Goal: Information Seeking & Learning: Learn about a topic

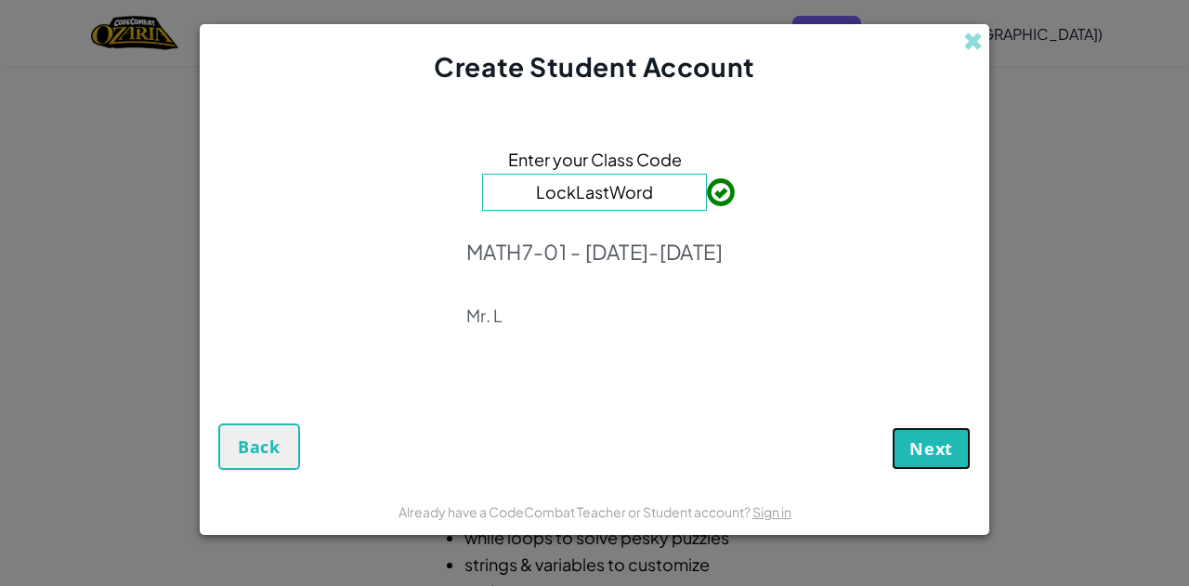
click at [914, 443] on span "Next" at bounding box center [931, 449] width 44 height 22
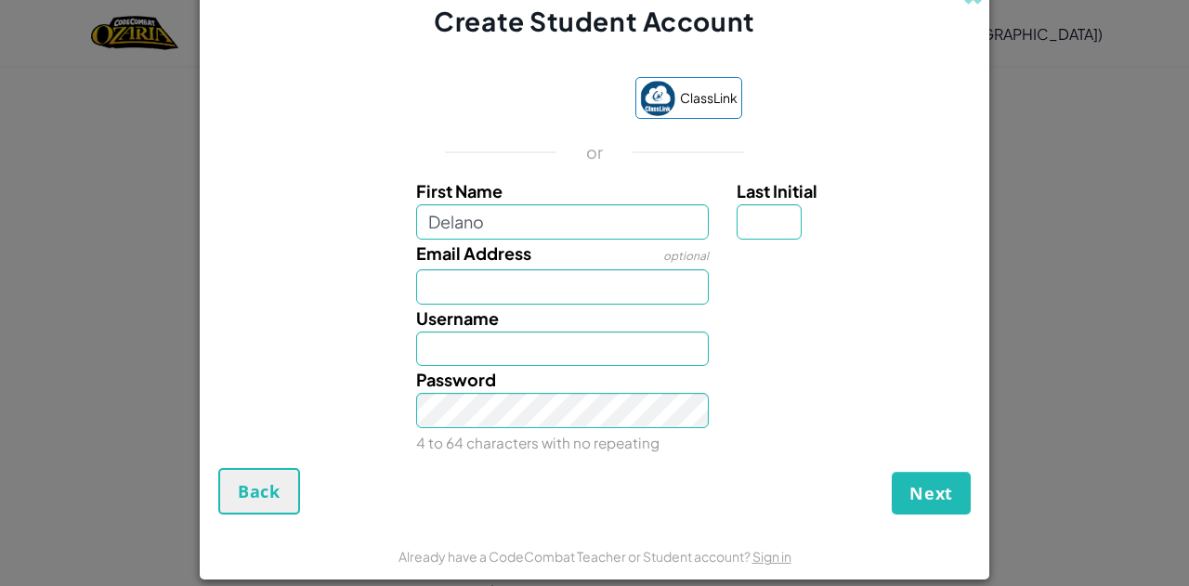
type input "Delano"
click at [745, 229] on input "Last Initial" at bounding box center [769, 221] width 65 height 35
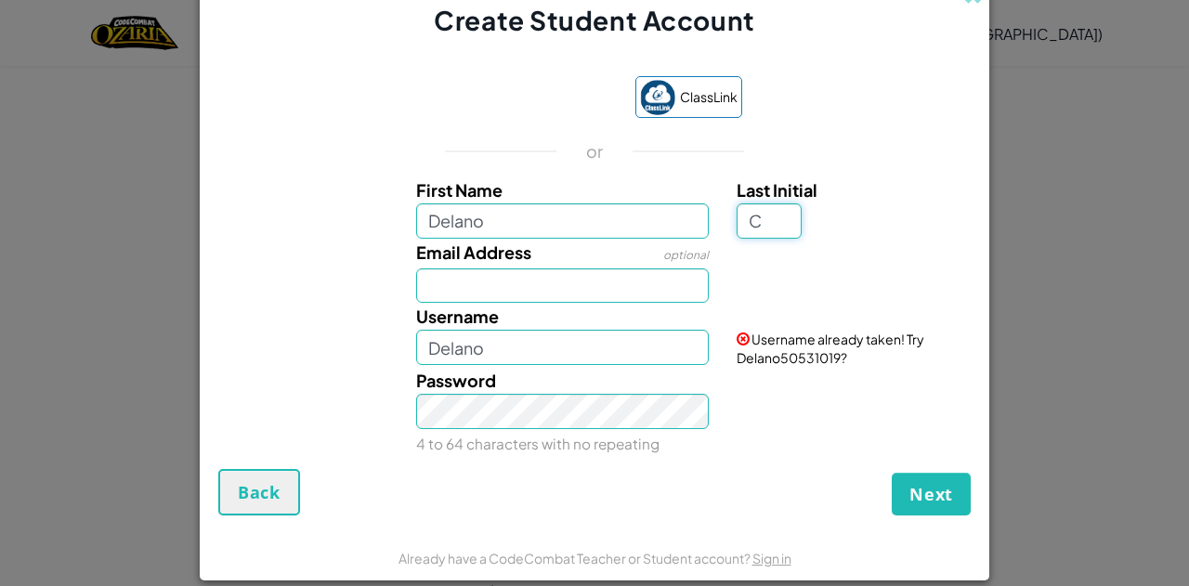
type input "C"
type input "DelanoC"
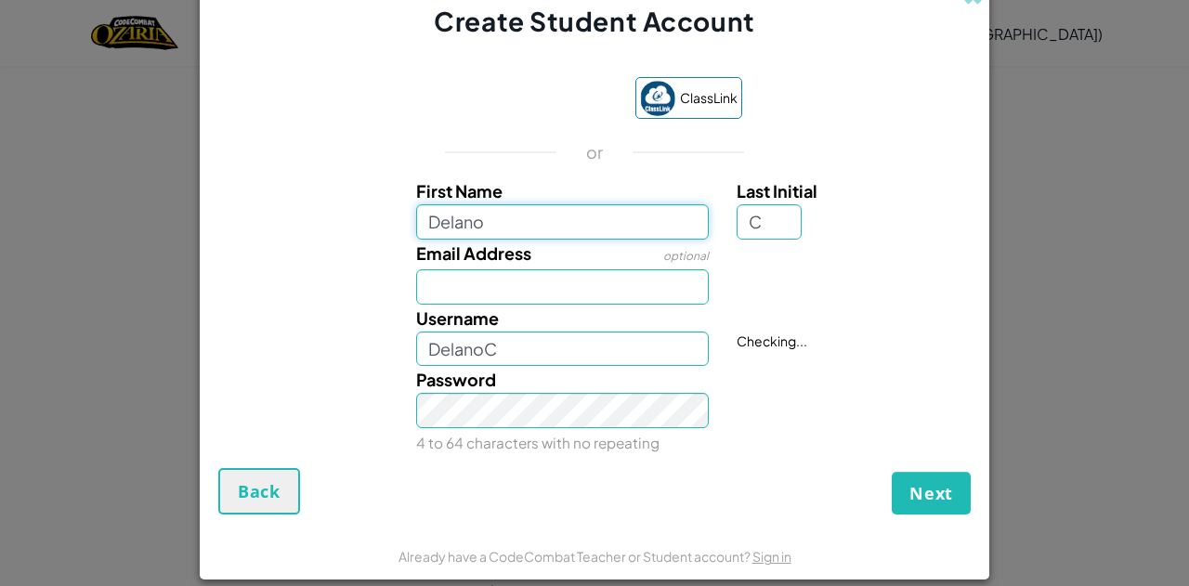
click at [570, 222] on input "Delano" at bounding box center [563, 221] width 294 height 35
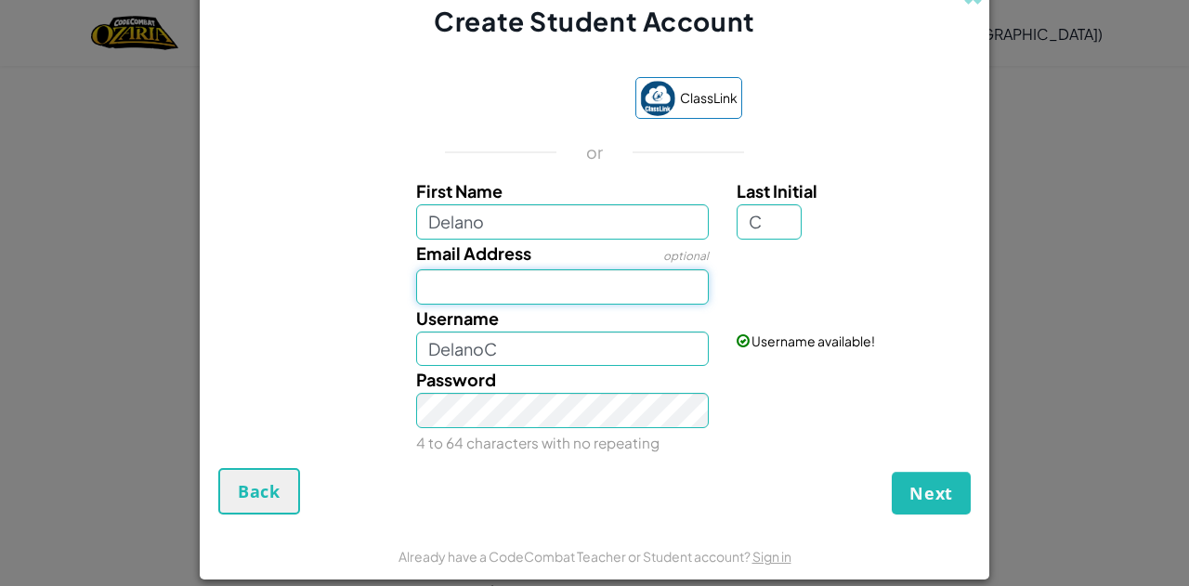
click at [501, 289] on input "Email Address" at bounding box center [563, 286] width 294 height 35
type input "delano.cina@sac.on.ca"
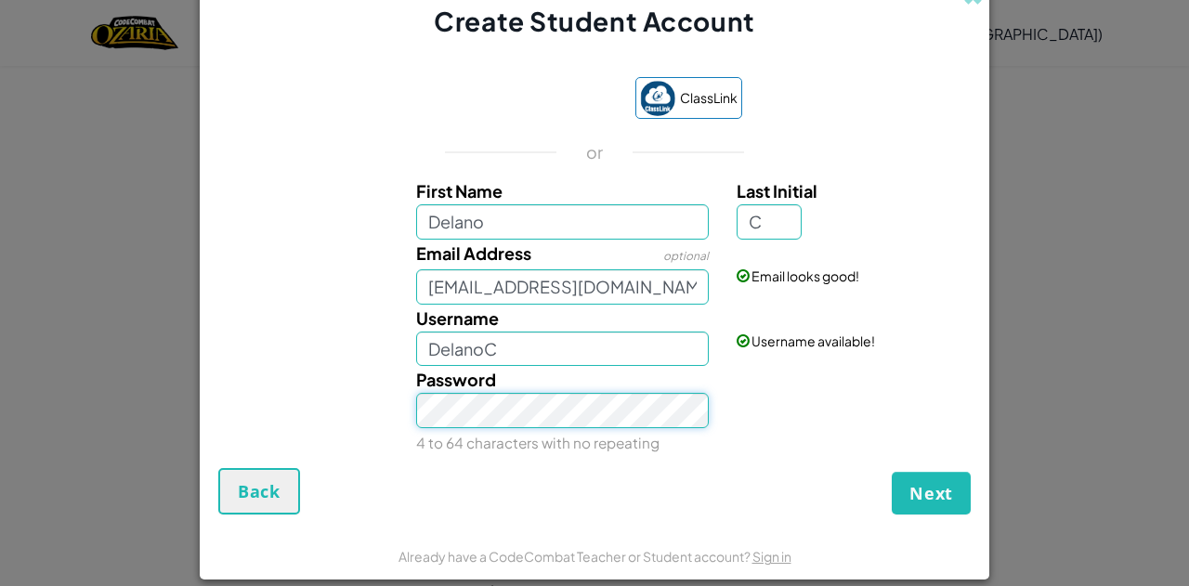
click at [892, 472] on button "Next" at bounding box center [931, 493] width 79 height 43
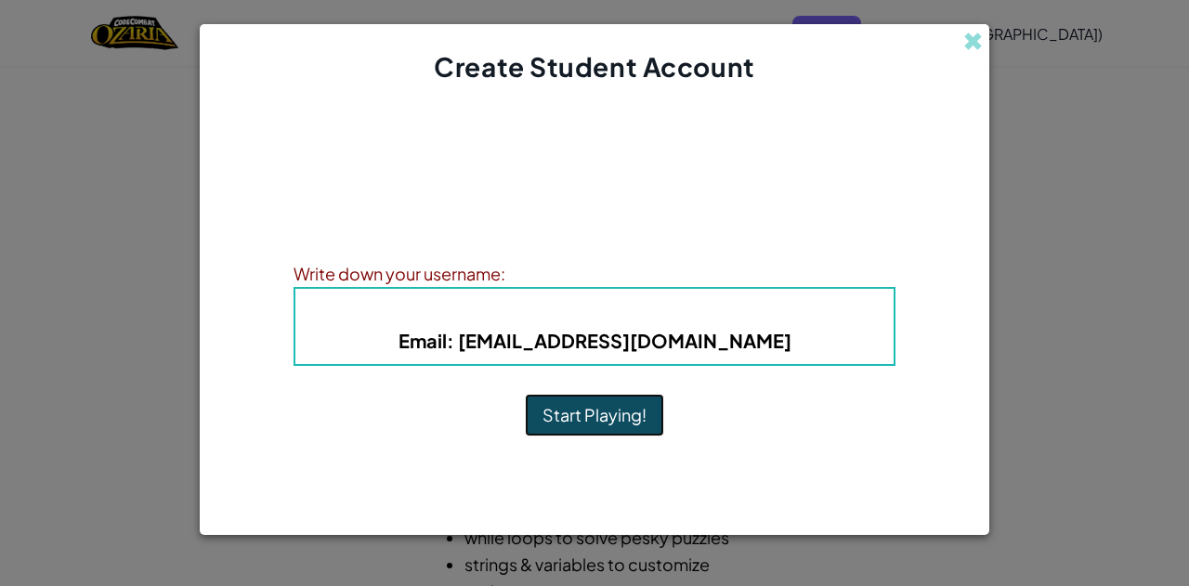
click at [619, 415] on button "Start Playing!" at bounding box center [594, 415] width 139 height 43
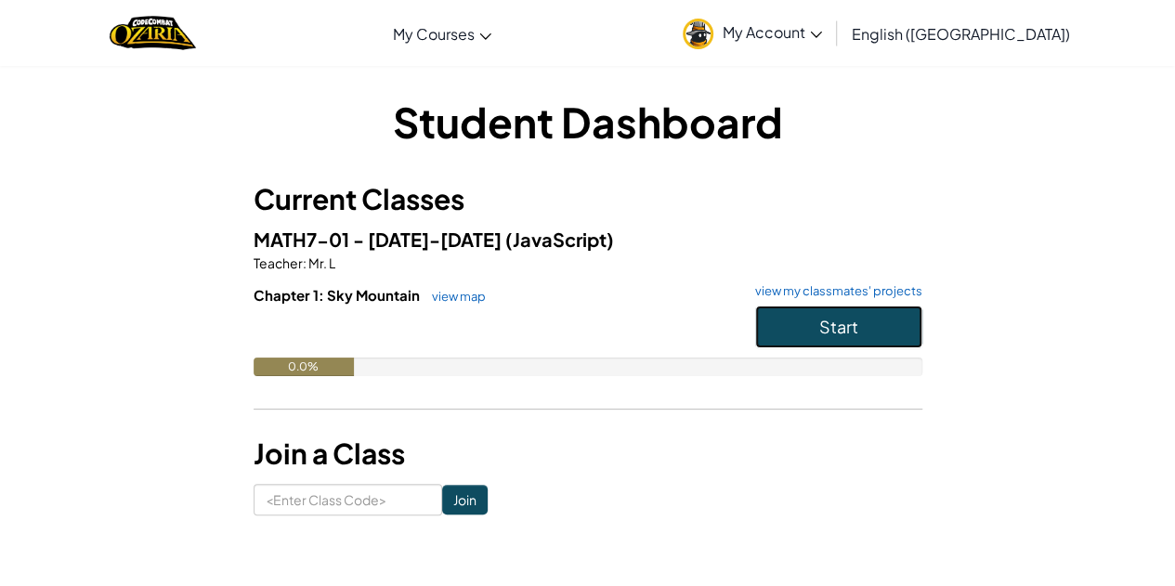
click at [843, 313] on button "Start" at bounding box center [838, 327] width 167 height 43
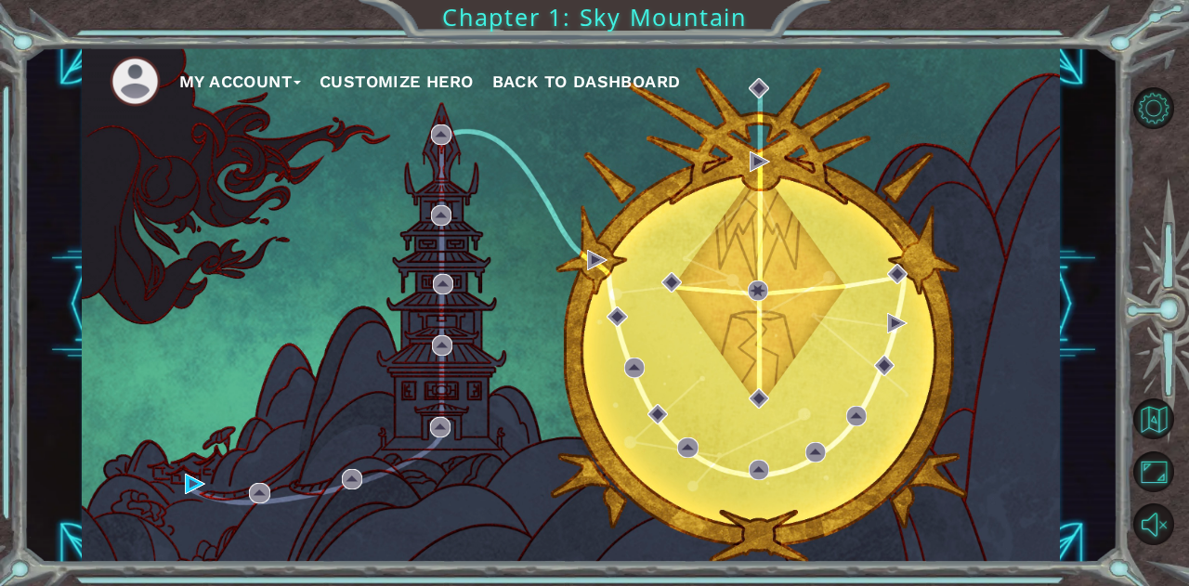
click at [783, 397] on div "My Account Customize Hero Back to Dashboard" at bounding box center [571, 304] width 978 height 516
click at [1139, 475] on button "Maximize Browser" at bounding box center [1153, 471] width 41 height 41
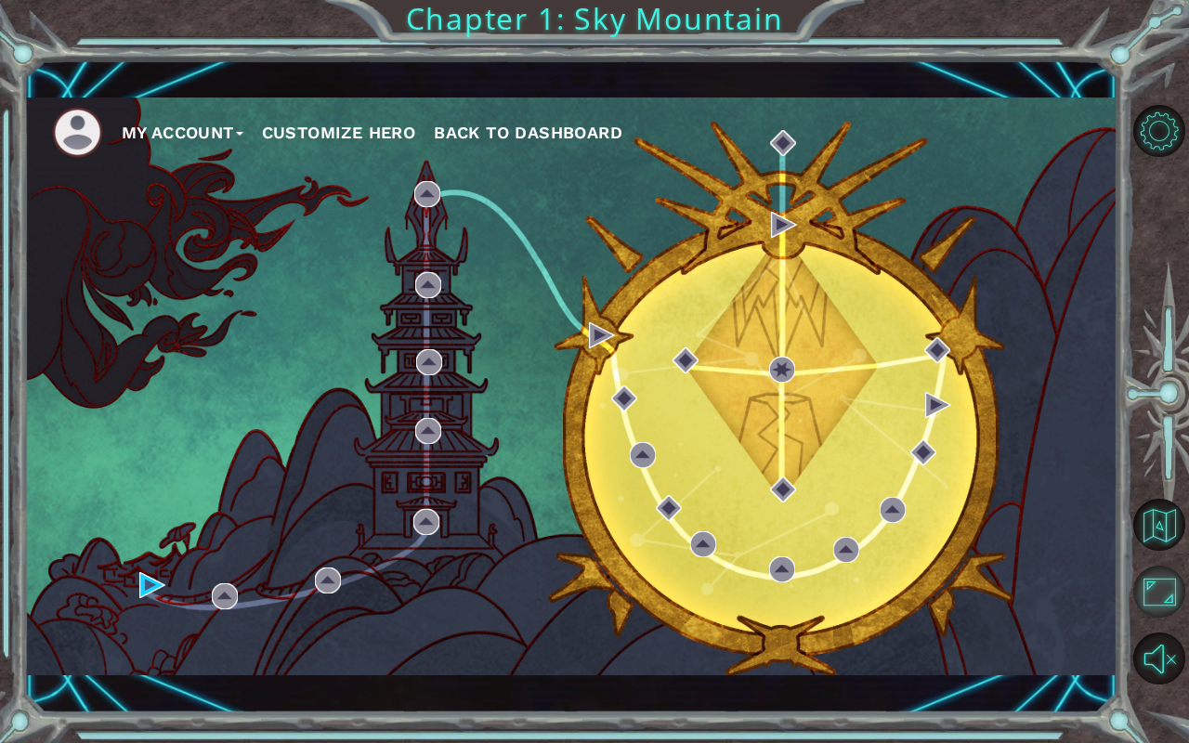
click at [1152, 585] on button "Maximize Browser" at bounding box center [1159, 592] width 52 height 52
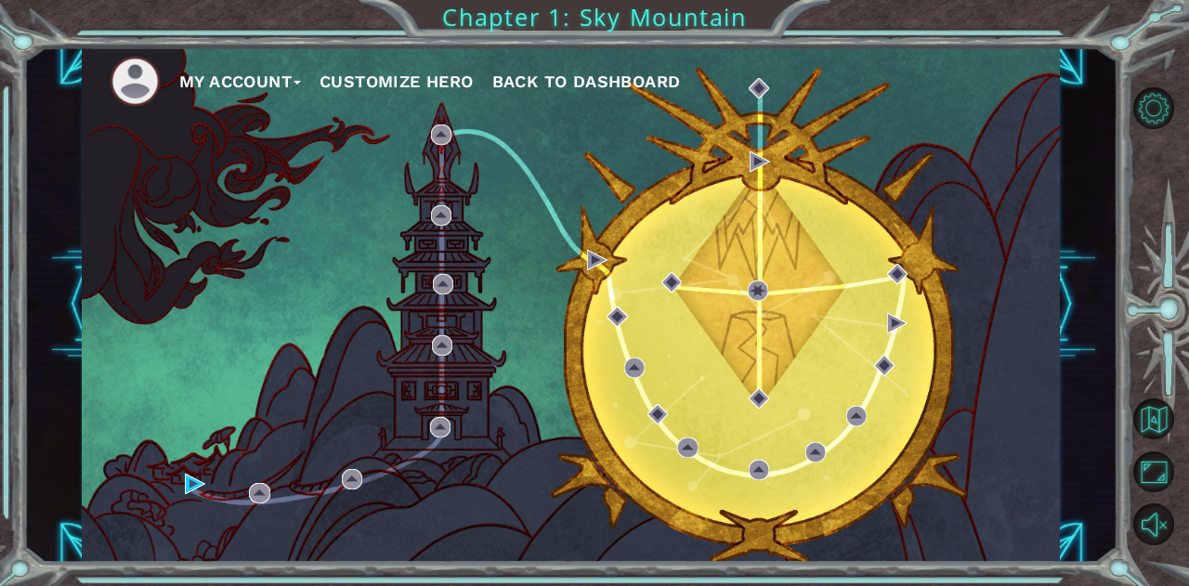
click at [823, 309] on div "My Account Customize Hero Back to Dashboard" at bounding box center [571, 304] width 978 height 516
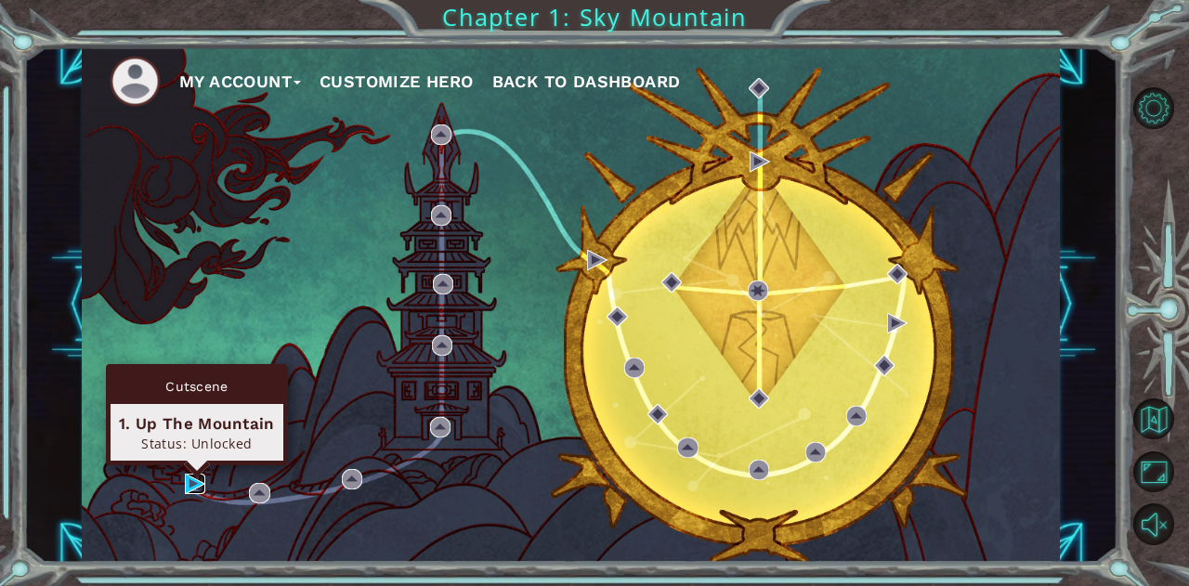
click at [191, 477] on img at bounding box center [195, 484] width 20 height 20
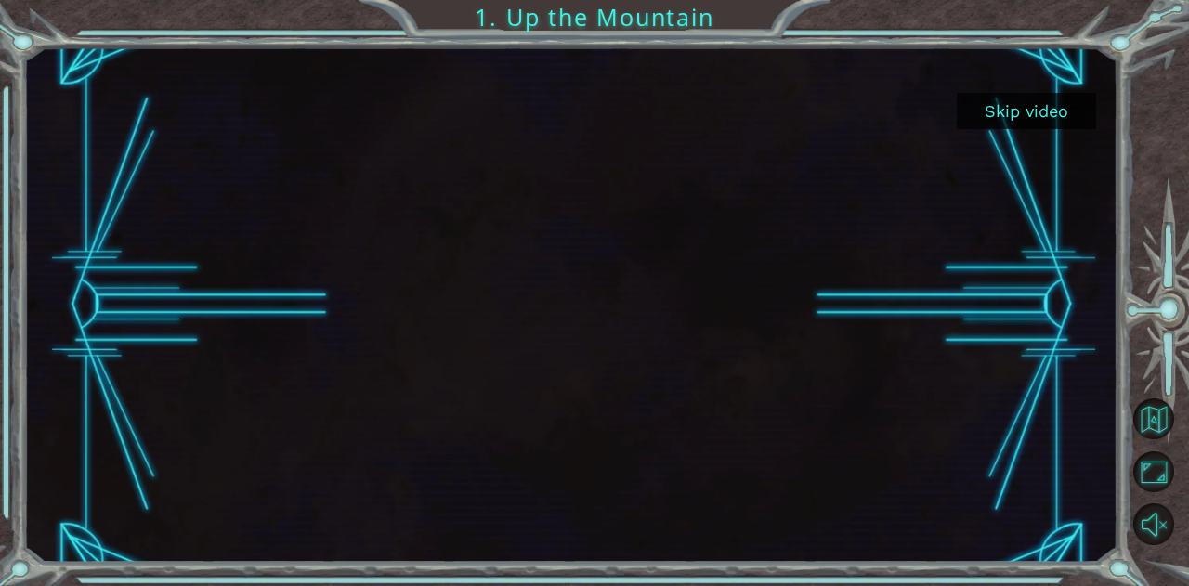
click at [1001, 121] on button "Skip video" at bounding box center [1026, 111] width 139 height 36
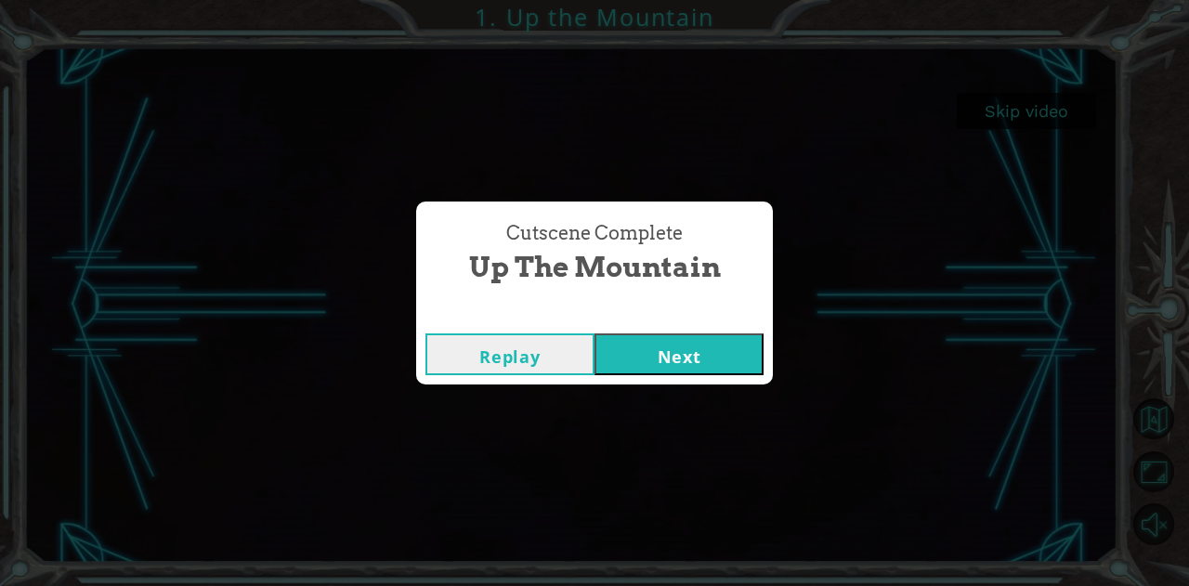
click at [641, 350] on button "Next" at bounding box center [679, 354] width 169 height 42
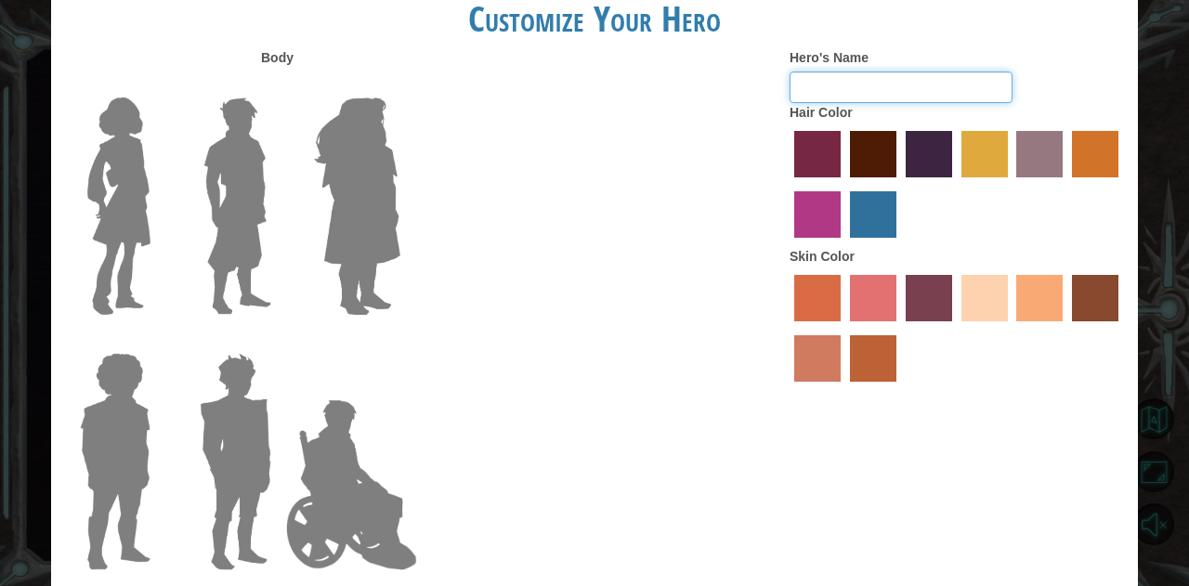
click at [869, 93] on input "Hero's Name" at bounding box center [901, 88] width 223 height 32
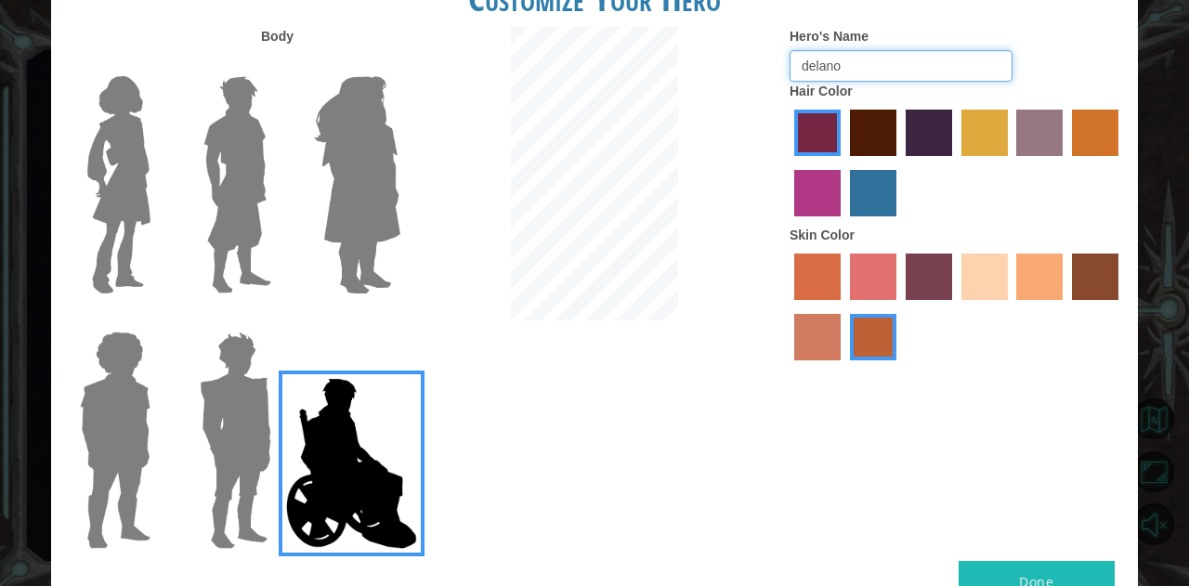
type input "delano"
click at [193, 445] on img at bounding box center [235, 440] width 86 height 232
click at [279, 320] on input "Hero Garnet" at bounding box center [279, 320] width 0 height 0
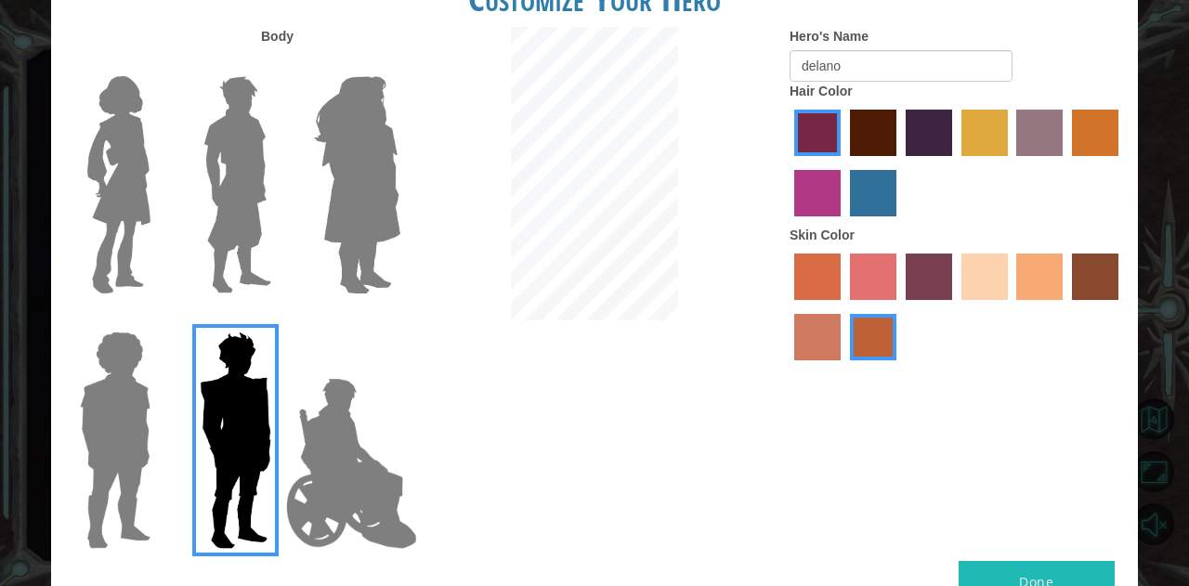
click at [83, 426] on img at bounding box center [114, 440] width 85 height 232
click at [158, 320] on input "Hero Steven" at bounding box center [158, 320] width 0 height 0
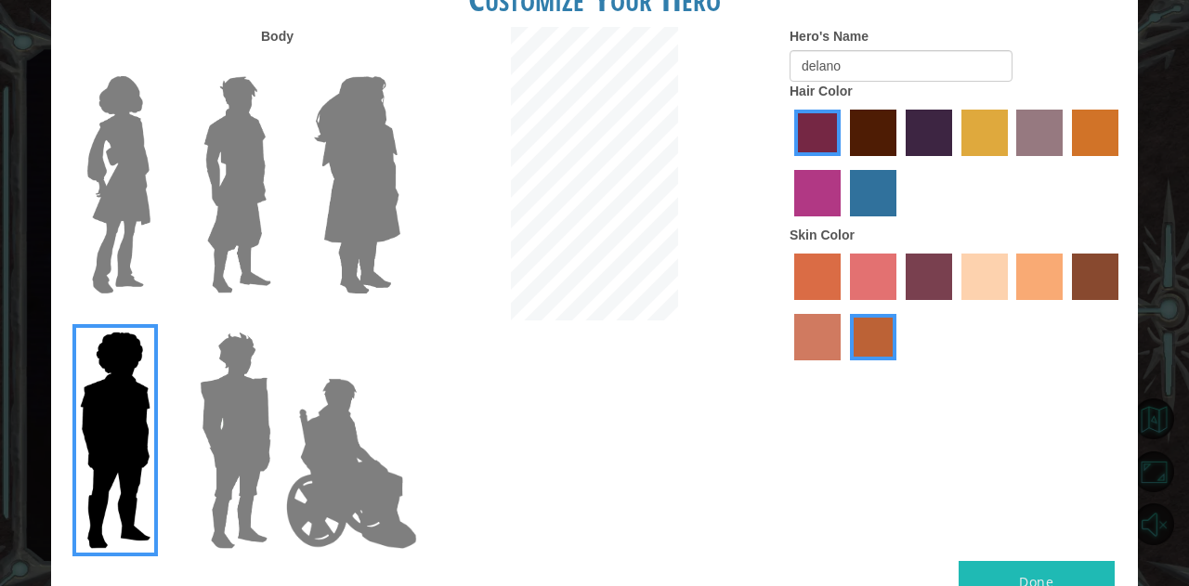
click at [123, 205] on img at bounding box center [119, 185] width 78 height 232
click at [158, 64] on input "Hero Connie" at bounding box center [158, 64] width 0 height 0
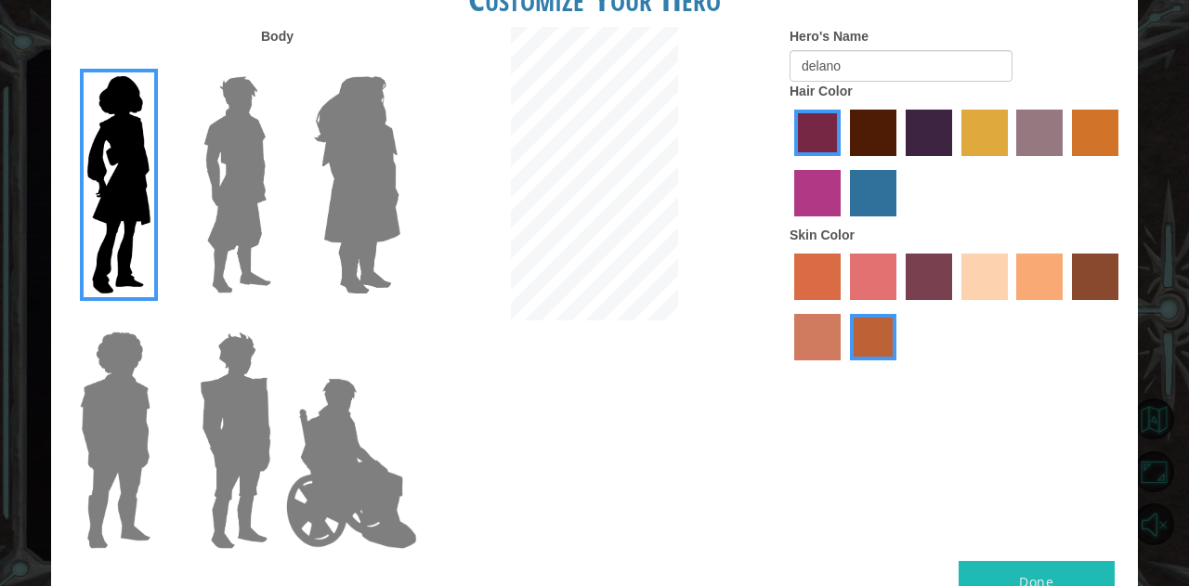
click at [203, 191] on img at bounding box center [237, 185] width 83 height 232
click at [279, 64] on input "Hero Lars" at bounding box center [279, 64] width 0 height 0
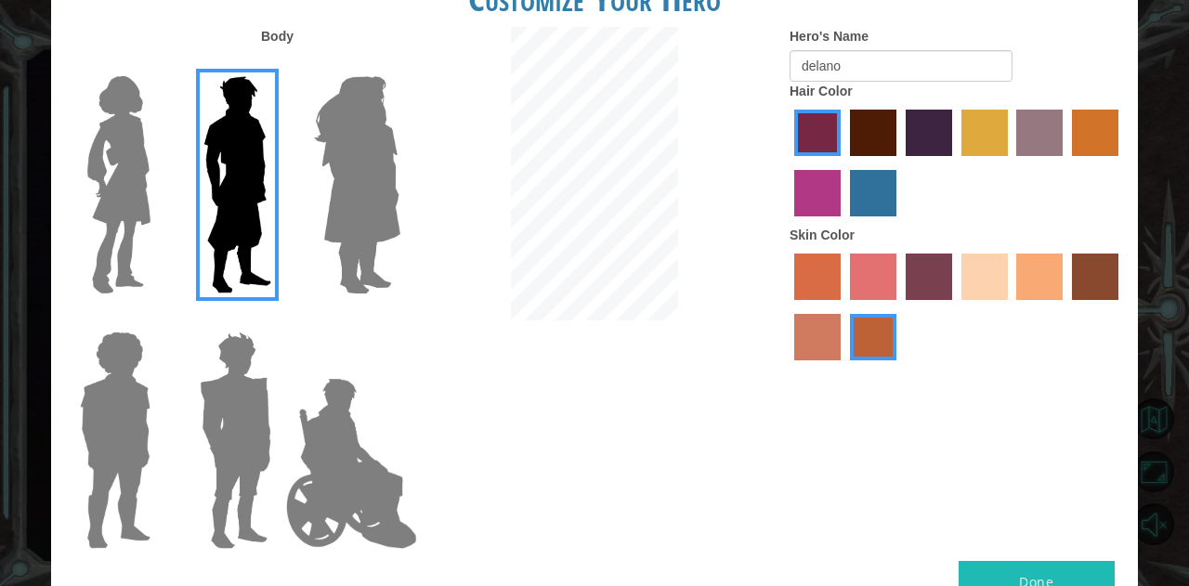
click at [358, 194] on img at bounding box center [357, 185] width 101 height 232
click at [399, 64] on input "Hero Amethyst" at bounding box center [399, 64] width 0 height 0
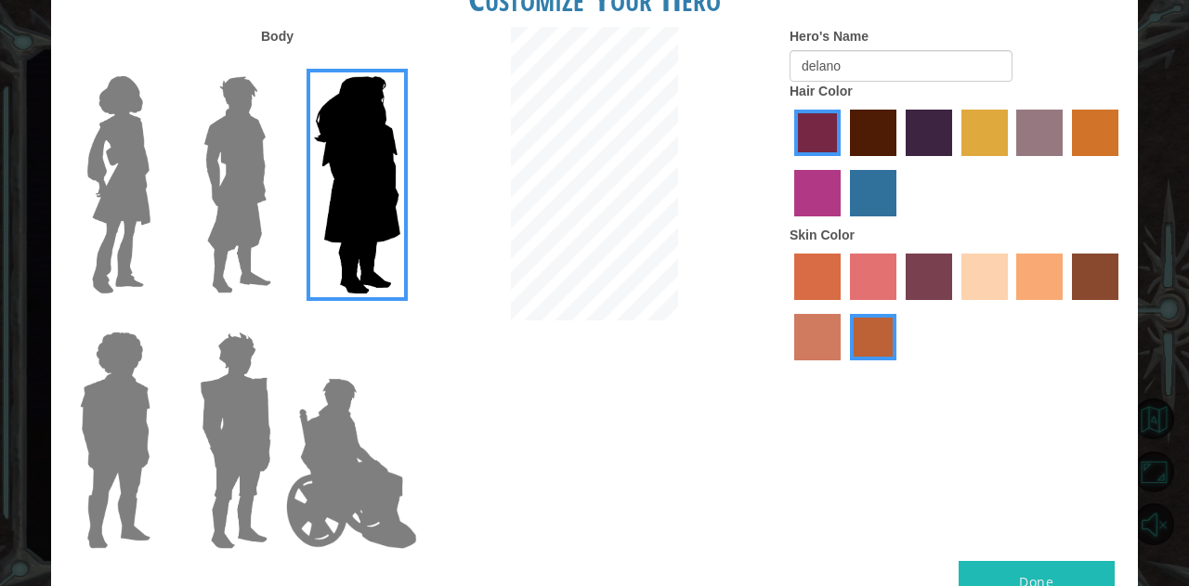
click at [210, 499] on img at bounding box center [235, 440] width 86 height 232
click at [279, 320] on input "Hero Garnet" at bounding box center [279, 320] width 0 height 0
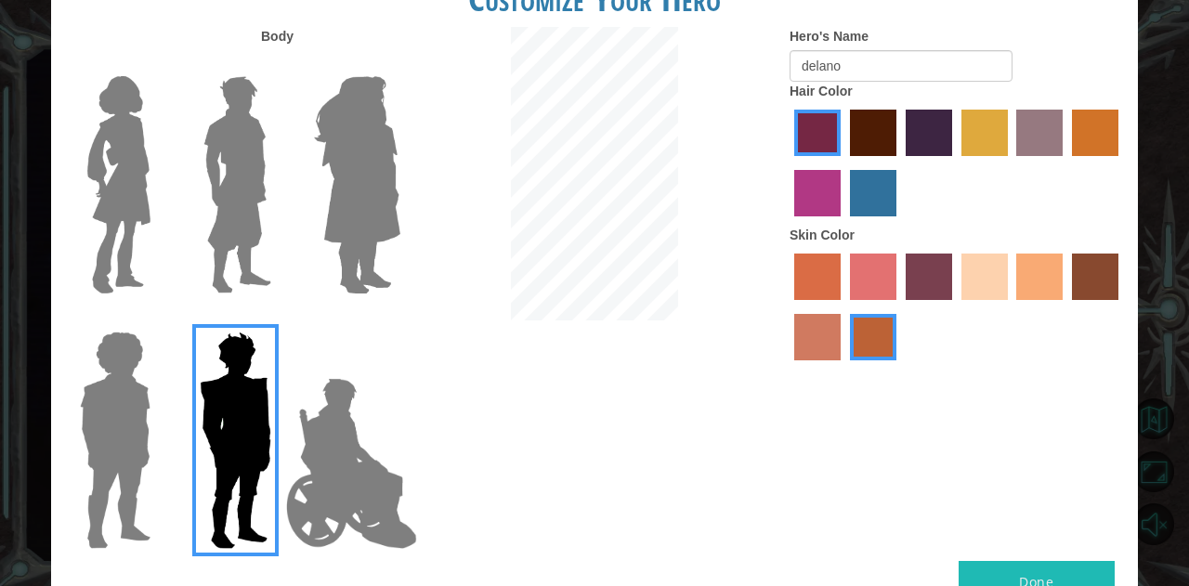
click at [77, 441] on img at bounding box center [114, 440] width 85 height 232
click at [158, 320] on input "Hero Steven" at bounding box center [158, 320] width 0 height 0
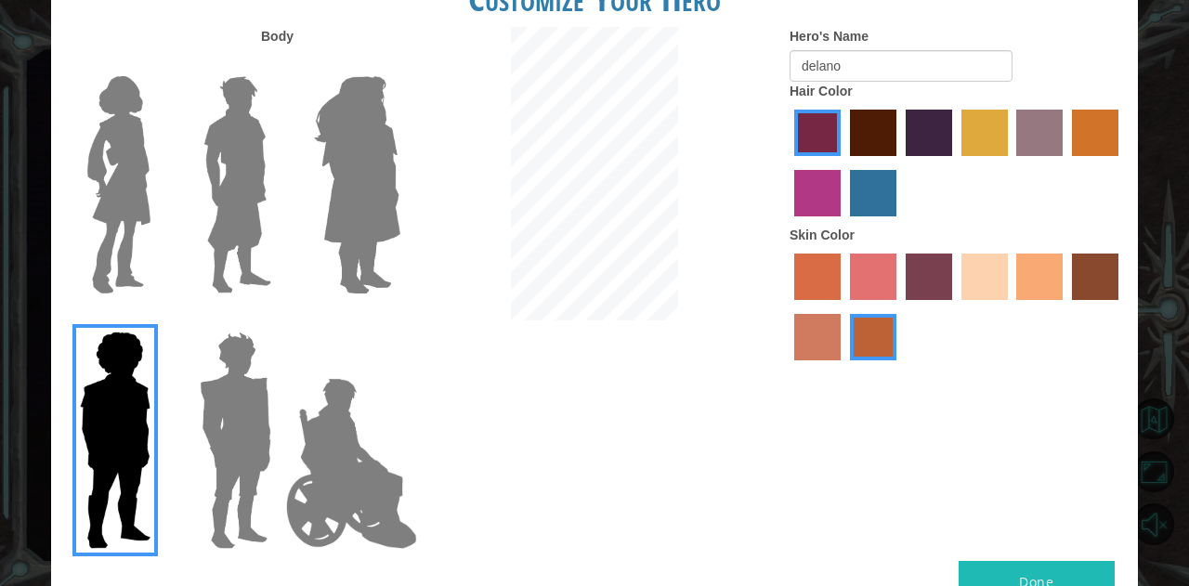
click at [855, 124] on label "maroon hair color" at bounding box center [873, 133] width 46 height 46
click at [843, 163] on input "maroon hair color" at bounding box center [843, 163] width 0 height 0
click at [870, 205] on label "lachmara hair color" at bounding box center [873, 193] width 46 height 46
click at [843, 223] on input "lachmara hair color" at bounding box center [843, 223] width 0 height 0
click at [992, 290] on label "sandy beach skin color" at bounding box center [984, 277] width 46 height 46
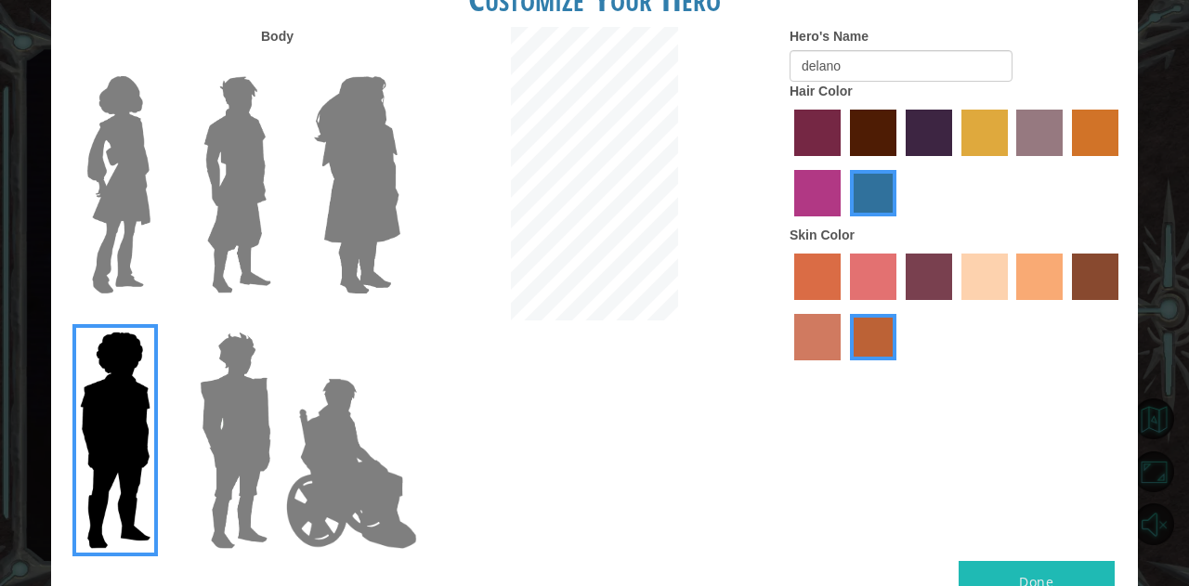
click at [955, 307] on input "sandy beach skin color" at bounding box center [955, 307] width 0 height 0
click at [1029, 272] on label "tacao skin color" at bounding box center [1039, 277] width 46 height 46
click at [1011, 307] on input "tacao skin color" at bounding box center [1011, 307] width 0 height 0
click at [1040, 145] on label "bazaar hair color" at bounding box center [1039, 133] width 46 height 46
click at [1011, 163] on input "bazaar hair color" at bounding box center [1011, 163] width 0 height 0
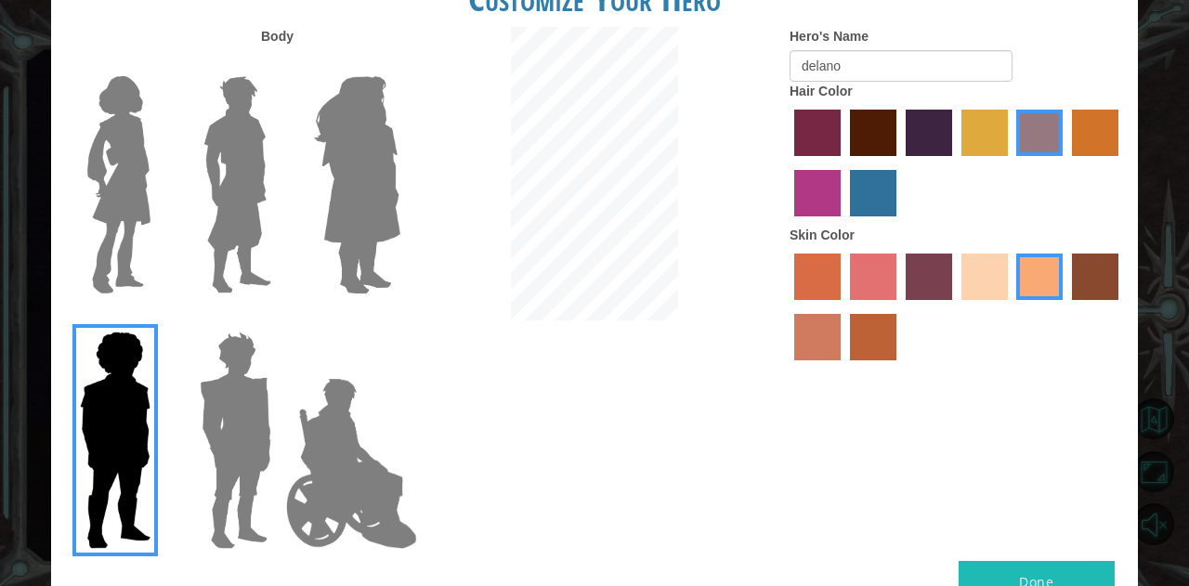
click at [815, 133] on label "paprika hair color" at bounding box center [817, 133] width 46 height 46
click at [788, 163] on input "paprika hair color" at bounding box center [788, 163] width 0 height 0
click at [878, 139] on label "maroon hair color" at bounding box center [873, 133] width 46 height 46
click at [843, 163] on input "maroon hair color" at bounding box center [843, 163] width 0 height 0
click at [1003, 577] on button "Done" at bounding box center [1037, 582] width 156 height 42
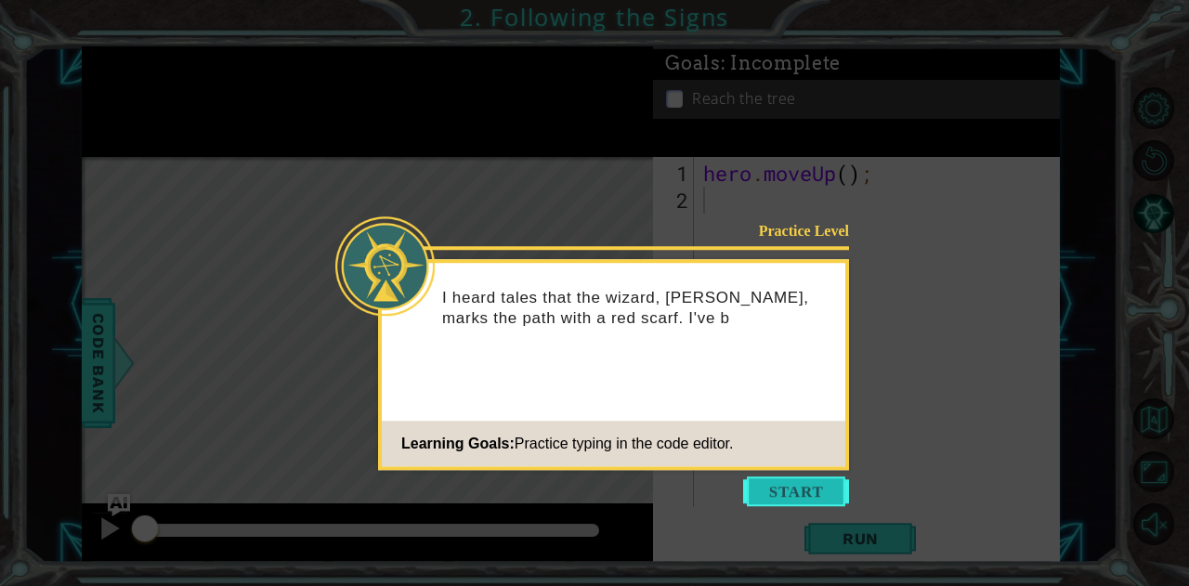
click at [810, 485] on button "Start" at bounding box center [796, 492] width 106 height 30
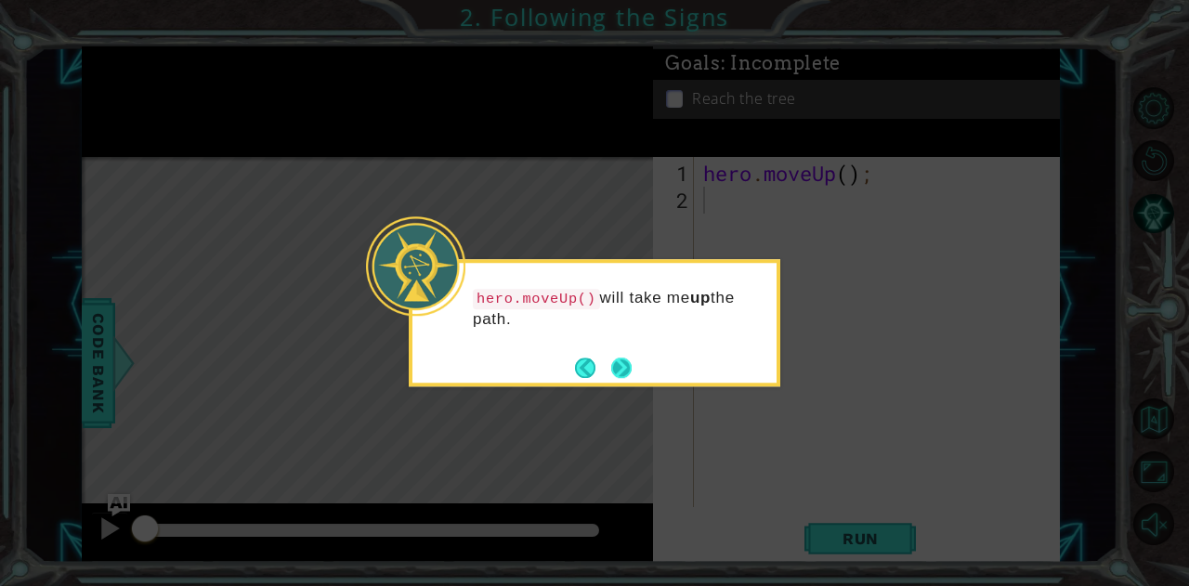
click at [621, 373] on button "Next" at bounding box center [621, 368] width 26 height 26
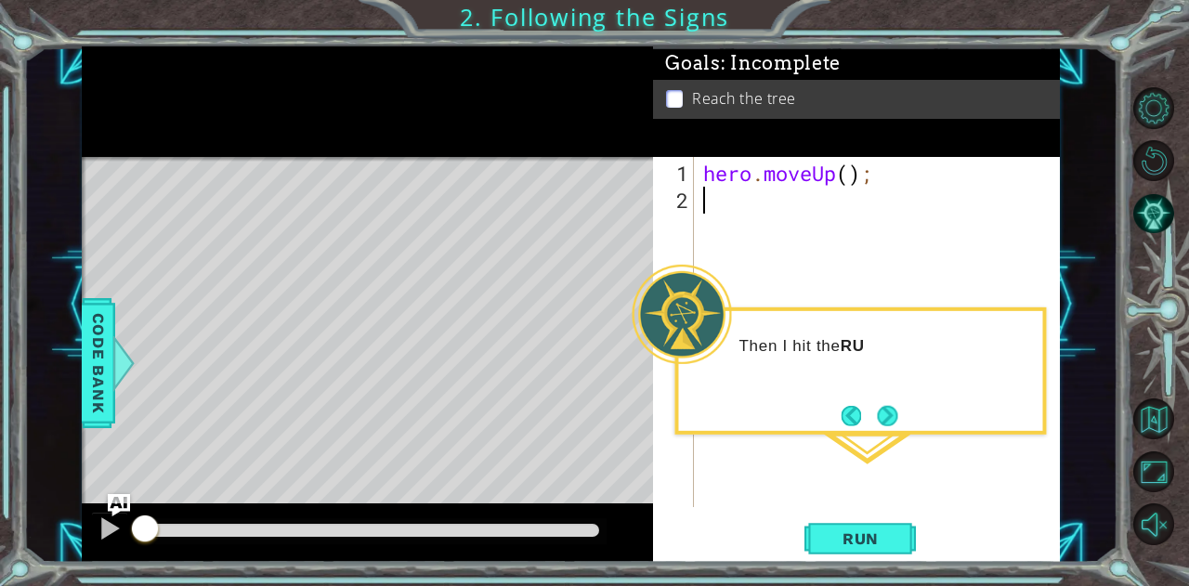
click at [833, 383] on div "Then I hit the RU" at bounding box center [860, 354] width 364 height 73
click at [894, 420] on button "Next" at bounding box center [887, 415] width 29 height 29
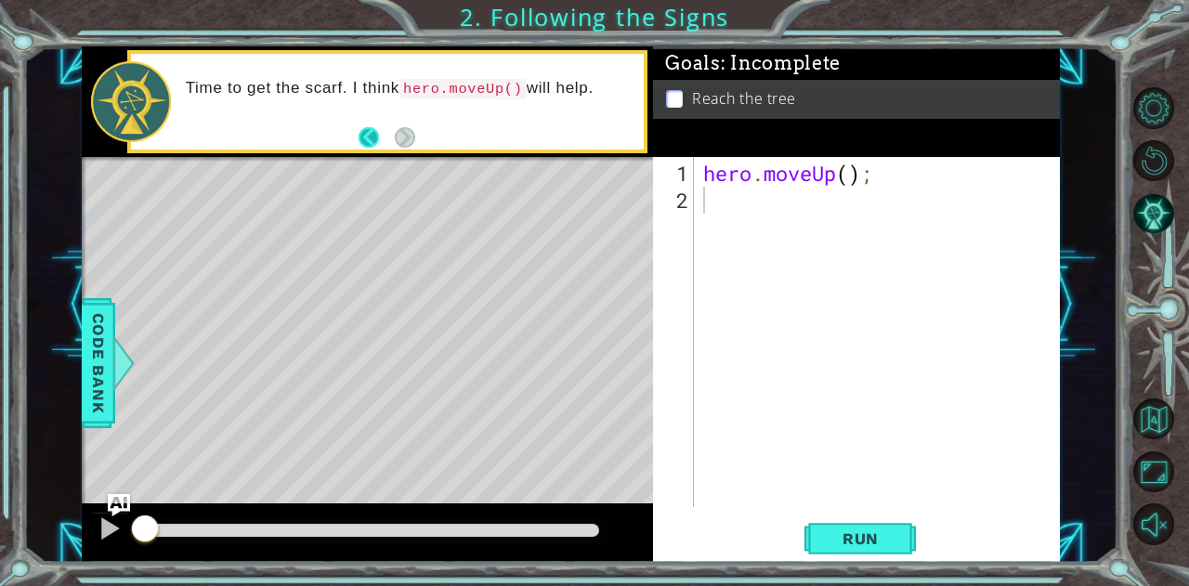
click at [368, 140] on button "Back" at bounding box center [377, 137] width 36 height 20
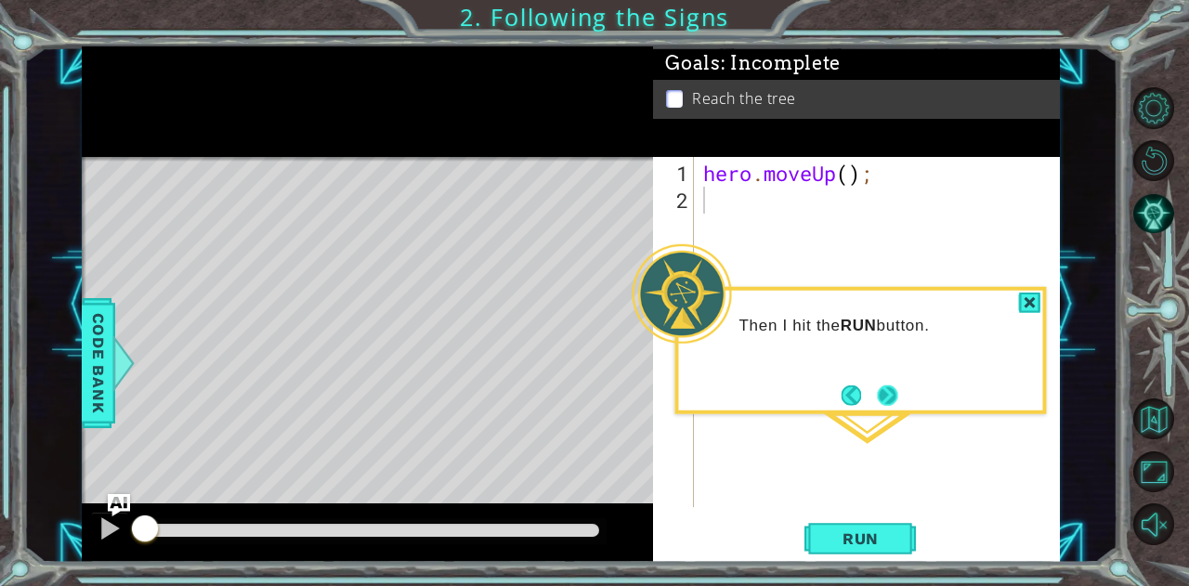
click at [888, 404] on button "Next" at bounding box center [887, 395] width 24 height 24
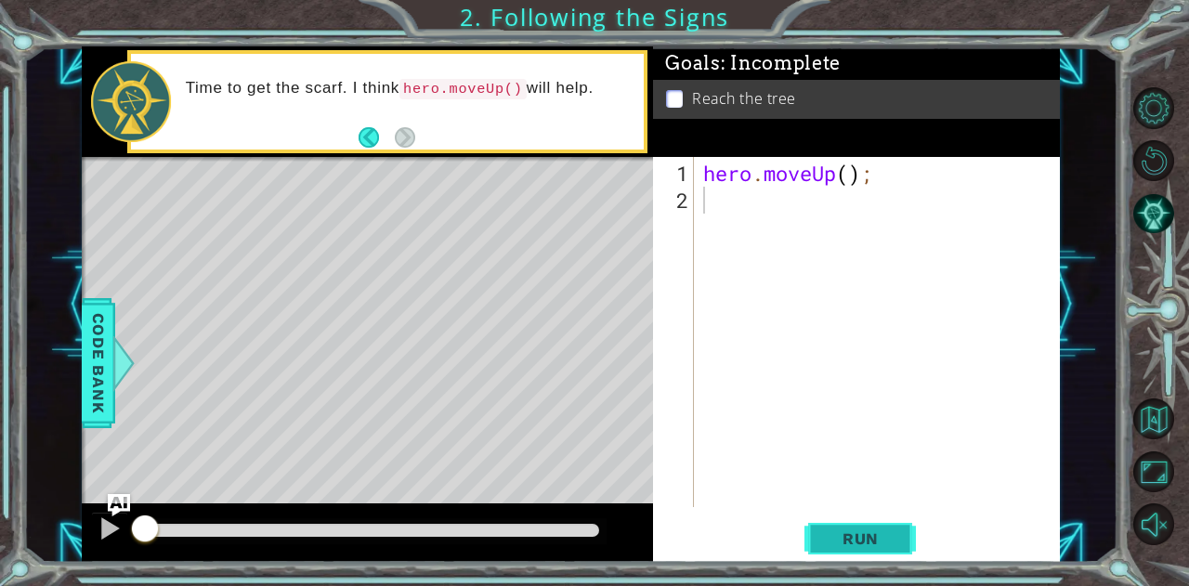
click at [843, 533] on span "Run" at bounding box center [860, 538] width 73 height 19
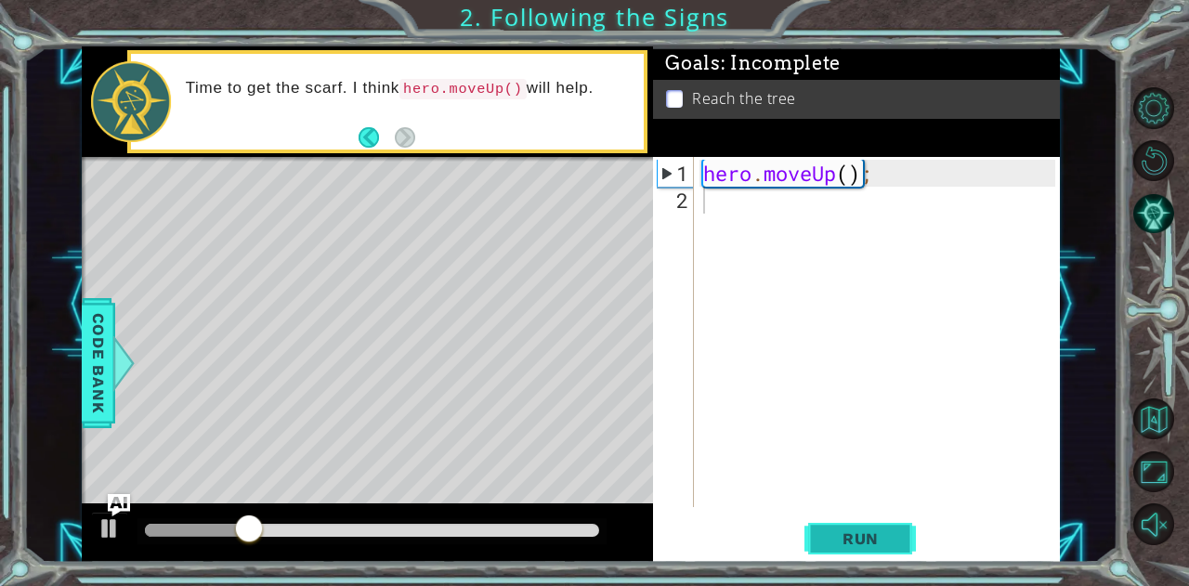
click at [843, 536] on span "Run" at bounding box center [860, 538] width 73 height 19
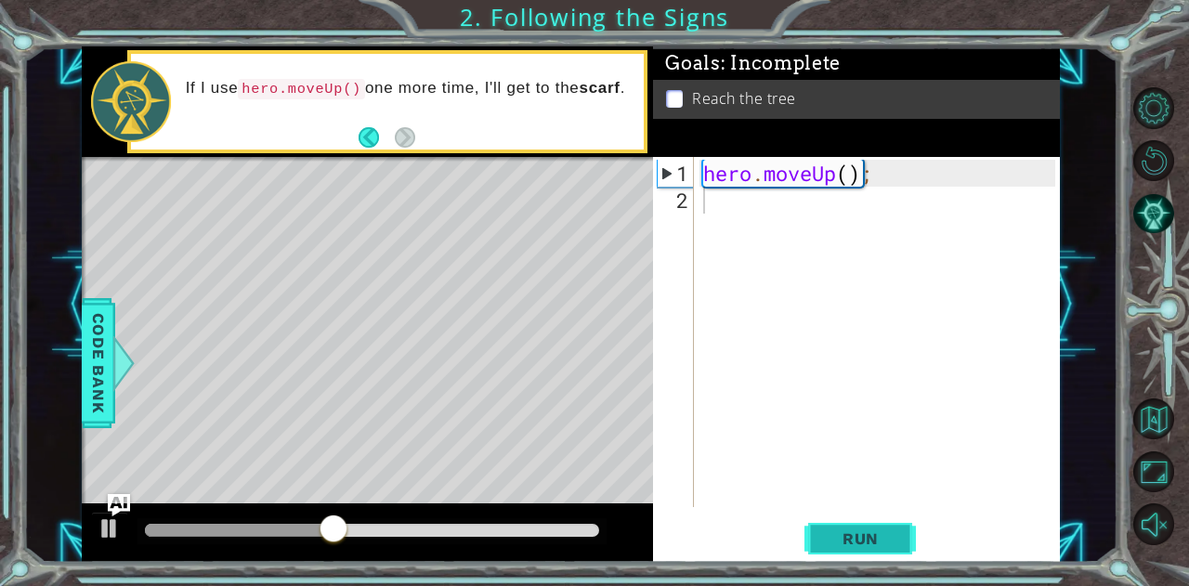
click at [844, 536] on span "Run" at bounding box center [860, 538] width 73 height 19
click at [869, 522] on button "Run" at bounding box center [859, 538] width 111 height 41
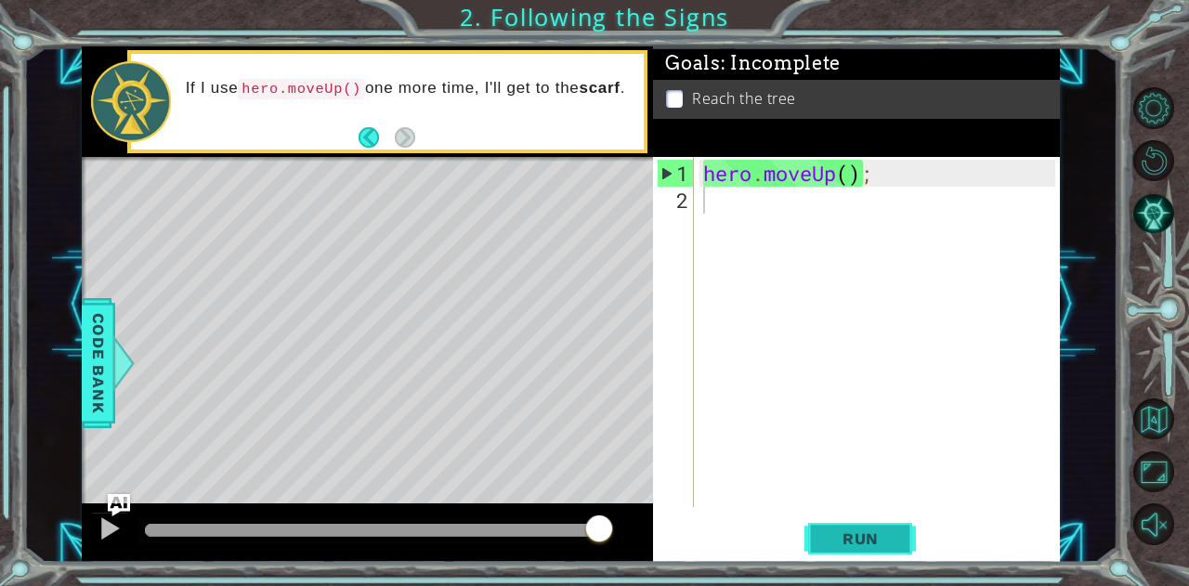
click at [840, 530] on span "Run" at bounding box center [860, 538] width 73 height 19
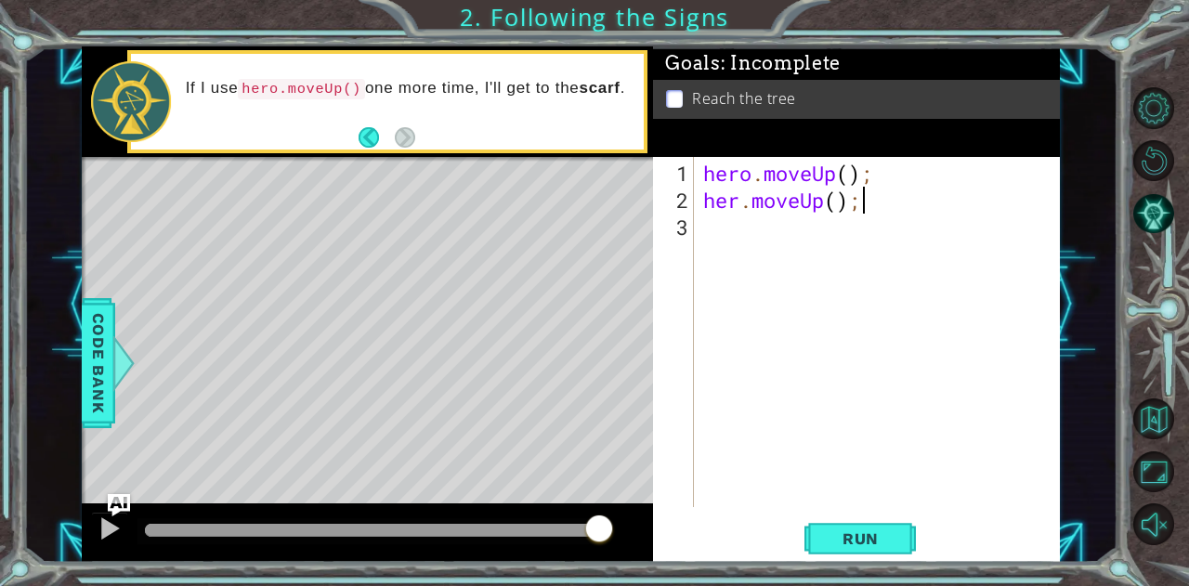
scroll to position [0, 6]
click at [863, 541] on span "Run" at bounding box center [860, 538] width 73 height 19
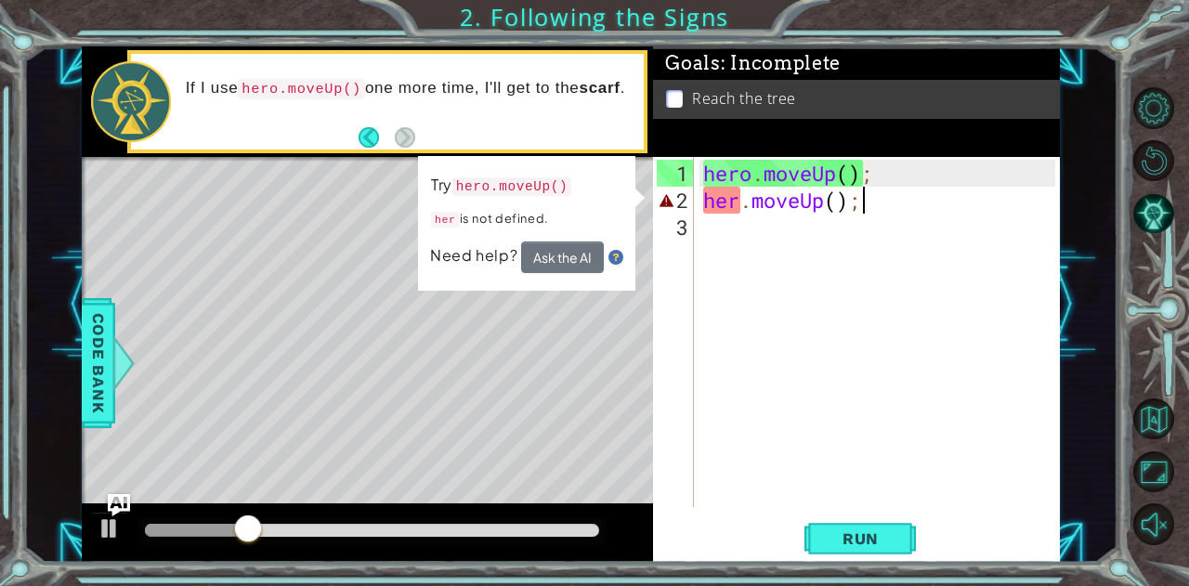
click at [736, 203] on div "hero . moveUp ( ) ; her . moveUp ( ) ;" at bounding box center [881, 362] width 365 height 404
type textarea "her0.moveUp();"
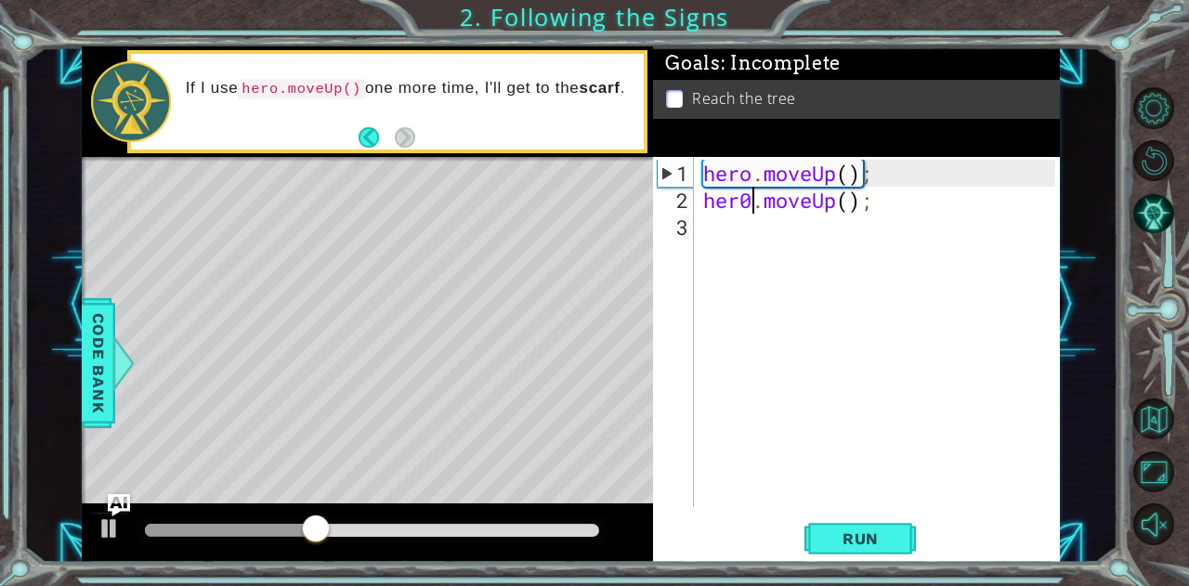
click at [936, 393] on div "hero . moveUp ( ) ; her0 . moveUp ( ) ;" at bounding box center [881, 362] width 365 height 404
click at [751, 198] on div "hero . moveUp ( ) ; her0 . moveUp ( ) ;" at bounding box center [881, 362] width 365 height 404
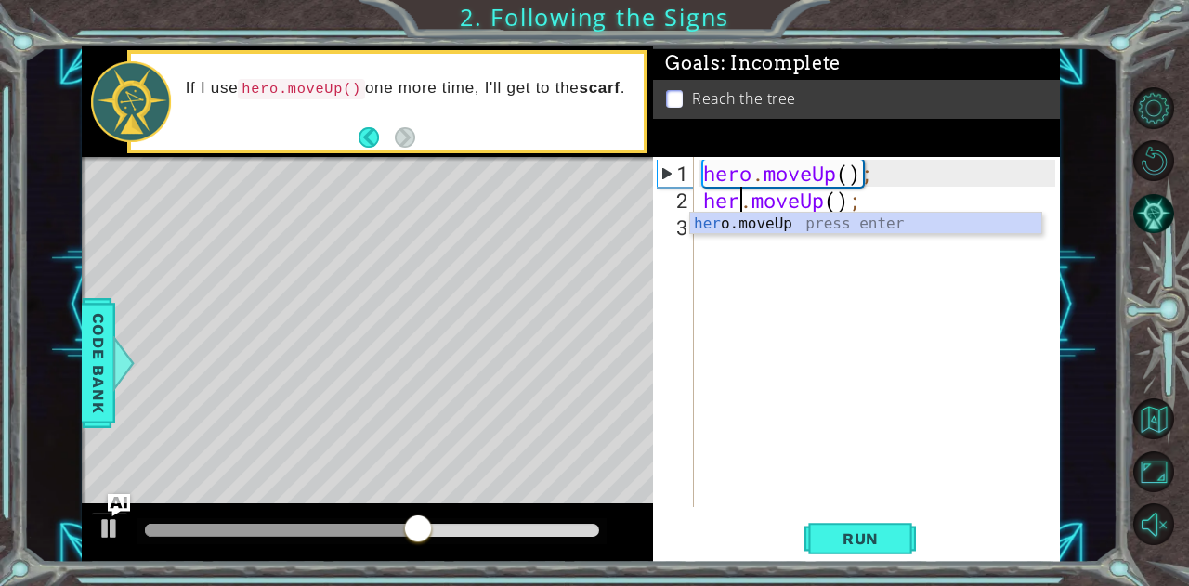
scroll to position [0, 2]
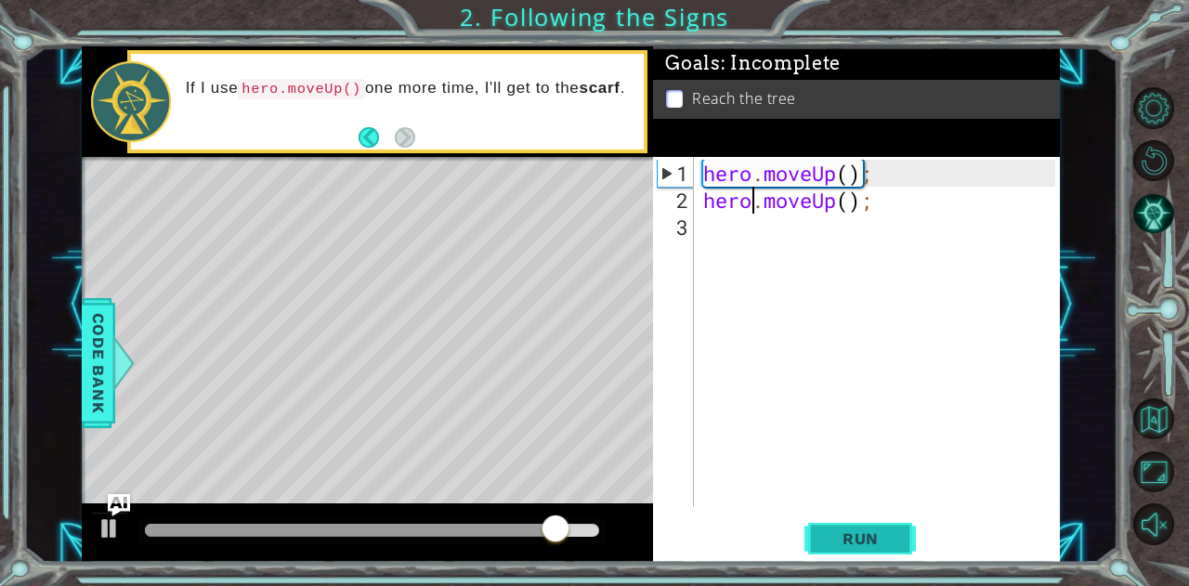
type textarea "hero.moveUp();"
click at [830, 527] on button "Run" at bounding box center [859, 538] width 111 height 41
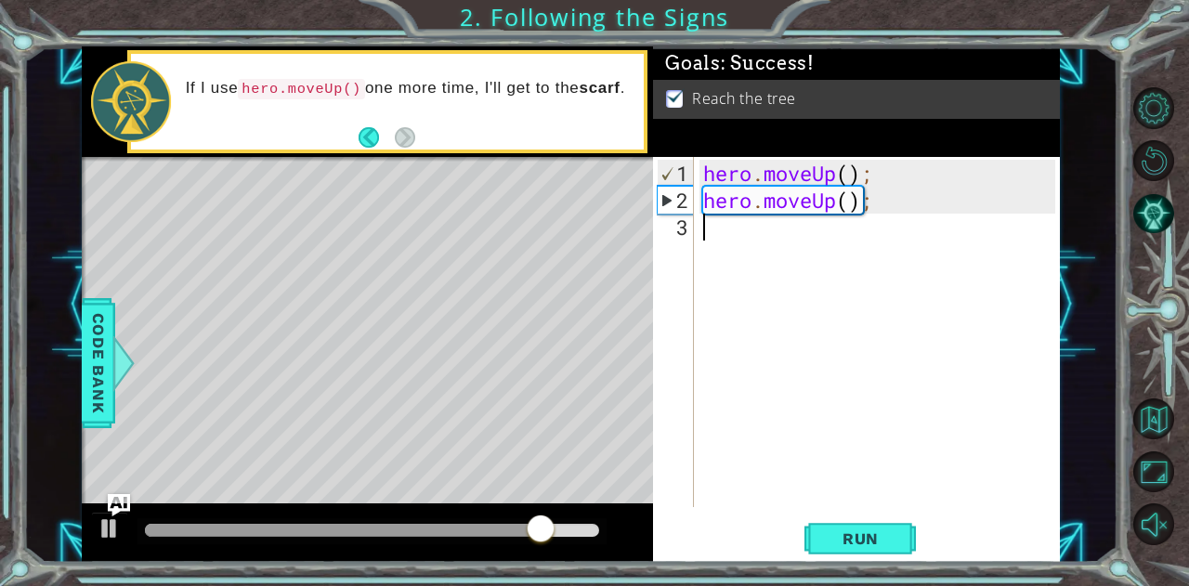
drag, startPoint x: 830, startPoint y: 527, endPoint x: 749, endPoint y: 343, distance: 200.9
click at [749, 343] on div "hero . moveUp ( ) ; hero . moveUp ( ) ;" at bounding box center [881, 362] width 365 height 404
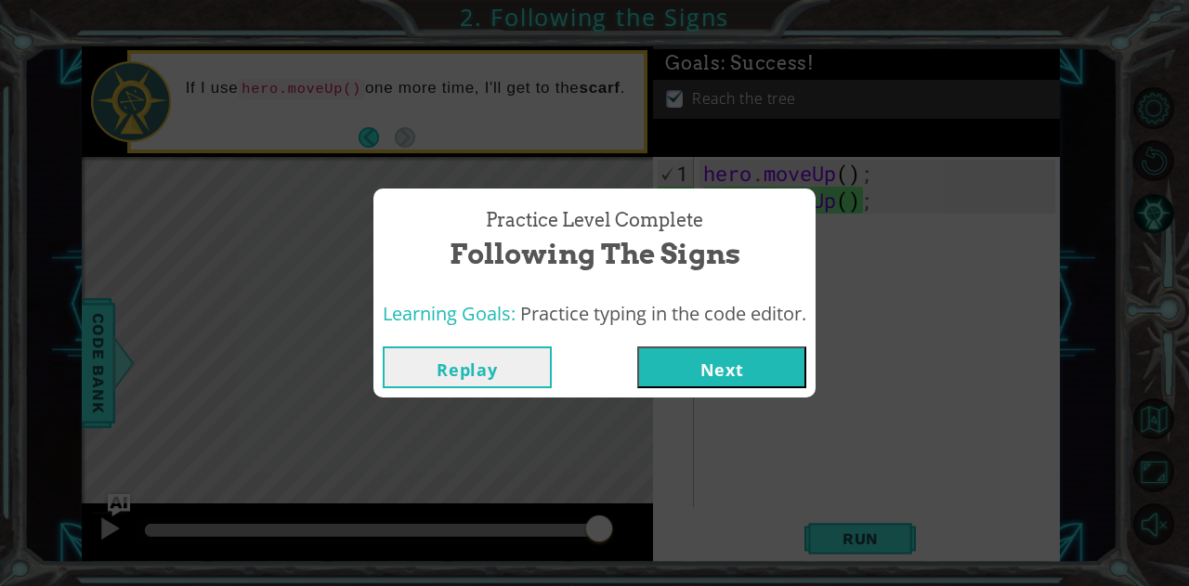
click at [717, 374] on button "Next" at bounding box center [721, 367] width 169 height 42
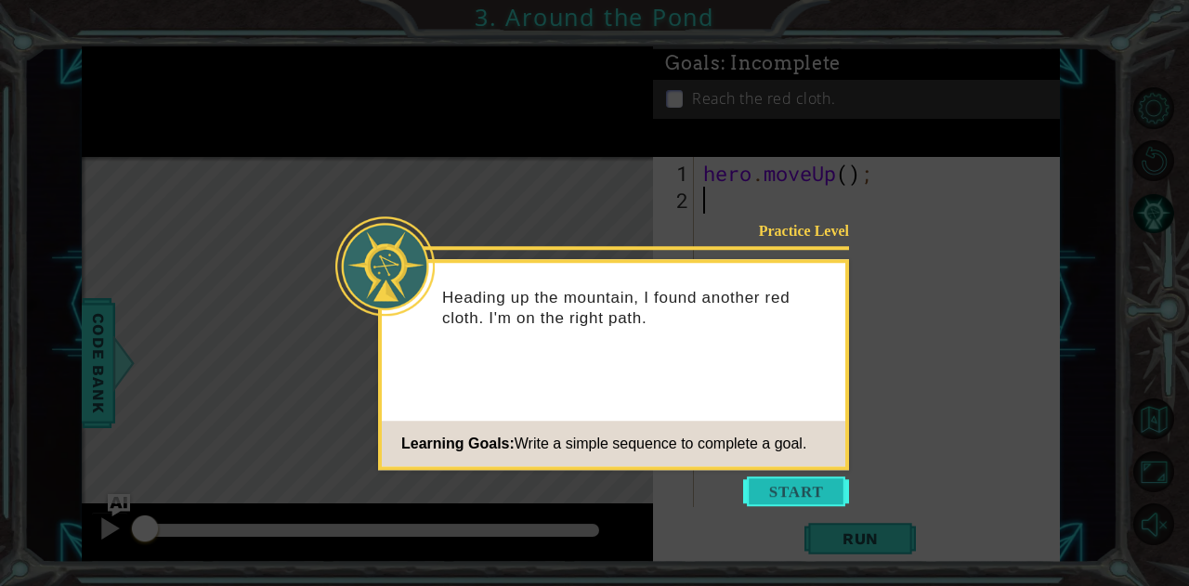
click at [777, 492] on button "Start" at bounding box center [796, 492] width 106 height 30
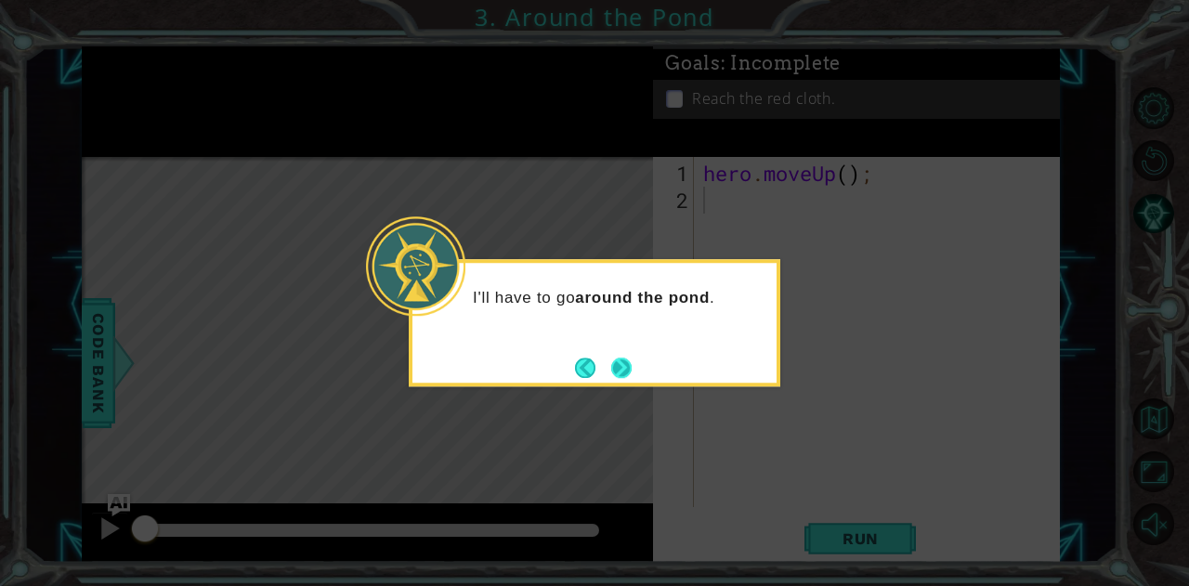
click at [615, 369] on button "Next" at bounding box center [621, 368] width 20 height 20
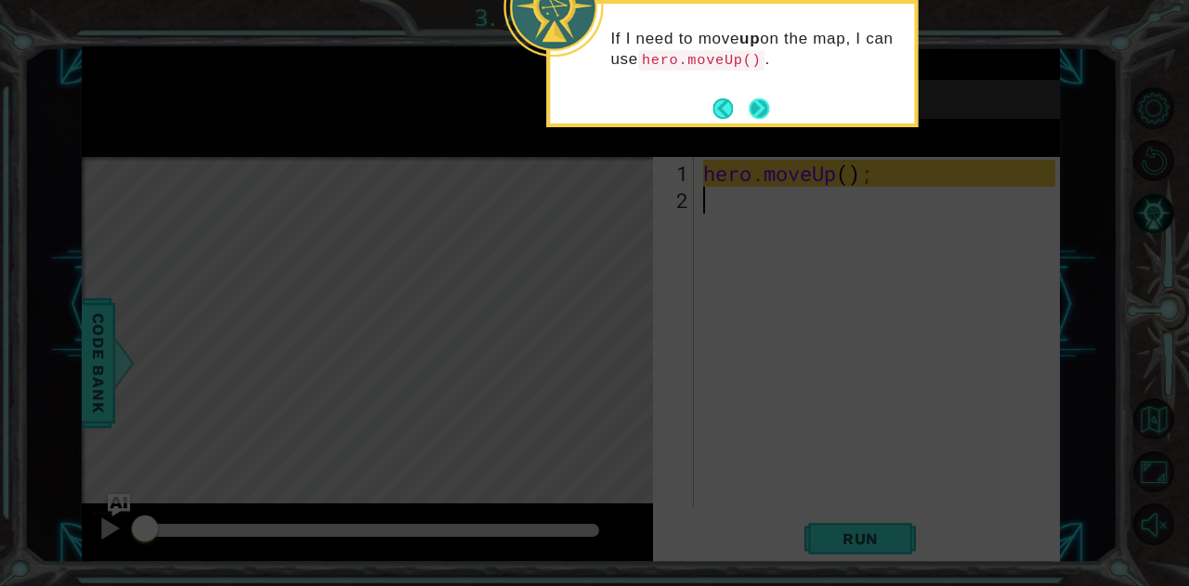
click at [754, 107] on button "Next" at bounding box center [759, 108] width 21 height 21
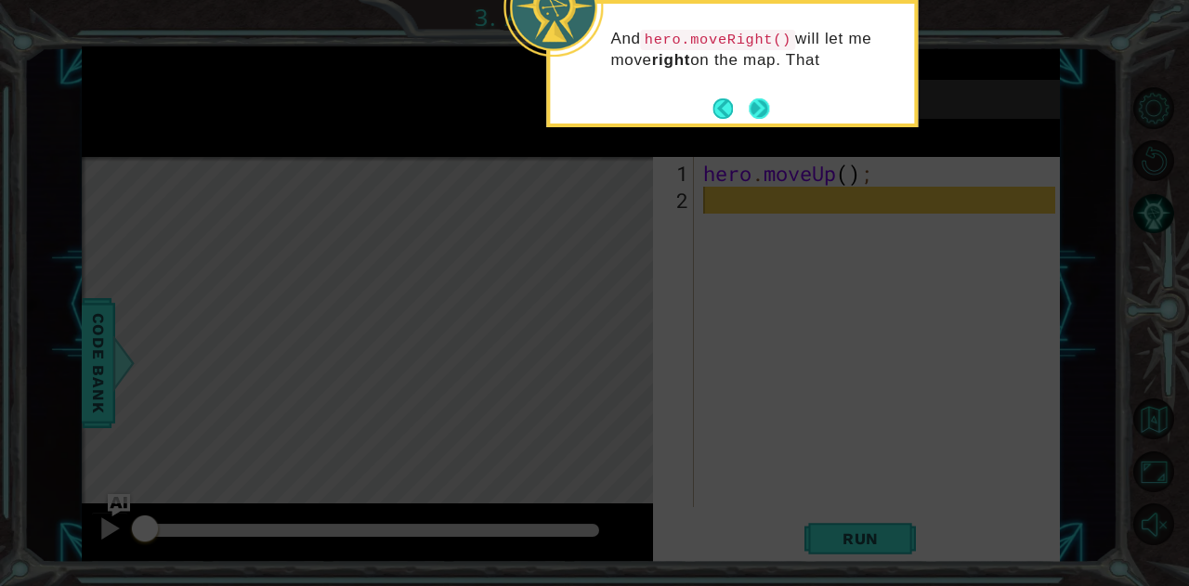
click at [760, 101] on button "Next" at bounding box center [759, 108] width 21 height 21
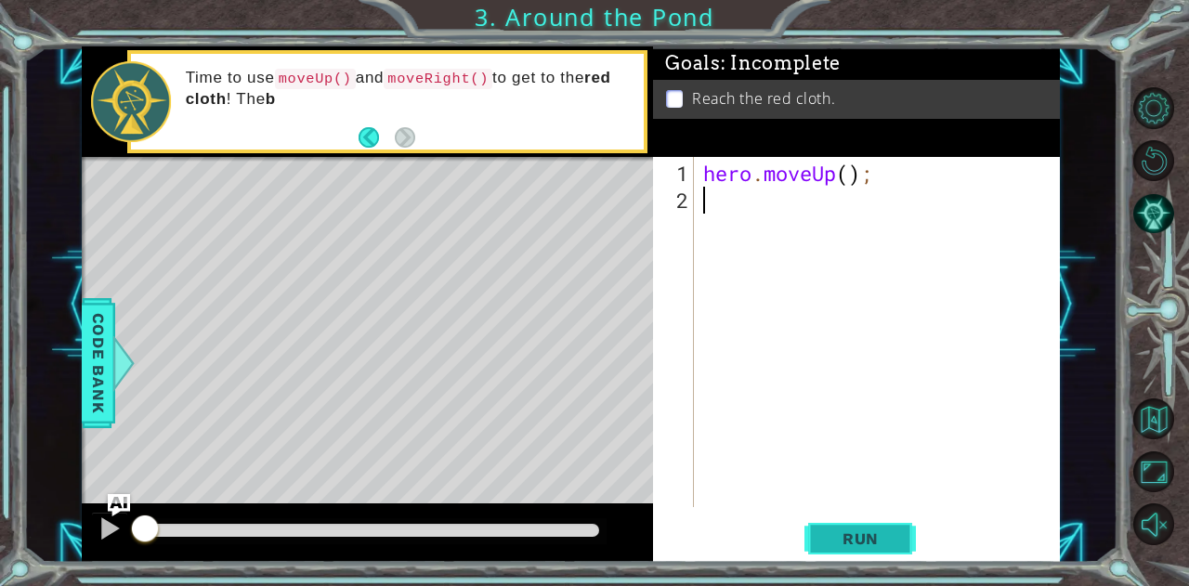
click at [856, 542] on span "Run" at bounding box center [860, 538] width 73 height 19
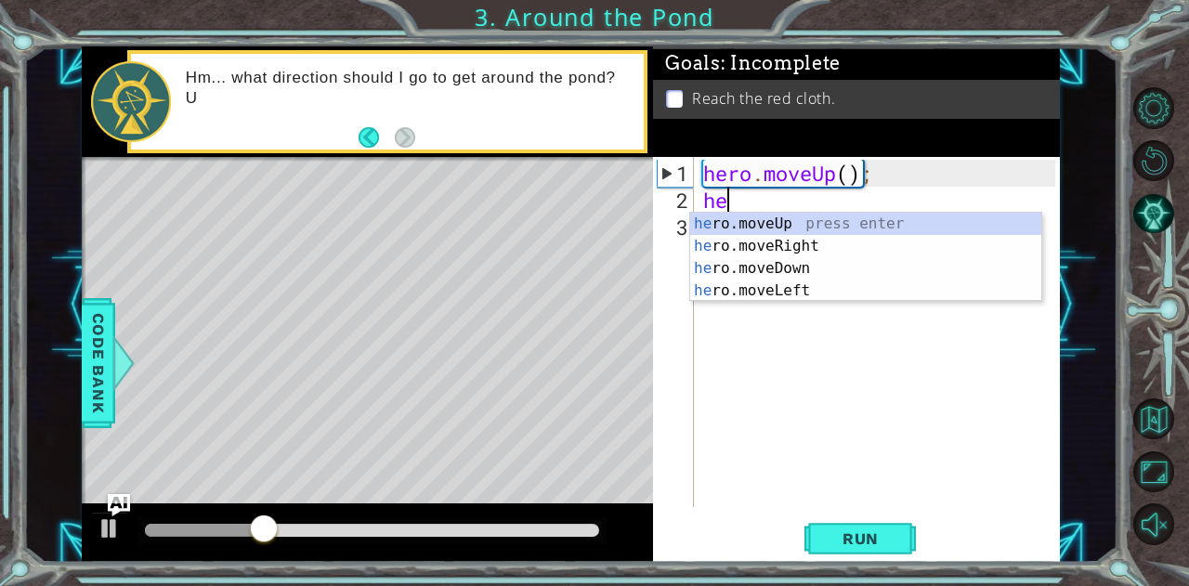
type textarea "her"
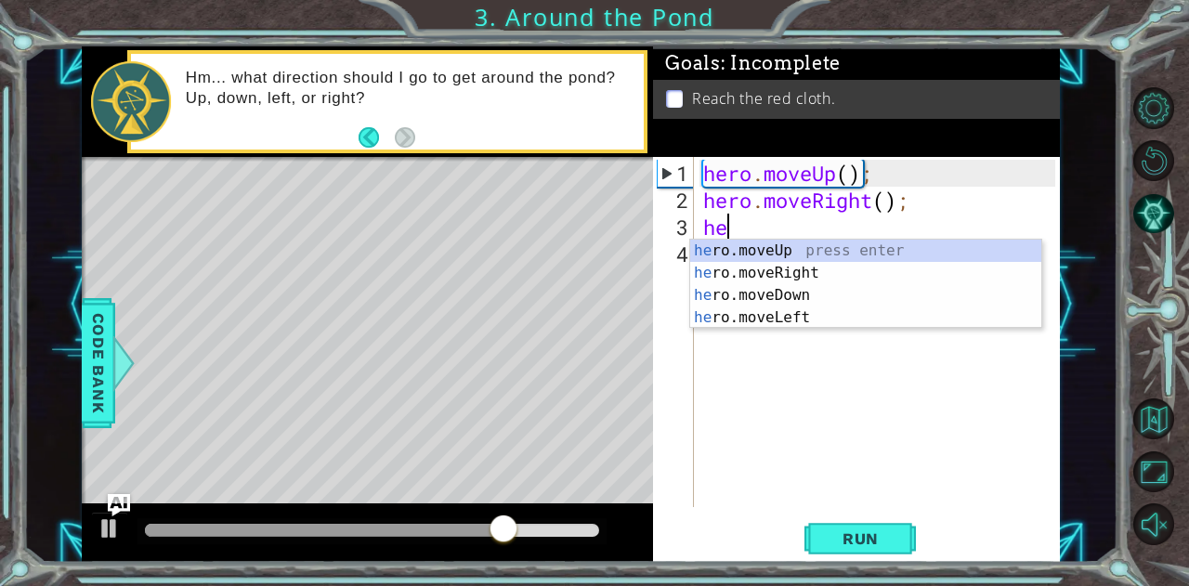
type textarea "her"
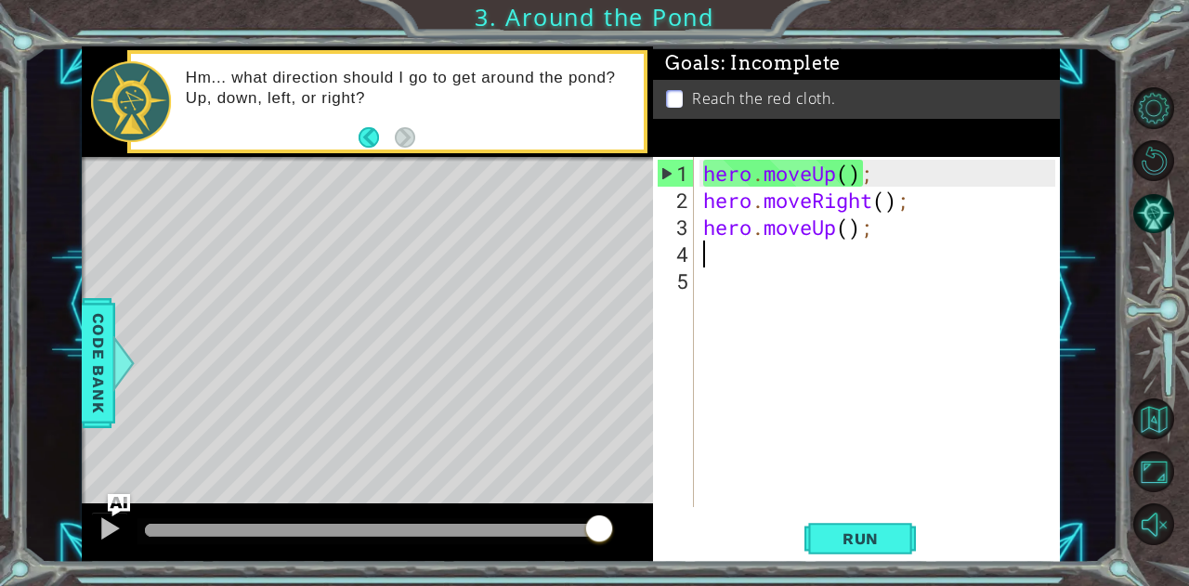
type textarea "h"
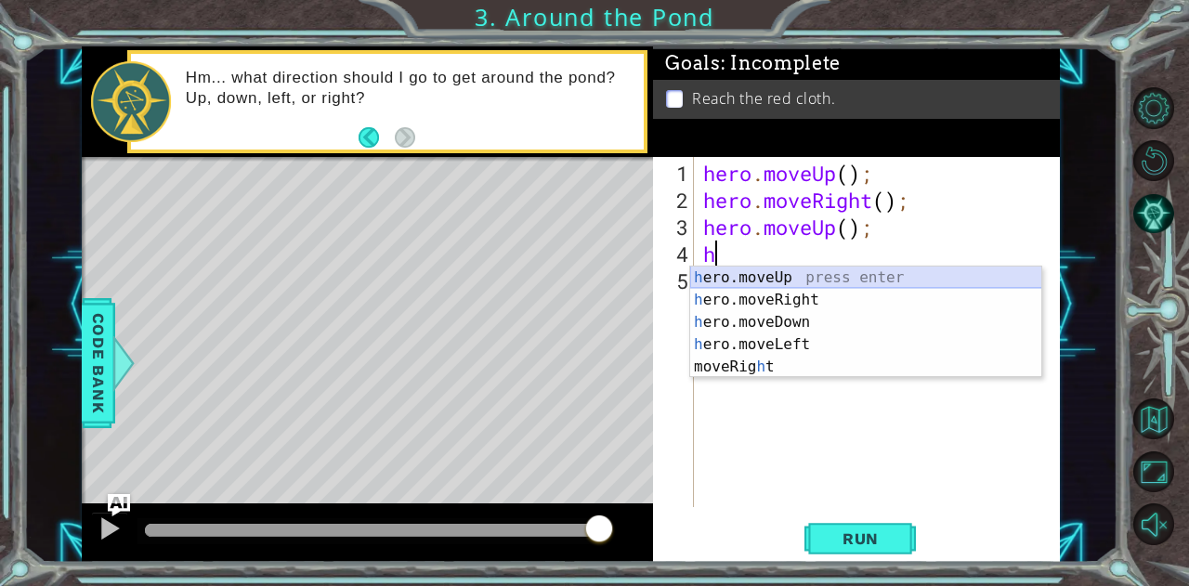
click at [793, 268] on div "h ero.moveUp press enter h ero.moveRight press enter h ero.moveDown press enter…" at bounding box center [866, 345] width 352 height 156
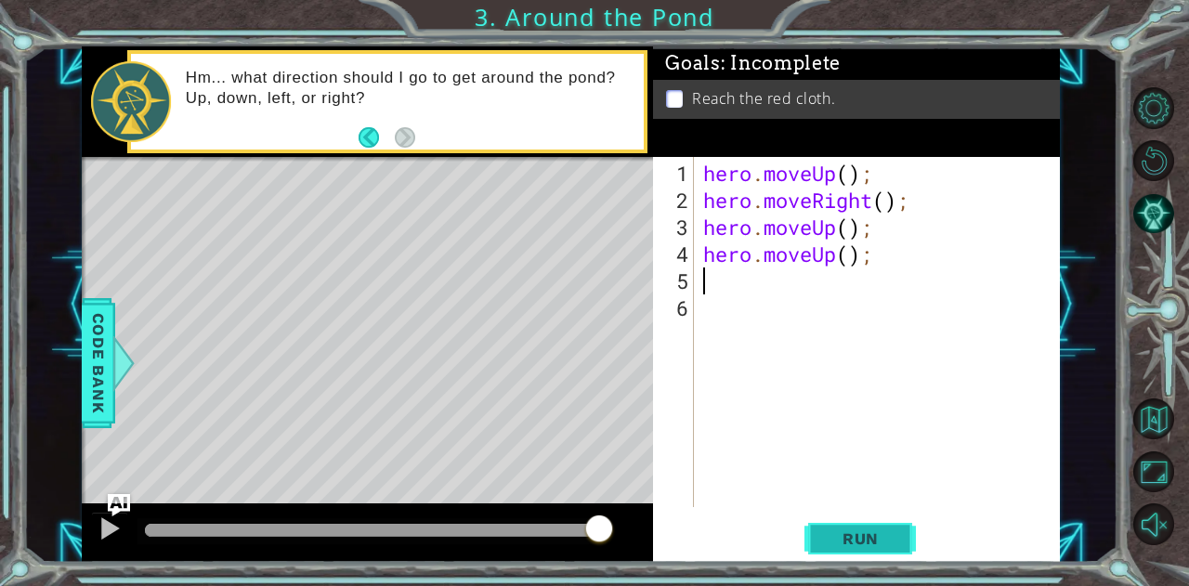
click at [845, 542] on span "Run" at bounding box center [860, 538] width 73 height 19
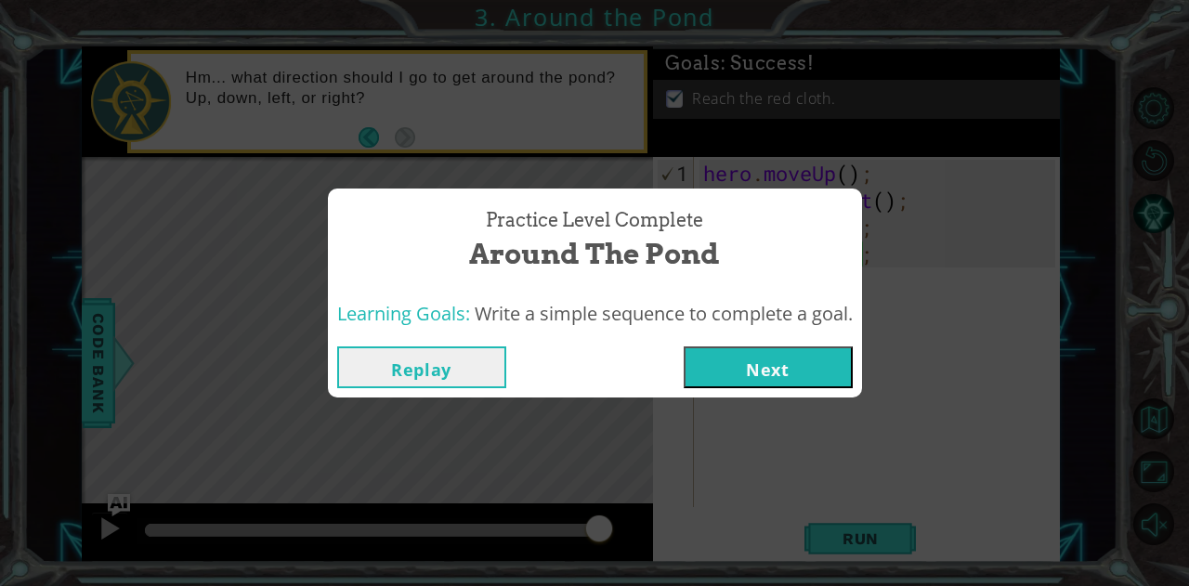
click at [756, 359] on button "Next" at bounding box center [768, 367] width 169 height 42
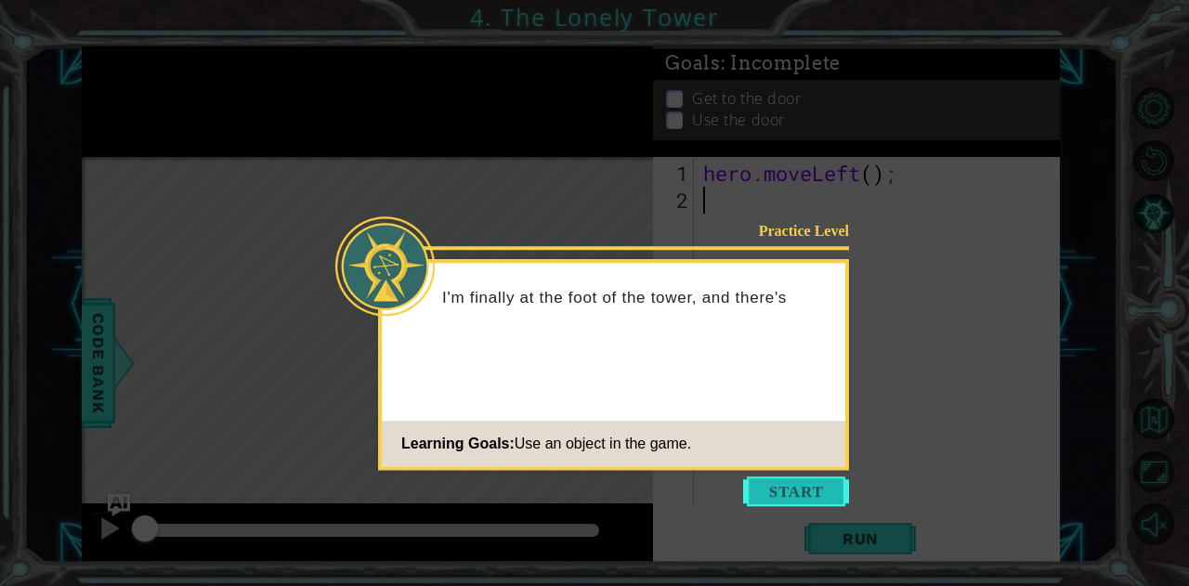
click at [777, 486] on button "Start" at bounding box center [796, 492] width 106 height 30
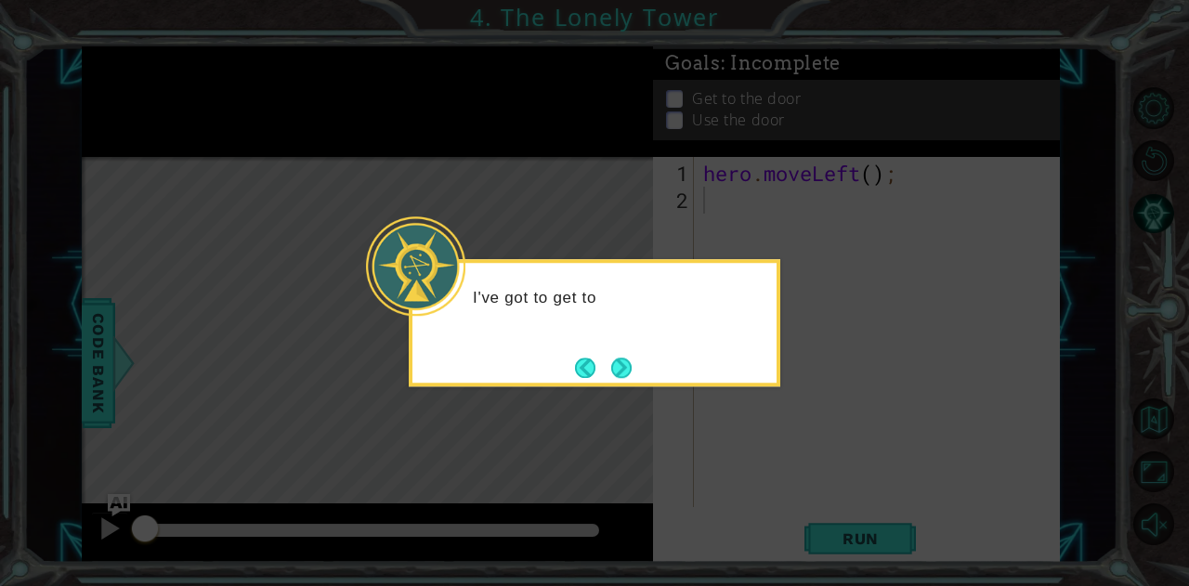
click at [663, 327] on div "I've got to get to" at bounding box center [594, 306] width 364 height 73
click at [622, 365] on button "Next" at bounding box center [621, 367] width 21 height 21
click at [618, 367] on button "Next" at bounding box center [621, 368] width 20 height 20
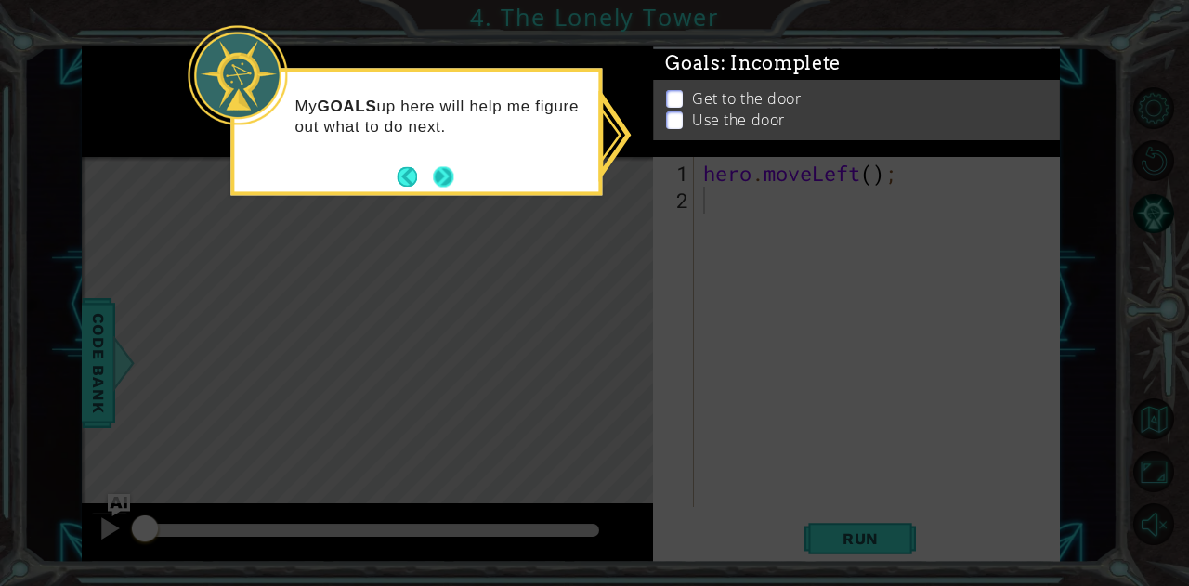
click at [443, 183] on button "Next" at bounding box center [443, 176] width 25 height 25
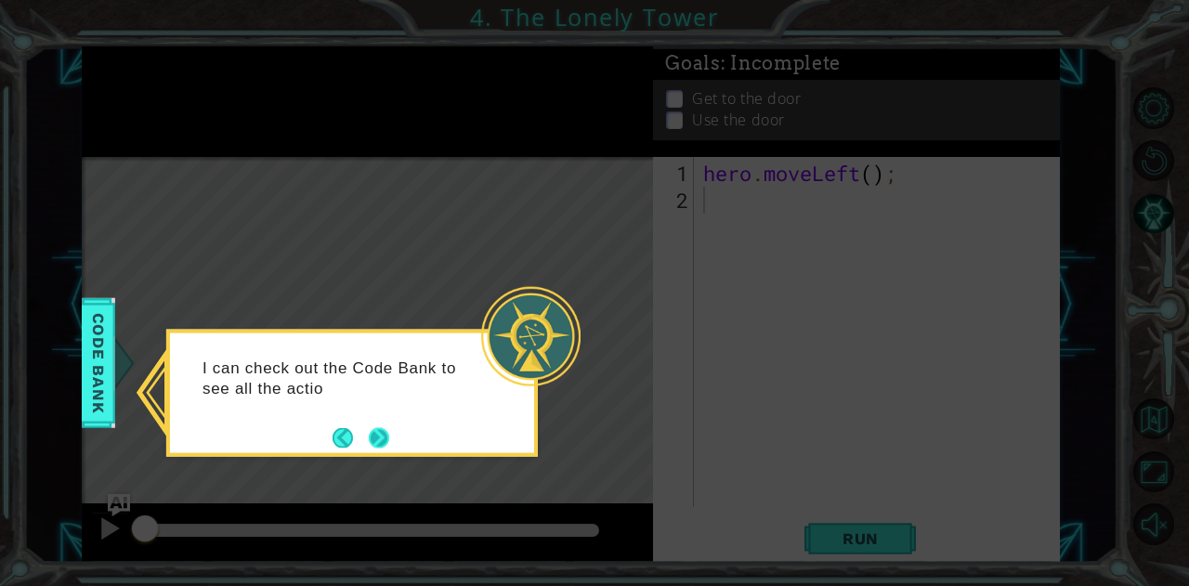
click at [376, 440] on button "Next" at bounding box center [379, 437] width 20 height 20
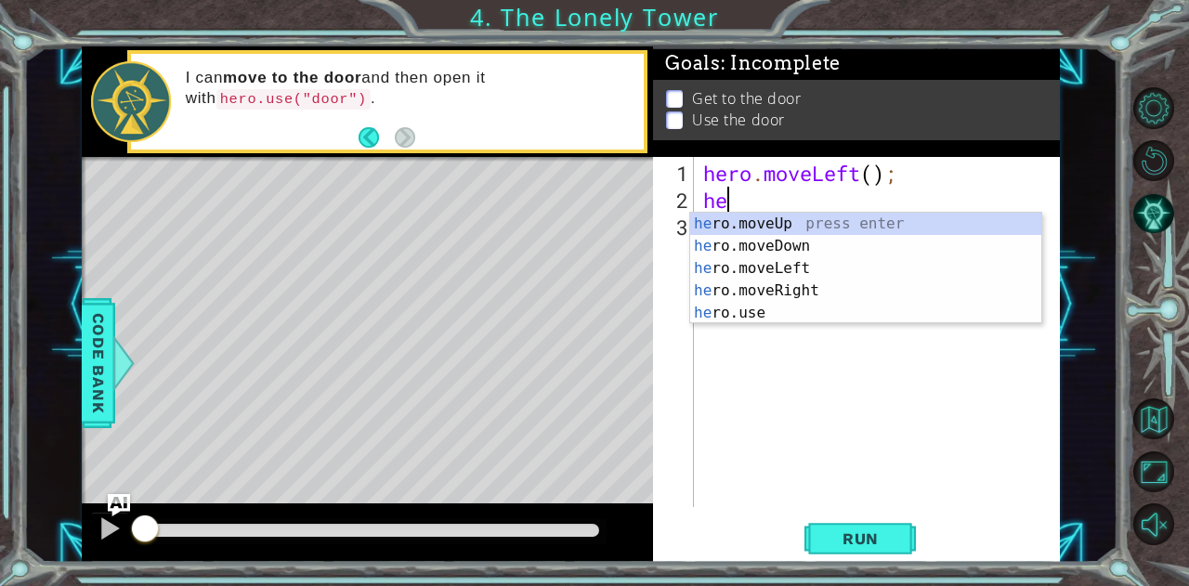
scroll to position [0, 1]
type textarea "hero"
click at [832, 265] on div "hero .moveUp press enter hero .moveDown press enter hero .moveLeft press enter …" at bounding box center [866, 291] width 352 height 156
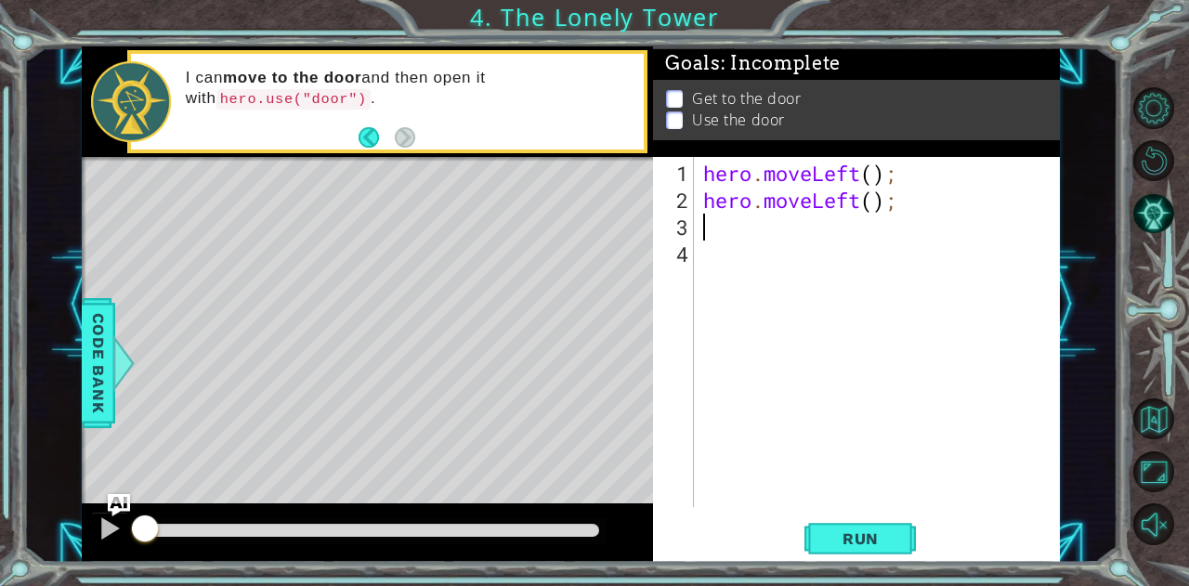
scroll to position [0, 0]
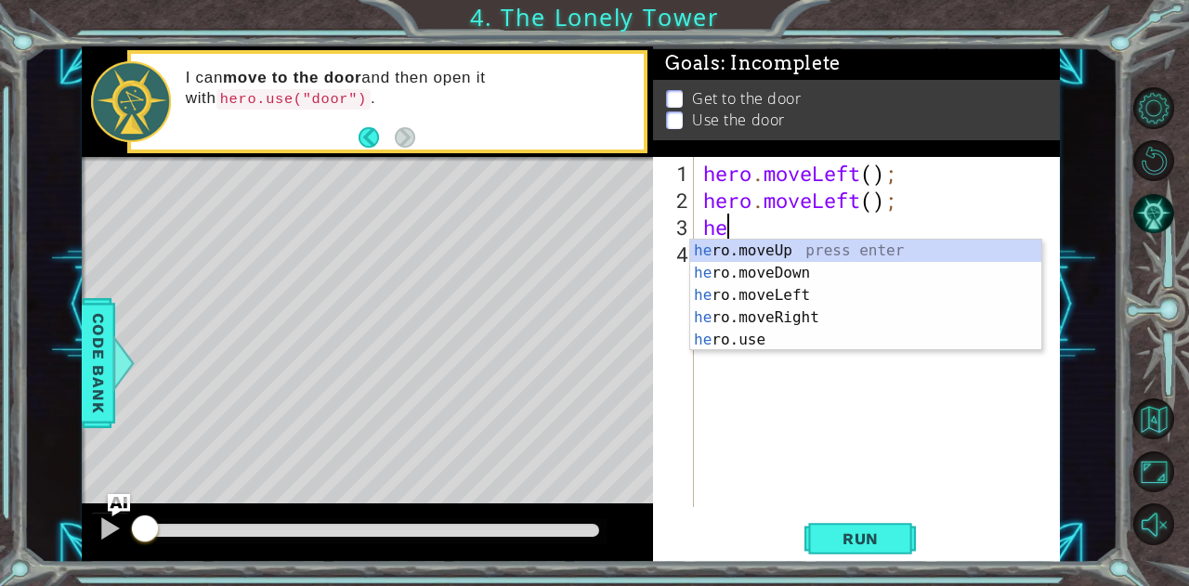
type textarea "hero"
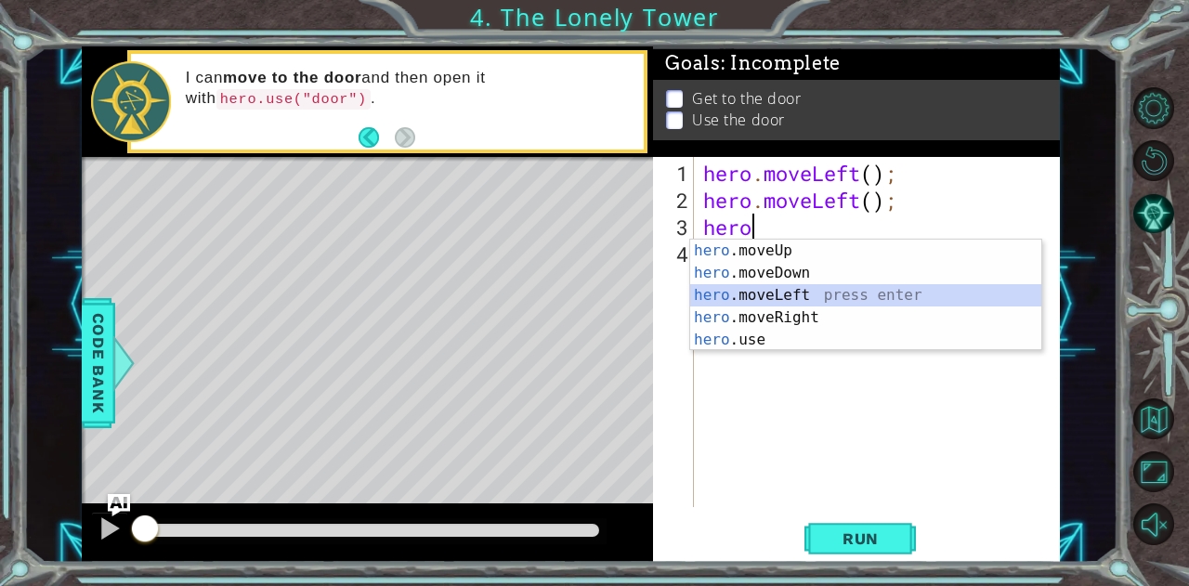
click at [813, 293] on div "hero .moveUp press enter hero .moveDown press enter hero .moveLeft press enter …" at bounding box center [866, 318] width 352 height 156
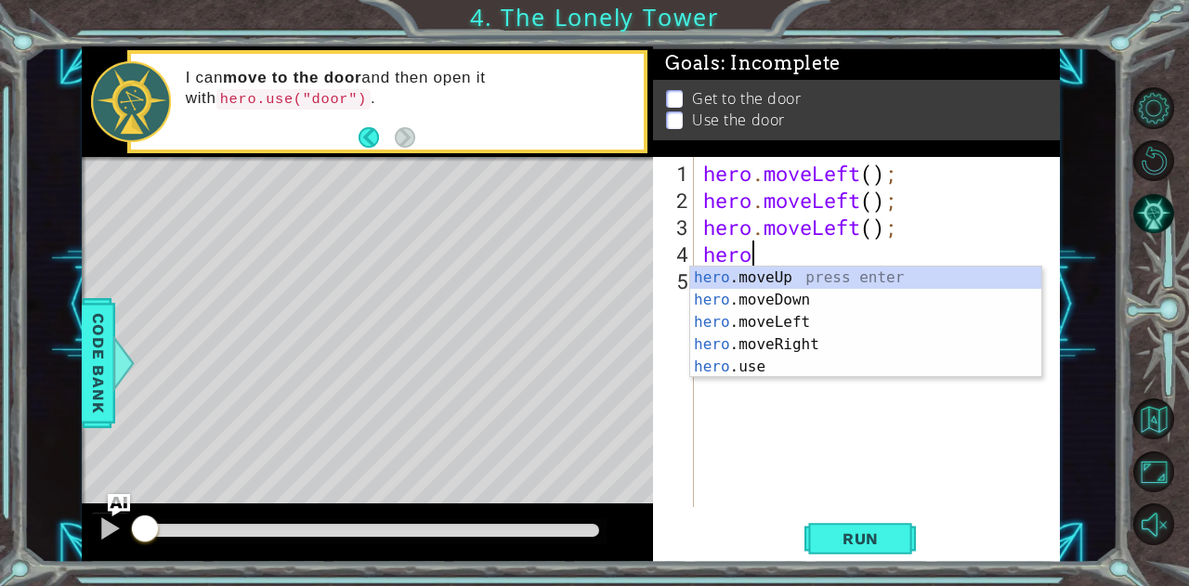
type textarea "herou"
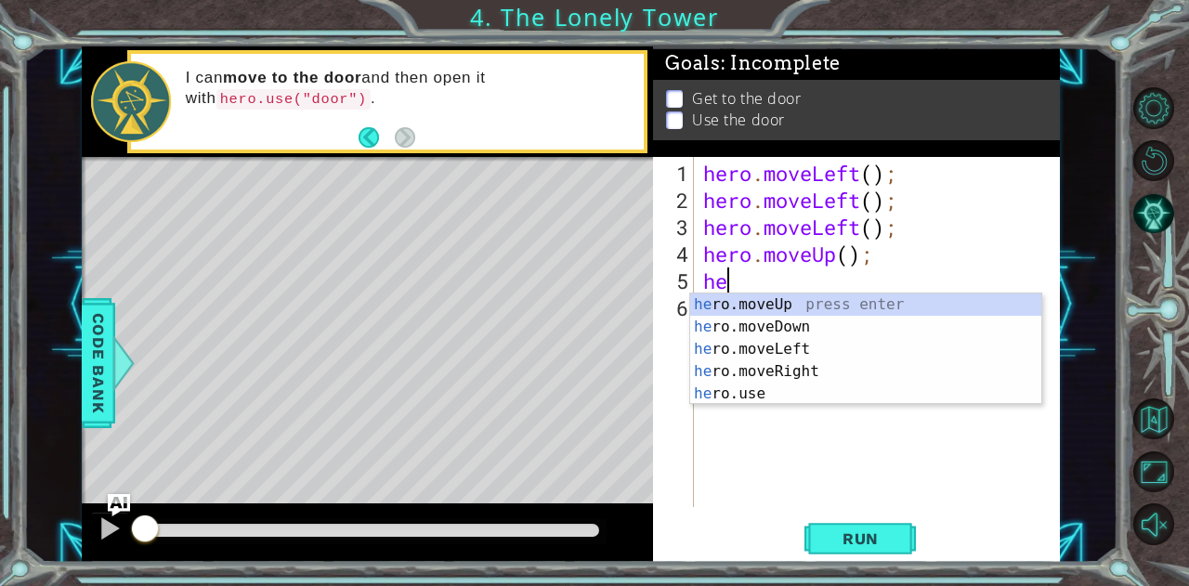
type textarea "her"
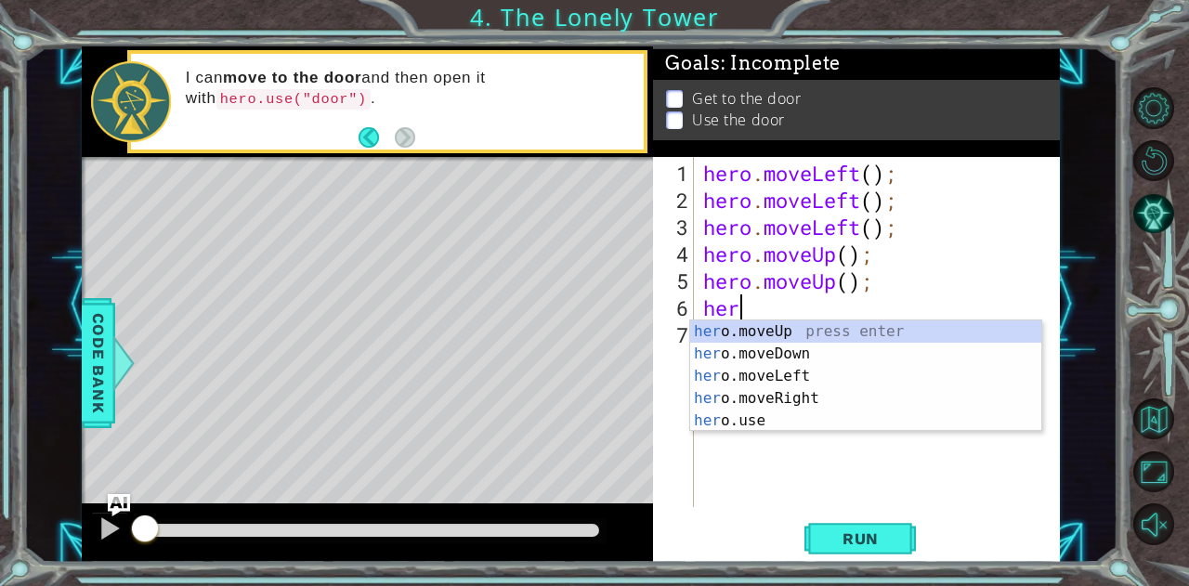
type textarea "hero"
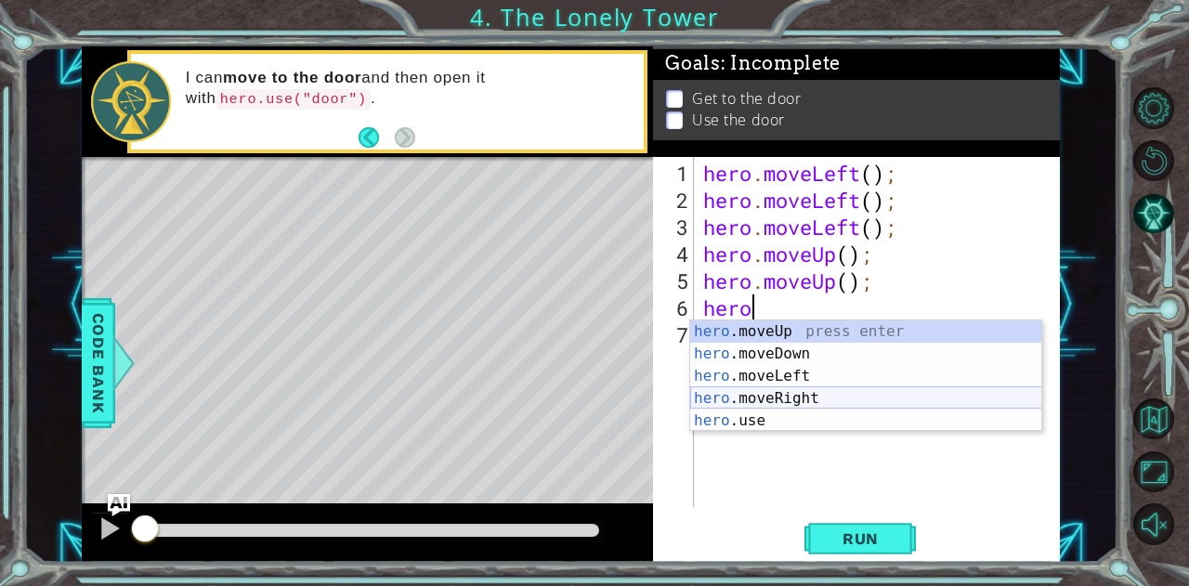
click at [791, 401] on div "hero .moveUp press enter hero .moveDown press enter hero .moveLeft press enter …" at bounding box center [866, 398] width 352 height 156
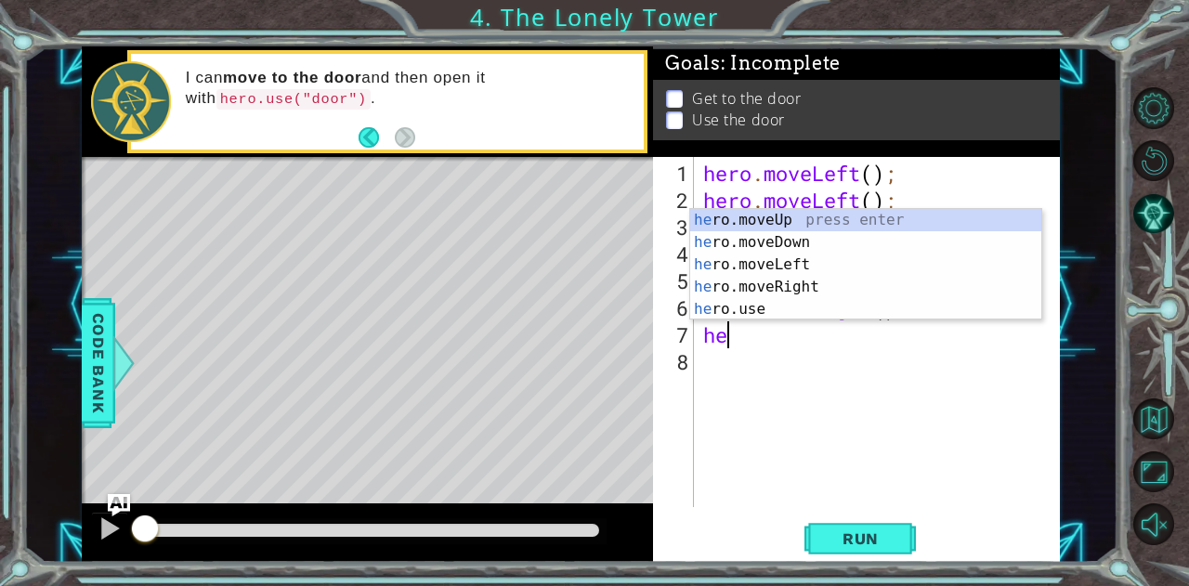
scroll to position [0, 0]
type textarea "hero"
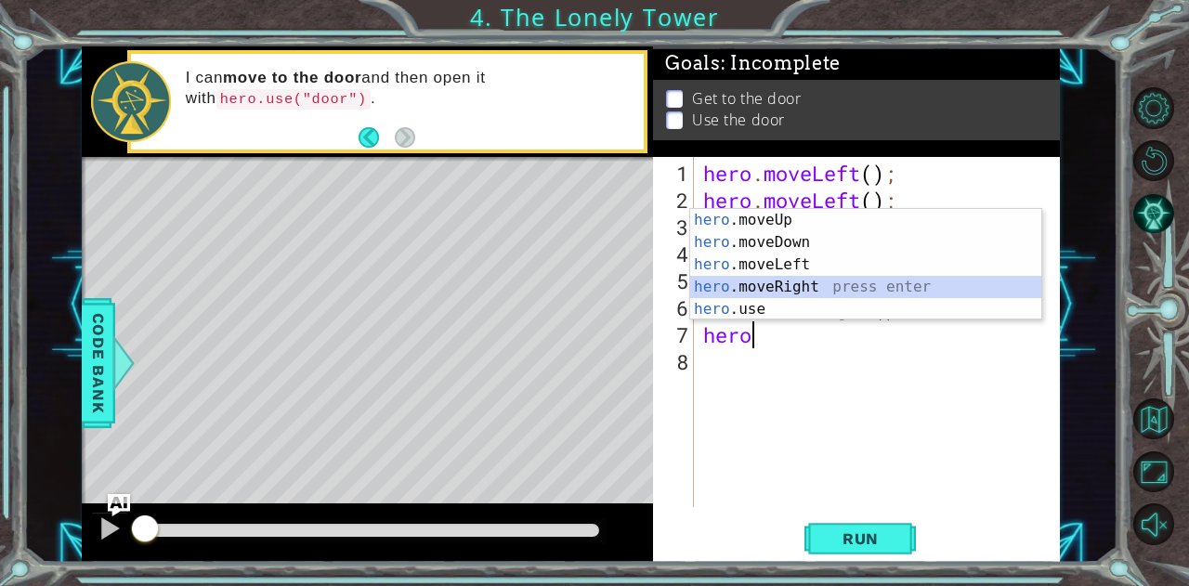
click at [804, 288] on div "hero .moveUp press enter hero .moveDown press enter hero .moveLeft press enter …" at bounding box center [866, 287] width 352 height 156
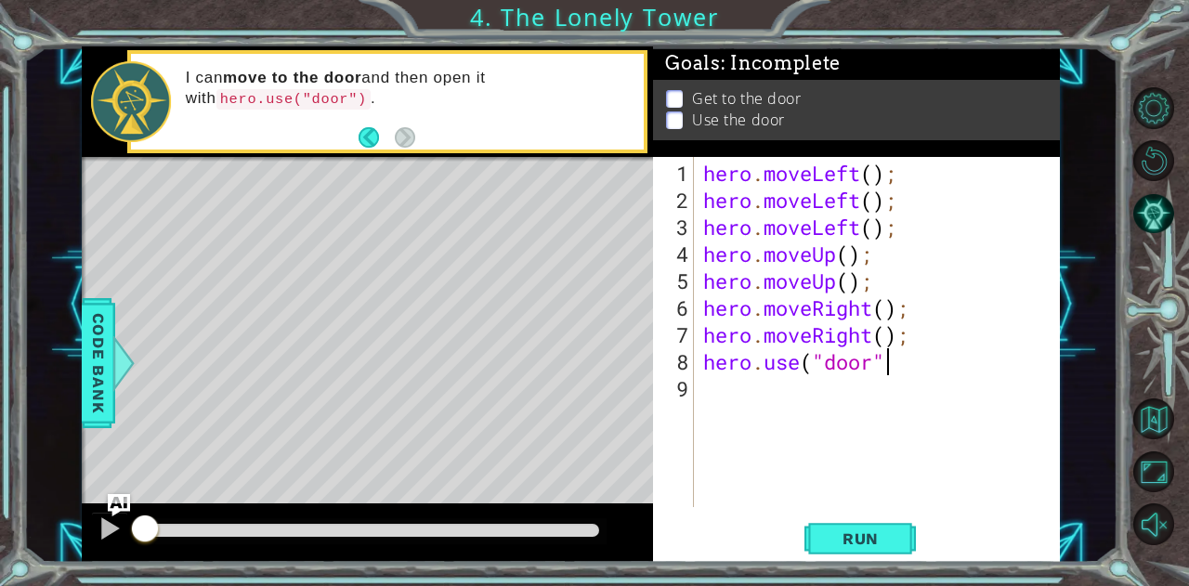
scroll to position [0, 7]
type textarea "hero.use("door")"
click at [936, 482] on div "hero . moveLeft ( ) ; hero . moveLeft ( ) ; hero . moveLeft ( ) ; hero . moveUp…" at bounding box center [881, 362] width 365 height 404
click at [911, 380] on div "hero . moveLeft ( ) ; hero . moveLeft ( ) ; hero . moveLeft ( ) ; hero . moveUp…" at bounding box center [881, 362] width 365 height 404
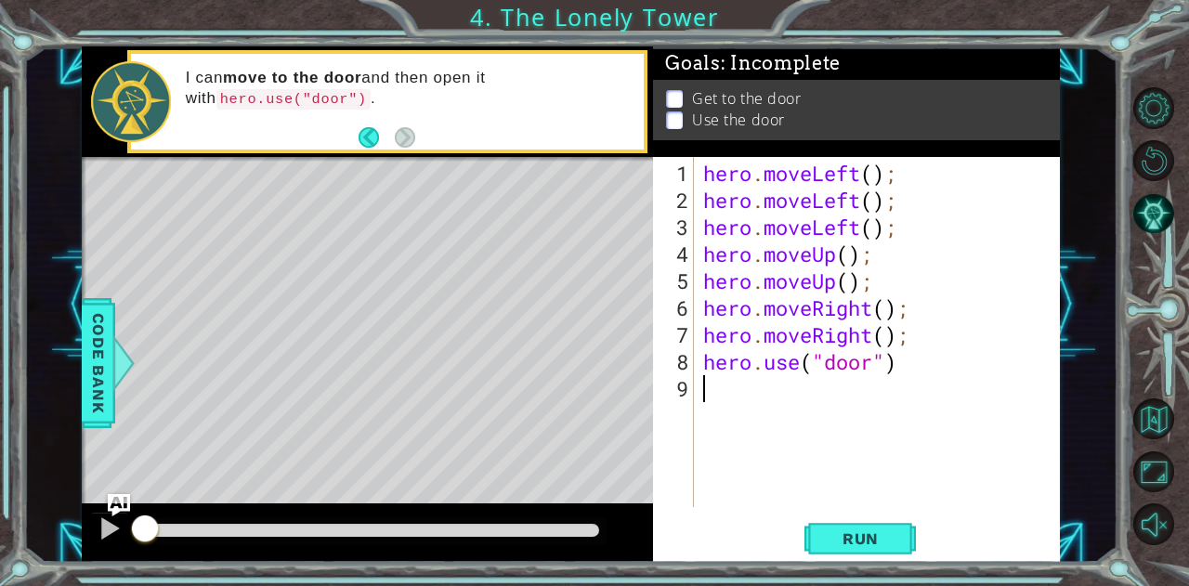
click at [910, 362] on div "hero . moveLeft ( ) ; hero . moveLeft ( ) ; hero . moveLeft ( ) ; hero . moveUp…" at bounding box center [881, 362] width 365 height 404
click at [868, 529] on span "Run" at bounding box center [860, 538] width 73 height 19
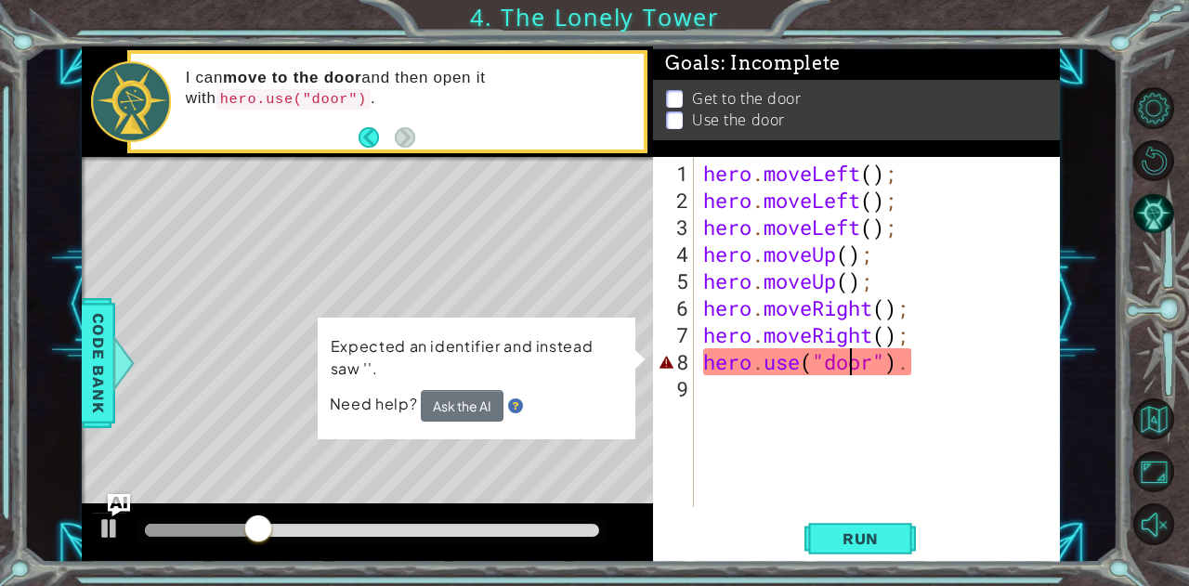
click at [847, 371] on div "hero . moveLeft ( ) ; hero . moveLeft ( ) ; hero . moveLeft ( ) ; hero . moveUp…" at bounding box center [881, 362] width 365 height 404
click at [797, 160] on div "hero . moveLeft ( ) ; hero . moveLeft ( ) ; hero . moveLeft ( ) ; hero . moveUp…" at bounding box center [881, 362] width 365 height 404
type textarea "hero.moveLeft();"
click at [447, 412] on button "Ask the AI" at bounding box center [462, 406] width 83 height 32
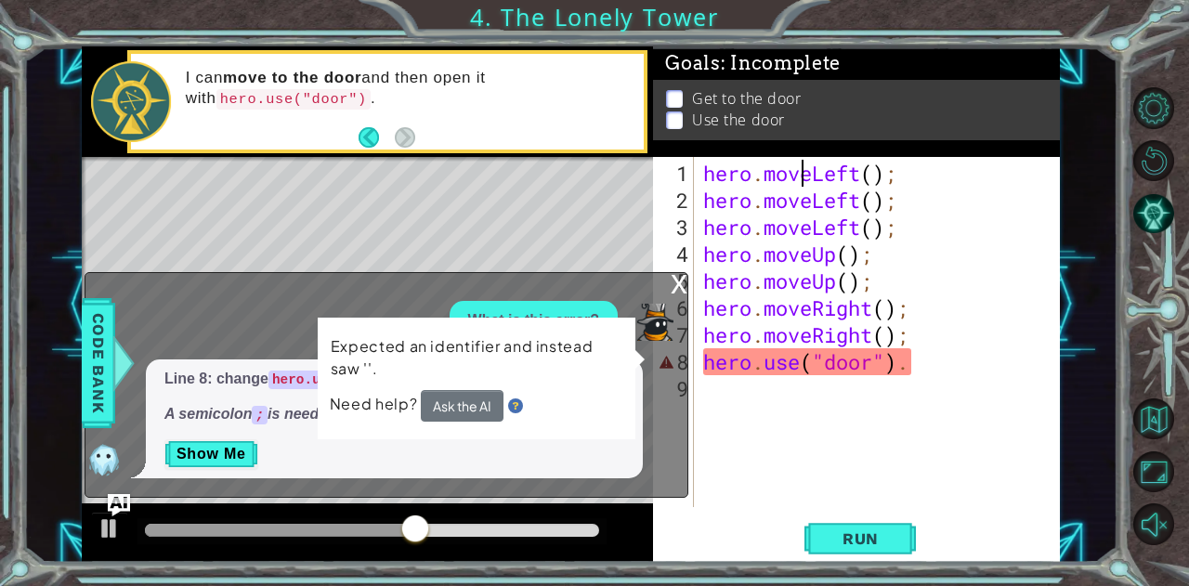
click at [665, 432] on div "Line 8: change hero.use("door"). to hero.use("door"); A semicolon ; is needed a…" at bounding box center [381, 418] width 593 height 119
click at [438, 343] on p "Expected an identifier and instead saw ''." at bounding box center [477, 357] width 292 height 45
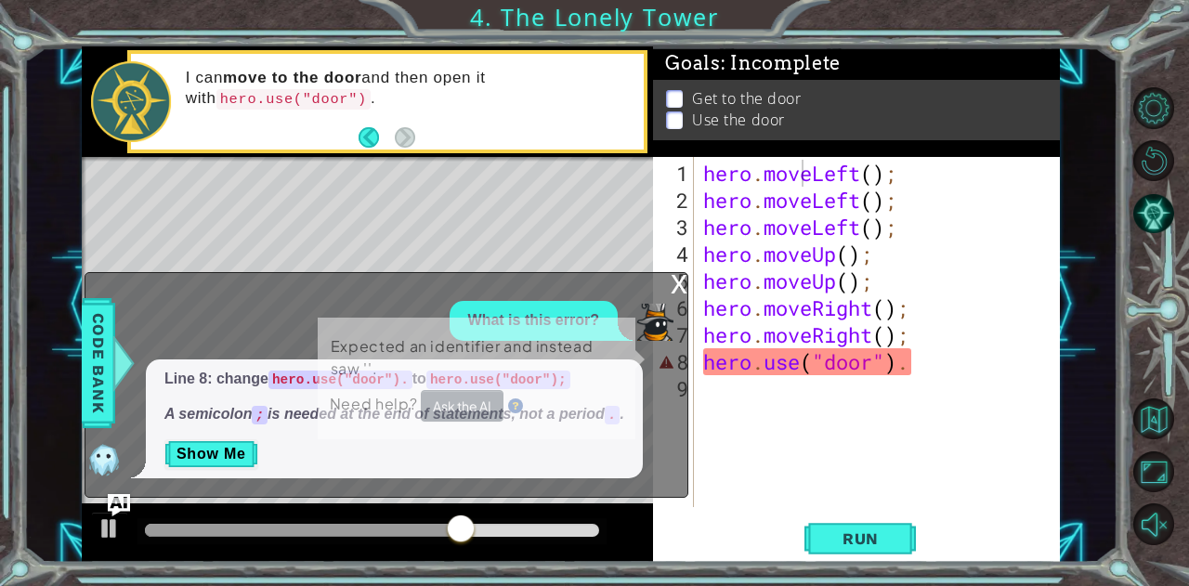
click at [635, 352] on div "Expected an identifier and instead saw ''. Need help? Ask the AI" at bounding box center [477, 379] width 318 height 122
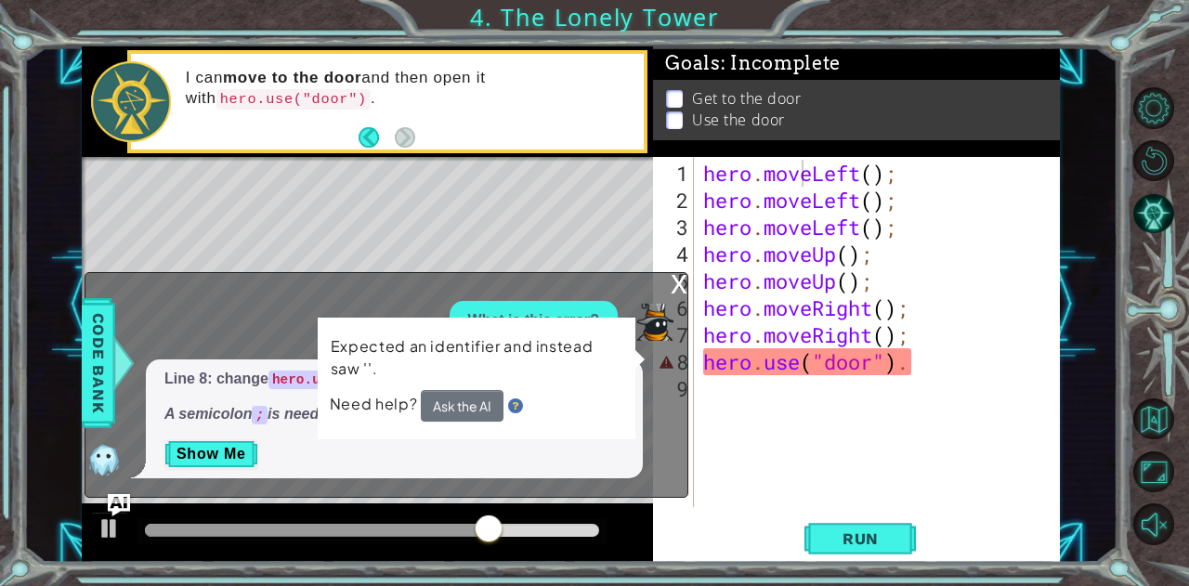
click at [674, 428] on div "Line 8: change hero.use("door"). to hero.use("door"); A semicolon ; is needed a…" at bounding box center [381, 418] width 593 height 119
click at [808, 503] on div "hero . moveLeft ( ) ; hero . moveLeft ( ) ; hero . moveLeft ( ) ; hero . moveUp…" at bounding box center [881, 362] width 365 height 404
click at [241, 333] on div "What is this error?" at bounding box center [381, 321] width 593 height 40
click at [908, 362] on div "hero . moveLeft ( ) ; hero . moveLeft ( ) ; hero . moveLeft ( ) ; hero . moveUp…" at bounding box center [881, 362] width 365 height 404
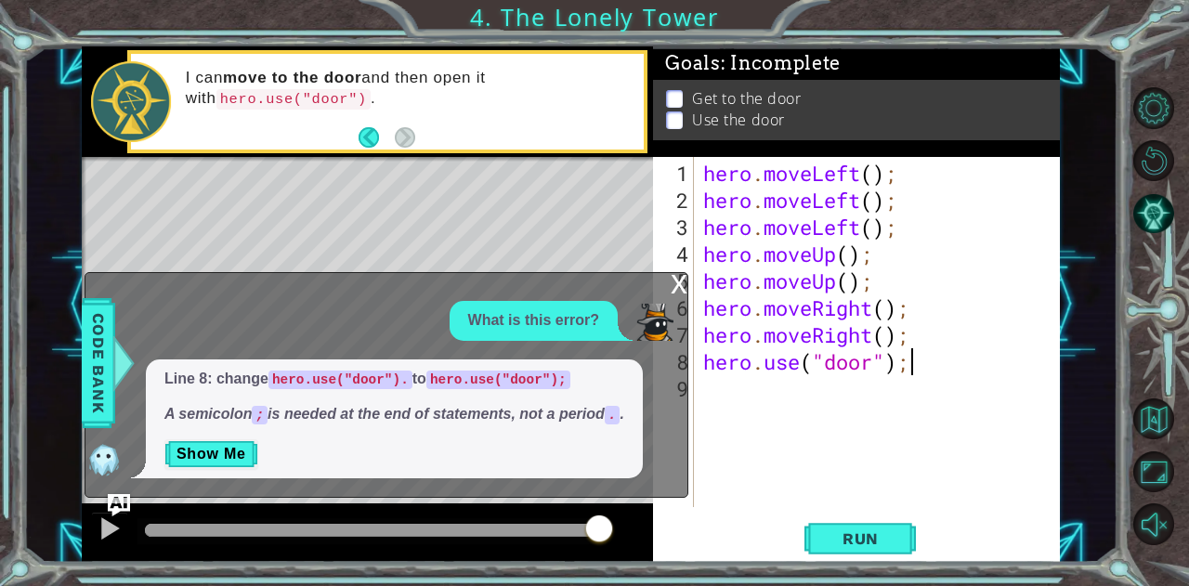
scroll to position [0, 8]
type textarea "hero.use("door");"
click at [864, 529] on button "Run" at bounding box center [859, 538] width 111 height 41
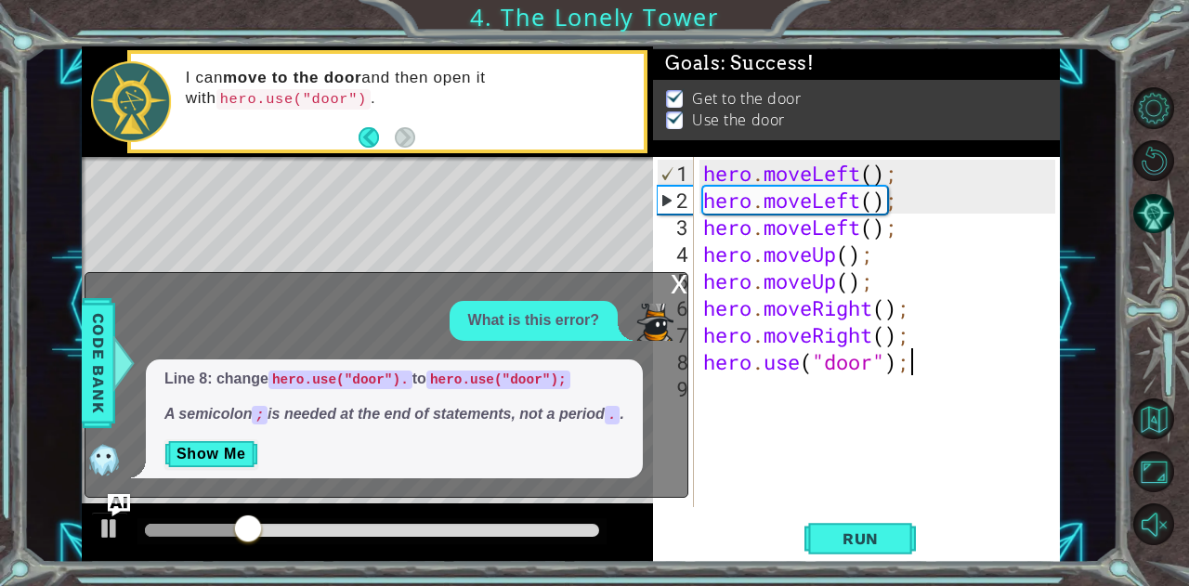
click at [675, 286] on div "x" at bounding box center [679, 282] width 17 height 19
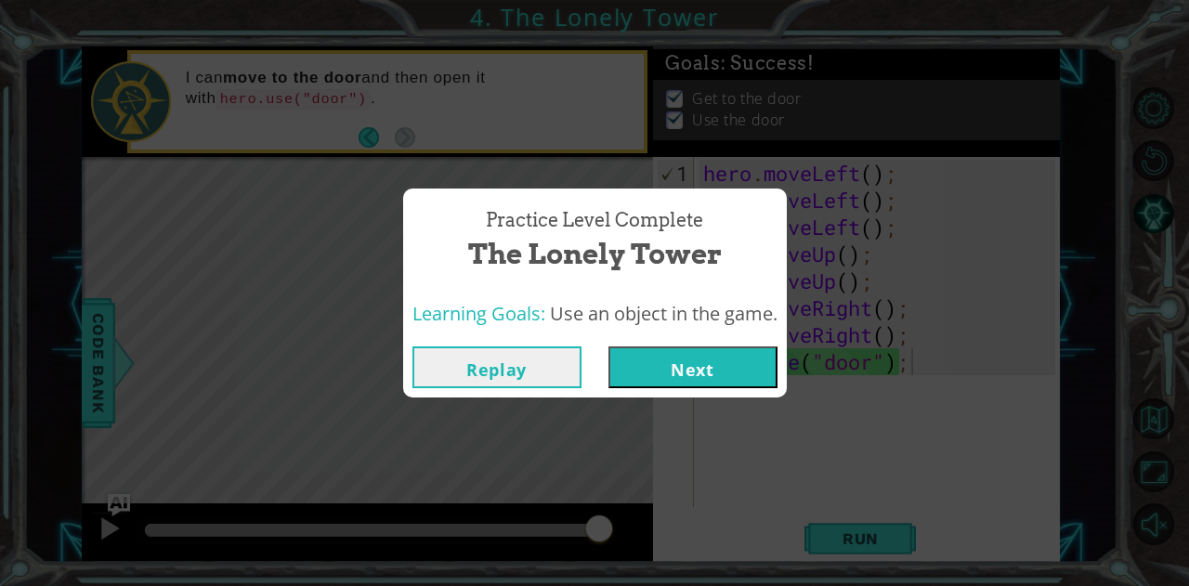
click at [689, 365] on button "Next" at bounding box center [692, 367] width 169 height 42
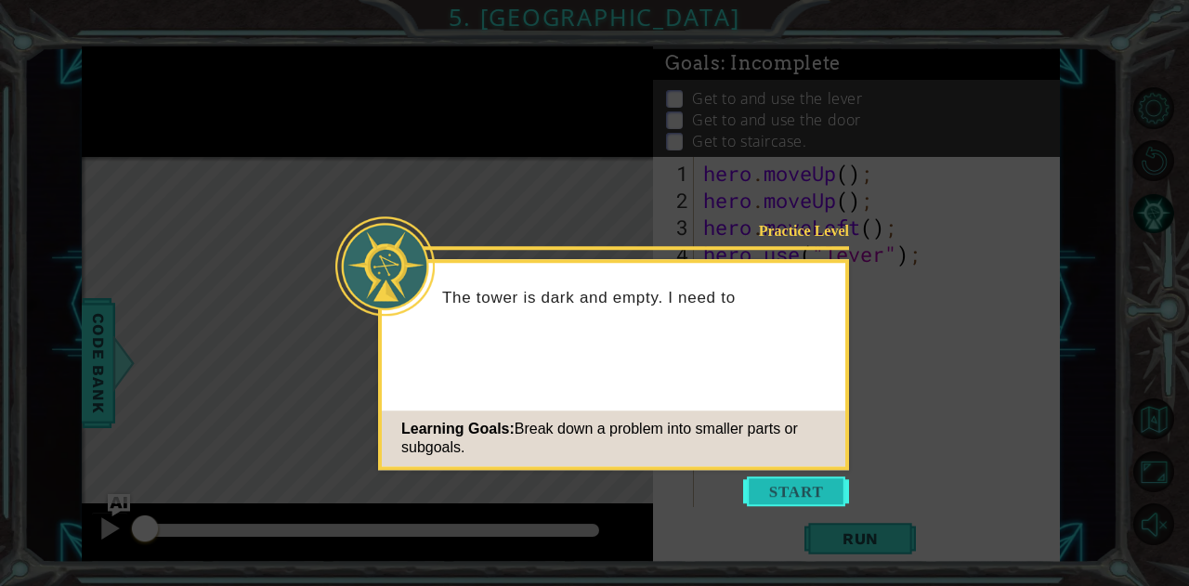
click at [821, 483] on button "Start" at bounding box center [796, 492] width 106 height 30
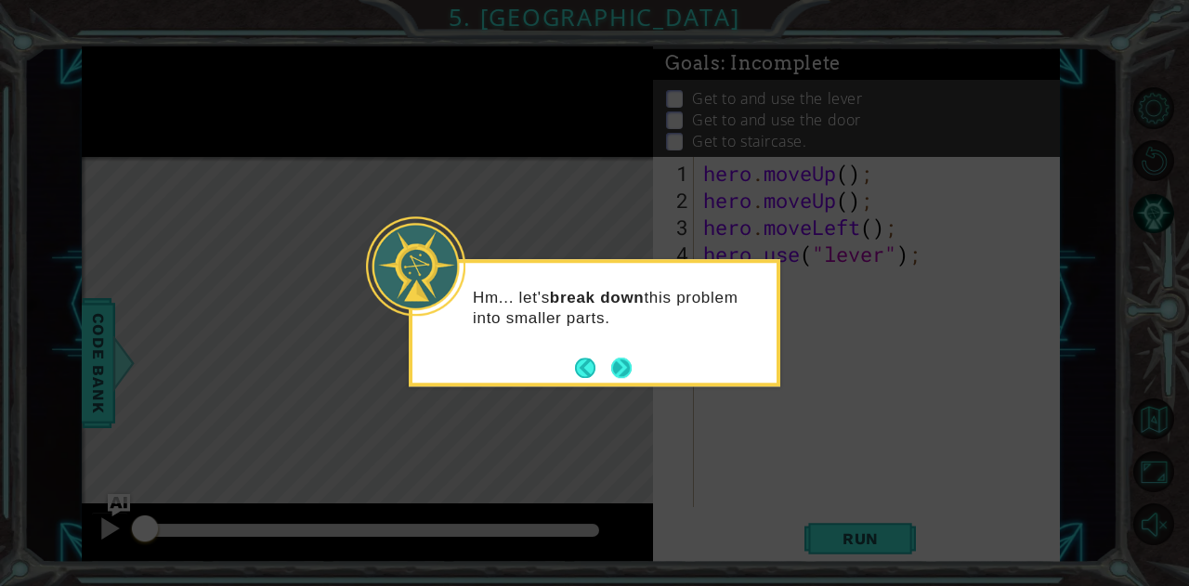
click at [620, 365] on button "Next" at bounding box center [620, 367] width 25 height 25
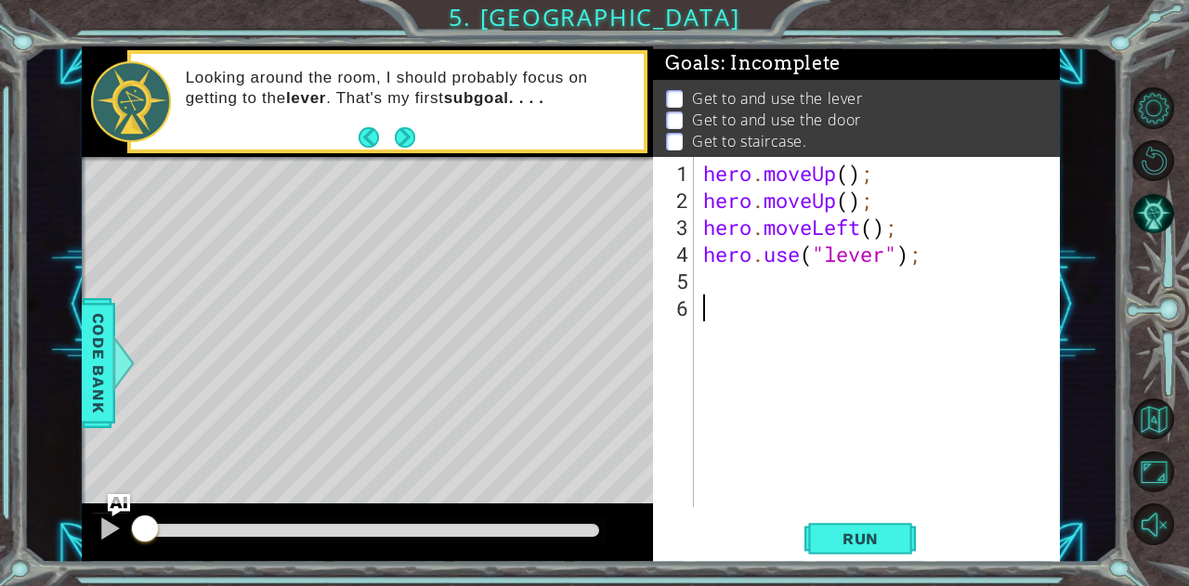
click at [719, 285] on div "hero . moveUp ( ) ; hero . moveUp ( ) ; hero . moveLeft ( ) ; hero . use ( "lev…" at bounding box center [881, 362] width 365 height 404
click at [849, 542] on span "Run" at bounding box center [860, 538] width 73 height 19
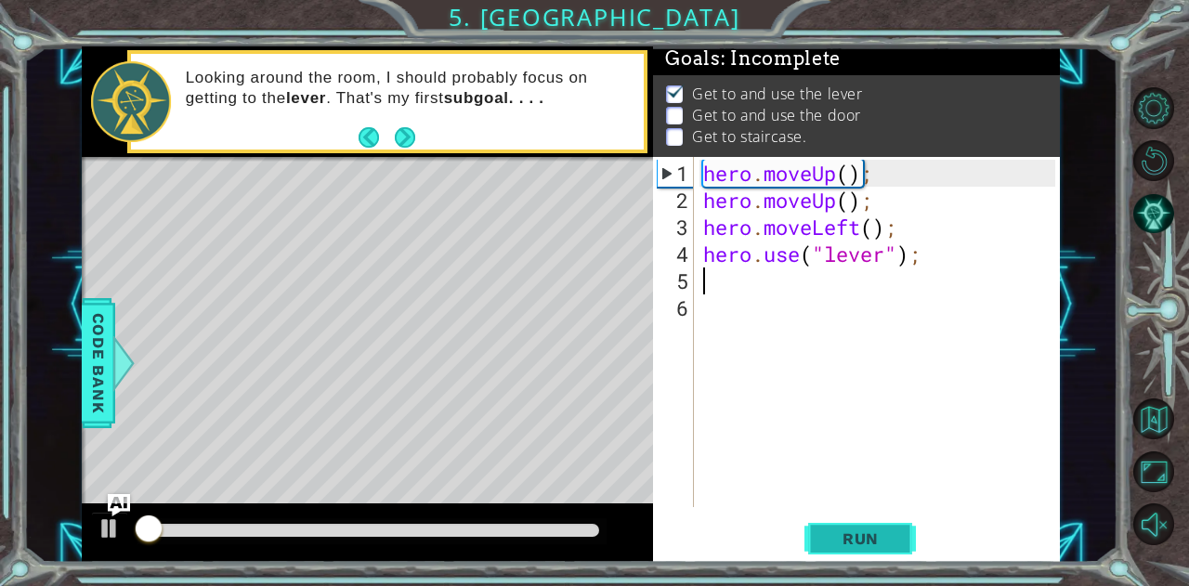
scroll to position [14, 0]
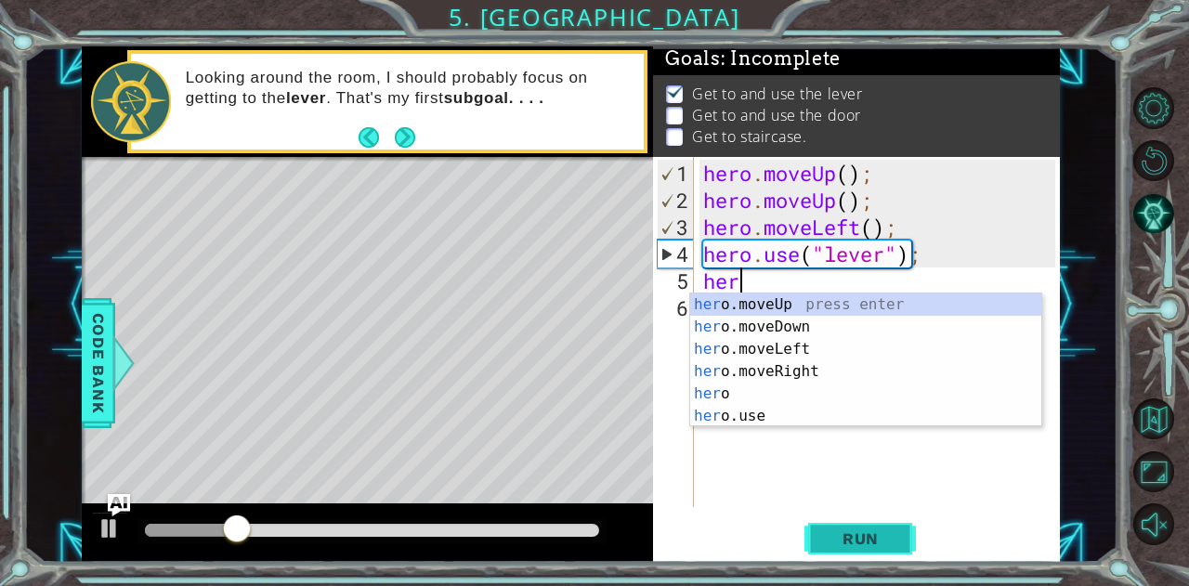
type textarea "hero"
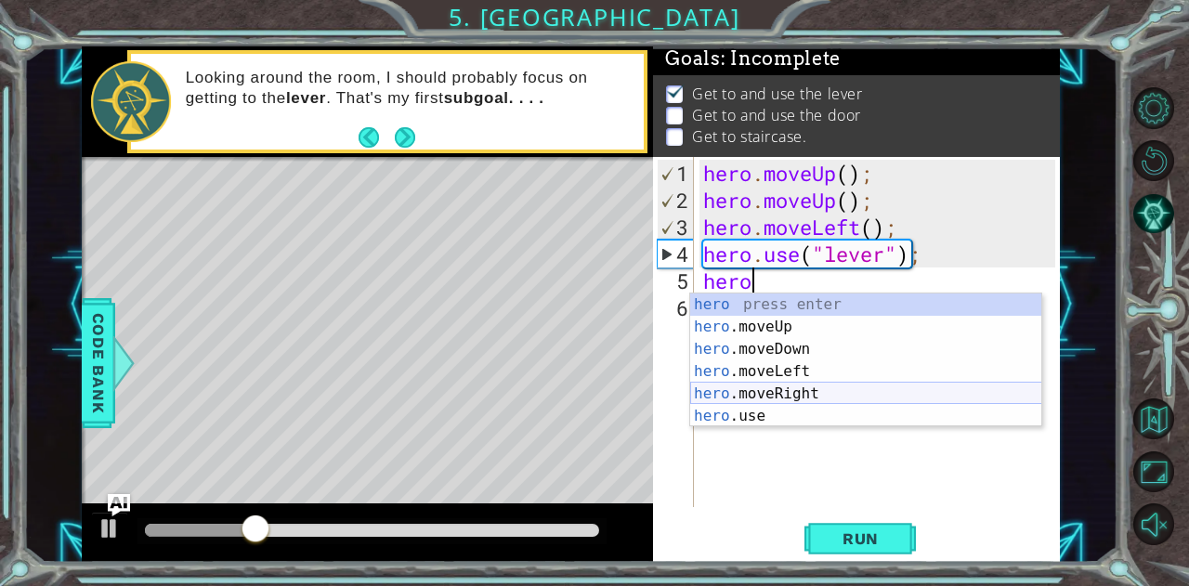
click at [801, 397] on div "hero press enter hero .moveUp press enter hero .moveDown press enter hero .move…" at bounding box center [866, 383] width 352 height 178
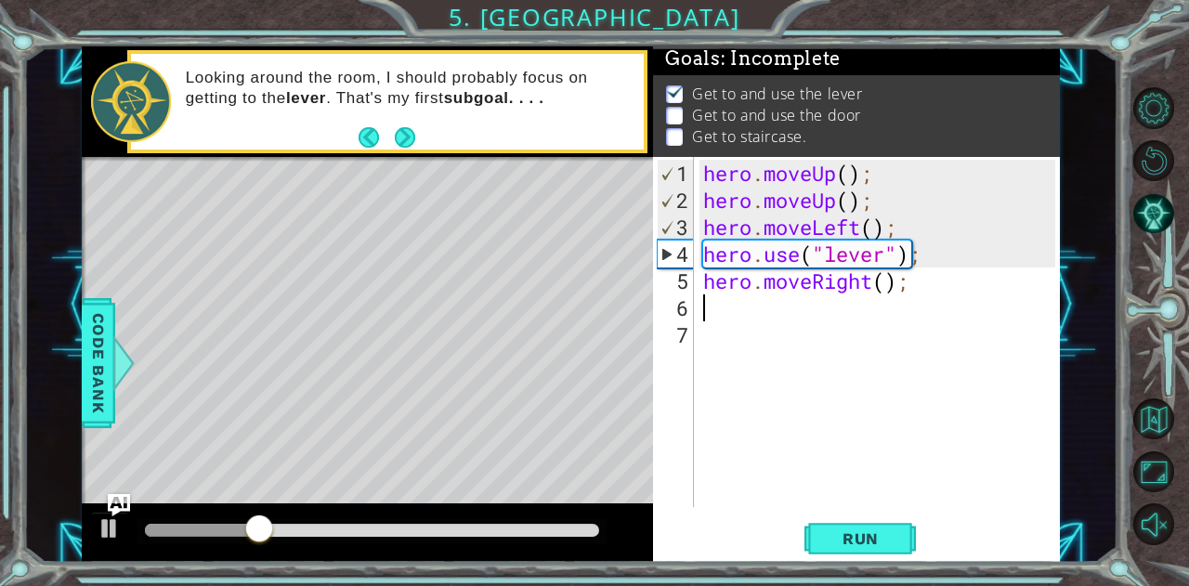
scroll to position [0, 0]
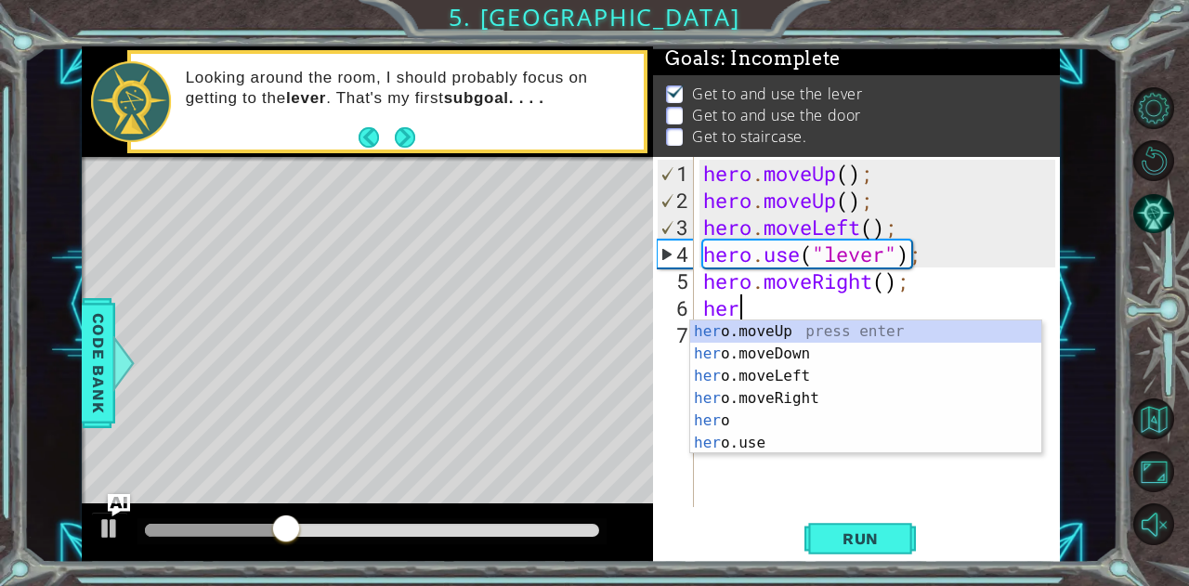
type textarea "hero"
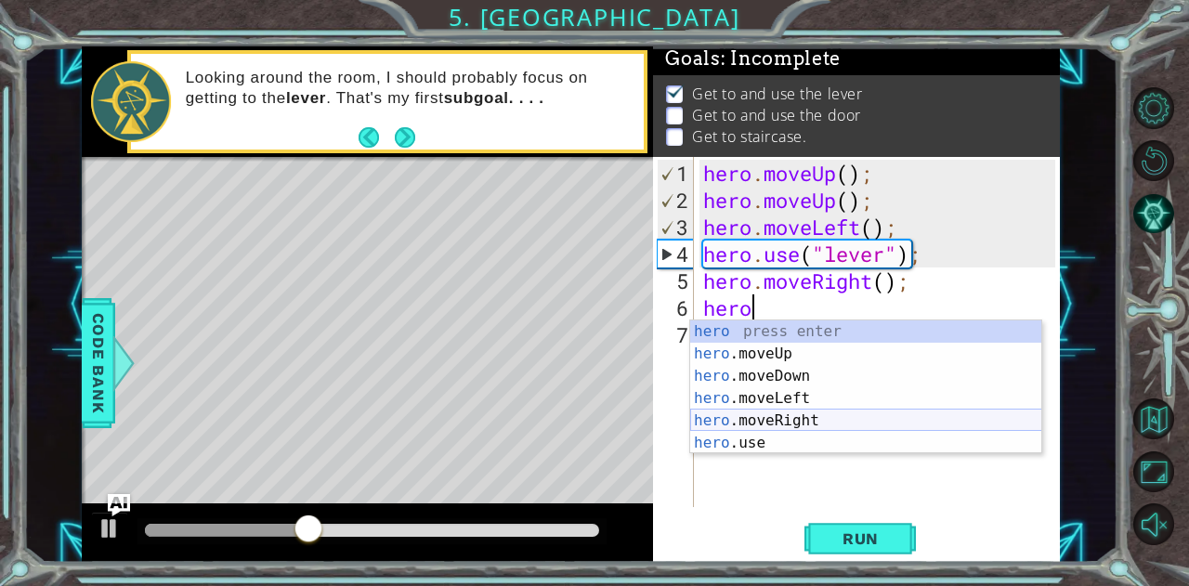
click at [795, 420] on div "hero press enter hero .moveUp press enter hero .moveDown press enter hero .move…" at bounding box center [866, 409] width 352 height 178
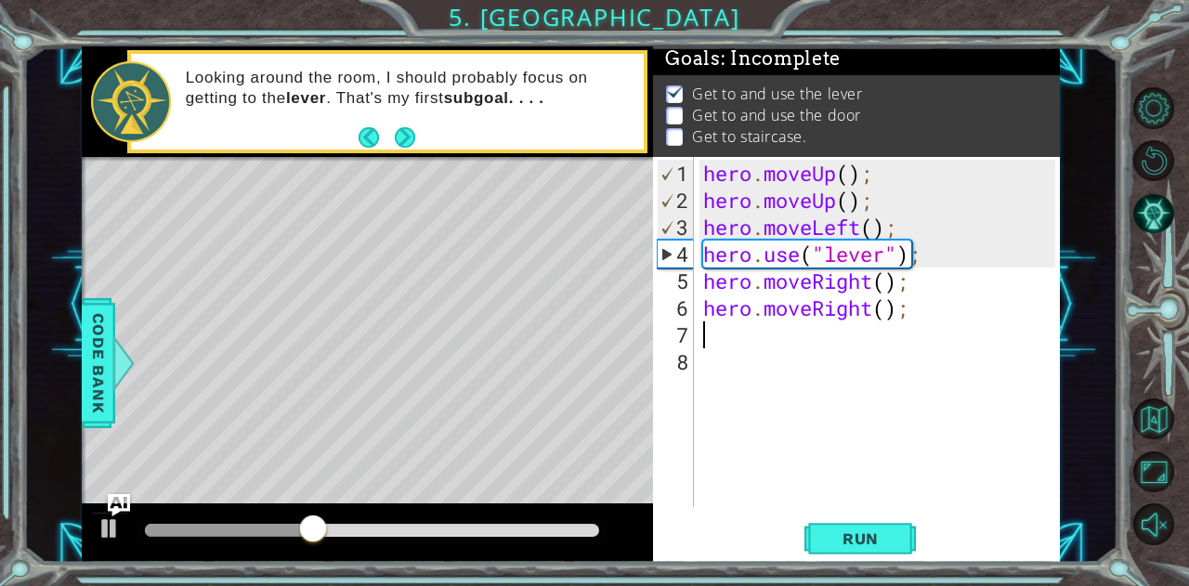
scroll to position [0, 0]
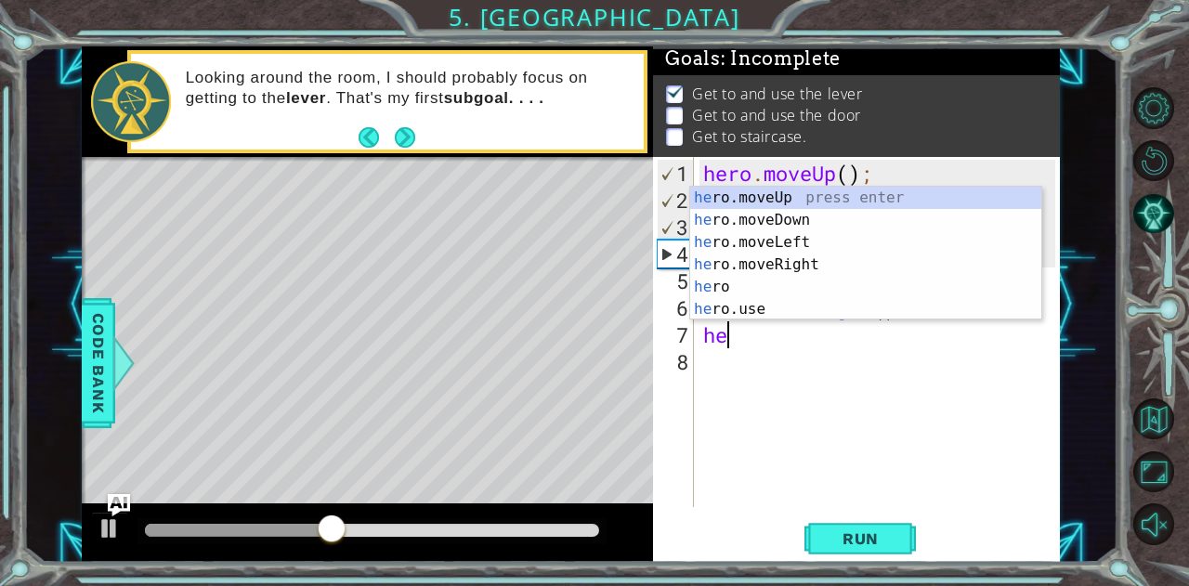
type textarea "hero"
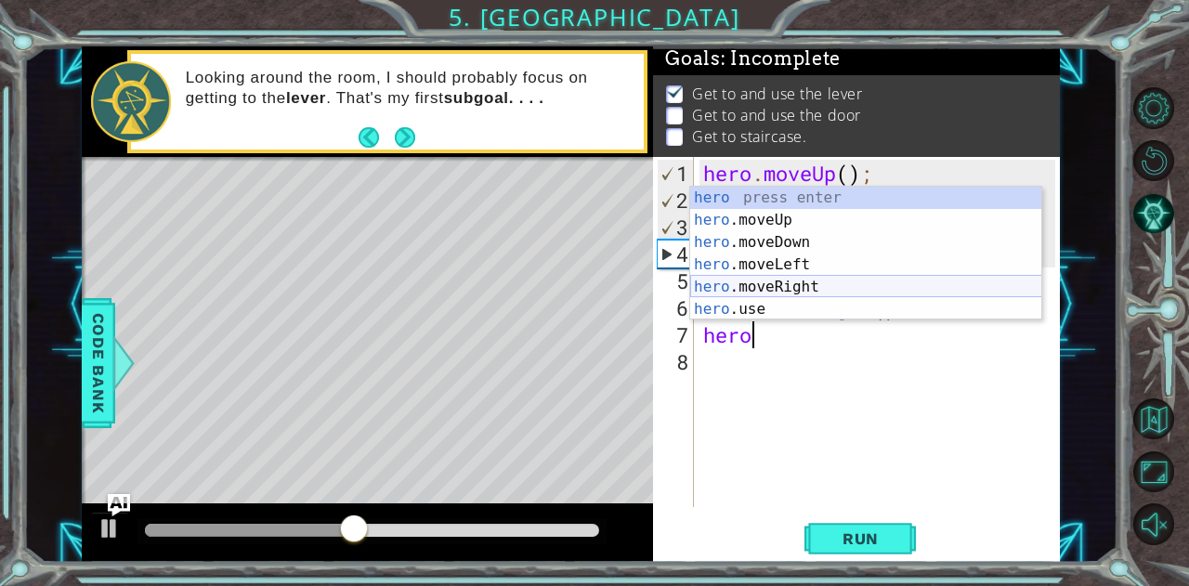
click at [771, 287] on div "hero press enter hero .moveUp press enter hero .moveDown press enter hero .move…" at bounding box center [866, 276] width 352 height 178
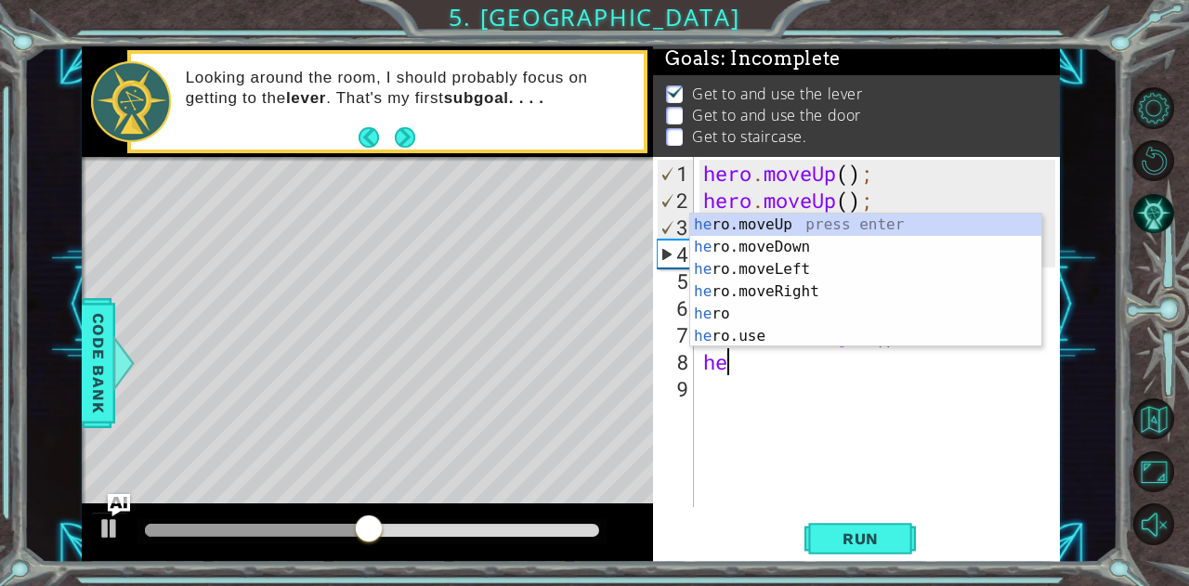
scroll to position [0, 0]
click at [760, 337] on div "her o.moveUp press enter her o.moveDown press enter her o.moveLeft press enter …" at bounding box center [866, 303] width 352 height 178
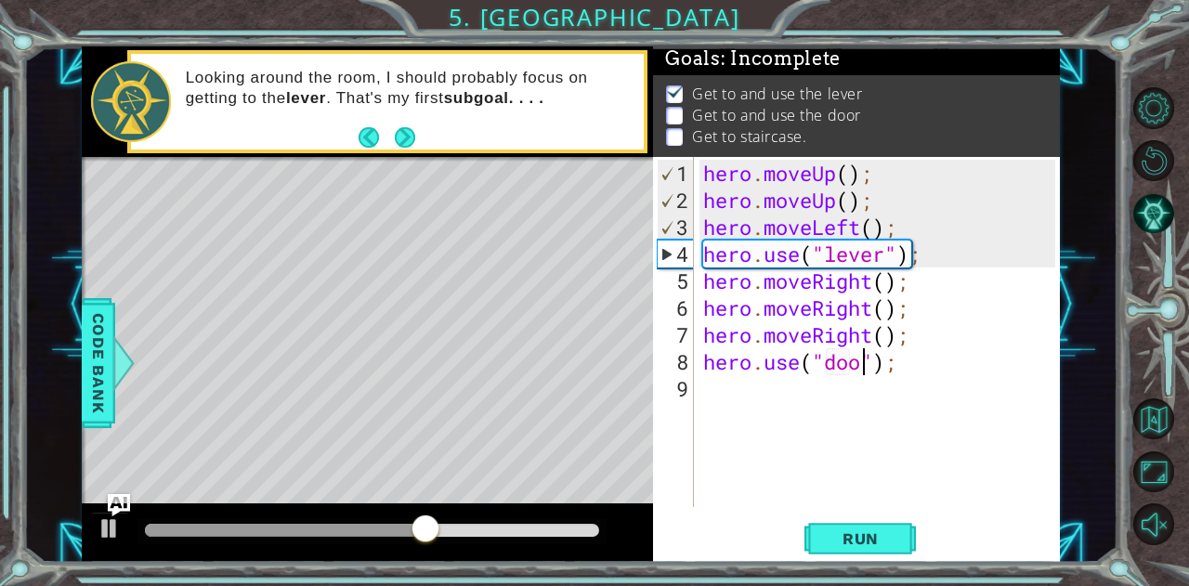
type textarea "hero.use("door");"
click at [811, 448] on div "hero . moveUp ( ) ; hero . moveUp ( ) ; hero . moveLeft ( ) ; hero . use ( "lev…" at bounding box center [881, 362] width 365 height 404
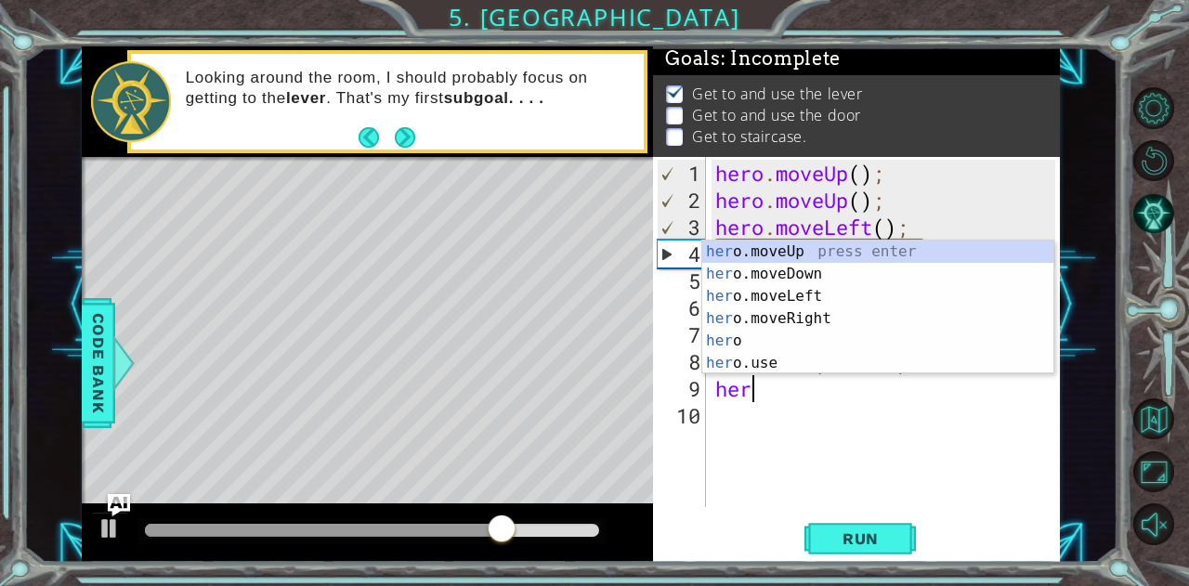
type textarea "hero"
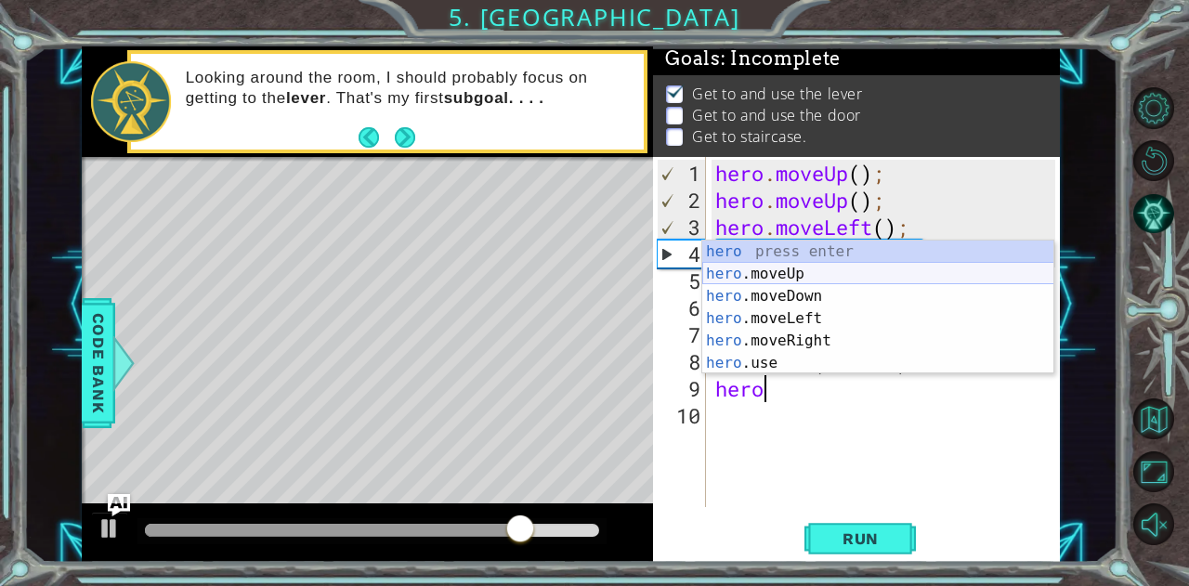
click at [767, 282] on div "hero press enter hero .moveUp press enter hero .moveDown press enter hero .move…" at bounding box center [878, 330] width 352 height 178
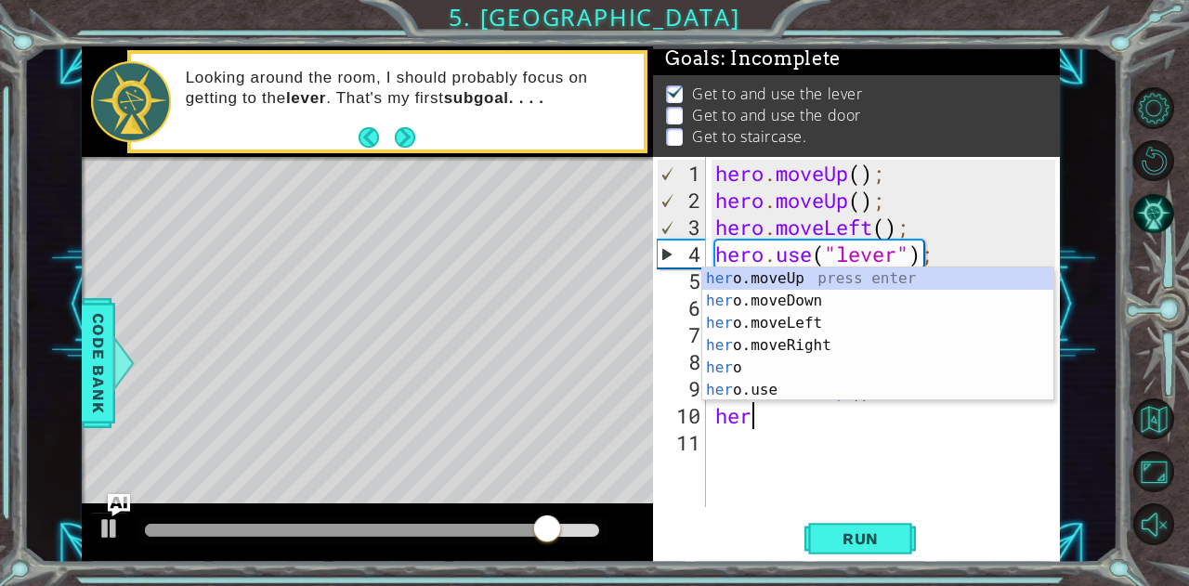
scroll to position [0, 0]
type textarea "hero"
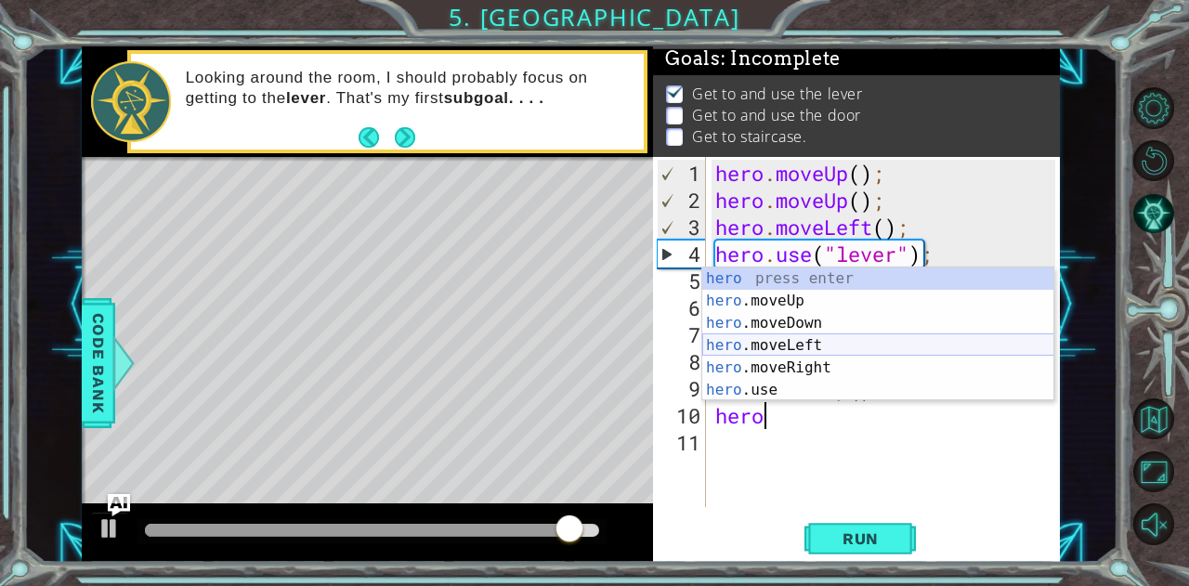
click at [793, 343] on div "hero press enter hero .moveUp press enter hero .moveDown press enter hero .move…" at bounding box center [878, 357] width 352 height 178
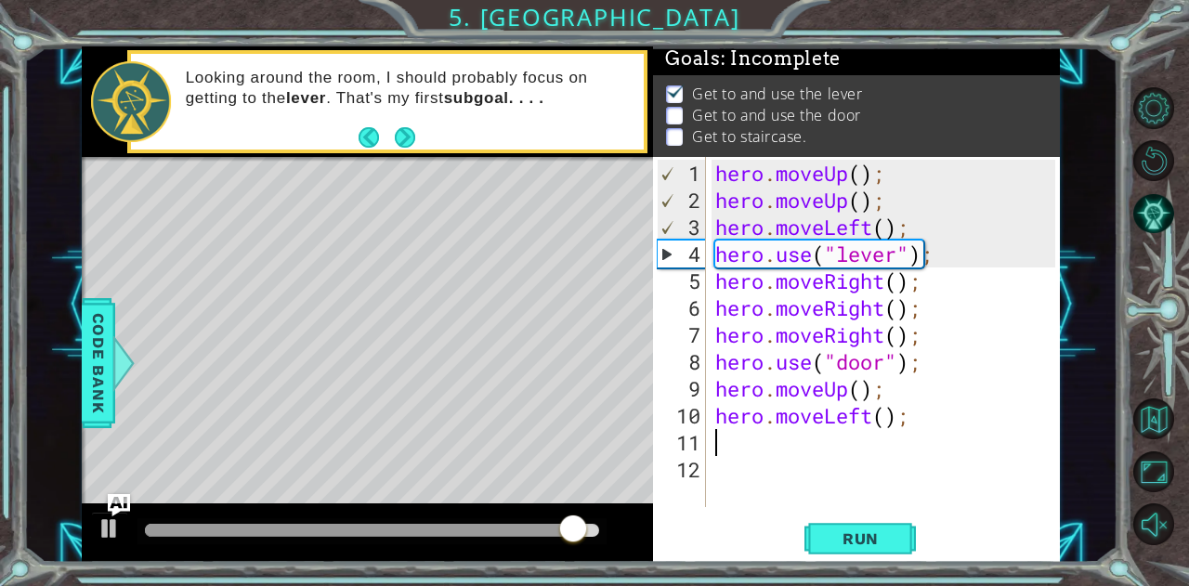
scroll to position [0, 0]
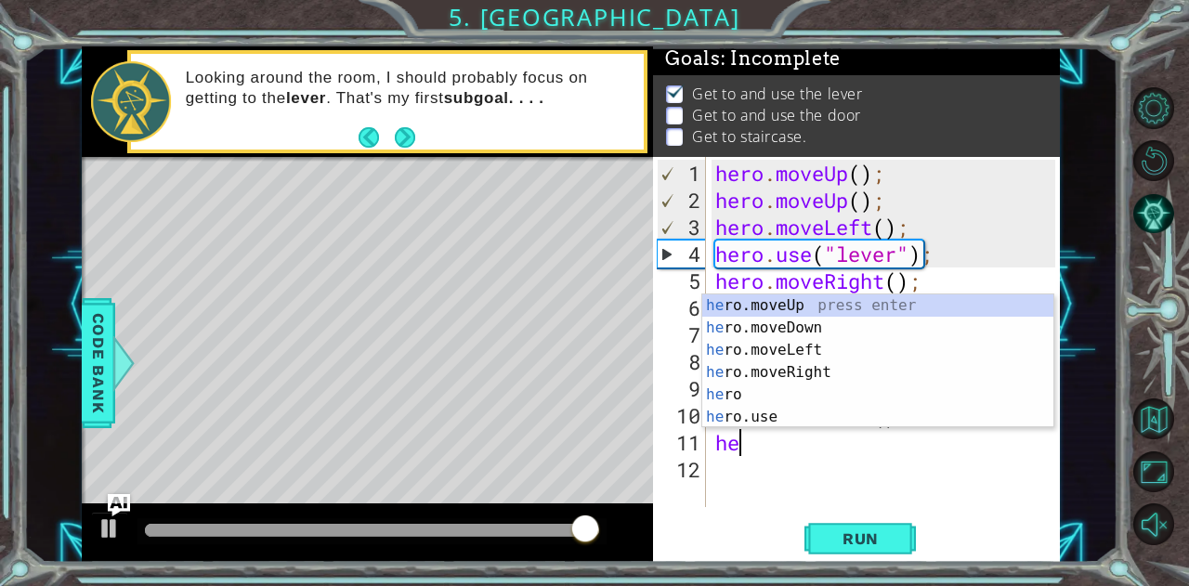
type textarea "hero"
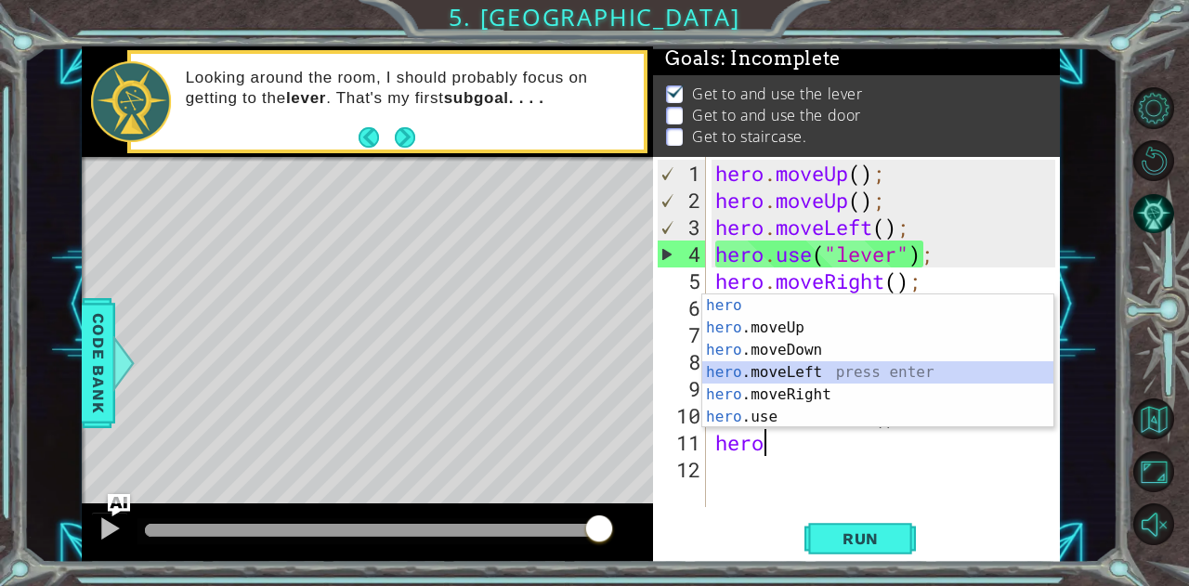
click at [826, 374] on div "hero press enter hero .moveUp press enter hero .moveDown press enter hero .move…" at bounding box center [878, 383] width 352 height 178
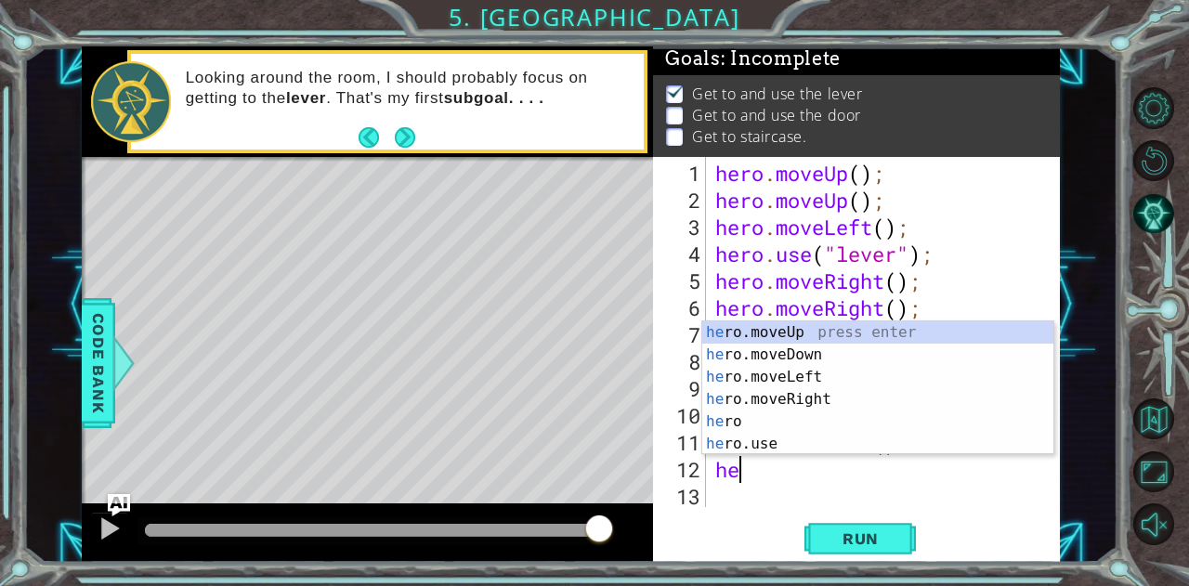
type textarea "hero"
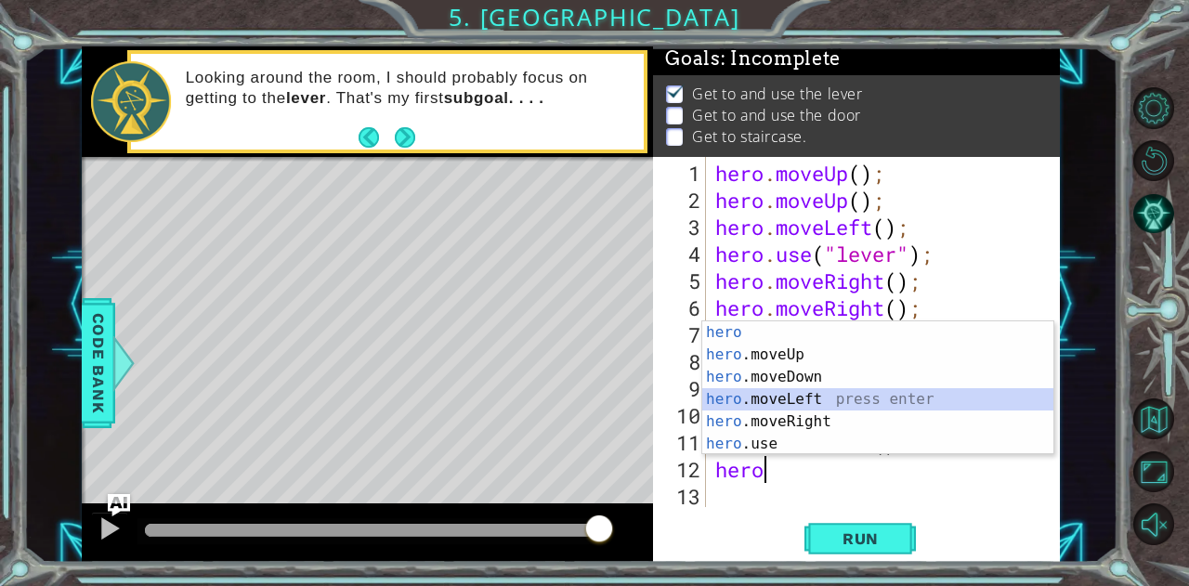
click at [833, 393] on div "hero press enter hero .moveUp press enter hero .moveDown press enter hero .move…" at bounding box center [878, 410] width 352 height 178
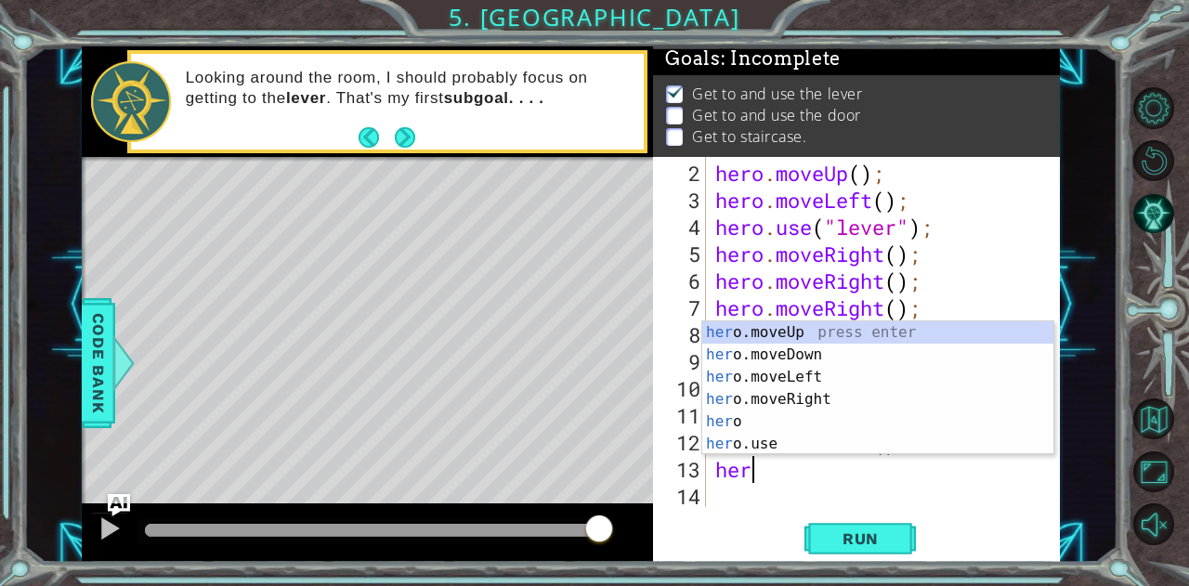
type textarea "hero"
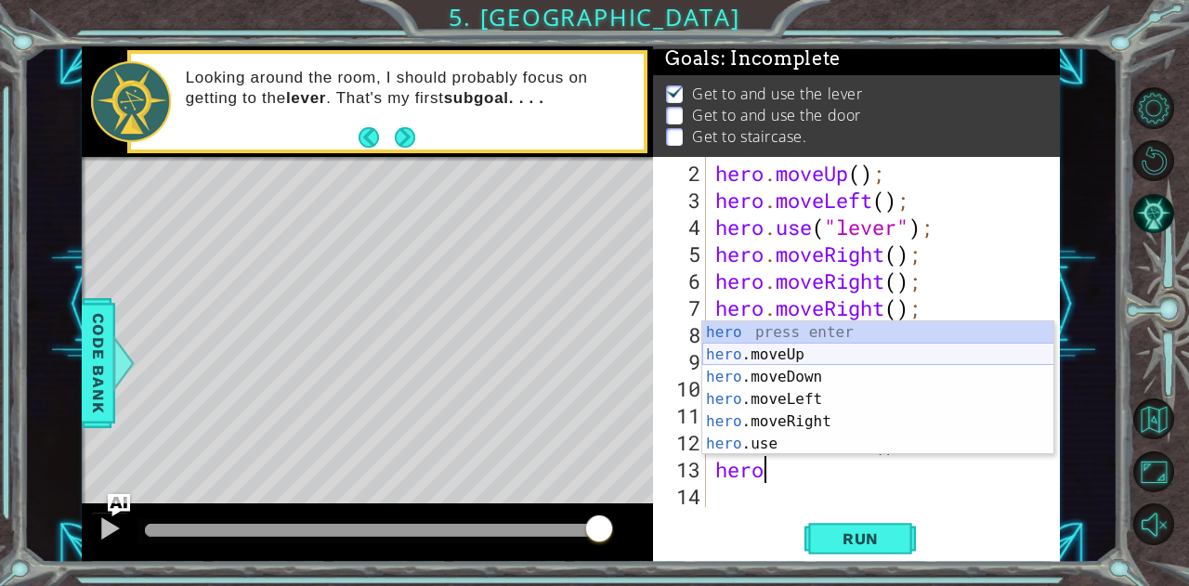
click at [795, 352] on div "hero press enter hero .moveUp press enter hero .moveDown press enter hero .move…" at bounding box center [878, 410] width 352 height 178
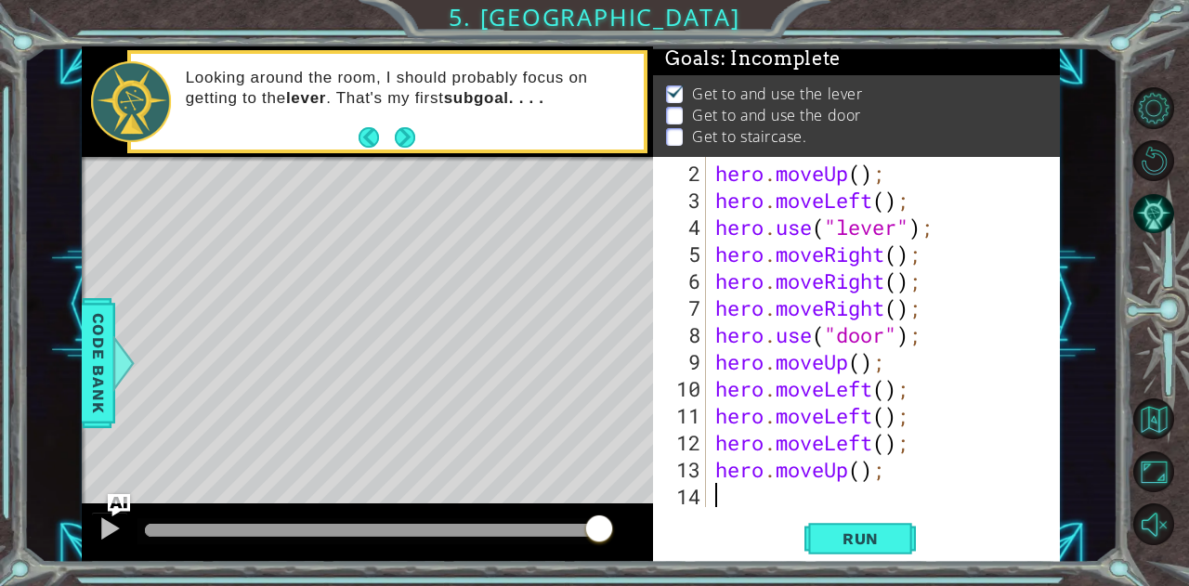
scroll to position [54, 0]
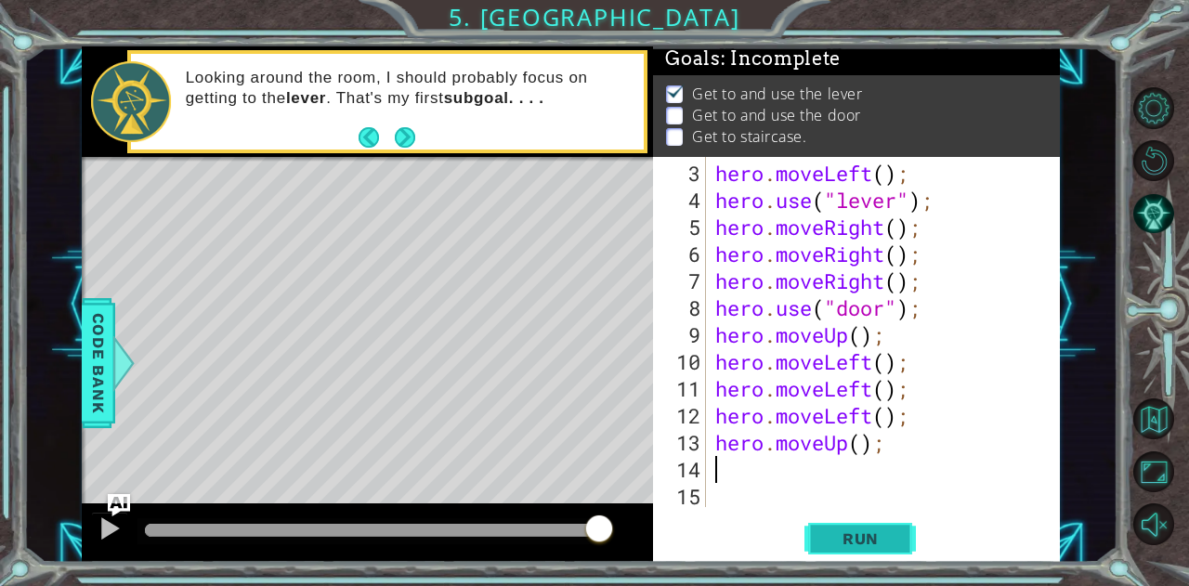
click at [868, 536] on span "Run" at bounding box center [860, 538] width 73 height 19
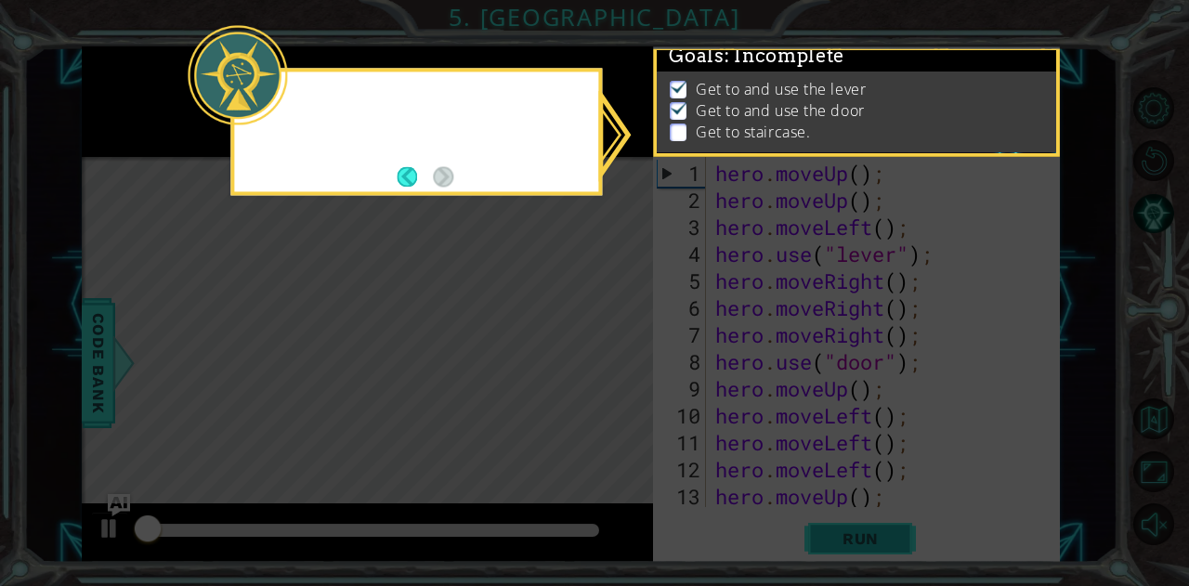
scroll to position [0, 0]
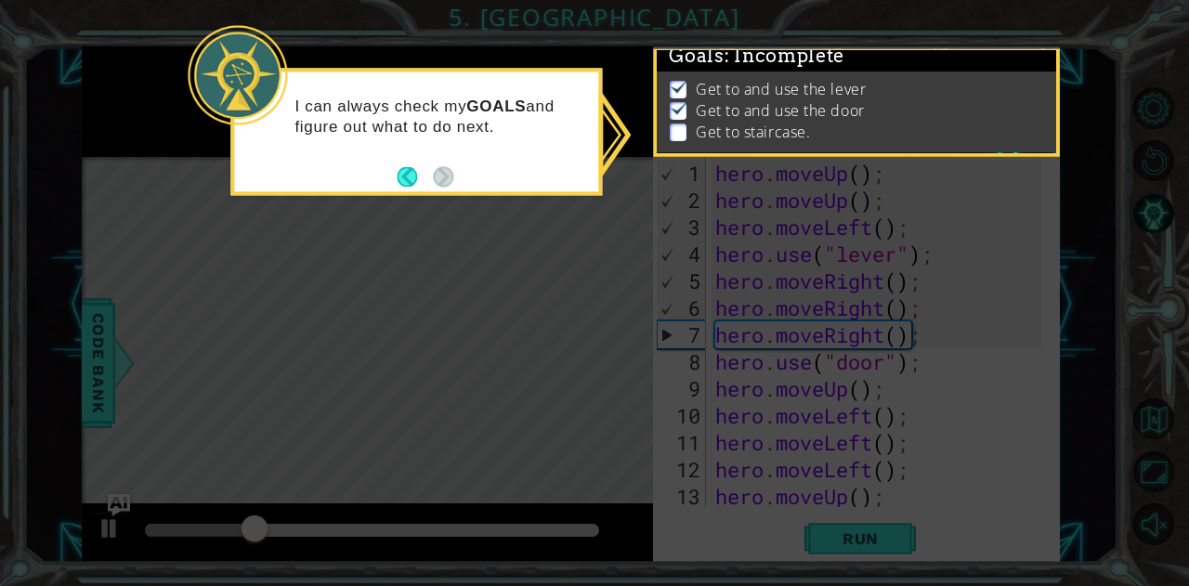
click at [576, 396] on icon at bounding box center [594, 293] width 1189 height 586
click at [526, 287] on icon at bounding box center [594, 293] width 1189 height 586
click at [748, 376] on icon at bounding box center [594, 293] width 1189 height 586
click at [451, 405] on icon at bounding box center [594, 293] width 1189 height 586
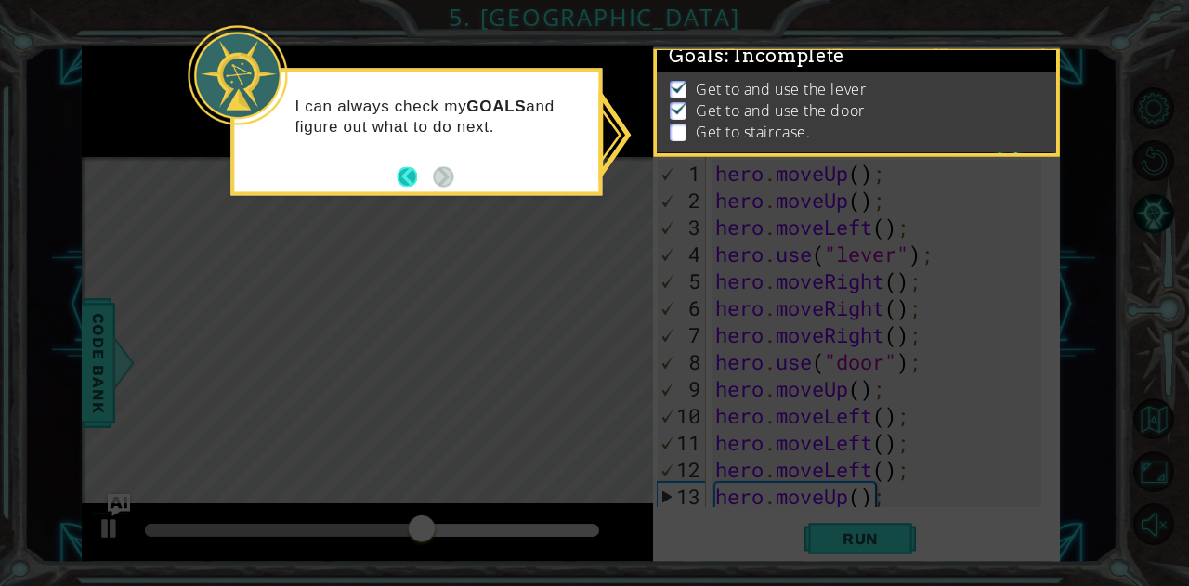
click at [408, 174] on button "Back" at bounding box center [415, 176] width 36 height 20
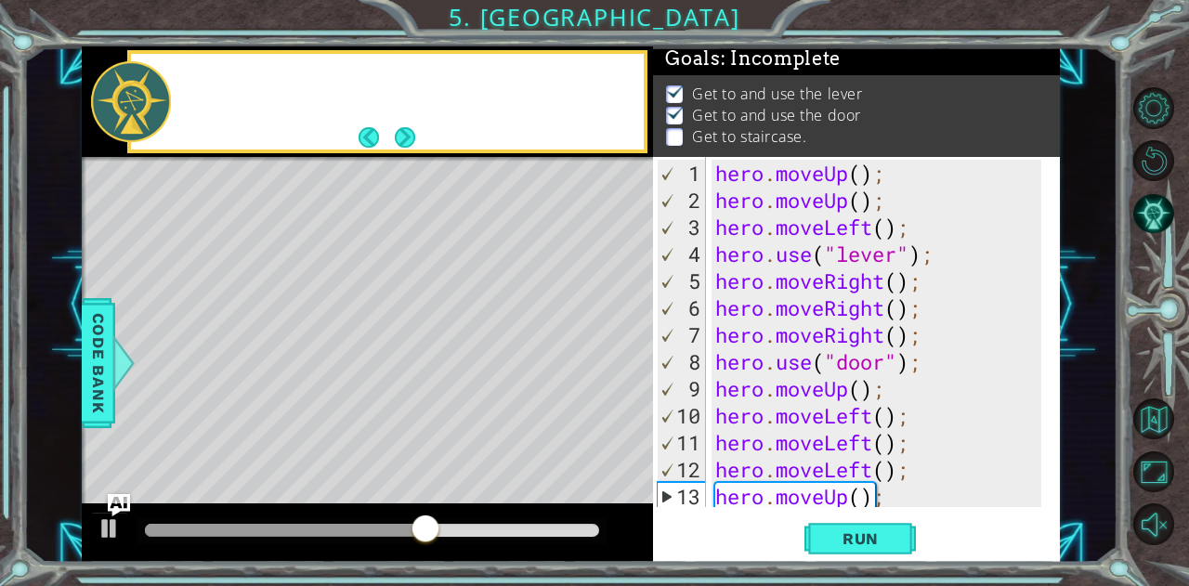
scroll to position [11, 0]
click at [833, 433] on div "hero . moveUp ( ) ; hero . moveUp ( ) ; hero . moveLeft ( ) ; hero . use ( "lev…" at bounding box center [881, 362] width 339 height 404
type textarea "hero.moveLeft();"
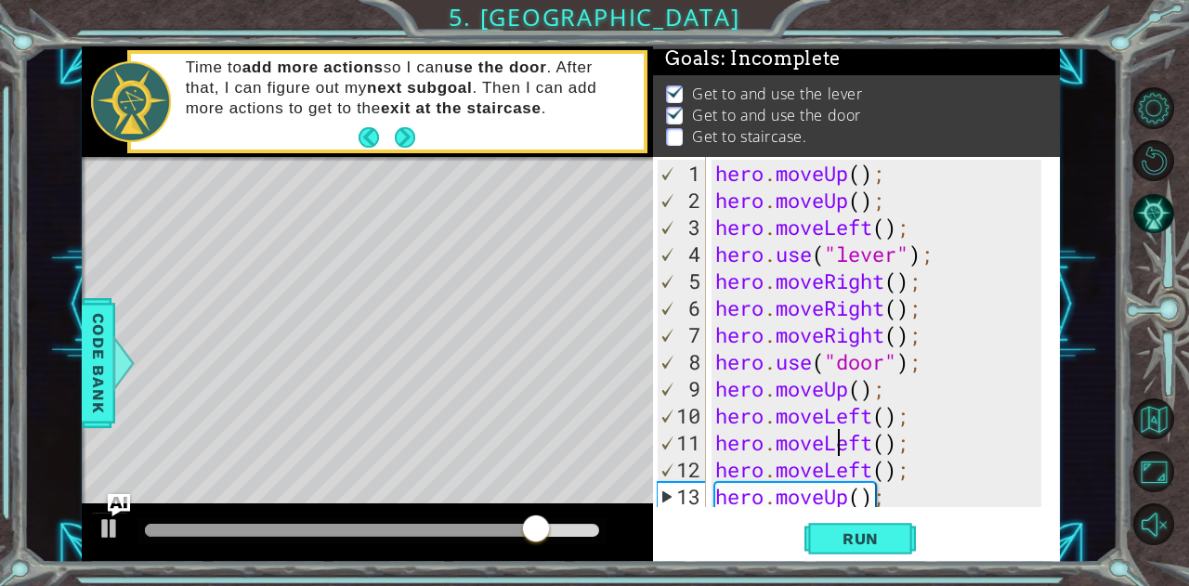
click at [869, 421] on div "hero . moveUp ( ) ; hero . moveUp ( ) ; hero . moveLeft ( ) ; hero . use ( "lev…" at bounding box center [881, 362] width 339 height 404
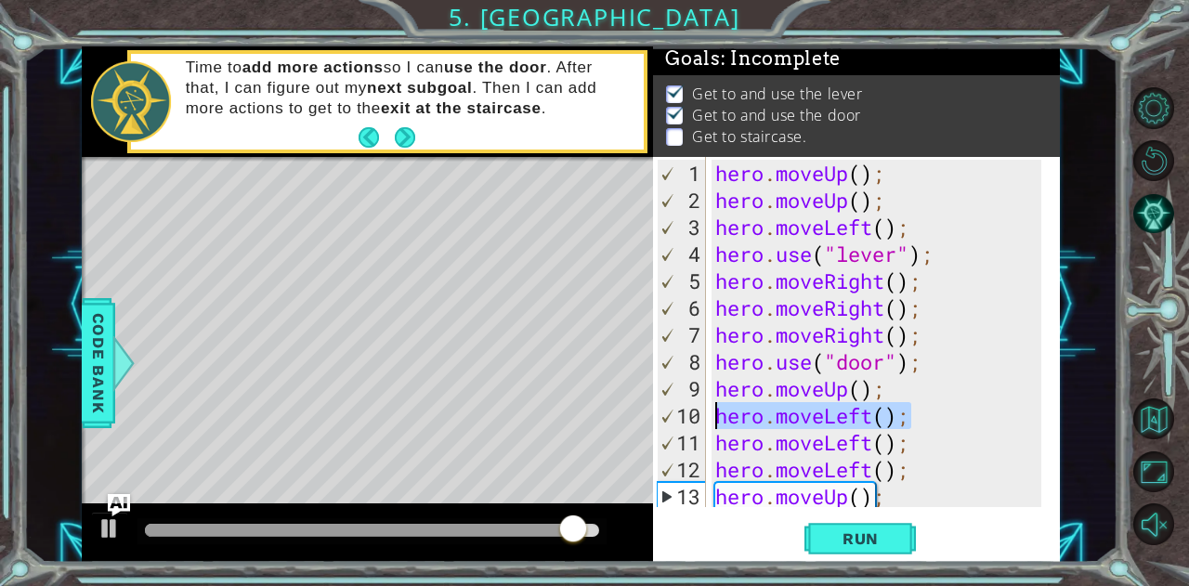
drag, startPoint x: 913, startPoint y: 425, endPoint x: 717, endPoint y: 414, distance: 196.3
click at [717, 414] on div "hero . moveUp ( ) ; hero . moveUp ( ) ; hero . moveLeft ( ) ; hero . use ( "lev…" at bounding box center [881, 362] width 339 height 404
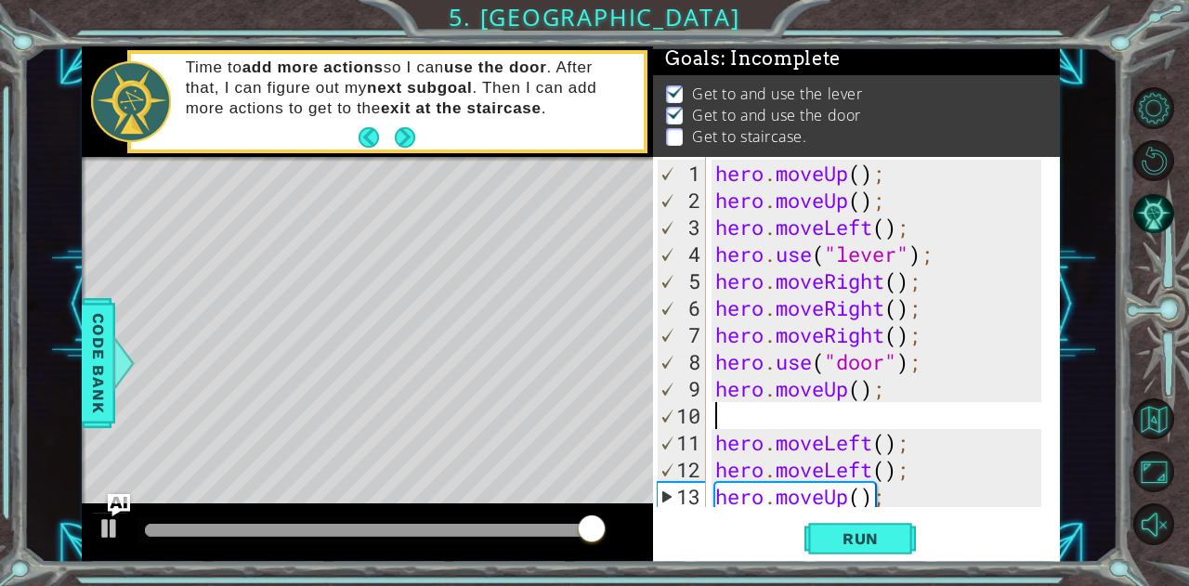
type textarea "h"
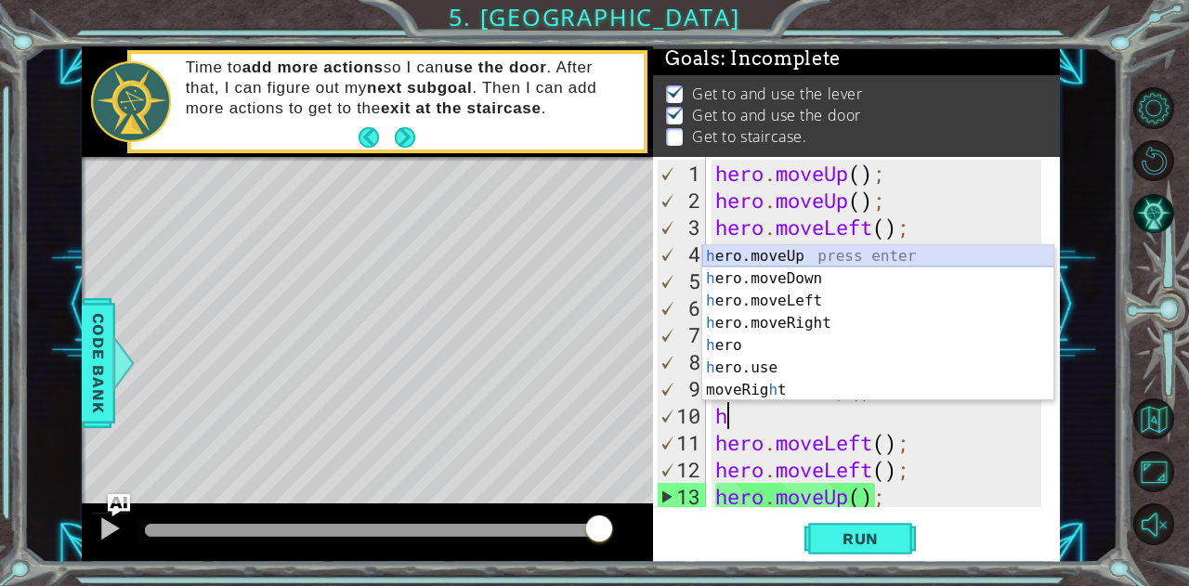
click at [778, 257] on div "h ero.moveUp press enter h ero.moveDown press enter h ero.moveLeft press enter …" at bounding box center [878, 345] width 352 height 201
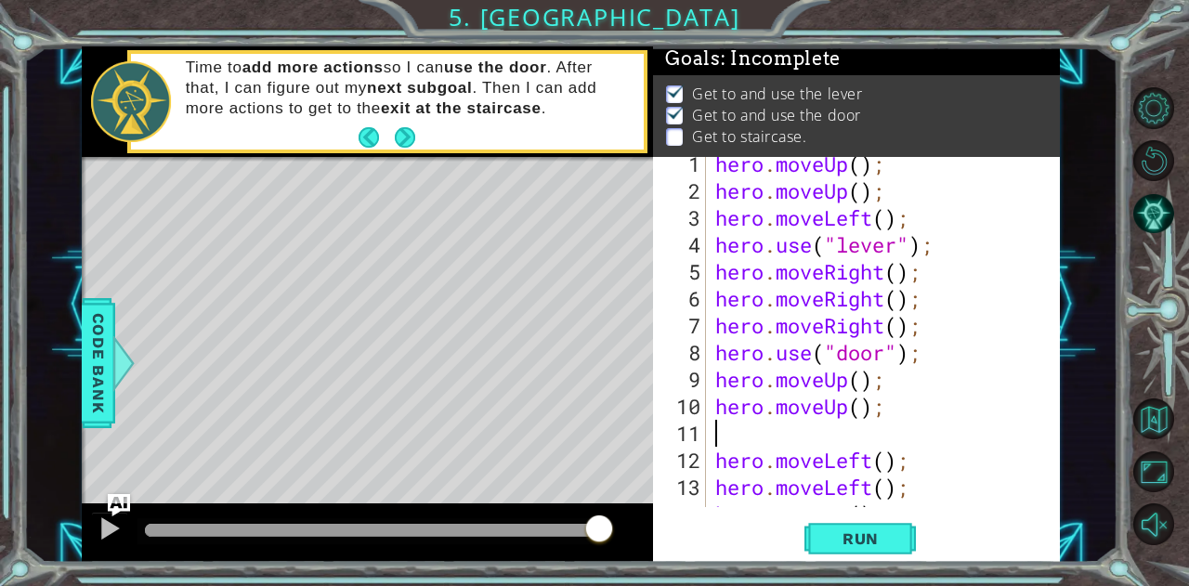
scroll to position [9, 0]
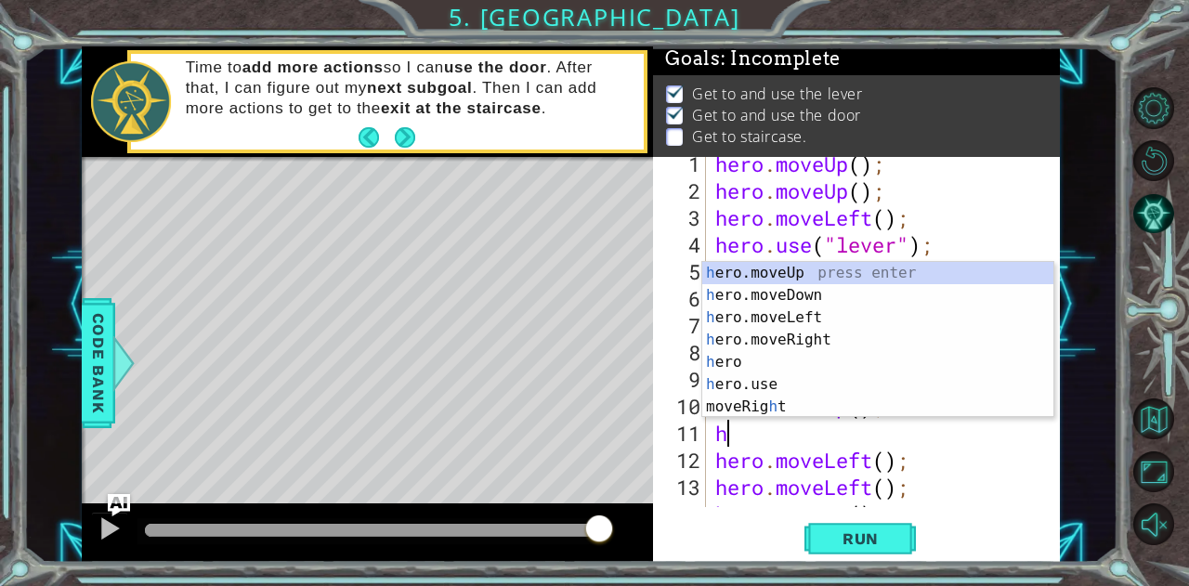
type textarea "he"
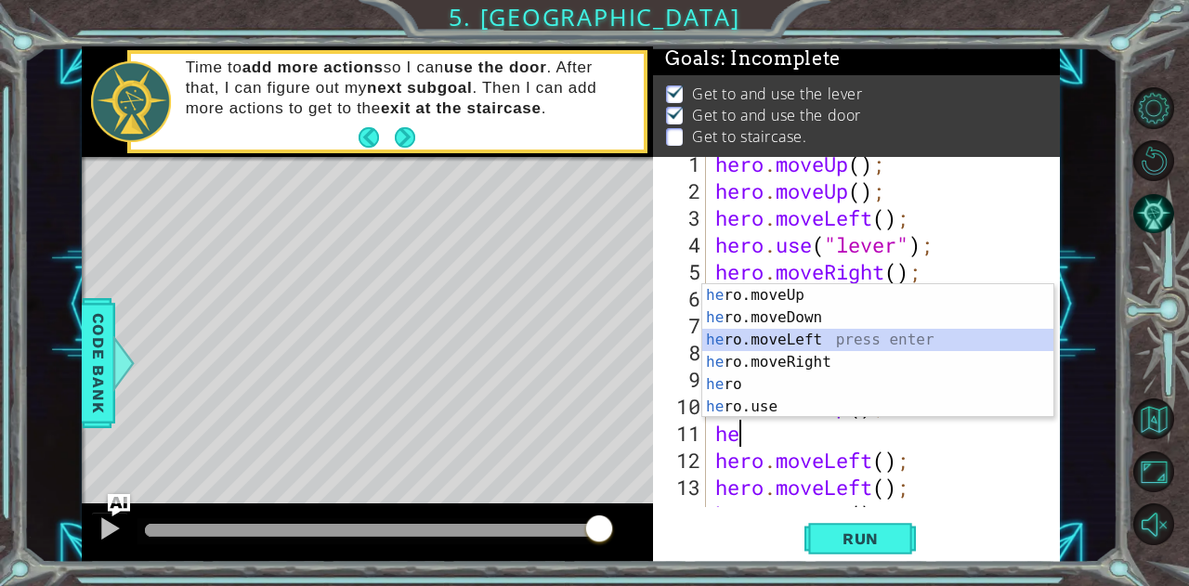
click at [860, 346] on div "he ro.moveUp press enter he ro.moveDown press enter he ro.moveLeft press enter …" at bounding box center [878, 373] width 352 height 178
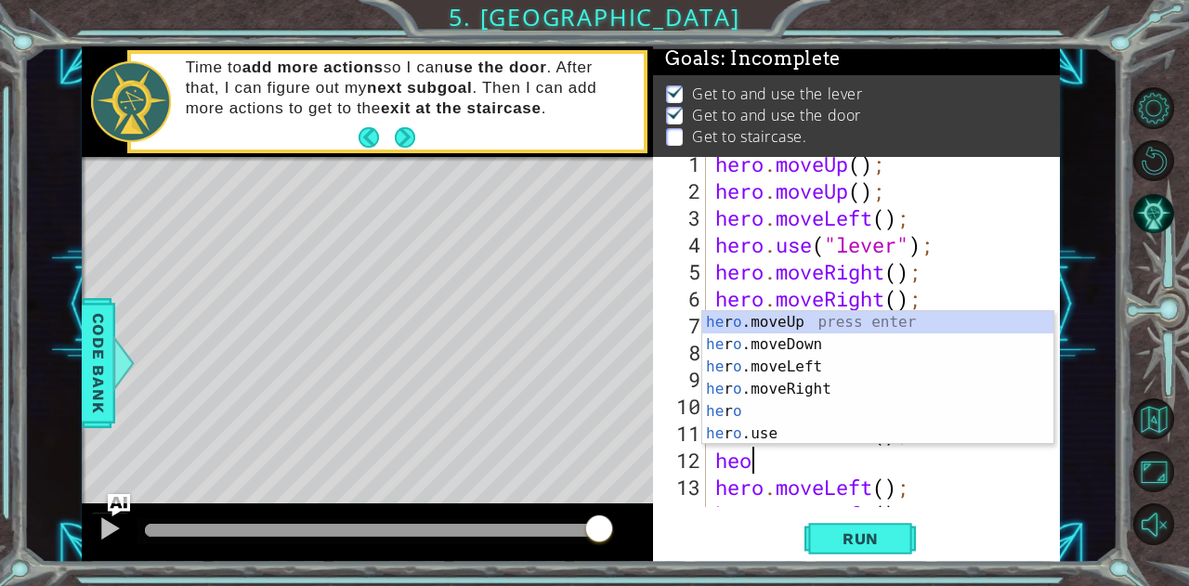
type textarea "he"
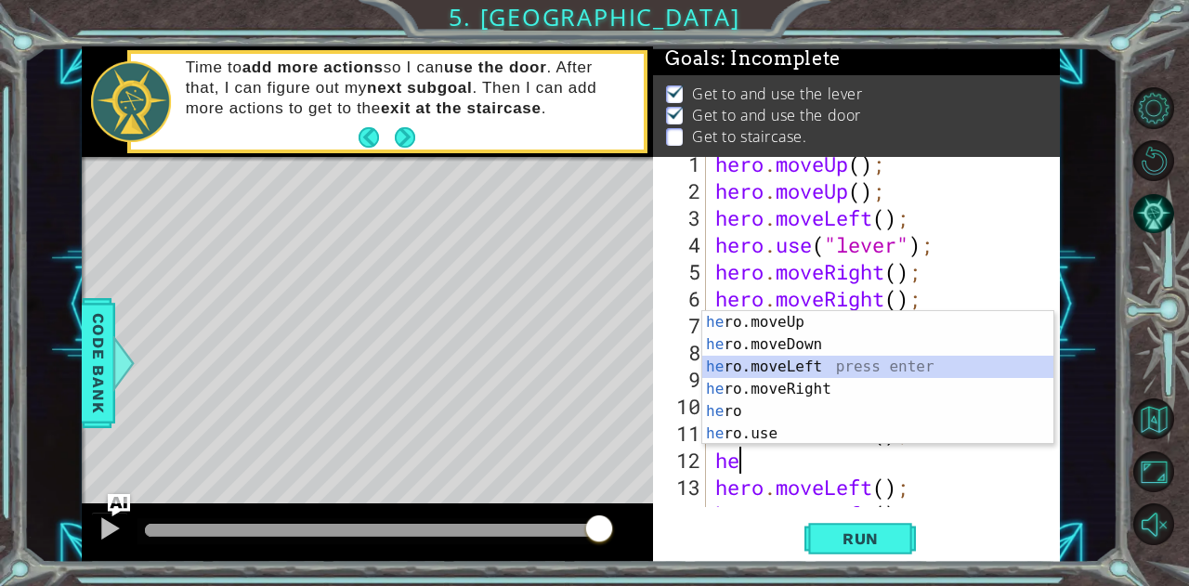
click at [783, 369] on div "he ro.moveUp press enter he ro.moveDown press enter he ro.moveLeft press enter …" at bounding box center [878, 400] width 352 height 178
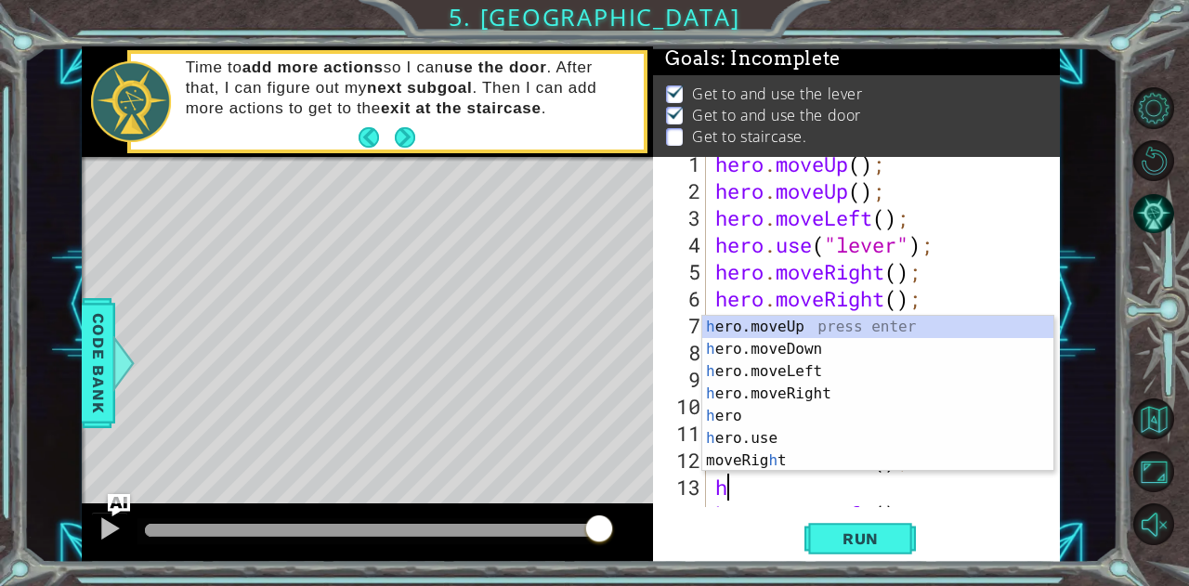
type textarea "he"
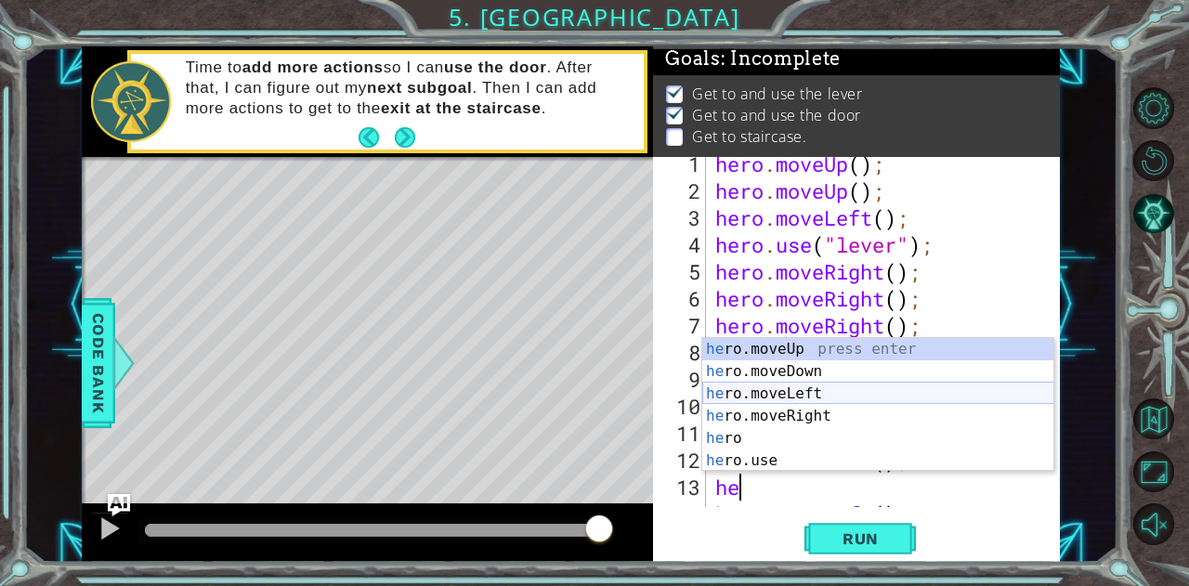
click at [804, 393] on div "he ro.moveUp press enter he ro.moveDown press enter he ro.moveLeft press enter …" at bounding box center [878, 427] width 352 height 178
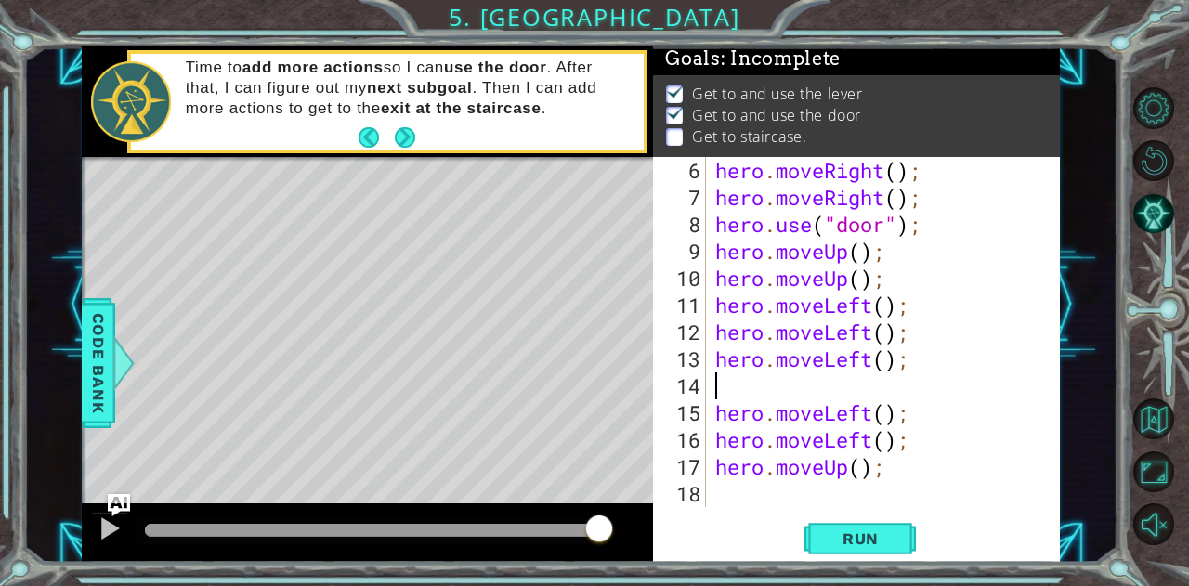
scroll to position [138, 0]
click at [860, 467] on div "hero . moveRight ( ) ; hero . moveRight ( ) ; hero . use ( "door" ) ; hero . mo…" at bounding box center [881, 358] width 339 height 404
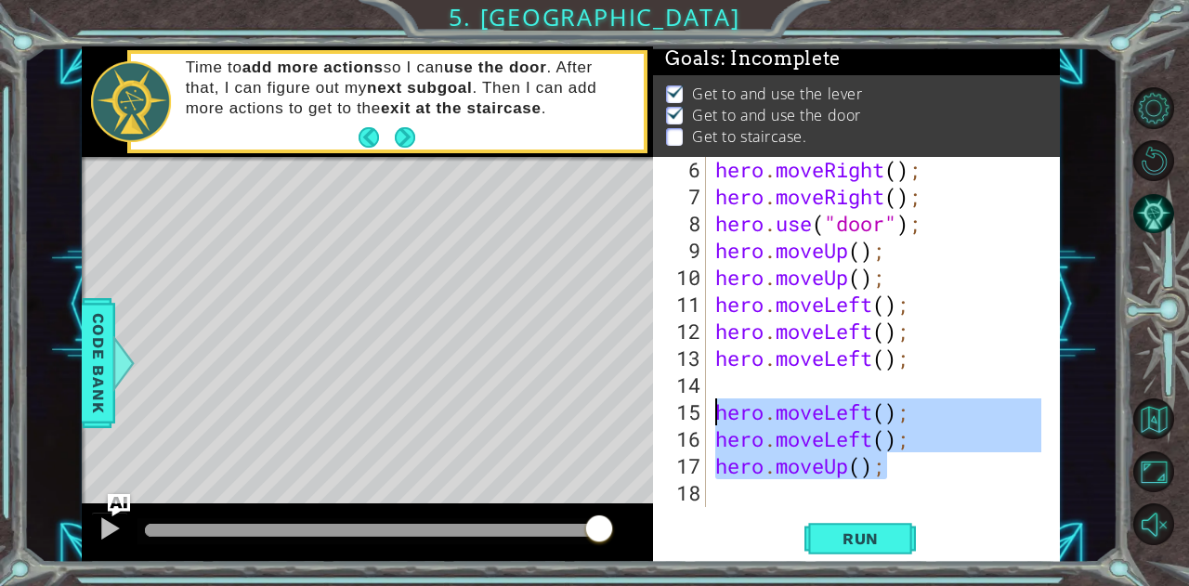
drag, startPoint x: 889, startPoint y: 475, endPoint x: 709, endPoint y: 408, distance: 192.2
click at [709, 408] on div "hero.moveUp(); 6 7 8 9 10 11 12 13 14 15 16 17 18 19 hero . moveRight ( ) ; her…" at bounding box center [854, 332] width 402 height 350
type textarea "hero.moveLeft(); hero.moveLeft();"
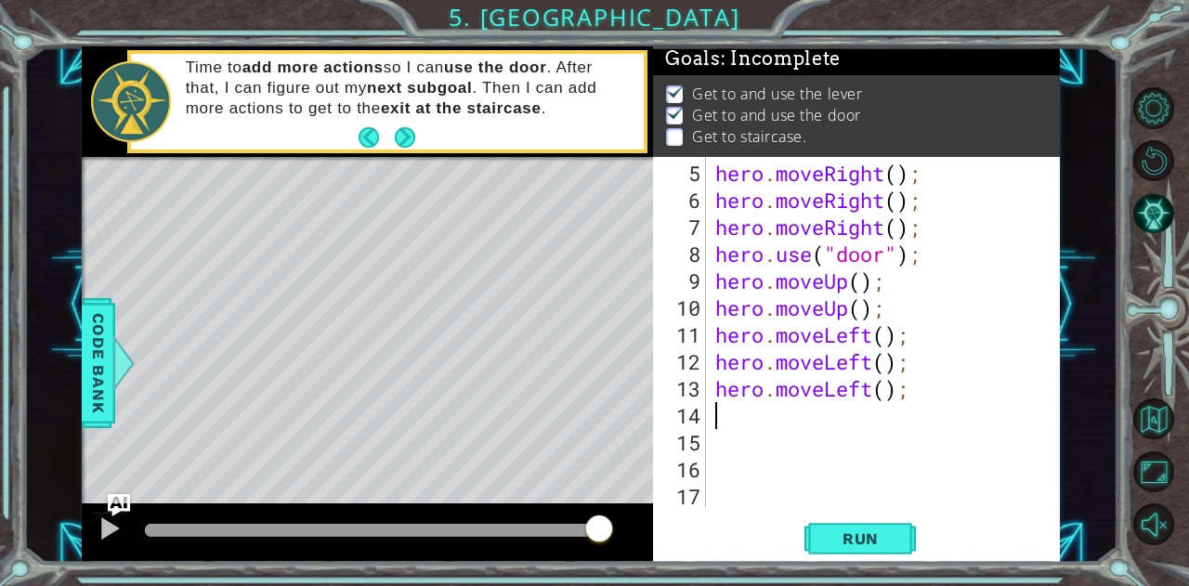
click at [717, 407] on div "hero . moveRight ( ) ; hero . moveRight ( ) ; hero . moveRight ( ) ; hero . use…" at bounding box center [881, 362] width 339 height 404
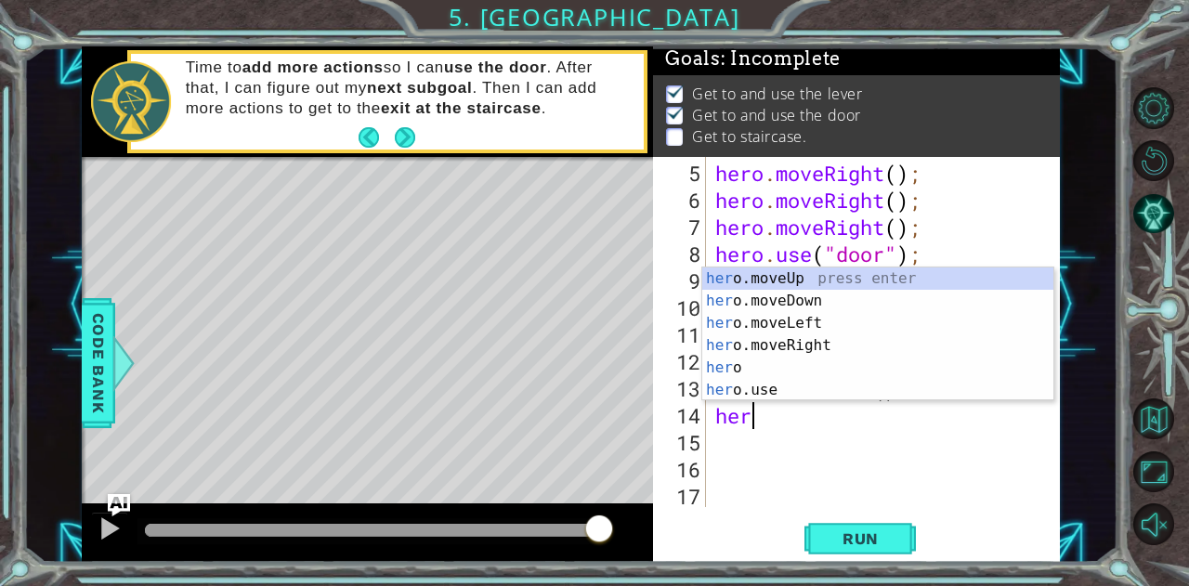
type textarea "hero"
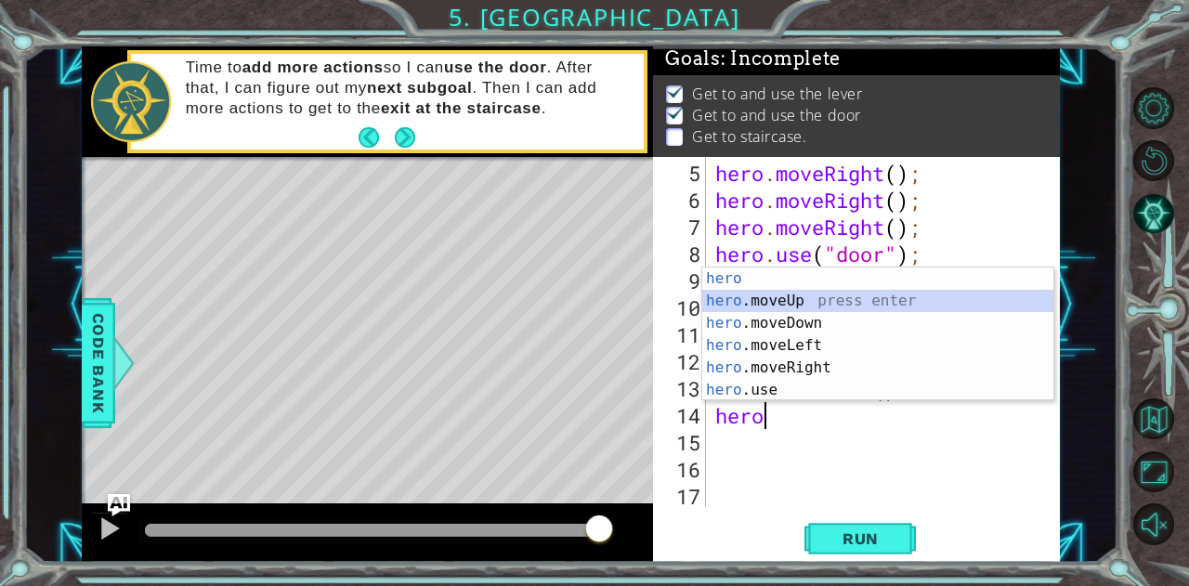
click at [780, 302] on div "hero press enter hero .moveUp press enter hero .moveDown press enter hero .move…" at bounding box center [878, 357] width 352 height 178
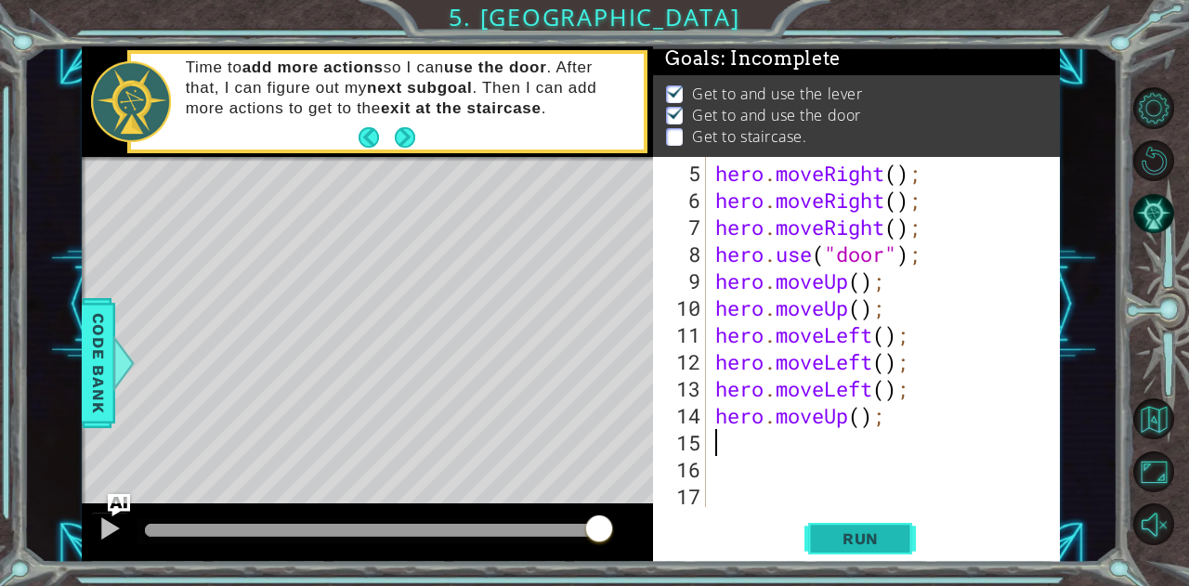
click at [854, 536] on span "Run" at bounding box center [860, 538] width 73 height 19
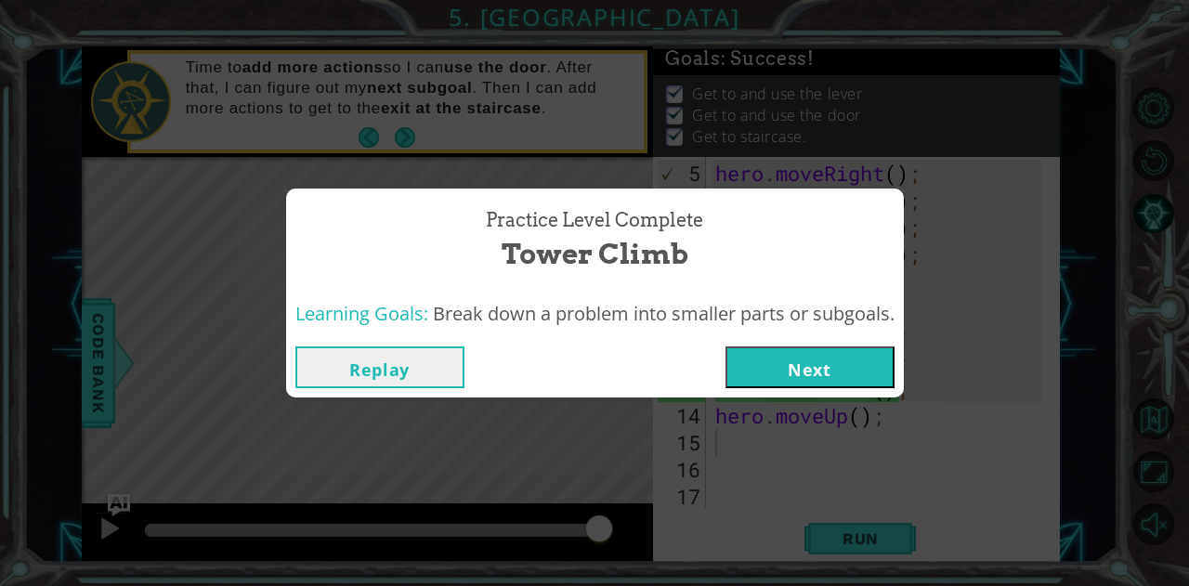
click at [830, 368] on button "Next" at bounding box center [809, 367] width 169 height 42
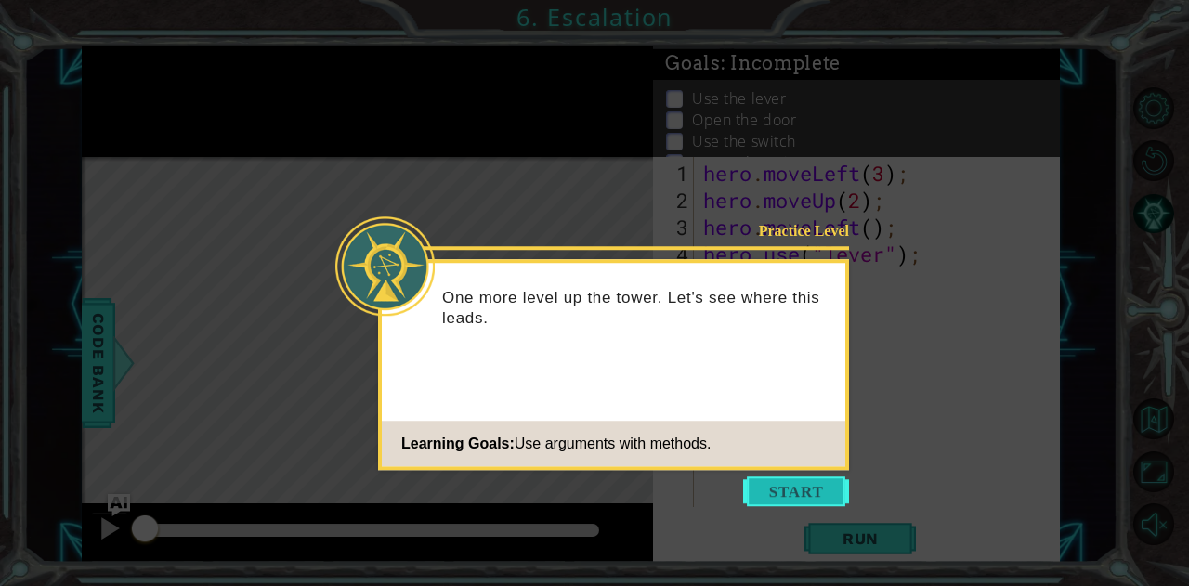
click at [766, 480] on button "Start" at bounding box center [796, 492] width 106 height 30
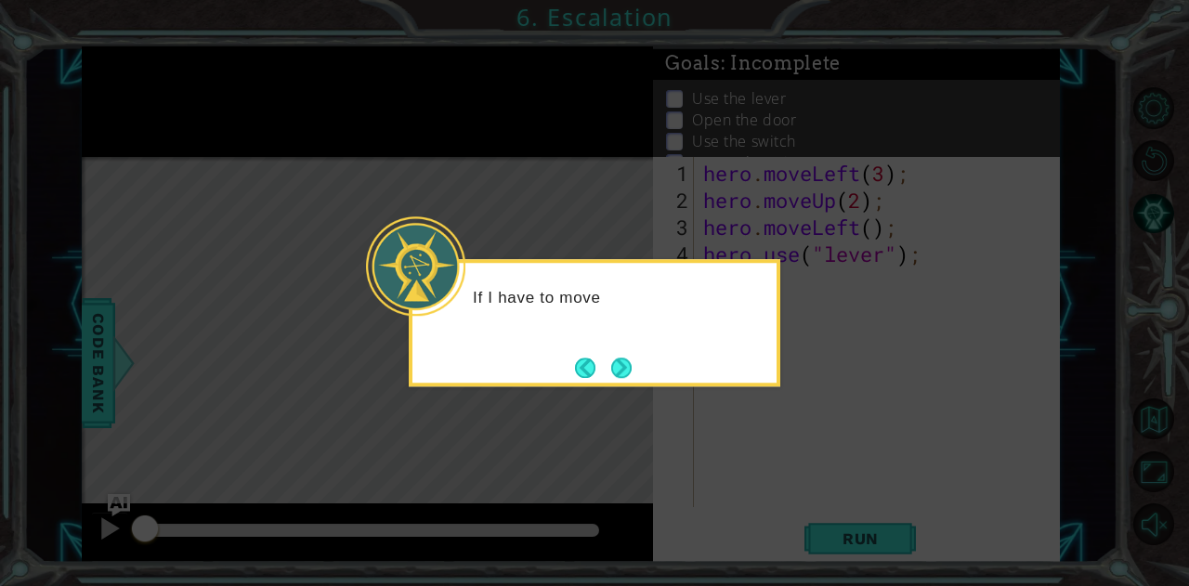
click at [584, 444] on icon at bounding box center [594, 293] width 1189 height 586
click at [587, 441] on icon at bounding box center [594, 293] width 1189 height 586
click at [615, 364] on button "Next" at bounding box center [621, 368] width 20 height 20
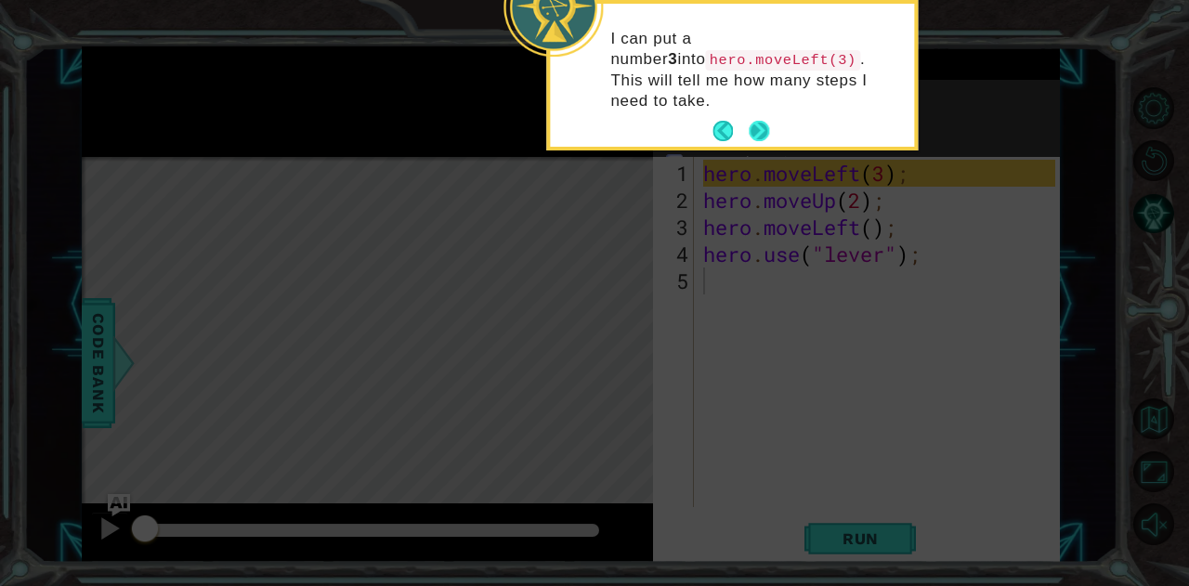
click at [760, 121] on button "Next" at bounding box center [759, 131] width 21 height 21
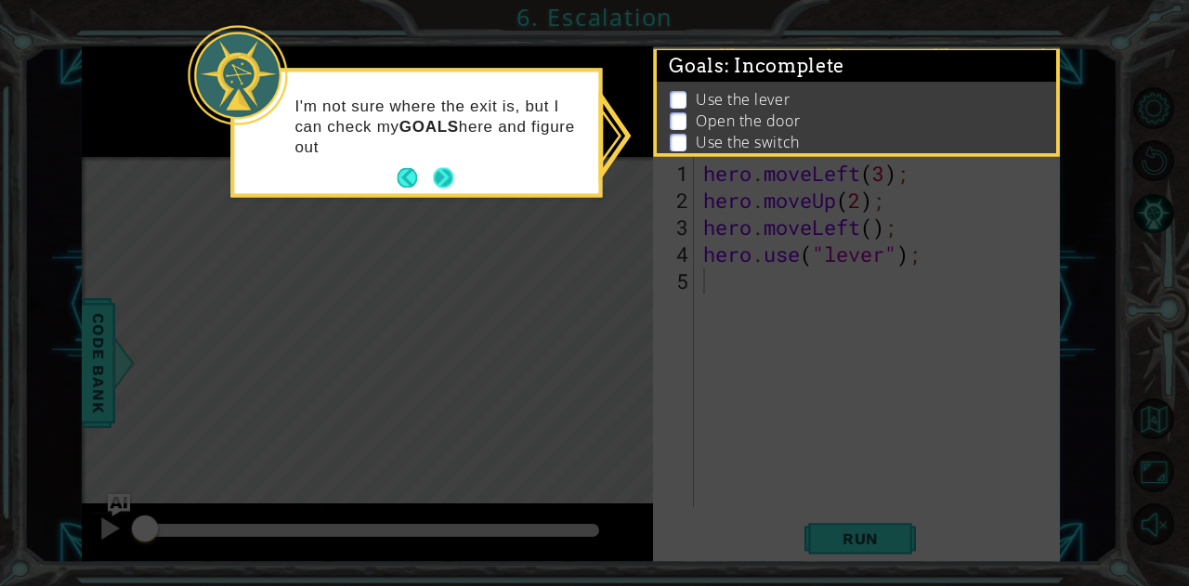
click at [443, 178] on button "Next" at bounding box center [443, 178] width 22 height 22
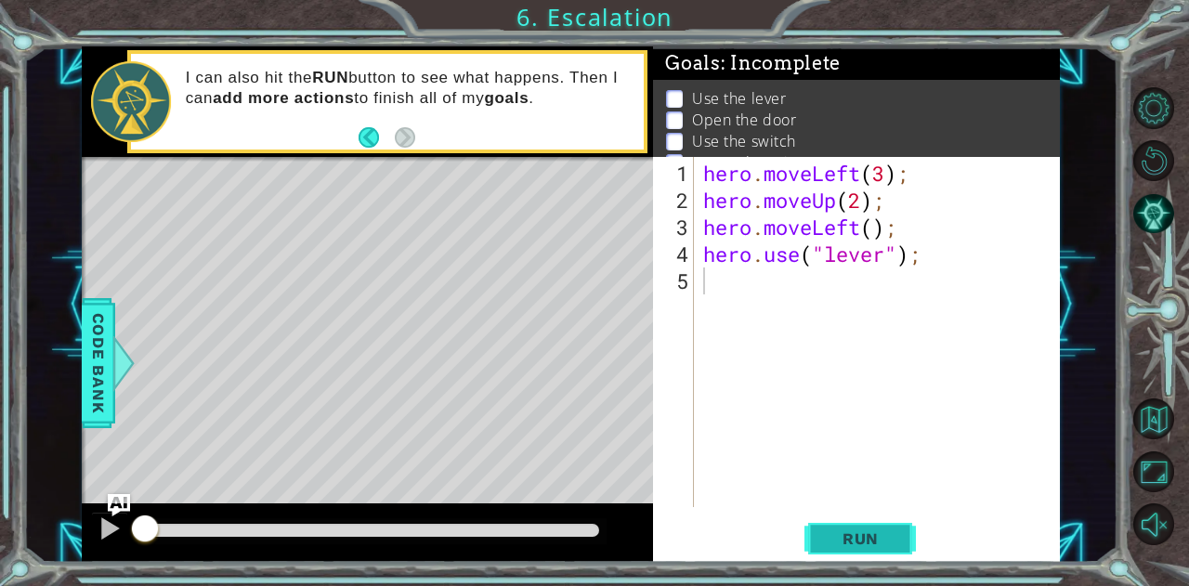
click at [840, 544] on span "Run" at bounding box center [860, 538] width 73 height 19
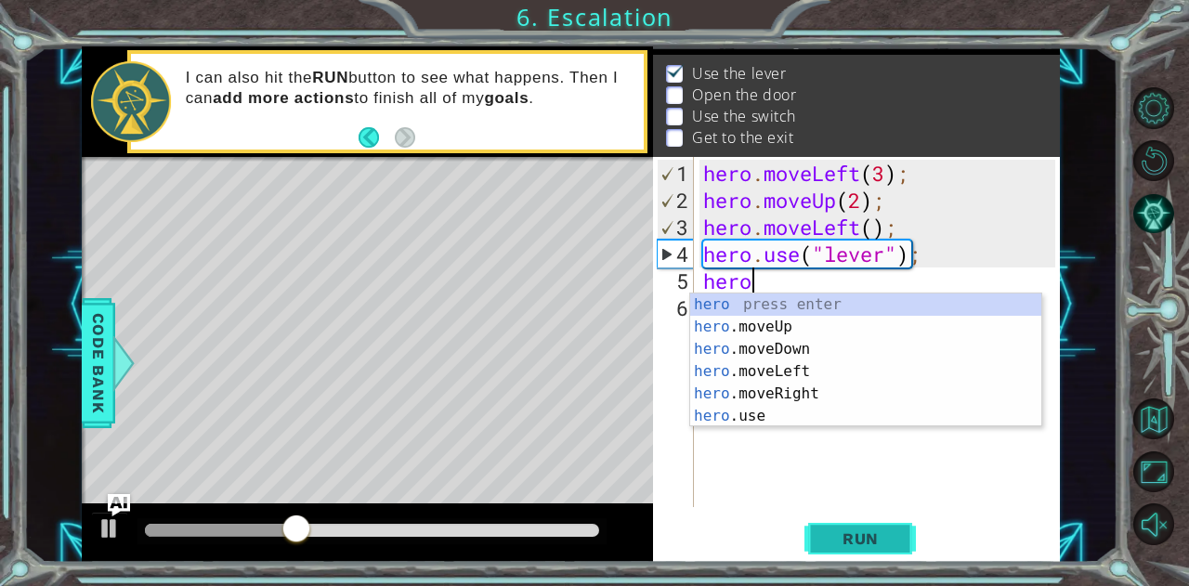
scroll to position [0, 1]
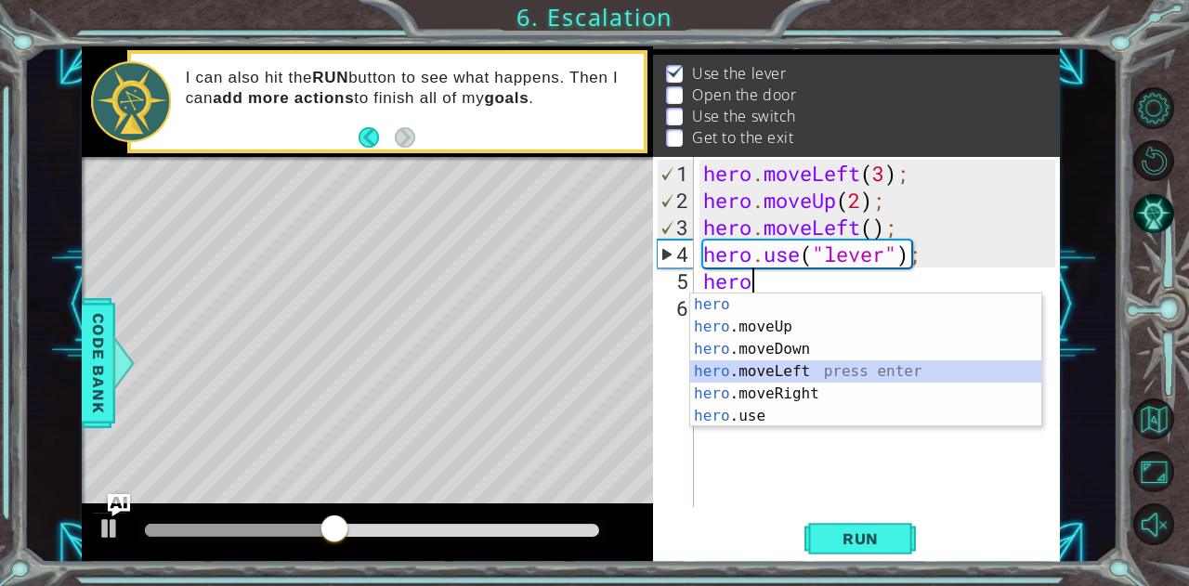
click at [809, 372] on div "hero press enter hero .moveUp press enter hero .moveDown press enter hero .move…" at bounding box center [866, 383] width 352 height 178
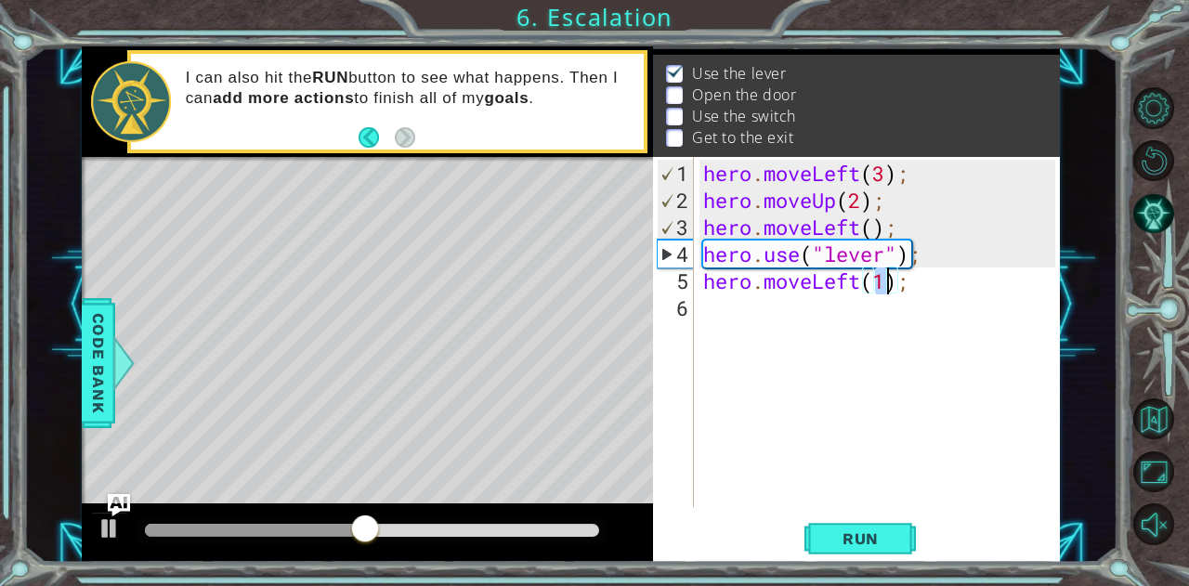
type textarea "hero.moveLeft();"
click at [809, 328] on div "hero . moveLeft ( 3 ) ; hero . moveUp ( 2 ) ; hero . moveLeft ( ) ; hero . use …" at bounding box center [881, 362] width 365 height 404
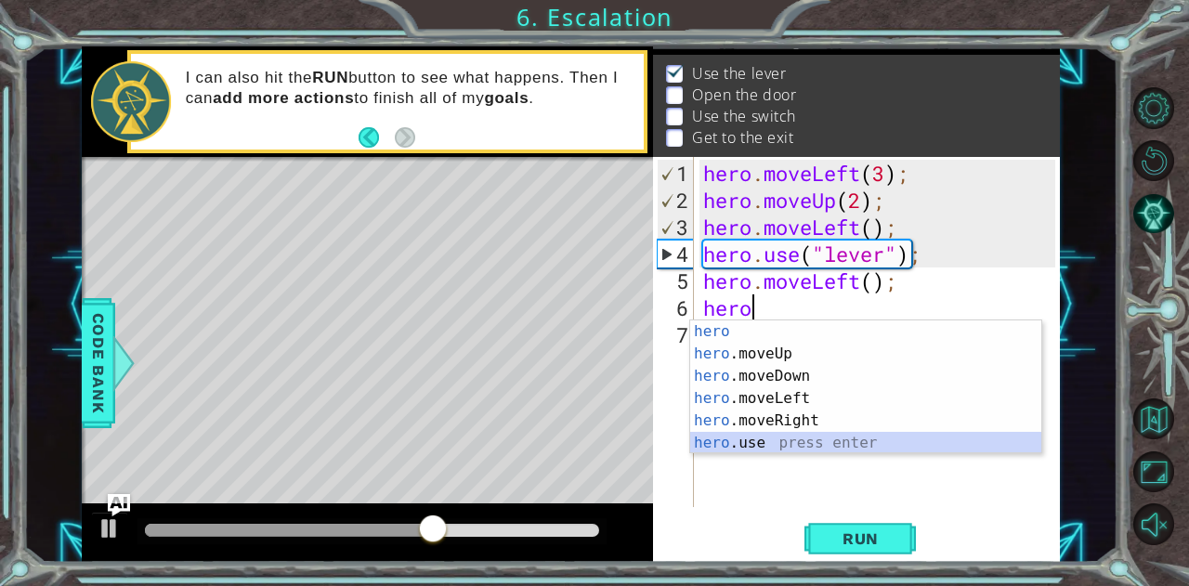
click at [843, 432] on div "hero press enter hero .moveUp press enter hero .moveDown press enter hero .move…" at bounding box center [866, 409] width 352 height 178
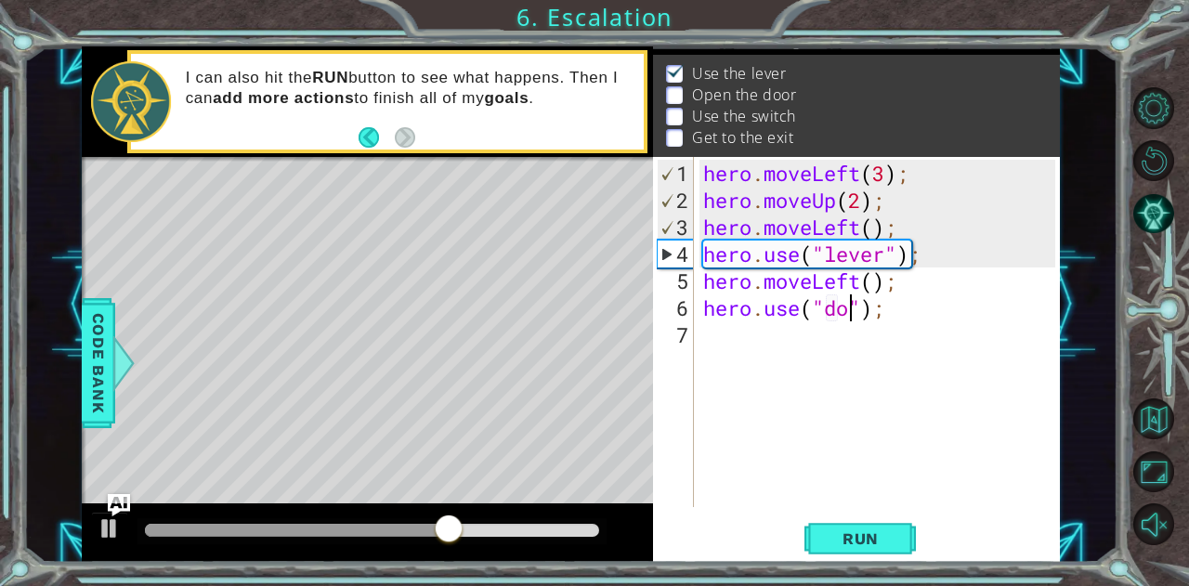
type textarea "hero.use("door");"
click at [793, 346] on div "hero . moveLeft ( 3 ) ; hero . moveUp ( 2 ) ; hero . moveLeft ( ) ; hero . use …" at bounding box center [881, 362] width 365 height 404
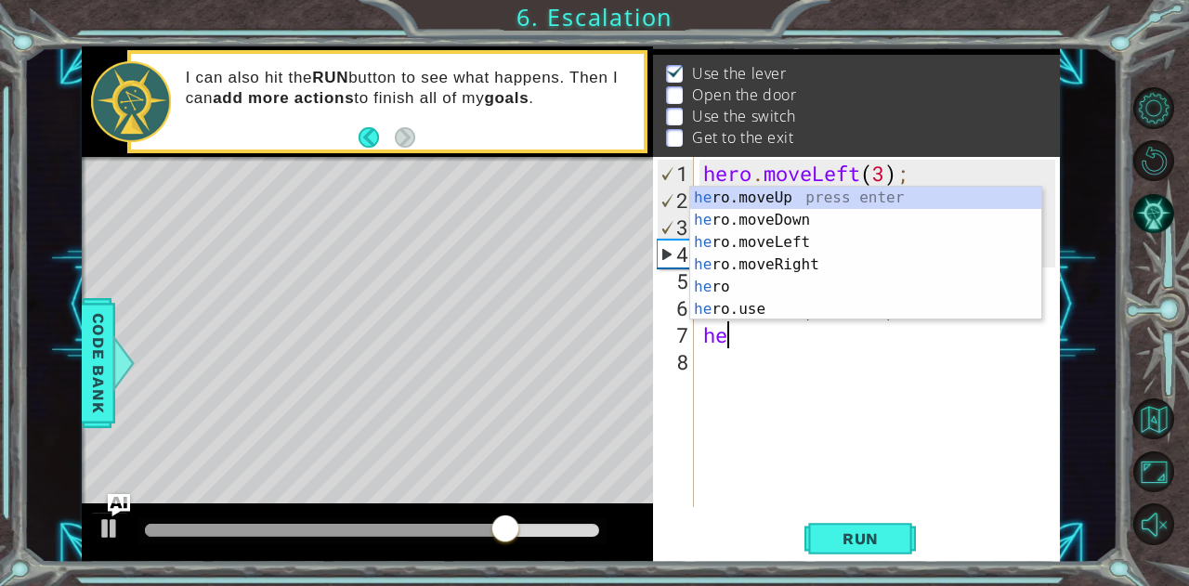
scroll to position [0, 1]
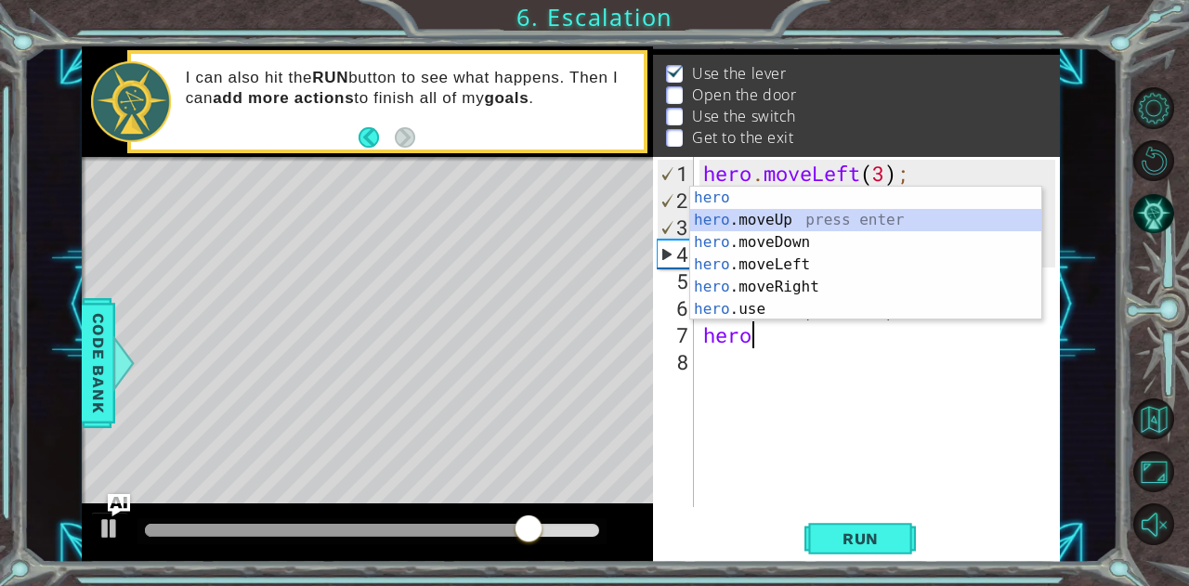
click at [734, 220] on div "hero press enter hero .moveUp press enter hero .moveDown press enter hero .move…" at bounding box center [866, 276] width 352 height 178
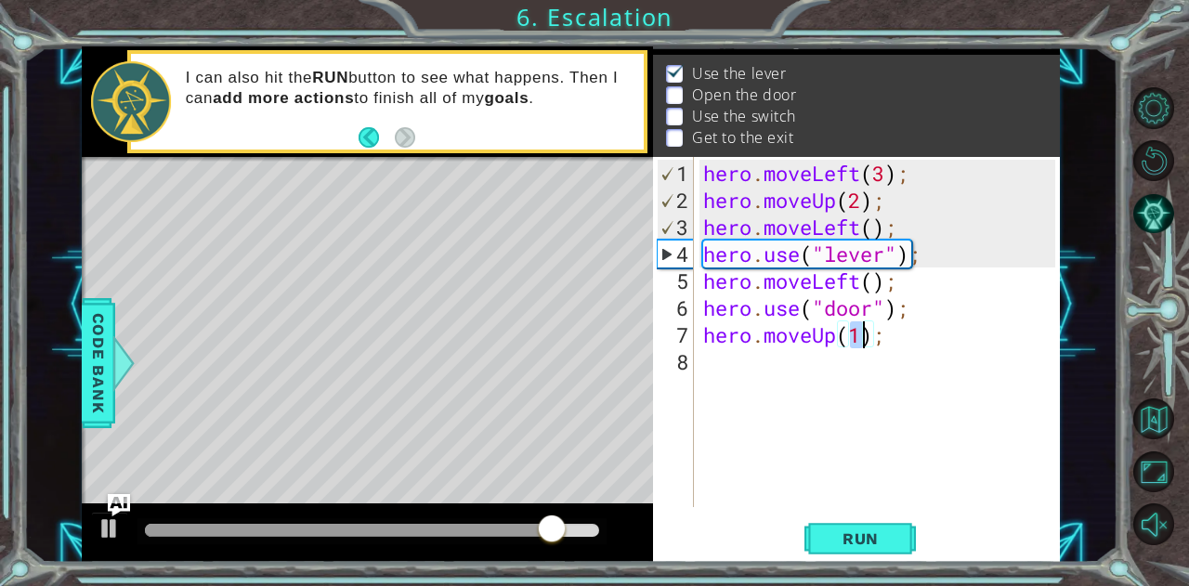
type textarea "hero.moveUp();"
click at [803, 348] on div "hero . moveLeft ( 3 ) ; hero . moveUp ( 2 ) ; hero . moveLeft ( ) ; hero . use …" at bounding box center [881, 362] width 365 height 404
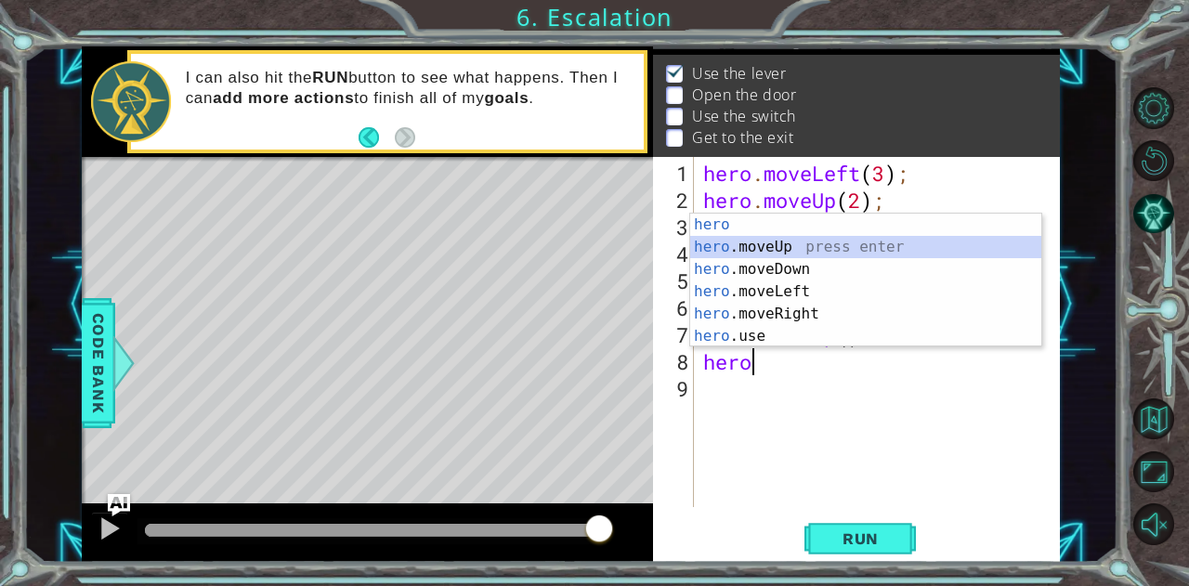
click at [732, 245] on div "hero press enter hero .moveUp press enter hero .moveDown press enter hero .move…" at bounding box center [866, 303] width 352 height 178
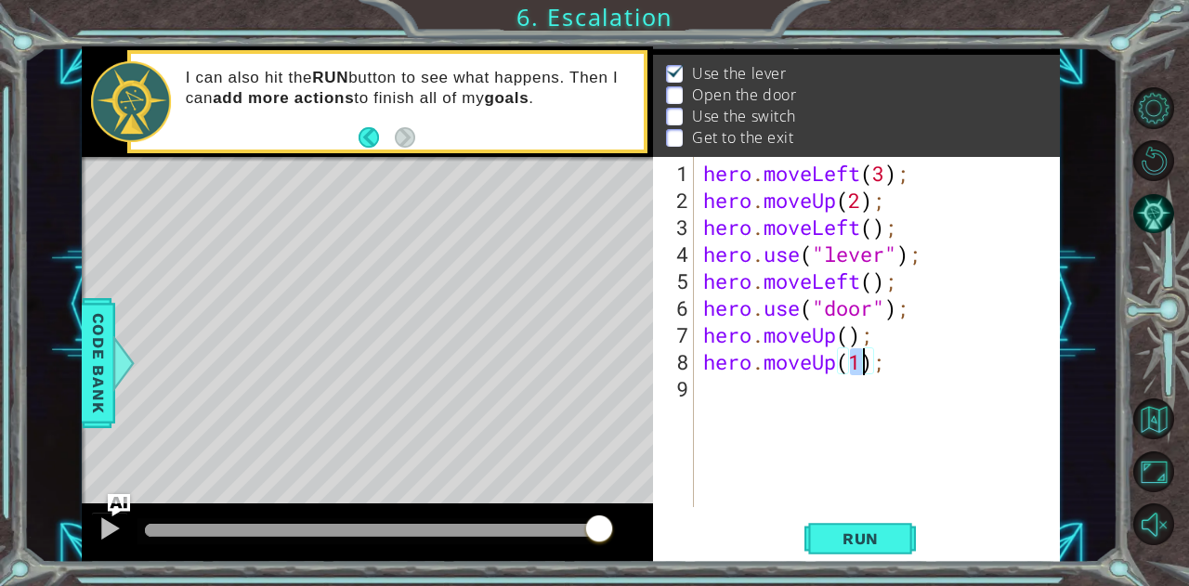
type textarea "hero.moveUp(2);"
click at [807, 389] on div "hero . moveLeft ( 3 ) ; hero . moveUp ( 2 ) ; hero . moveLeft ( ) ; hero . use …" at bounding box center [881, 362] width 365 height 404
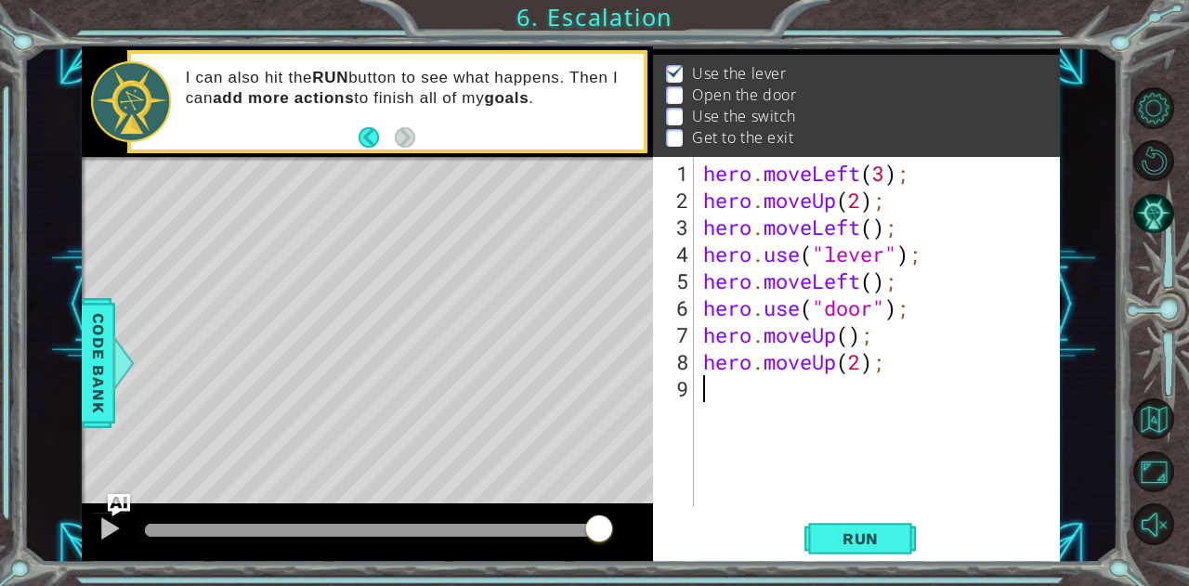
click at [870, 369] on div "hero . moveLeft ( 3 ) ; hero . moveUp ( 2 ) ; hero . moveLeft ( ) ; hero . use …" at bounding box center [881, 362] width 365 height 404
type textarea "hero.moveUp(2);"
drag, startPoint x: 882, startPoint y: 367, endPoint x: 699, endPoint y: 362, distance: 184.0
click at [699, 362] on div "hero.moveUp(2); 1 2 3 4 5 6 7 8 9 hero . moveLeft ( 3 ) ; hero . moveUp ( 2 ) ;…" at bounding box center [854, 332] width 402 height 350
click at [843, 345] on div "hero . moveLeft ( 3 ) ; hero . moveUp ( 2 ) ; hero . moveLeft ( ) ; hero . use …" at bounding box center [881, 362] width 365 height 404
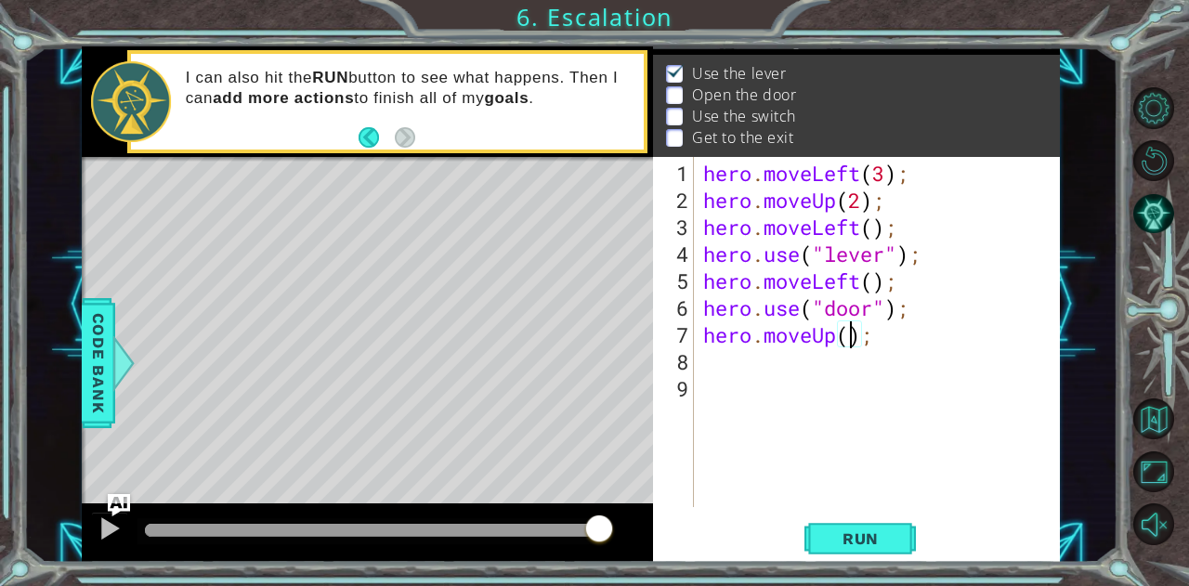
click at [853, 345] on div "hero . moveLeft ( 3 ) ; hero . moveUp ( 2 ) ; hero . moveLeft ( ) ; hero . use …" at bounding box center [881, 362] width 365 height 404
type textarea "hero.moveUp(2);"
click at [765, 369] on div "hero . moveLeft ( 3 ) ; hero . moveUp ( 2 ) ; hero . moveLeft ( ) ; hero . use …" at bounding box center [881, 362] width 365 height 404
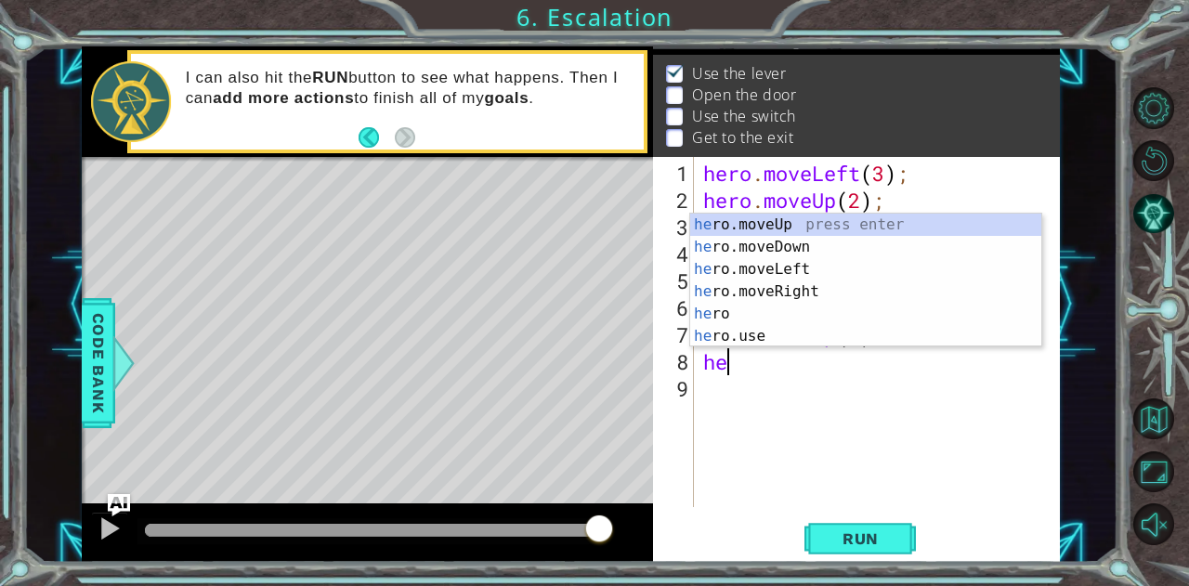
scroll to position [0, 1]
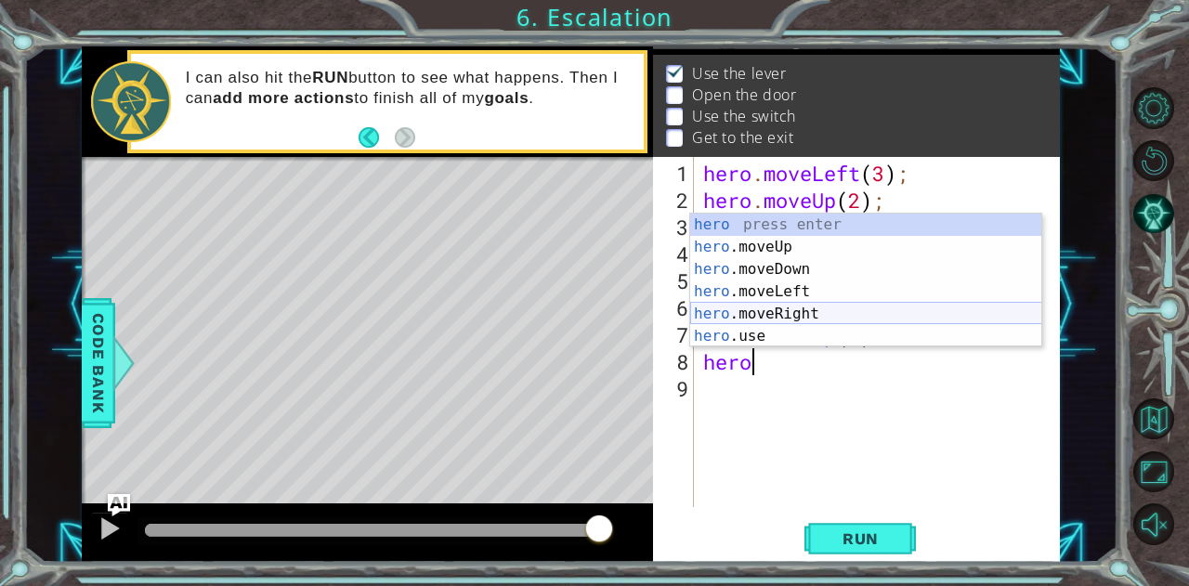
click at [791, 311] on div "hero press enter hero .moveUp press enter hero .moveDown press enter hero .move…" at bounding box center [866, 303] width 352 height 178
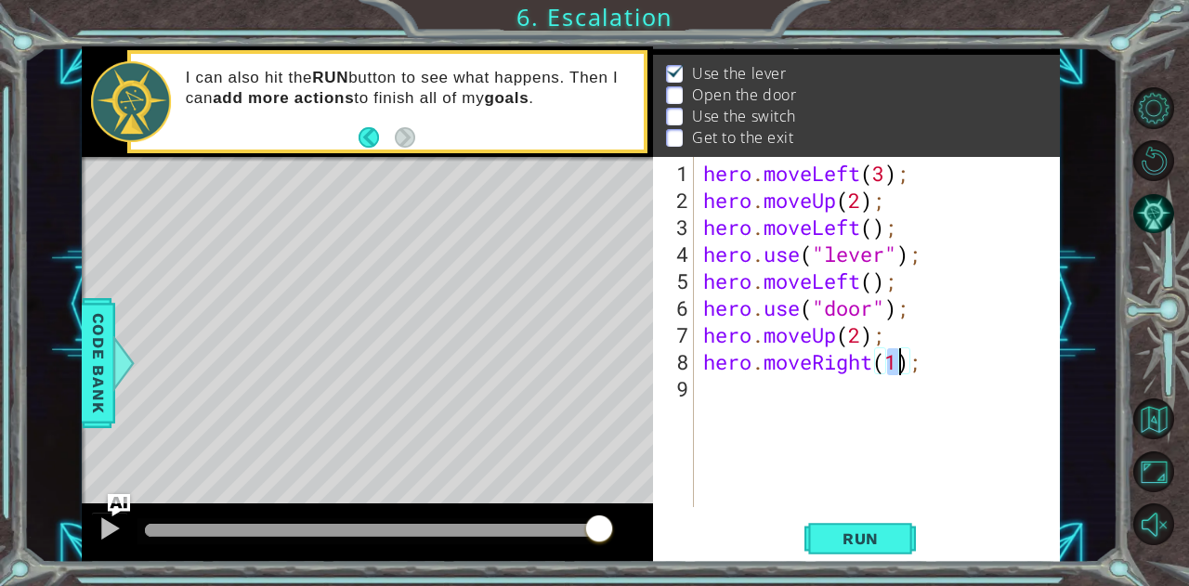
type textarea "hero.moveRight(3);"
click at [747, 392] on div "hero . moveLeft ( 3 ) ; hero . moveUp ( 2 ) ; hero . moveLeft ( ) ; hero . use …" at bounding box center [881, 362] width 365 height 404
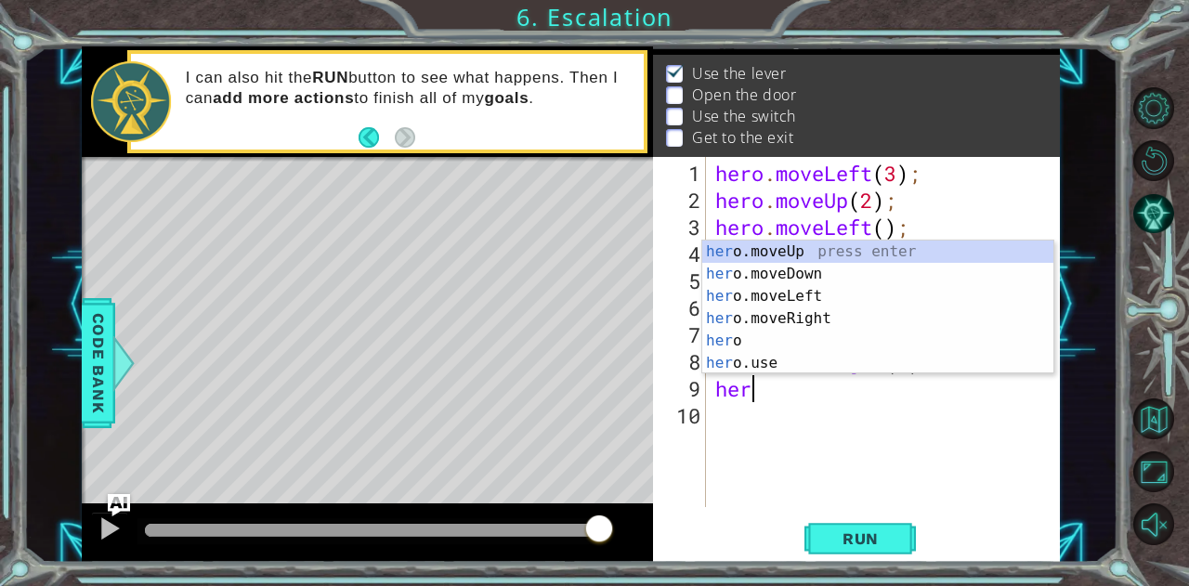
scroll to position [0, 0]
click at [749, 248] on div "her o.moveUp press enter her o.moveDown press enter her o.moveLeft press enter …" at bounding box center [878, 330] width 352 height 178
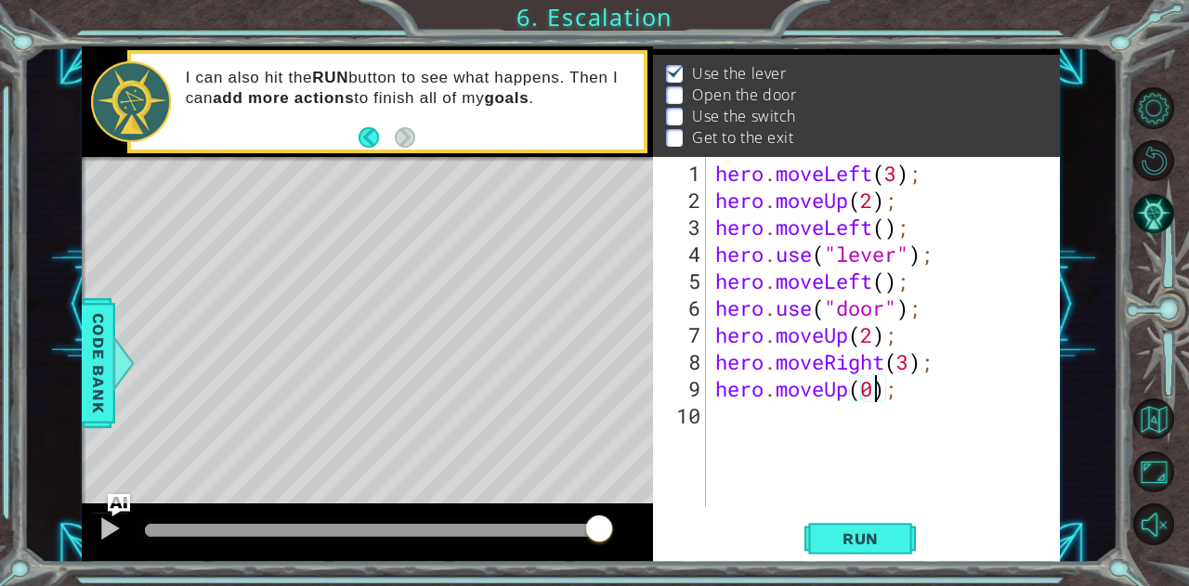
scroll to position [0, 7]
type textarea "hero.moveUp();"
click at [886, 534] on span "Run" at bounding box center [860, 538] width 73 height 19
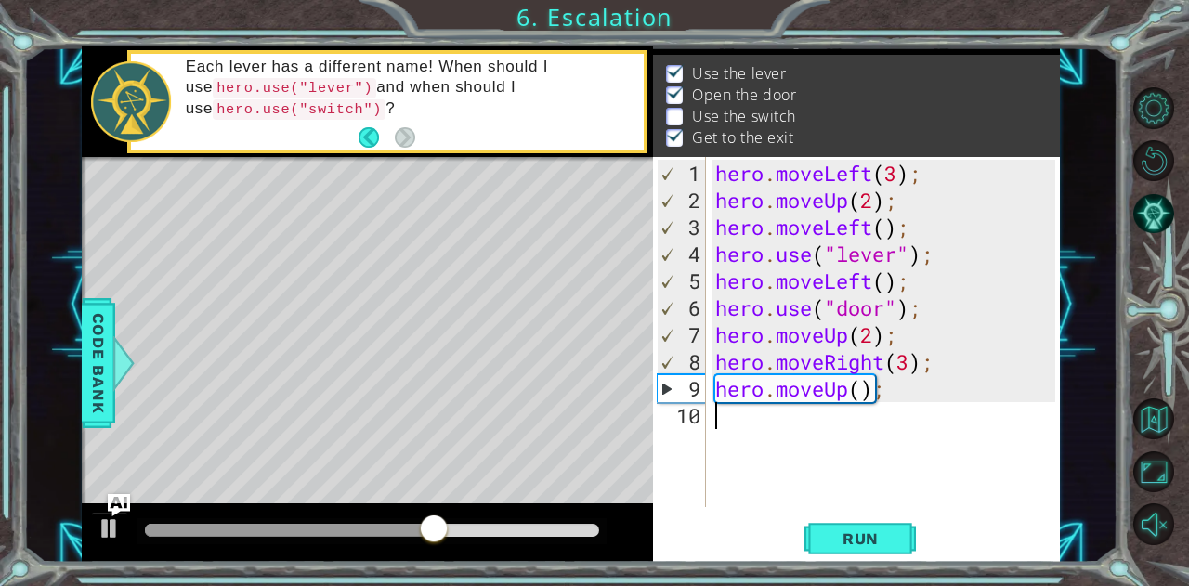
click at [784, 412] on div "hero . moveLeft ( 3 ) ; hero . moveUp ( 2 ) ; hero . moveLeft ( ) ; hero . use …" at bounding box center [889, 362] width 354 height 404
click at [862, 391] on div "hero . moveLeft ( 3 ) ; hero . moveUp ( 2 ) ; hero . moveLeft ( ) ; hero . use …" at bounding box center [889, 362] width 354 height 404
click at [875, 535] on span "Run" at bounding box center [860, 538] width 73 height 19
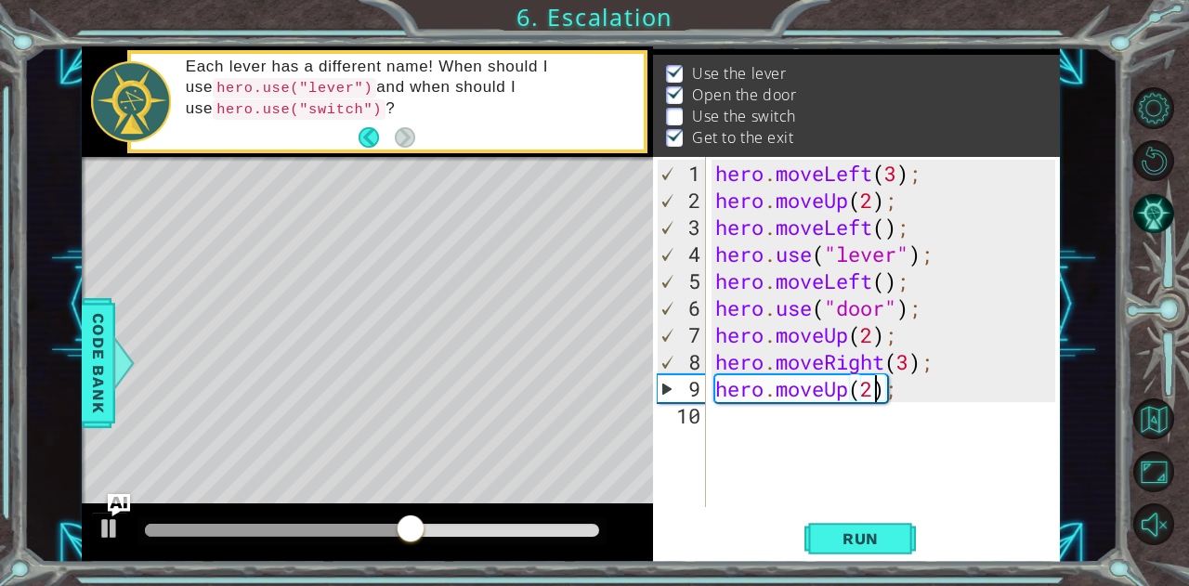
scroll to position [0, 7]
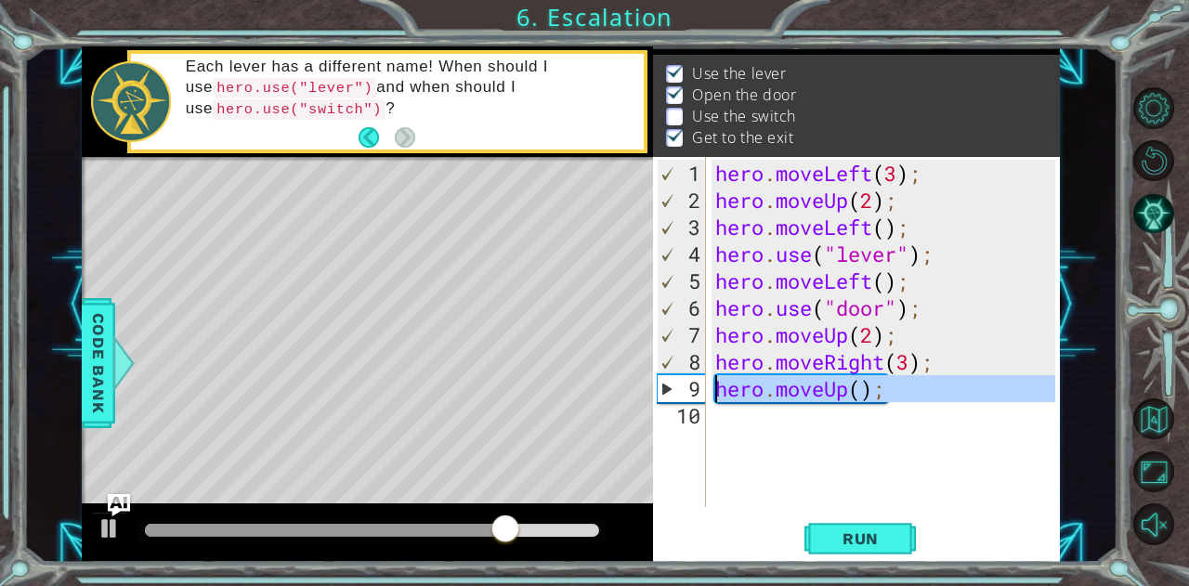
drag, startPoint x: 902, startPoint y: 399, endPoint x: 714, endPoint y: 386, distance: 188.1
click at [714, 386] on div "hero . moveLeft ( 3 ) ; hero . moveUp ( 2 ) ; hero . moveLeft ( ) ; hero . use …" at bounding box center [889, 362] width 354 height 404
type textarea "hero.moveUp();"
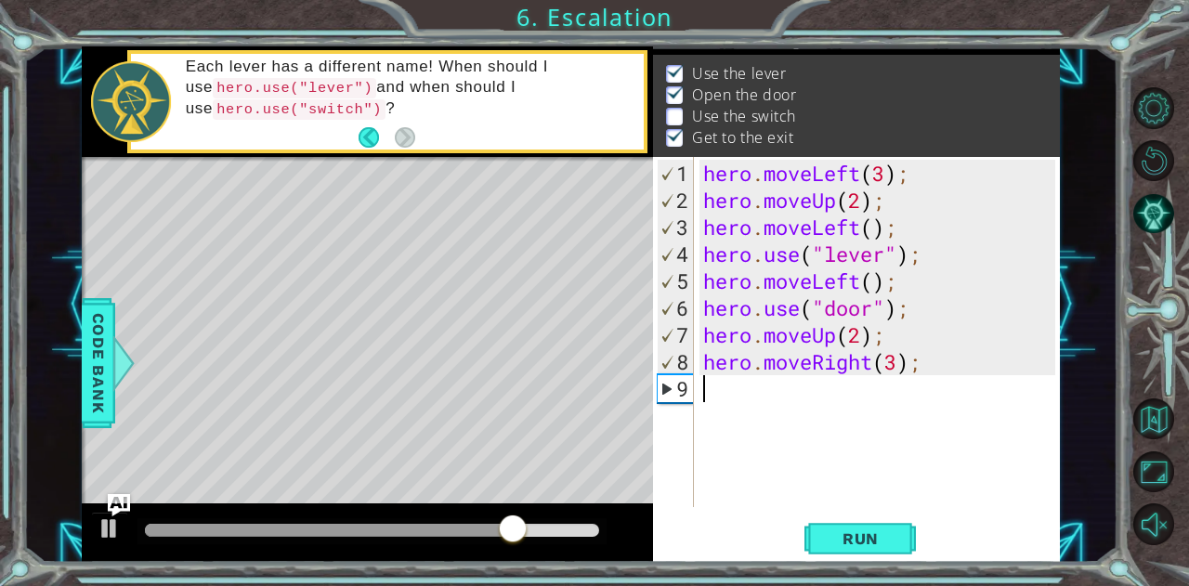
scroll to position [0, 0]
click at [900, 359] on div "hero . moveLeft ( 3 ) ; hero . moveUp ( 2 ) ; hero . moveLeft ( ) ; hero . use …" at bounding box center [882, 362] width 366 height 404
type textarea "hero.moveRight(2);"
click at [847, 399] on div "hero . moveLeft ( 3 ) ; hero . moveUp ( 2 ) ; hero . moveLeft ( ) ; hero . use …" at bounding box center [882, 362] width 366 height 404
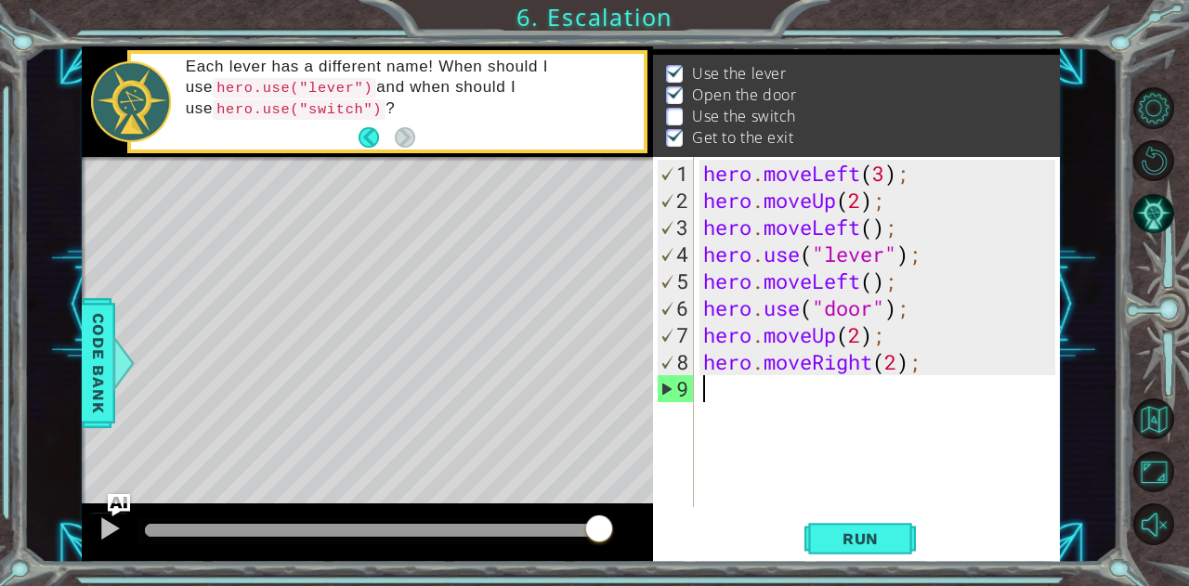
scroll to position [0, 0]
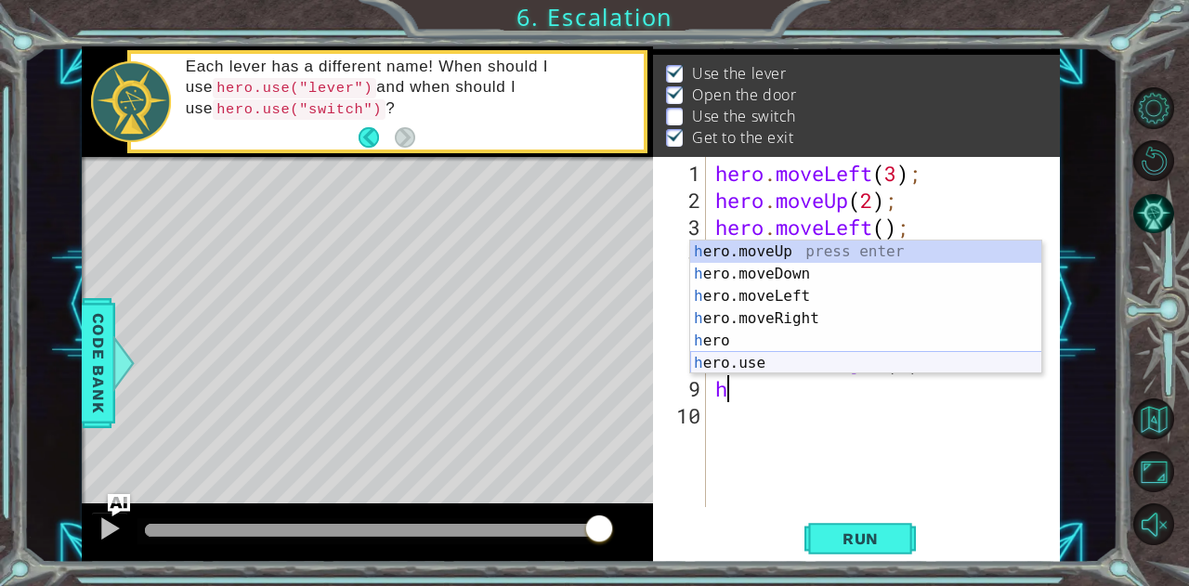
click at [806, 363] on div "h ero.moveUp press enter h ero.moveDown press enter h ero.moveLeft press enter …" at bounding box center [866, 330] width 352 height 178
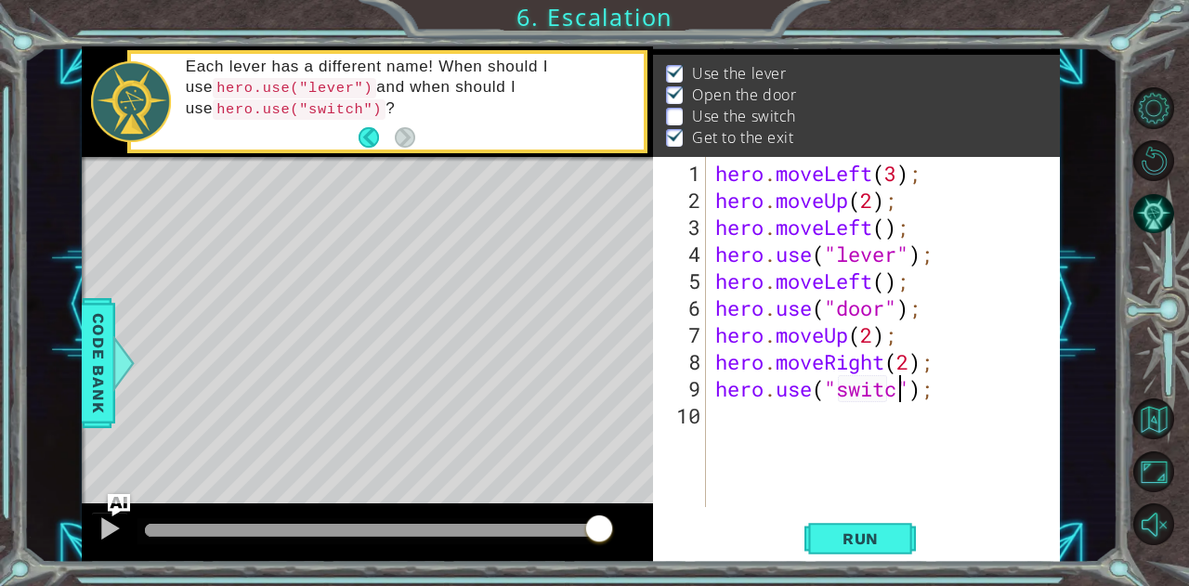
scroll to position [0, 8]
type textarea "hero.use("switch");"
click at [741, 436] on div "hero . moveLeft ( 3 ) ; hero . moveUp ( 2 ) ; hero . moveLeft ( ) ; hero . use …" at bounding box center [889, 362] width 354 height 404
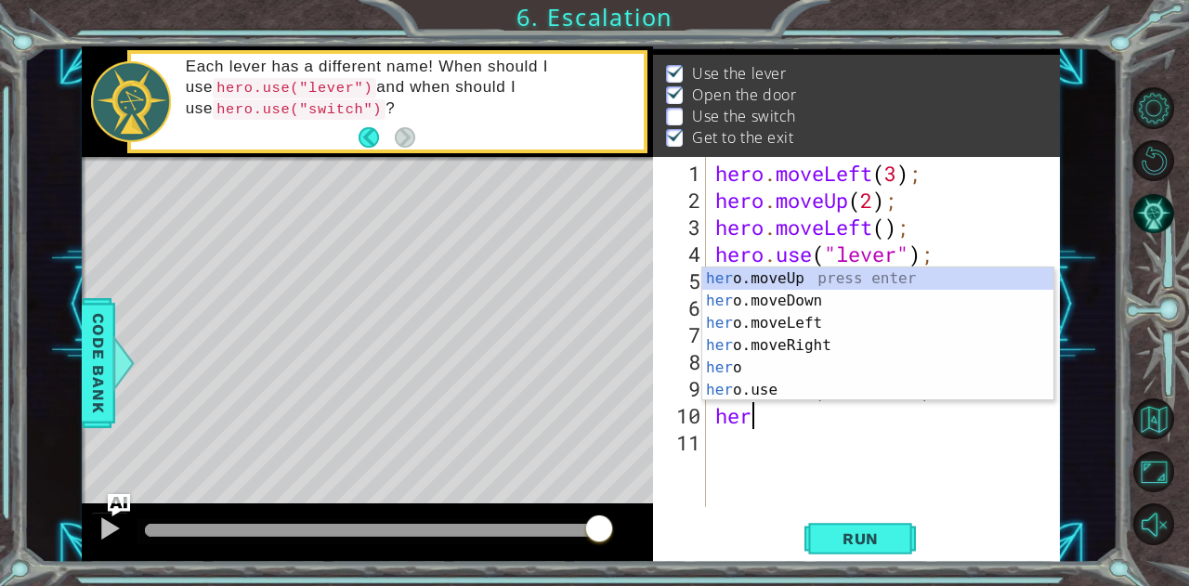
scroll to position [0, 0]
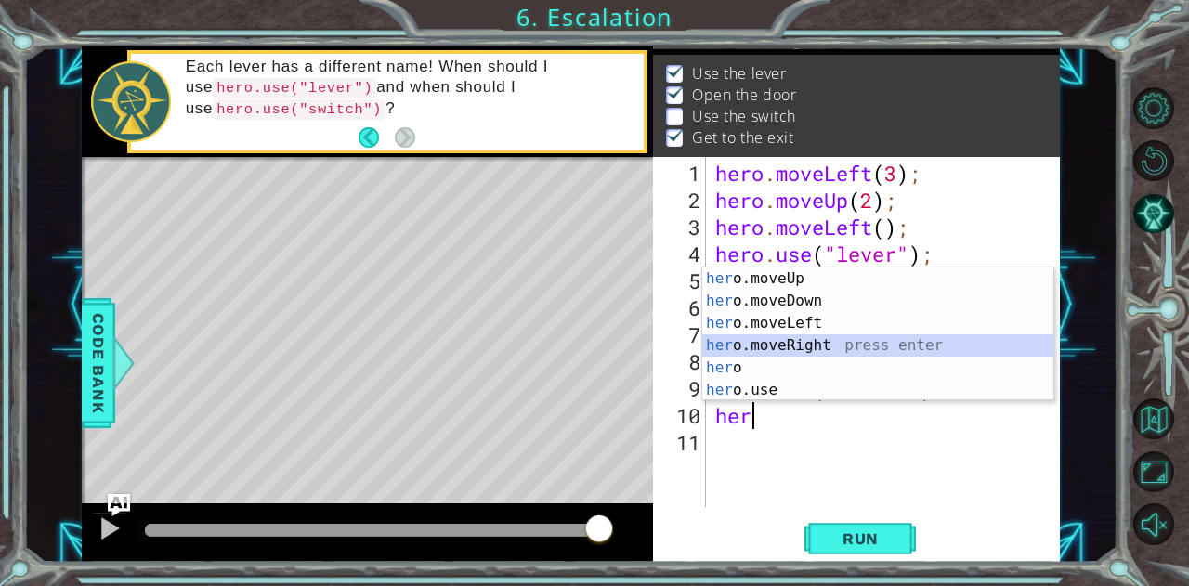
click at [787, 343] on div "her o.moveUp press enter her o.moveDown press enter her o.moveLeft press enter …" at bounding box center [878, 357] width 352 height 178
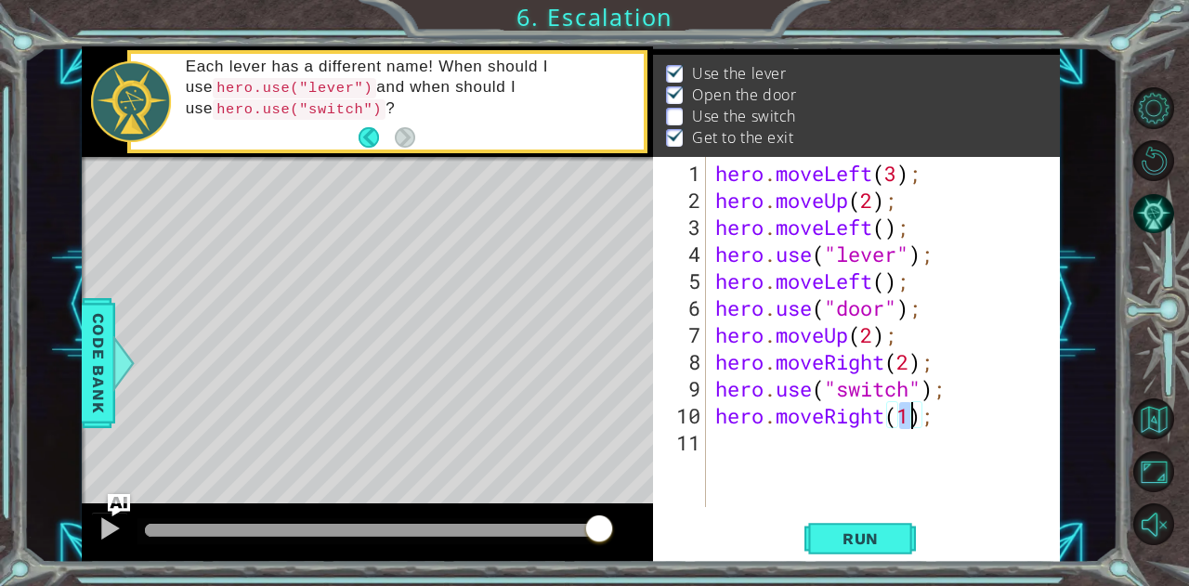
type textarea "hero.moveRight();"
click at [775, 450] on div "hero . moveLeft ( 3 ) ; hero . moveUp ( 2 ) ; hero . moveLeft ( ) ; hero . use …" at bounding box center [889, 362] width 354 height 404
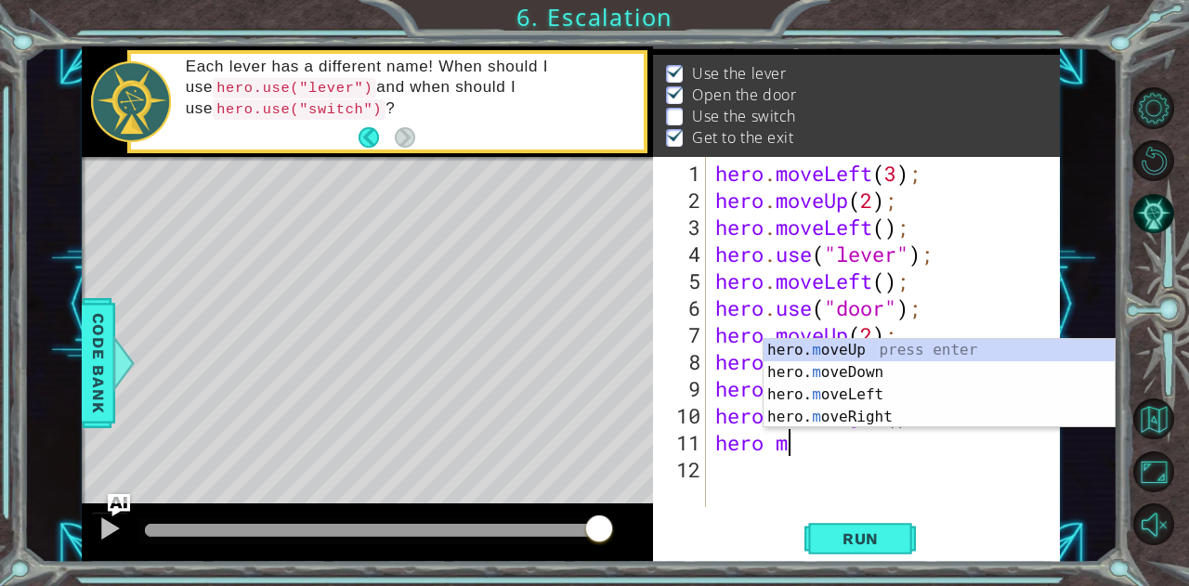
scroll to position [0, 2]
click at [801, 348] on div "hero. m oveUp press enter hero. m oveDown press enter hero. m oveLeft press ent…" at bounding box center [940, 406] width 352 height 134
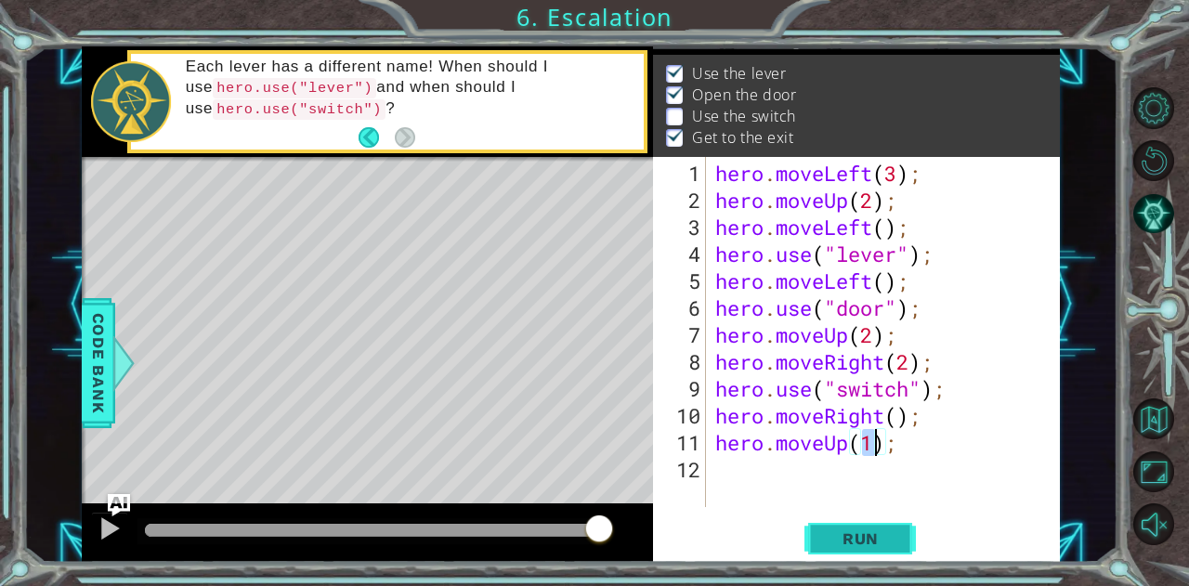
click at [887, 547] on span "Run" at bounding box center [860, 538] width 73 height 19
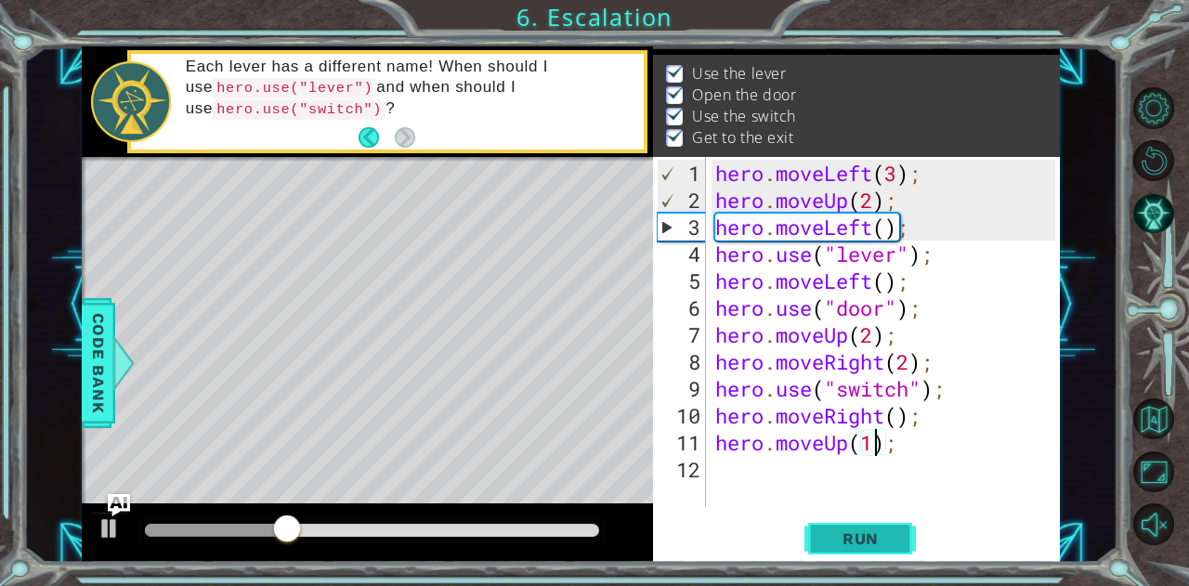
type textarea "hero.moveUp();"
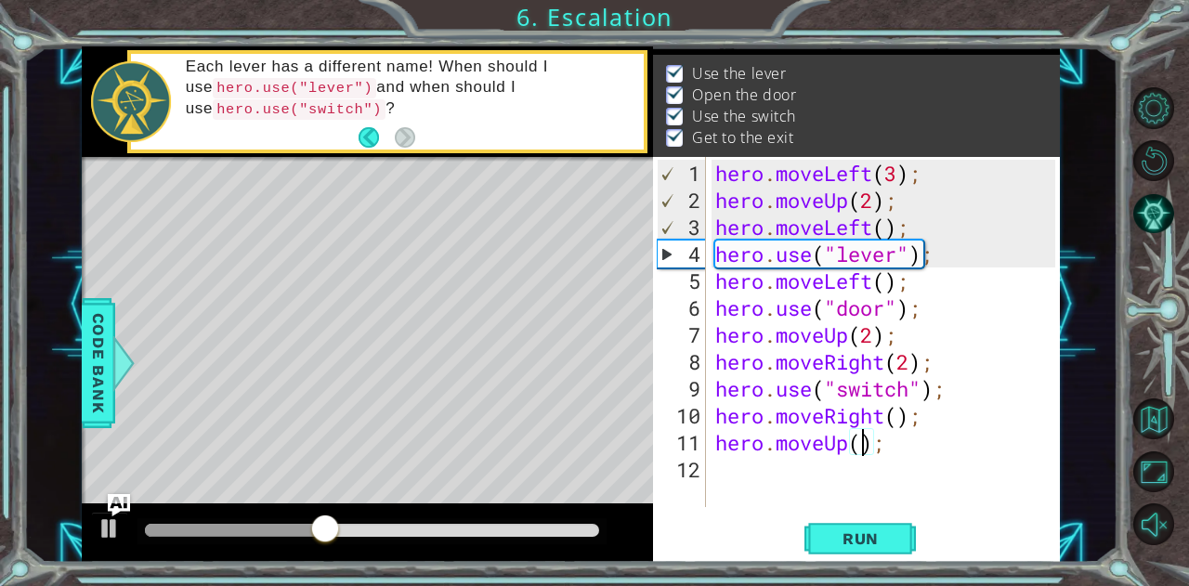
click at [818, 482] on div "hero . moveLeft ( 3 ) ; hero . moveUp ( 2 ) ; hero . moveLeft ( ) ; hero . use …" at bounding box center [889, 362] width 354 height 404
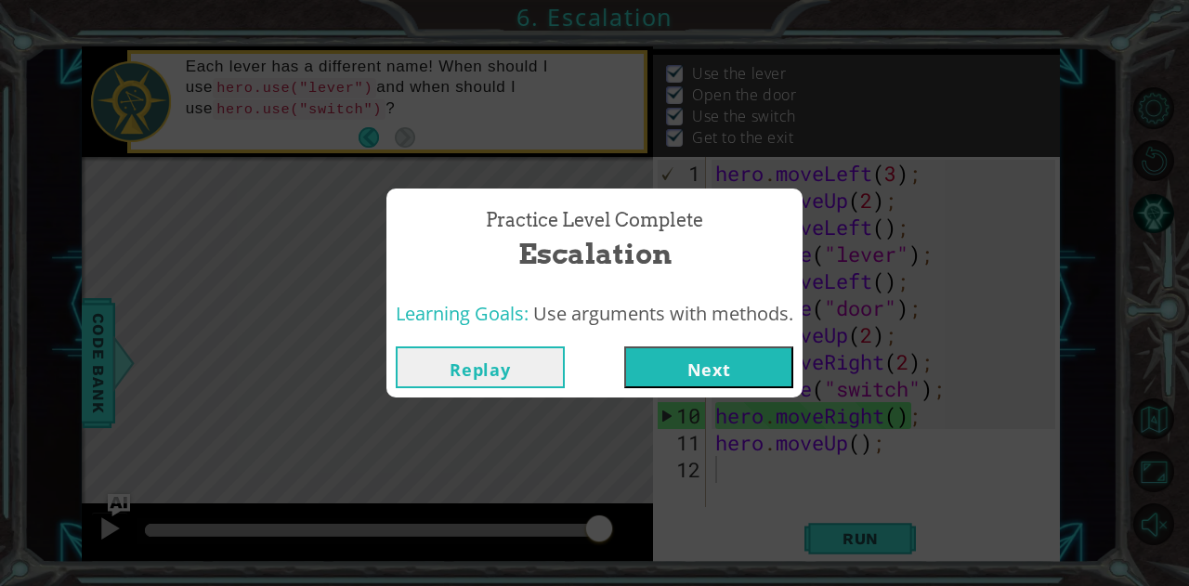
click at [719, 386] on button "Next" at bounding box center [708, 367] width 169 height 42
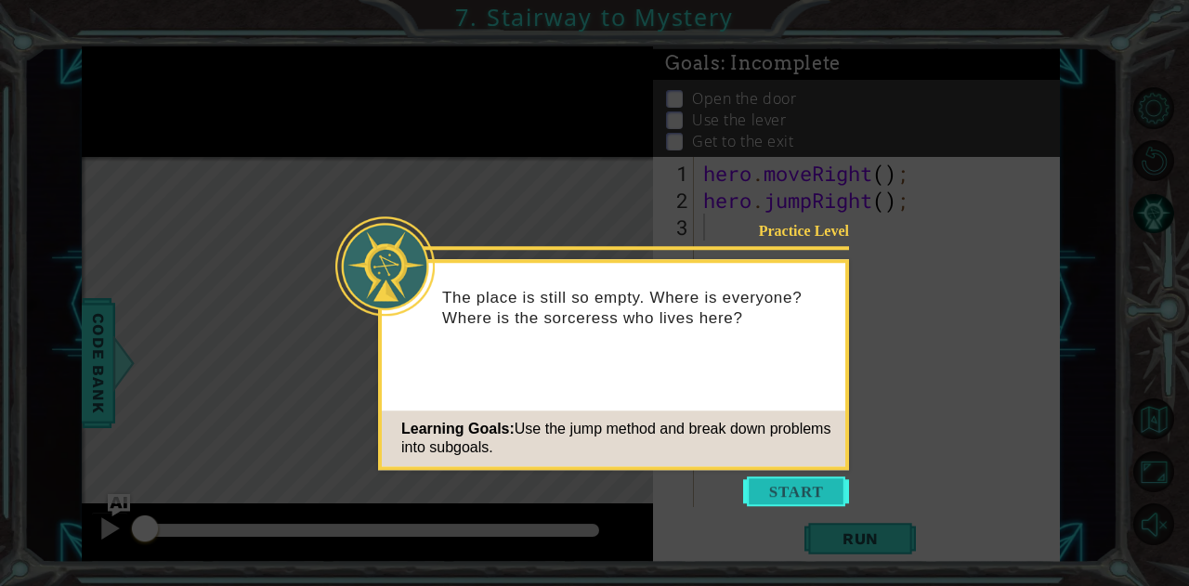
click at [814, 492] on button "Start" at bounding box center [796, 492] width 106 height 30
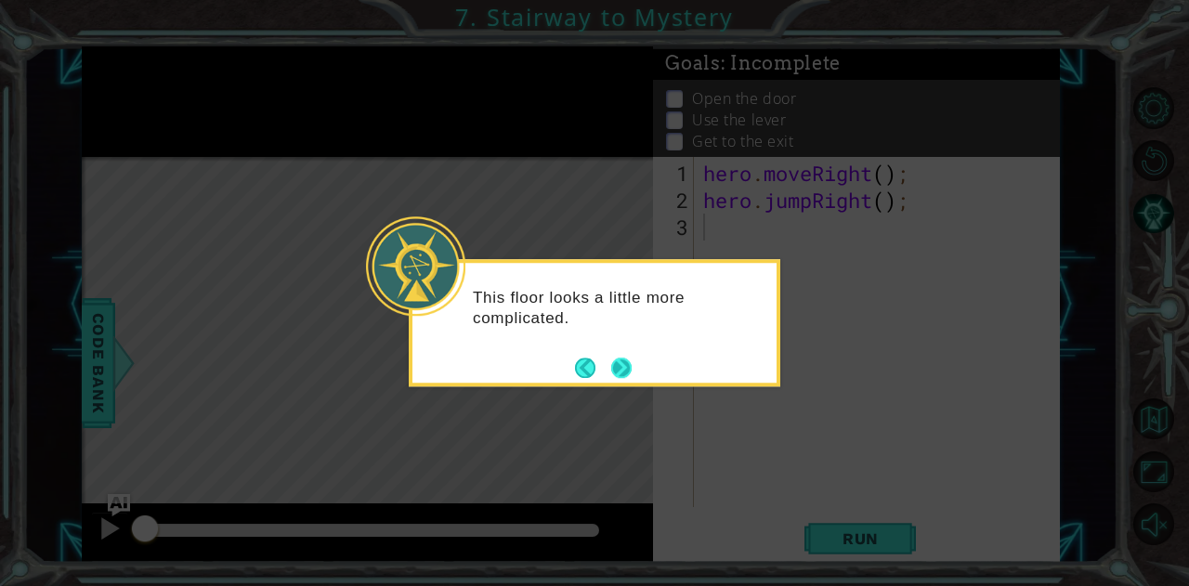
click at [626, 364] on button "Next" at bounding box center [621, 368] width 25 height 25
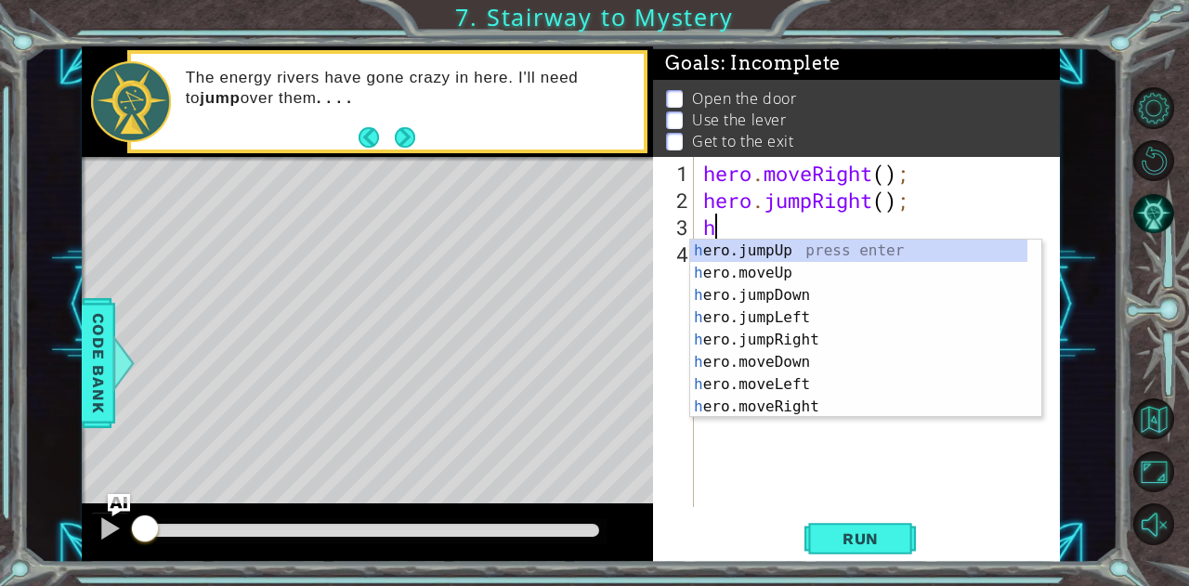
type textarea "her"
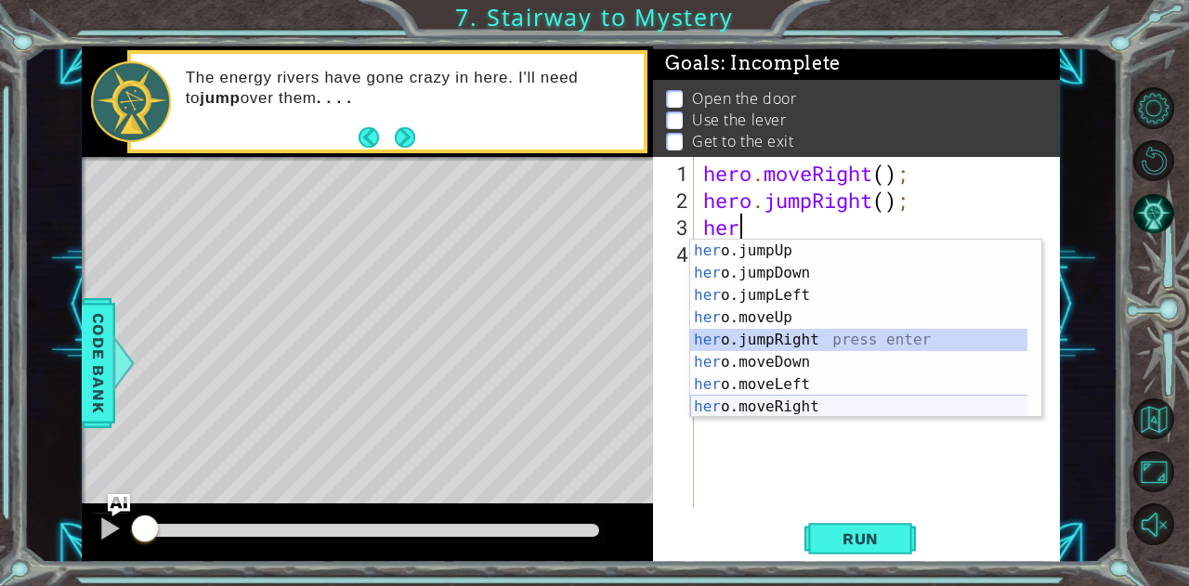
drag, startPoint x: 796, startPoint y: 338, endPoint x: 808, endPoint y: 401, distance: 64.3
click at [808, 401] on div "her o.jumpUp press enter her o.jumpDown press enter her o.jumpLeft press enter …" at bounding box center [859, 351] width 338 height 223
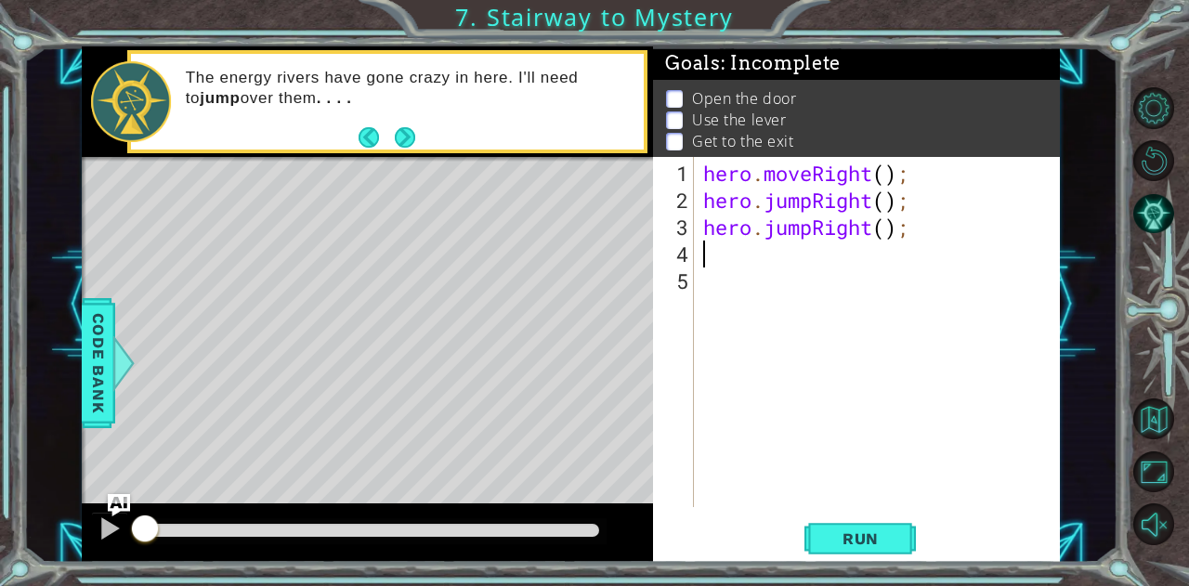
click at [890, 228] on div "hero . moveRight ( ) ; hero . jumpRight ( ) ; hero . jumpRight ( ) ;" at bounding box center [881, 362] width 365 height 404
type textarea "hero.jumpRight(2);"
click at [725, 275] on div "hero . moveRight ( ) ; hero . jumpRight ( ) ; hero . jumpRight ( 2 ) ;" at bounding box center [881, 362] width 365 height 404
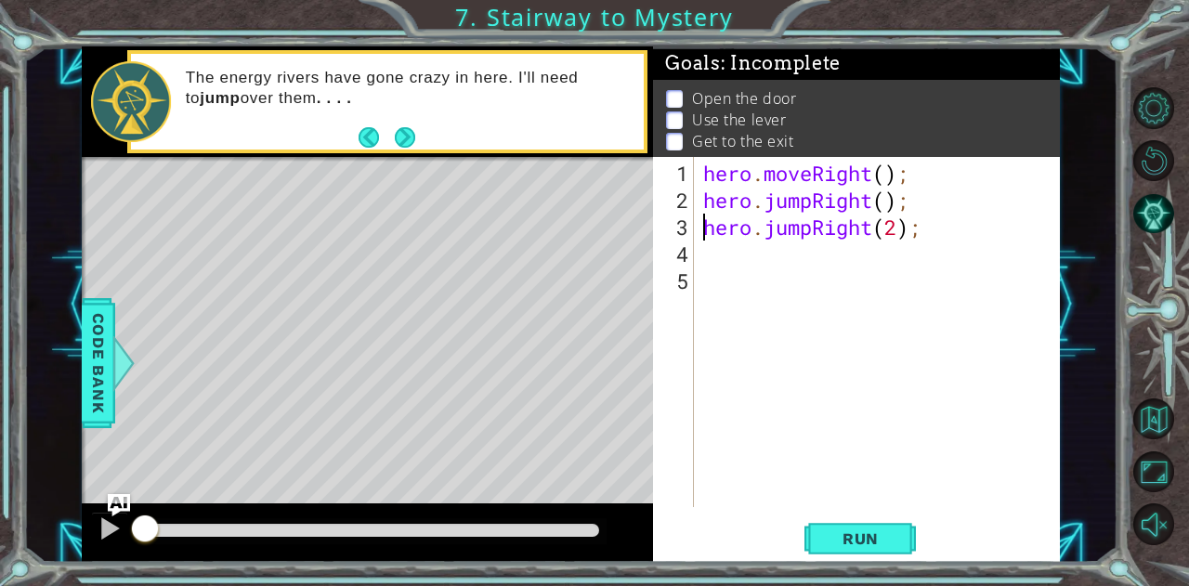
click at [701, 233] on div "hero . moveRight ( ) ; hero . jumpRight ( ) ; hero . jumpRight ( 2 ) ;" at bounding box center [881, 362] width 365 height 404
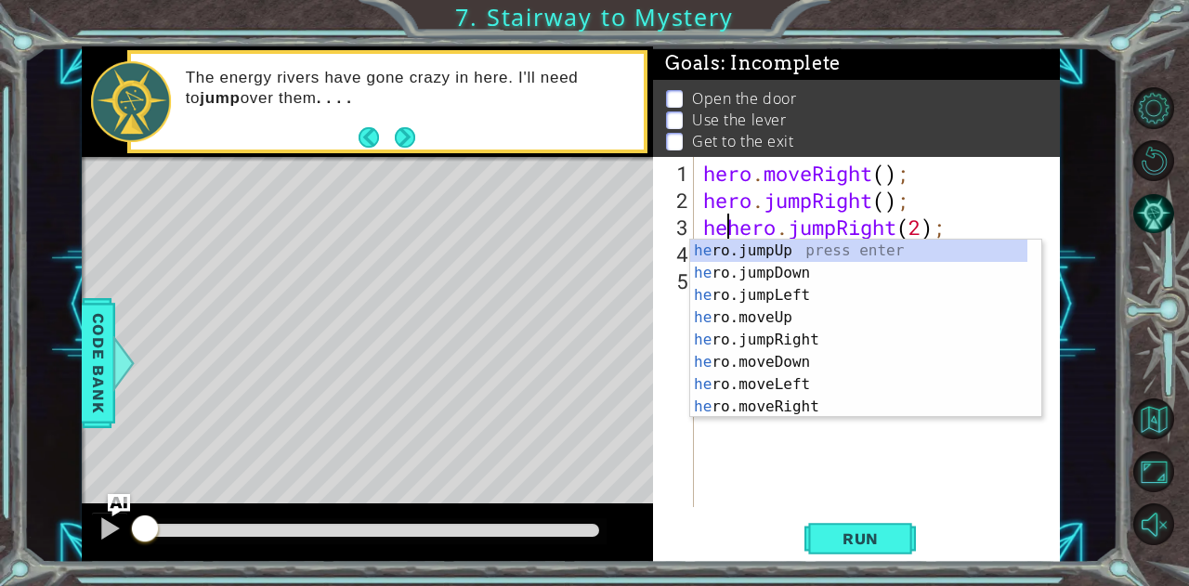
scroll to position [0, 1]
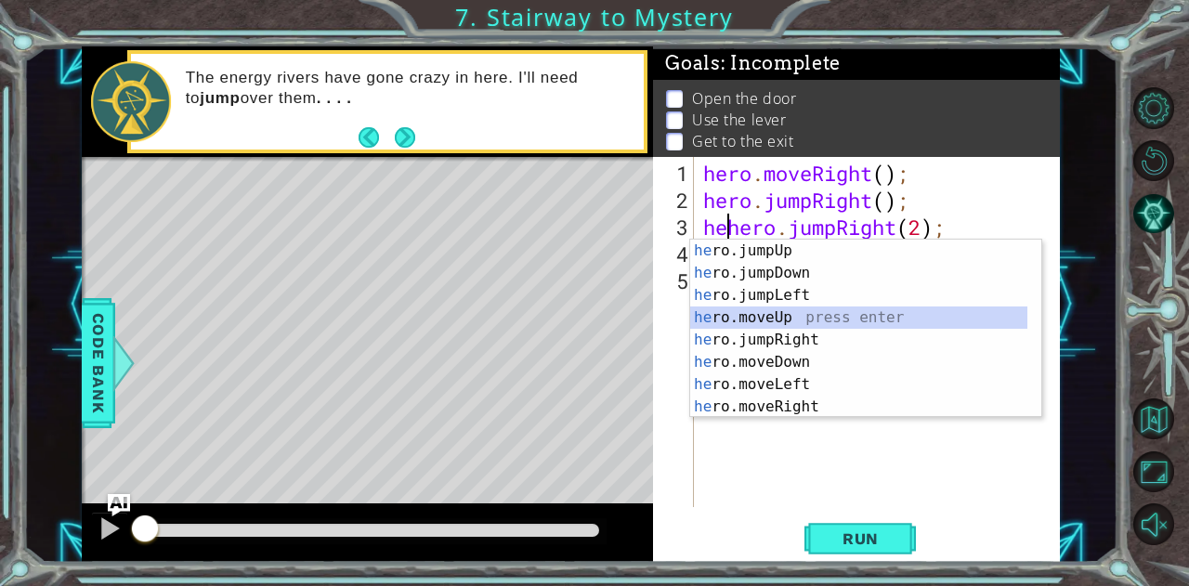
click at [760, 320] on div "he ro.jumpUp press enter he ro.jumpDown press enter he ro.jumpLeft press enter …" at bounding box center [859, 351] width 338 height 223
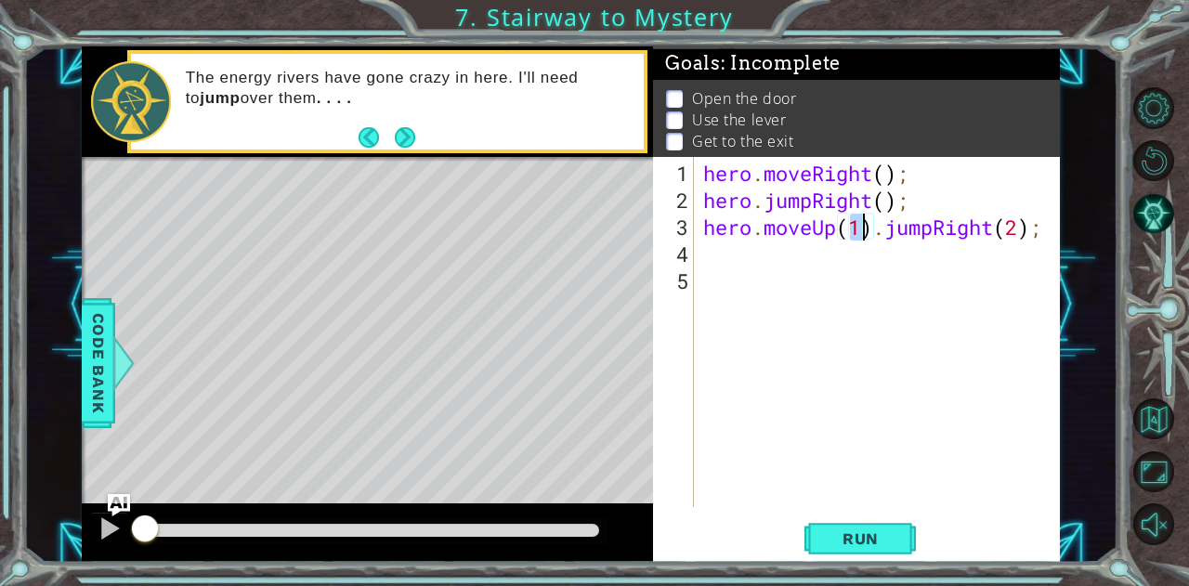
type textarea "hero.moveUp().jumpRight(2);"
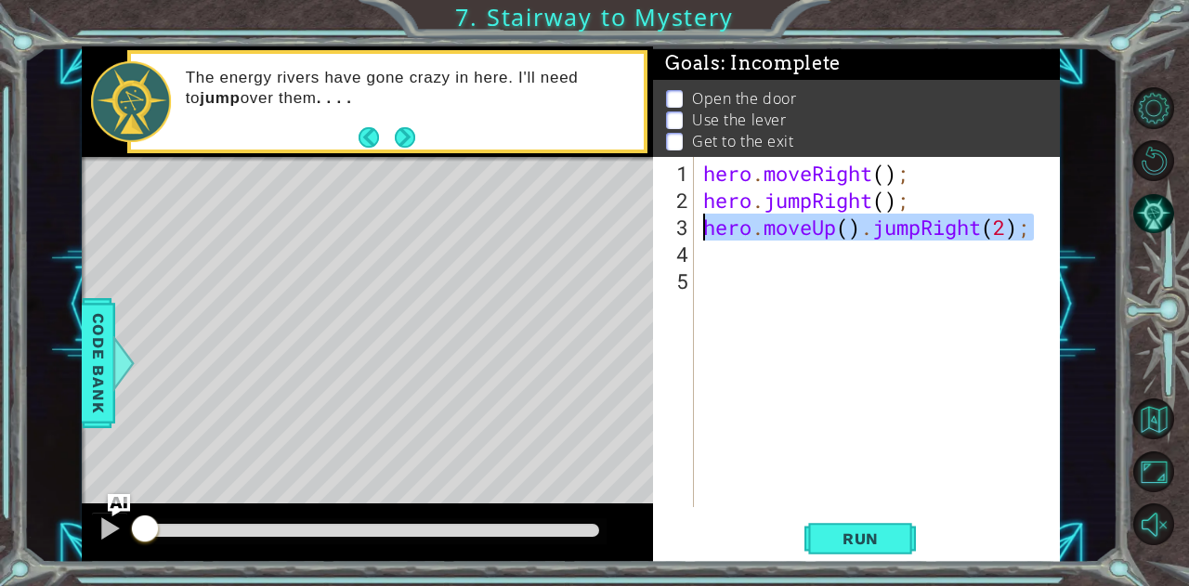
drag, startPoint x: 1031, startPoint y: 232, endPoint x: 691, endPoint y: 231, distance: 340.0
click at [691, 231] on div "hero.moveUp().jumpRight(2); 1 2 3 4 5 hero . moveRight ( ) ; hero . jumpRight (…" at bounding box center [854, 332] width 402 height 350
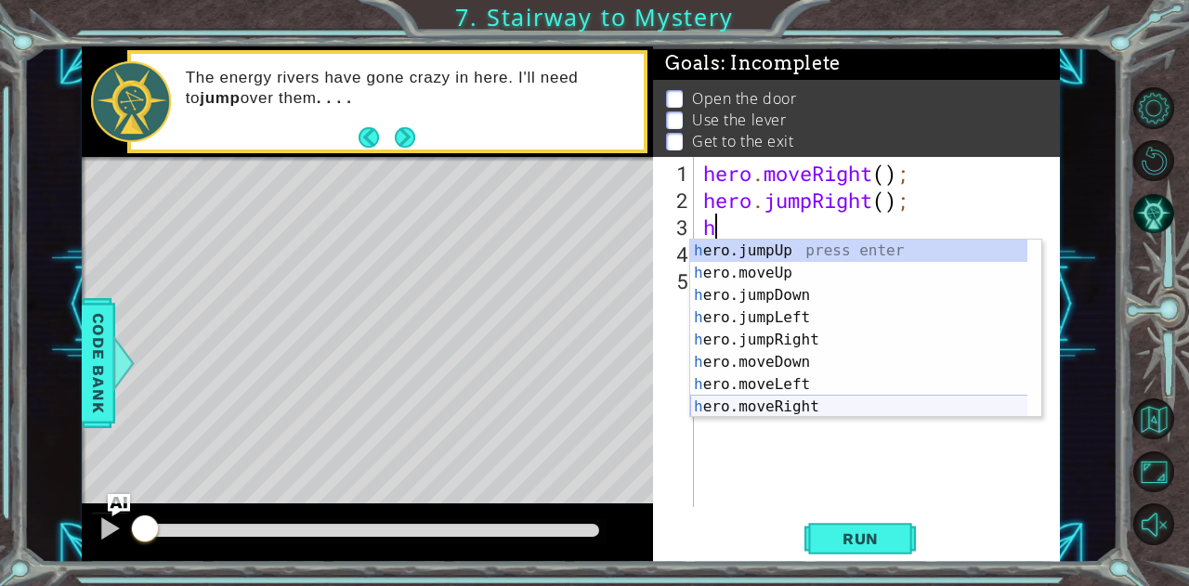
click at [788, 406] on div "h ero.jumpUp press enter h ero.moveUp press enter h ero.jumpDown press enter h …" at bounding box center [859, 351] width 338 height 223
type textarea "hero.moveRight(1);"
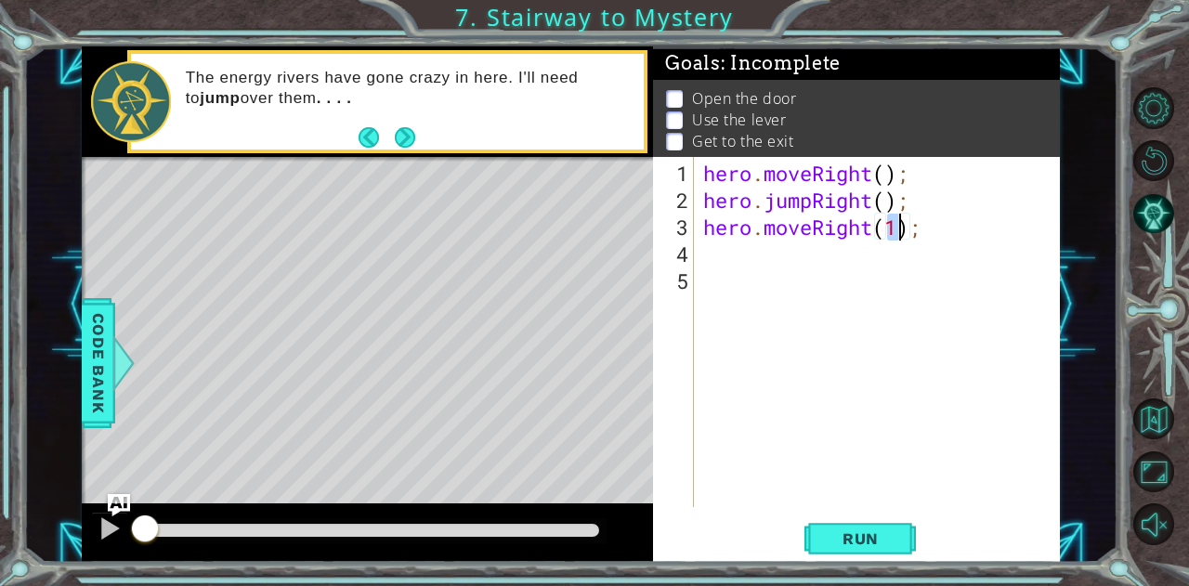
click at [779, 264] on div "hero . moveRight ( ) ; hero . jumpRight ( ) ; hero . moveRight ( 1 ) ;" at bounding box center [881, 362] width 365 height 404
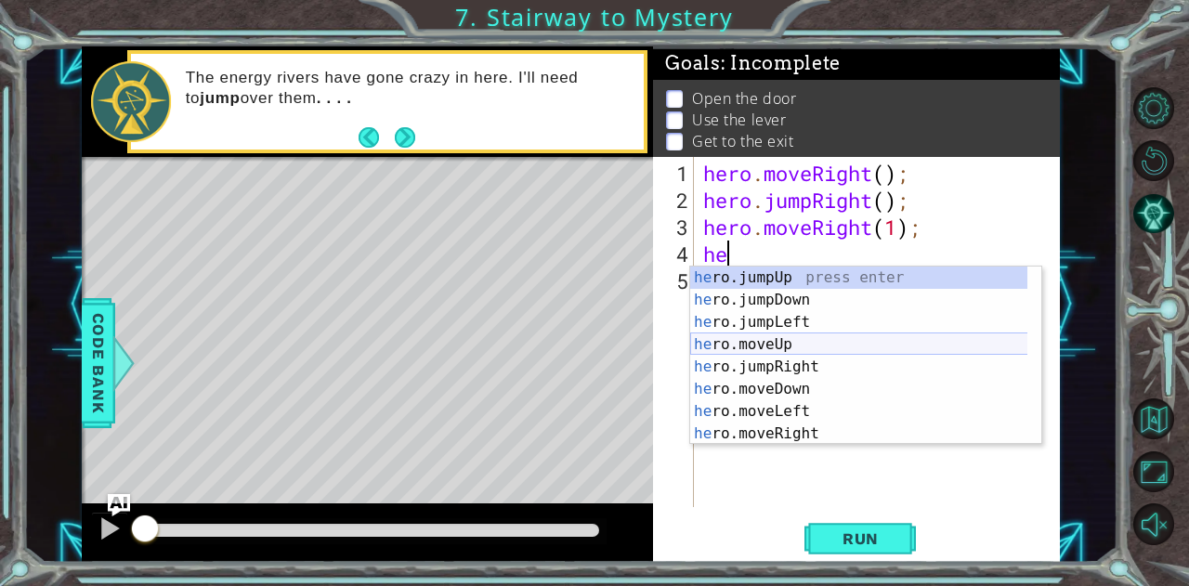
click at [771, 341] on div "he ro.jumpUp press enter he ro.jumpDown press enter he ro.jumpLeft press enter …" at bounding box center [859, 378] width 338 height 223
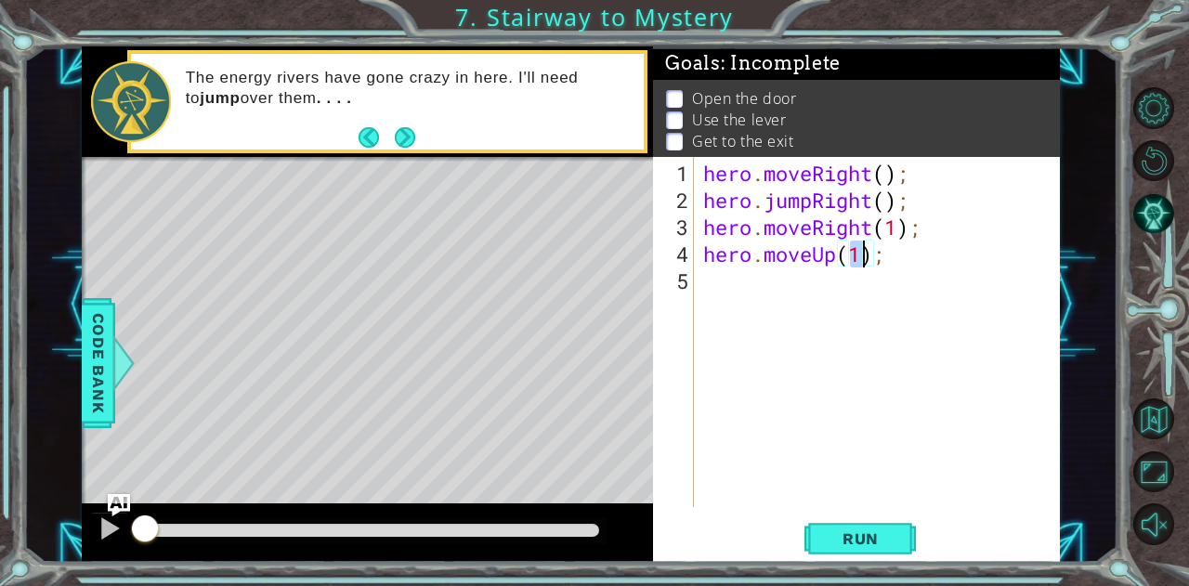
scroll to position [0, 7]
type textarea "hero.moveUp(4);"
click at [780, 290] on div "hero . moveRight ( ) ; hero . jumpRight ( ) ; hero . moveRight ( 1 ) ; hero . m…" at bounding box center [881, 362] width 365 height 404
type textarea "g"
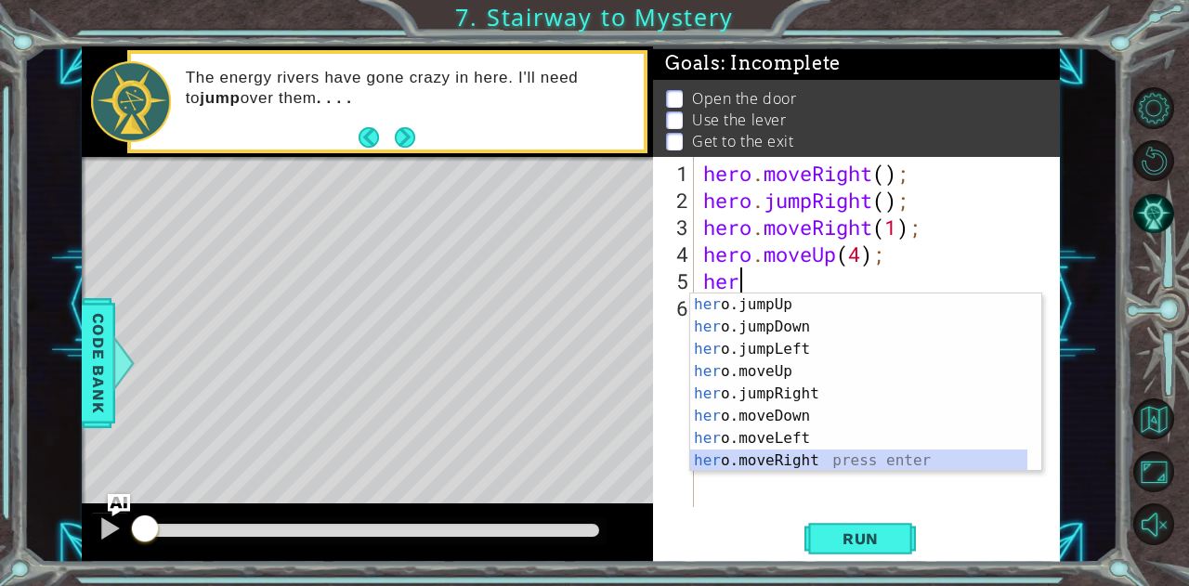
click at [836, 454] on div "her o.jumpUp press enter her o.jumpDown press enter her o.jumpLeft press enter …" at bounding box center [859, 405] width 338 height 223
type textarea "hero.moveRight(1);"
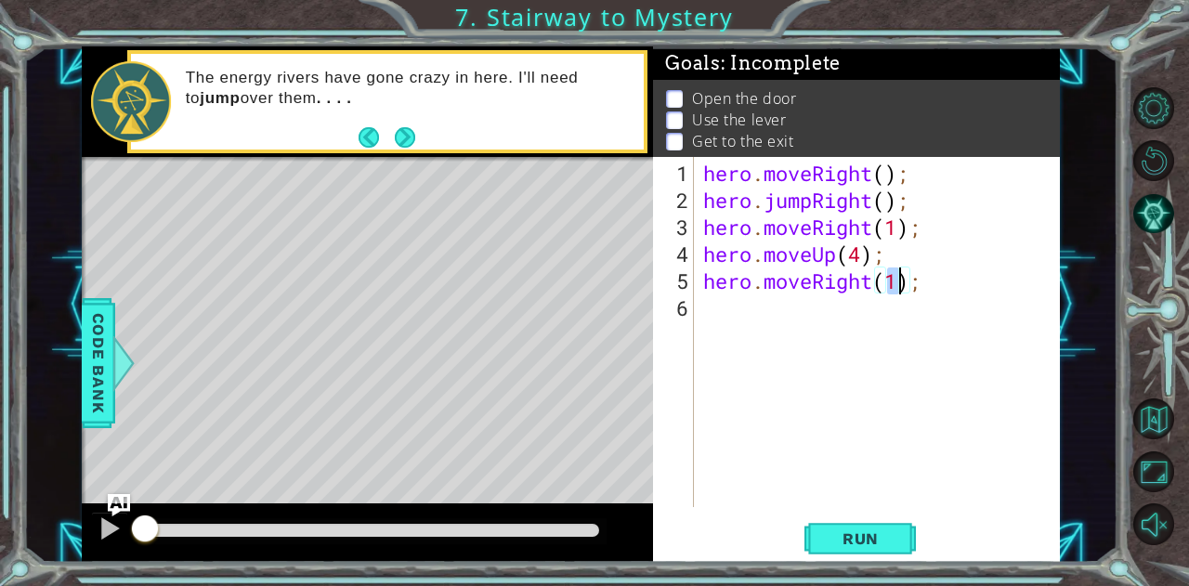
click at [779, 307] on div "hero . moveRight ( ) ; hero . jumpRight ( ) ; hero . moveRight ( 1 ) ; hero . m…" at bounding box center [881, 362] width 365 height 404
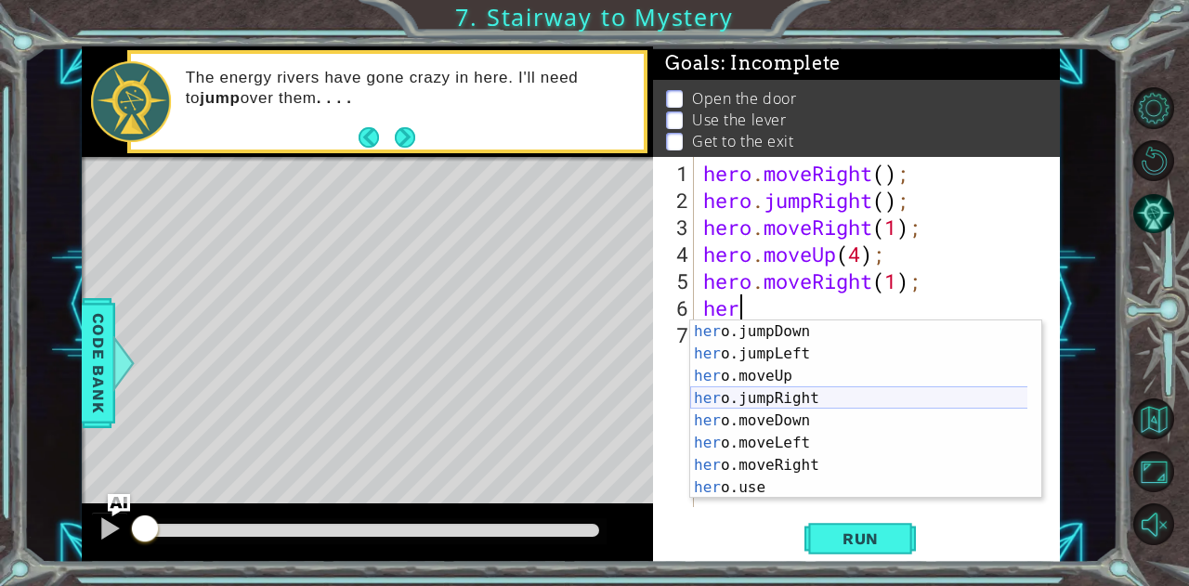
scroll to position [22, 0]
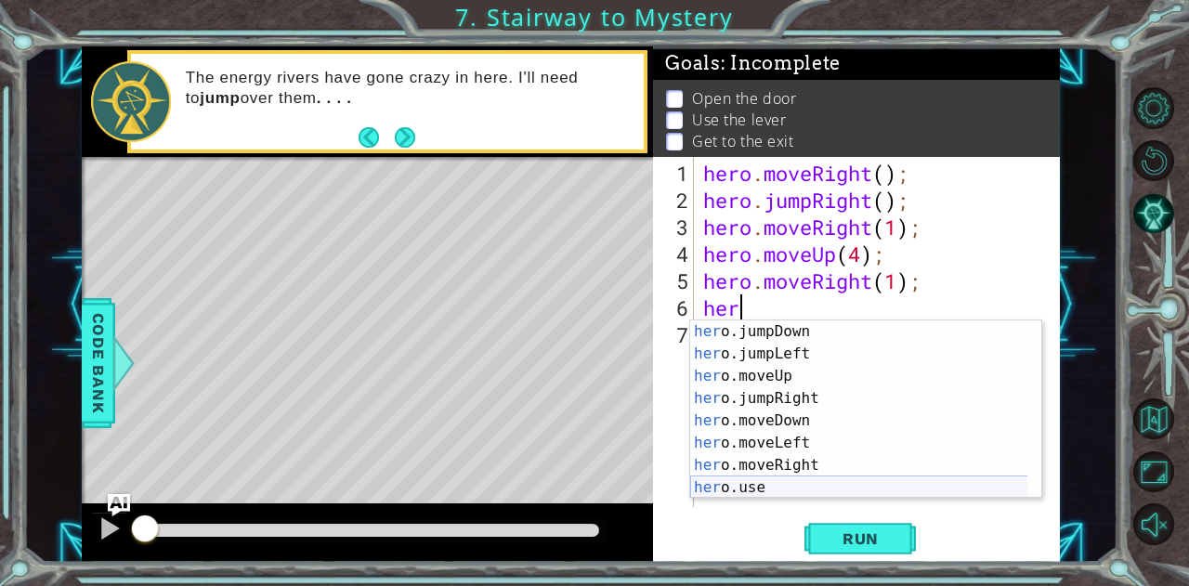
click at [752, 481] on div "her o.jumpDown press enter her o.jumpLeft press enter her o.moveUp press enter …" at bounding box center [859, 431] width 338 height 223
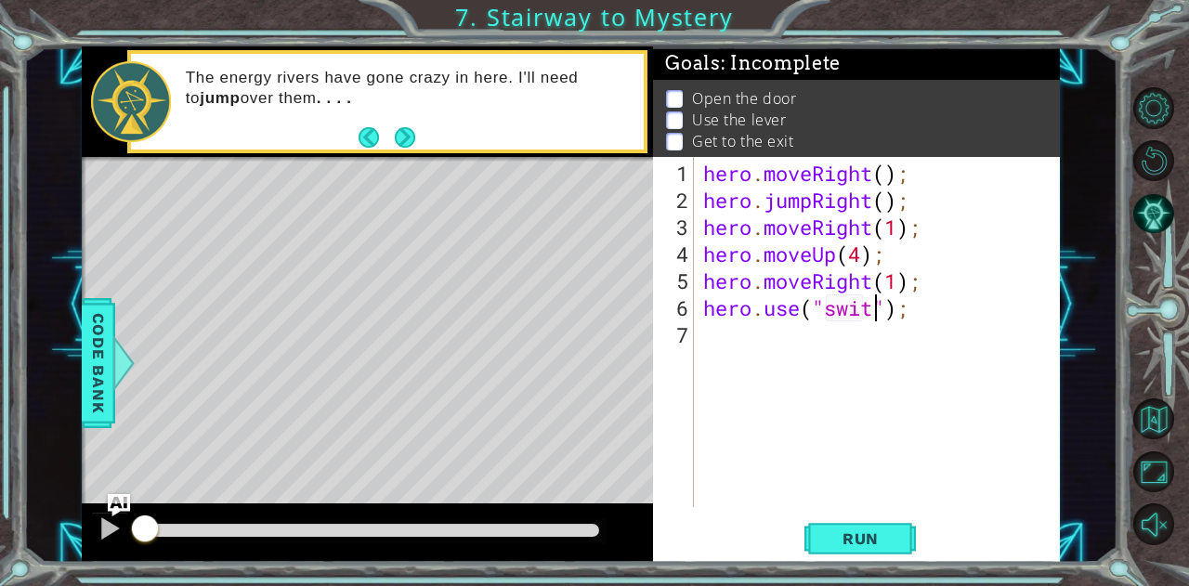
scroll to position [0, 8]
type textarea "hero.use("switch");"
click at [740, 333] on div "hero . moveRight ( ) ; hero . jumpRight ( ) ; hero . moveRight ( 1 ) ; hero . m…" at bounding box center [881, 362] width 365 height 404
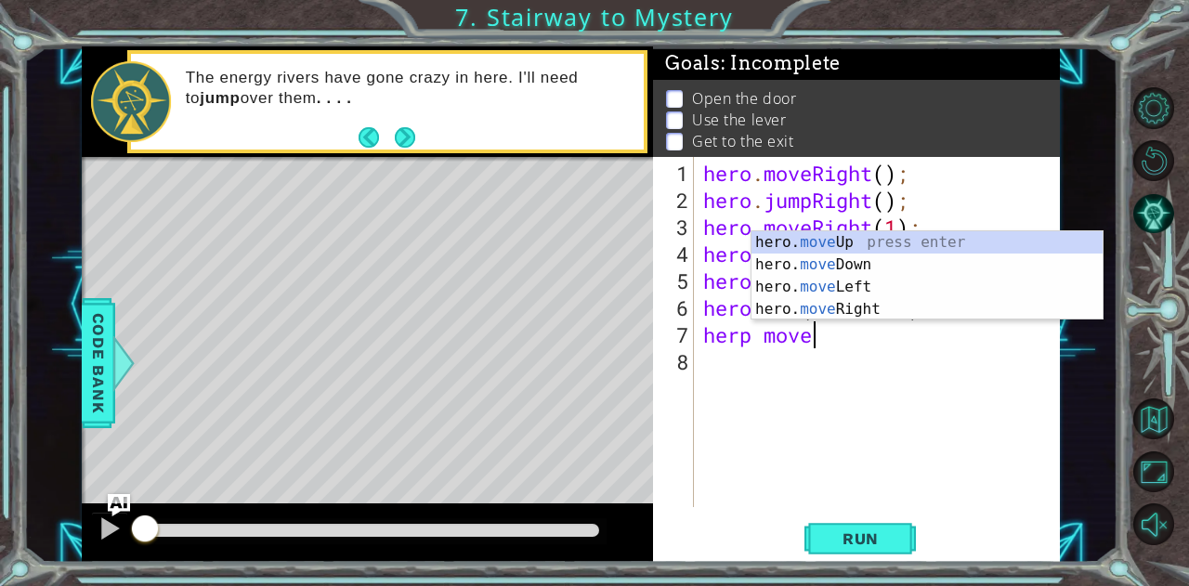
scroll to position [0, 4]
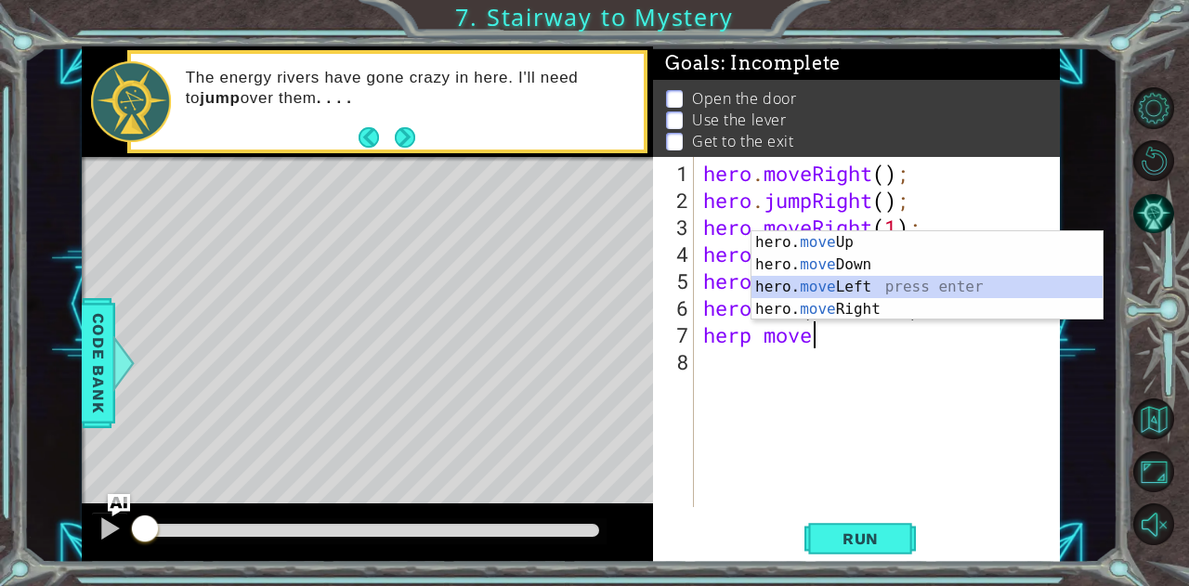
click at [847, 283] on div "hero. move Up press enter hero. move Down press enter hero. move Left press ent…" at bounding box center [928, 298] width 352 height 134
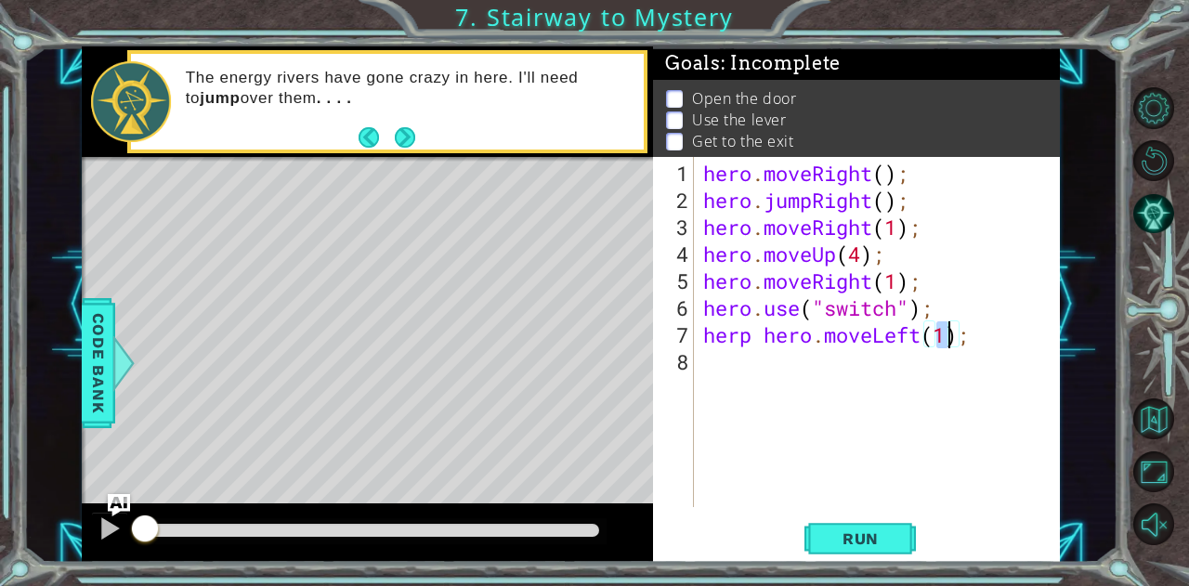
type textarea "herp hero.moveLeft(2);"
click at [809, 378] on div "hero . moveRight ( ) ; hero . jumpRight ( ) ; hero . moveRight ( 1 ) ; hero . m…" at bounding box center [881, 362] width 365 height 404
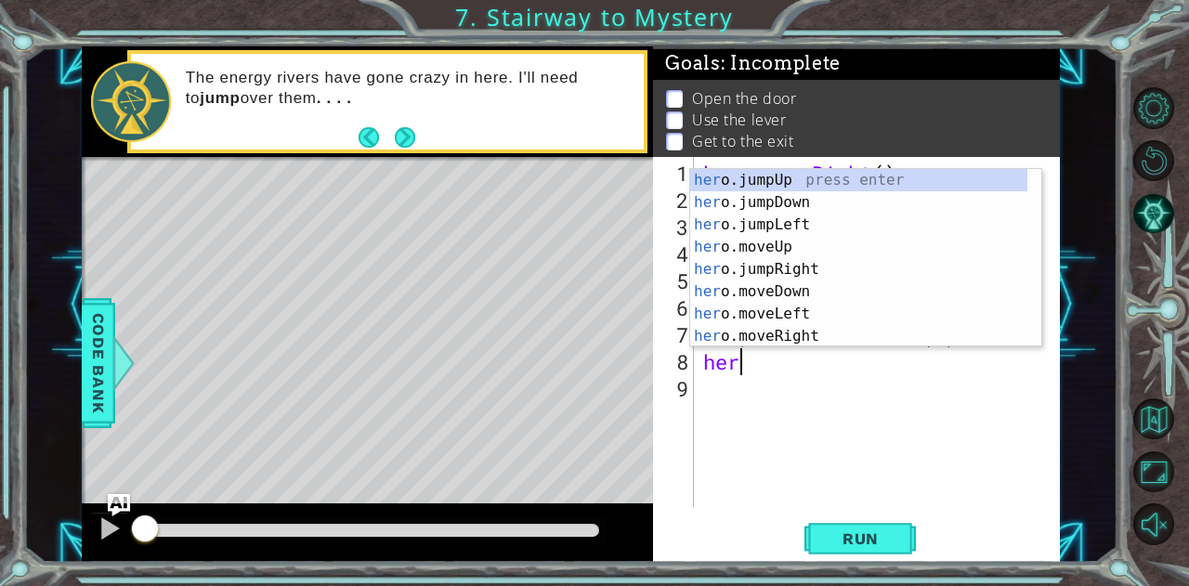
scroll to position [0, 0]
type textarea "hero"
click at [804, 175] on div "hero .jumpUp press enter hero .jumpDown press enter hero .jumpLeft press enter …" at bounding box center [859, 280] width 338 height 223
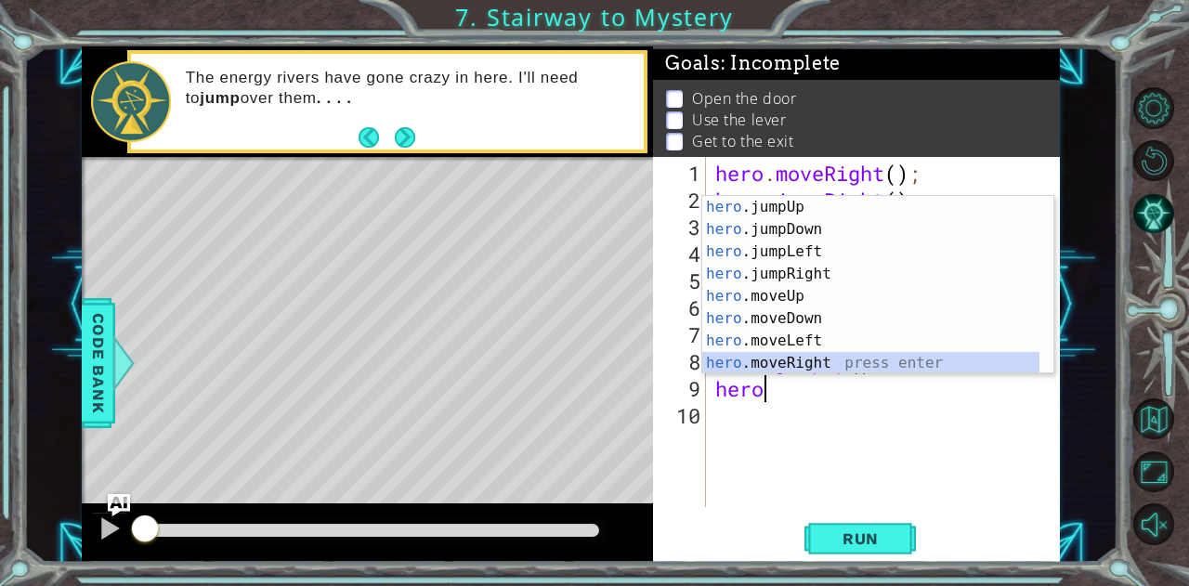
click at [838, 359] on div "hero .jumpUp press enter hero .jumpDown press enter hero .jumpLeft press enter …" at bounding box center [871, 307] width 338 height 223
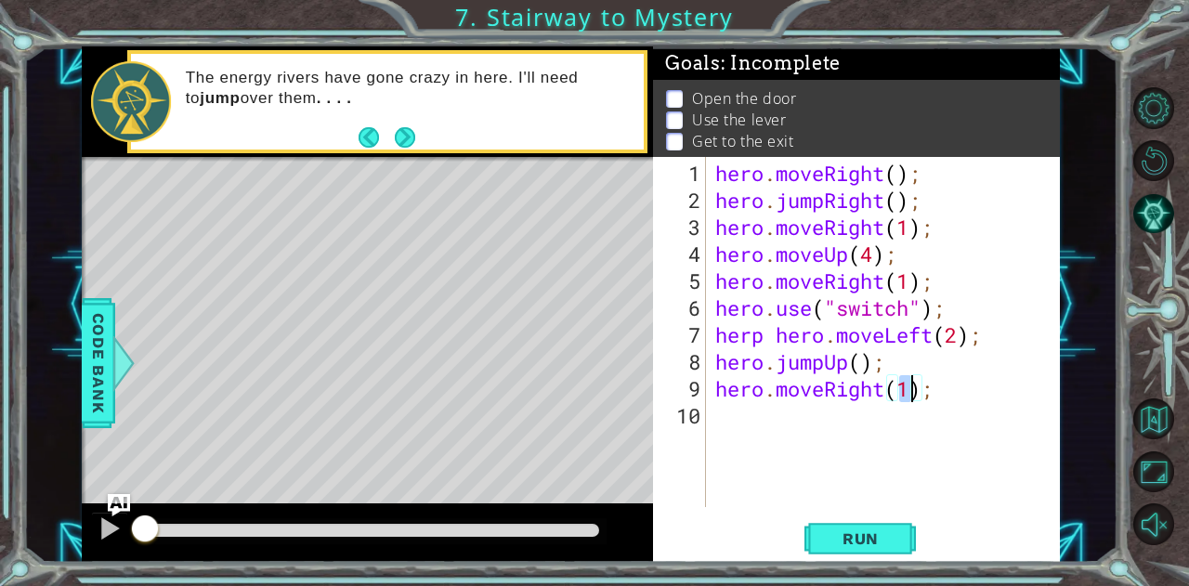
scroll to position [0, 8]
click at [882, 534] on span "Run" at bounding box center [860, 538] width 73 height 19
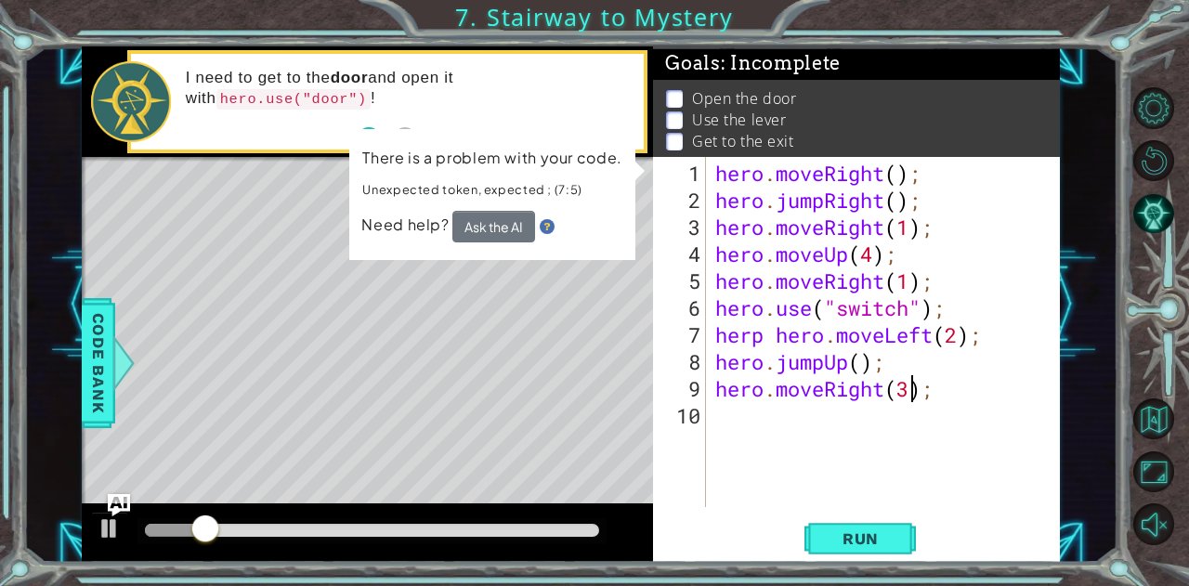
click at [908, 317] on div "hero . moveRight ( ) ; hero . jumpRight ( ) ; hero . moveRight ( 1 ) ; hero . m…" at bounding box center [889, 362] width 354 height 404
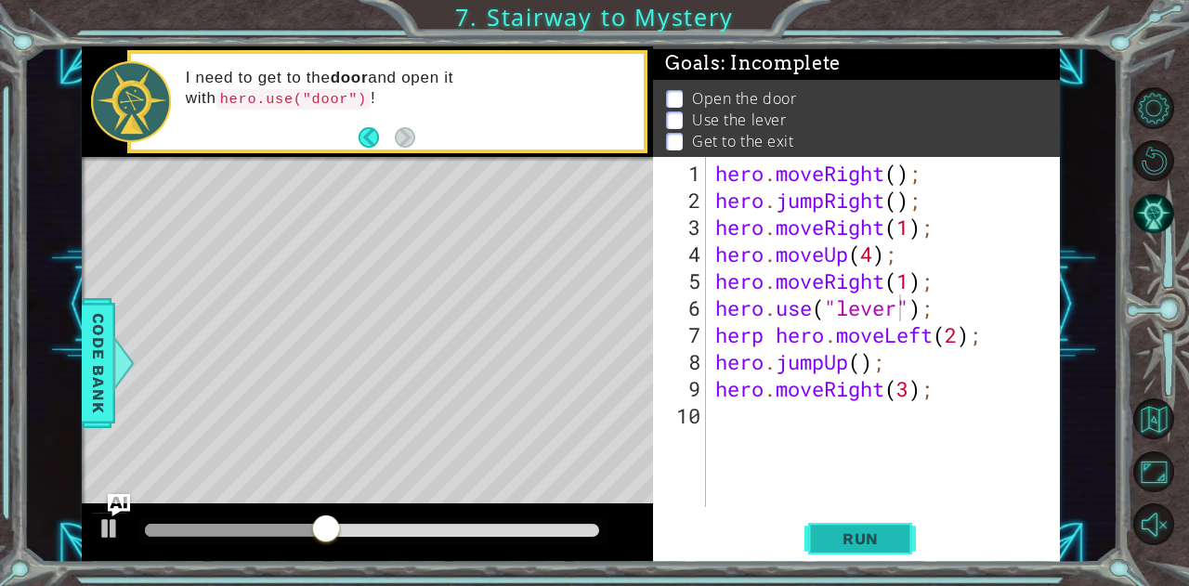
click at [851, 538] on span "Run" at bounding box center [860, 538] width 73 height 19
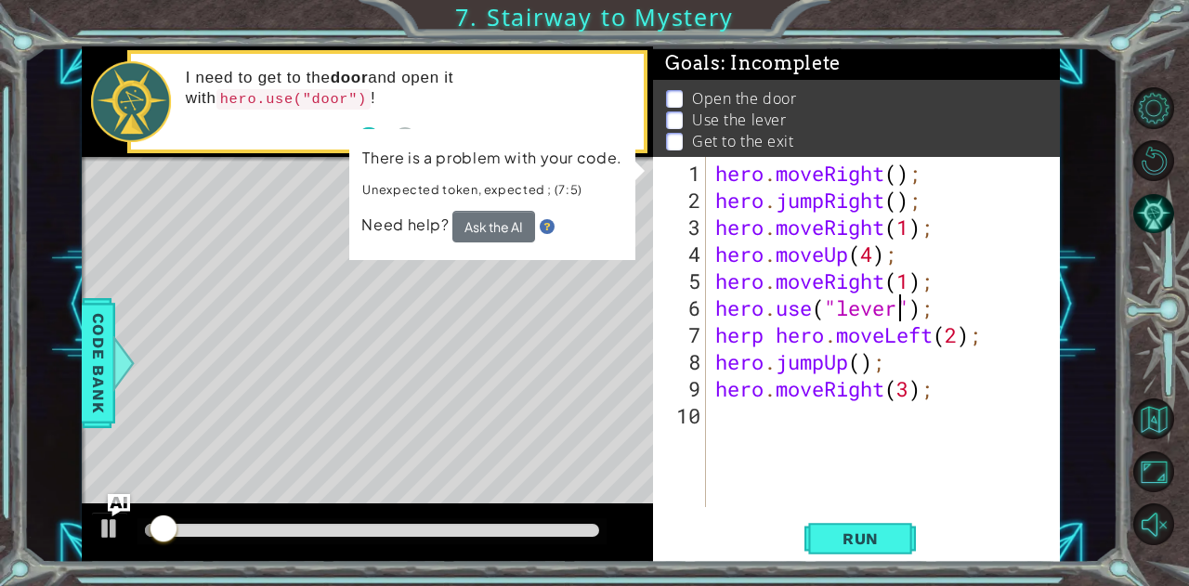
click at [757, 337] on div "hero . moveRight ( ) ; hero . jumpRight ( ) ; hero . moveRight ( 1 ) ; hero . m…" at bounding box center [889, 362] width 354 height 404
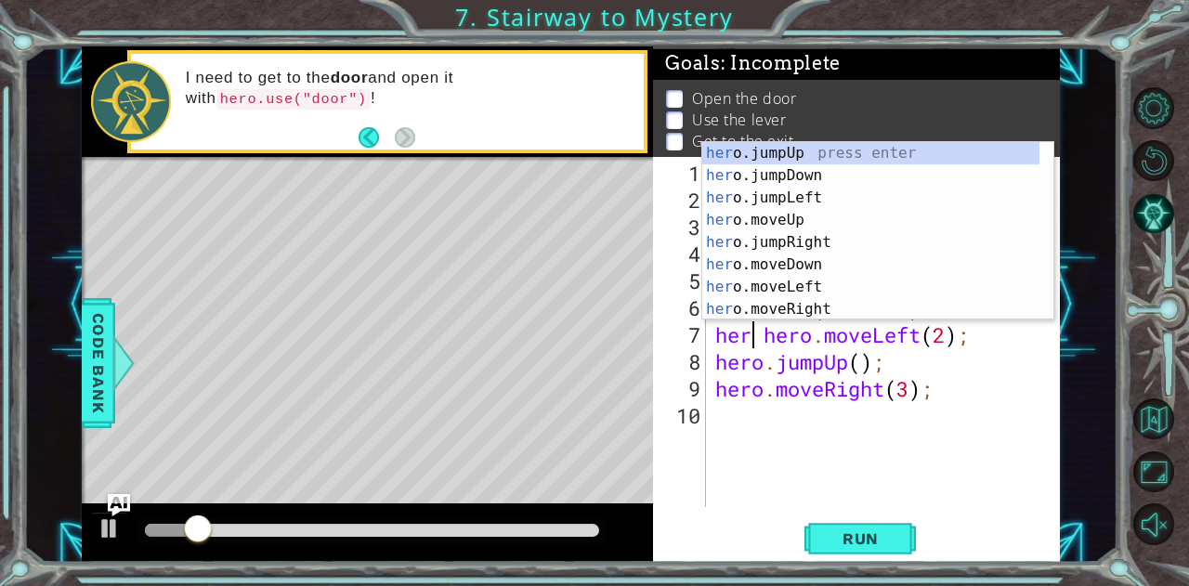
scroll to position [0, 2]
type textarea "hero hero.moveLeft(2);"
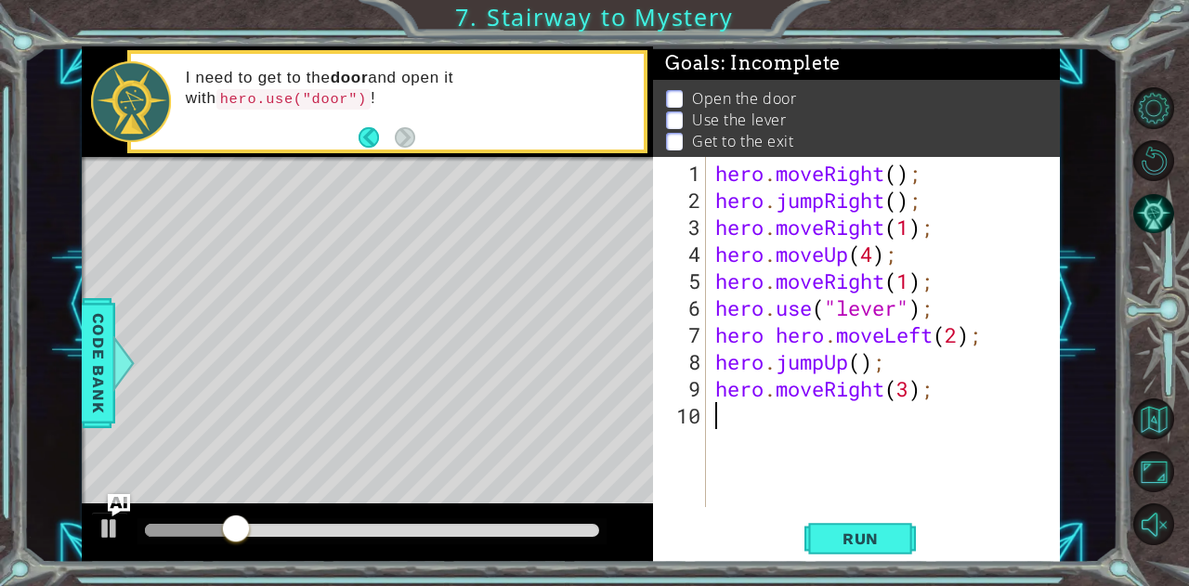
click at [951, 444] on div "hero . moveRight ( ) ; hero . jumpRight ( ) ; hero . moveRight ( 1 ) ; hero . m…" at bounding box center [889, 362] width 354 height 404
click at [847, 536] on span "Run" at bounding box center [860, 538] width 73 height 19
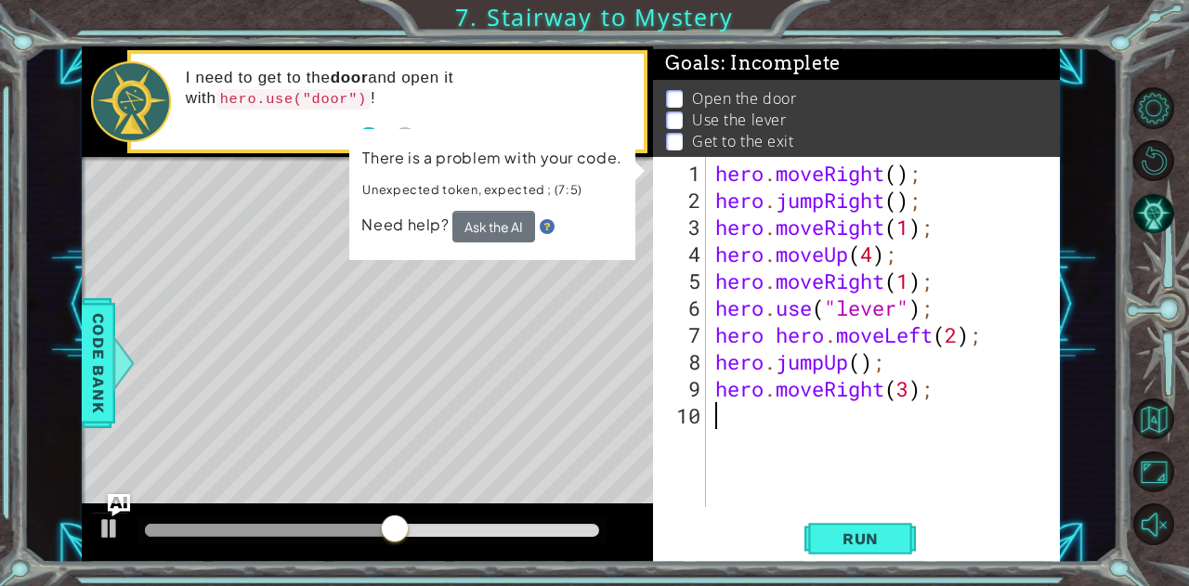
click at [877, 262] on div "hero . moveRight ( ) ; hero . jumpRight ( ) ; hero . moveRight ( 1 ) ; hero . m…" at bounding box center [889, 362] width 354 height 404
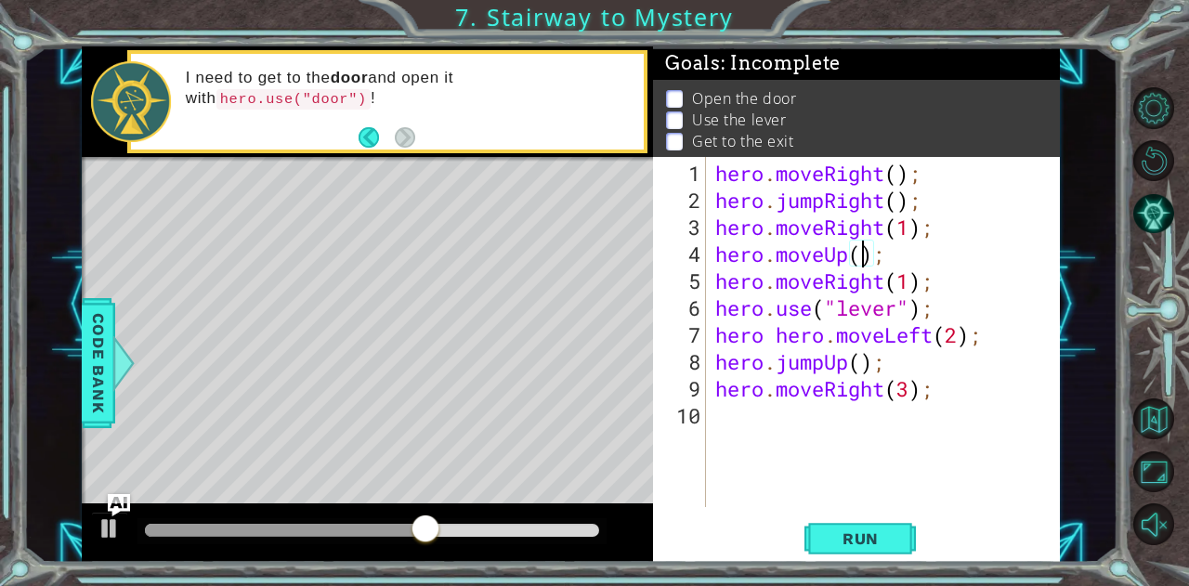
type textarea "hero.moveUp(1);"
click at [904, 255] on div "hero . moveRight ( ) ; hero . jumpRight ( ) ; hero . moveRight ( 1 ) ; hero . m…" at bounding box center [889, 362] width 354 height 404
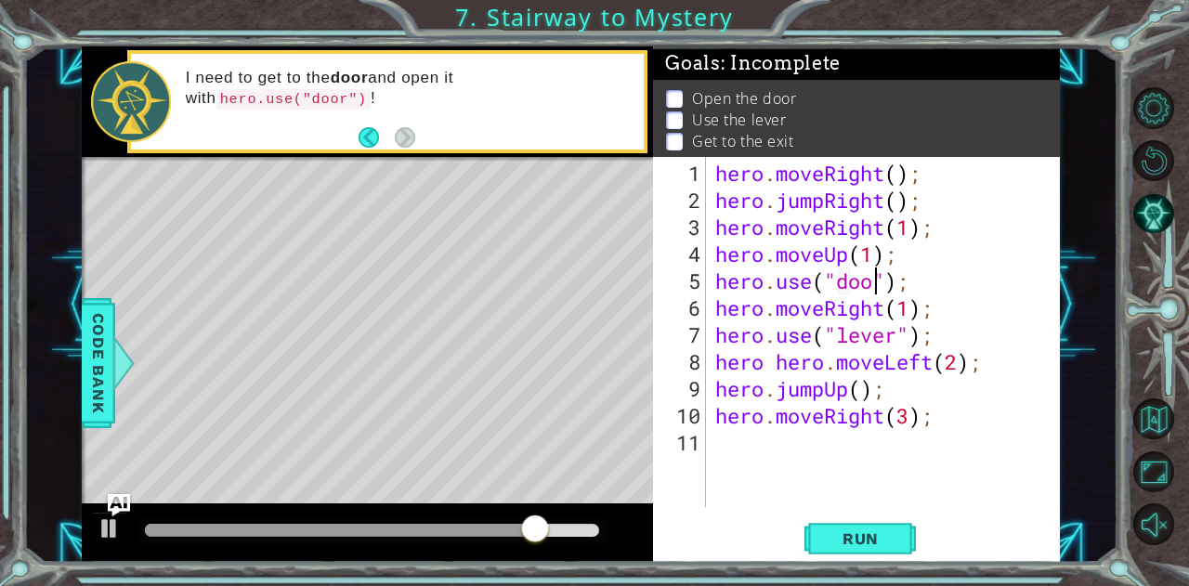
type textarea "hero.use("door");"
click at [918, 268] on div "hero . moveRight ( ) ; hero . jumpRight ( ) ; hero . moveRight ( 1 ) ; hero . m…" at bounding box center [889, 362] width 354 height 404
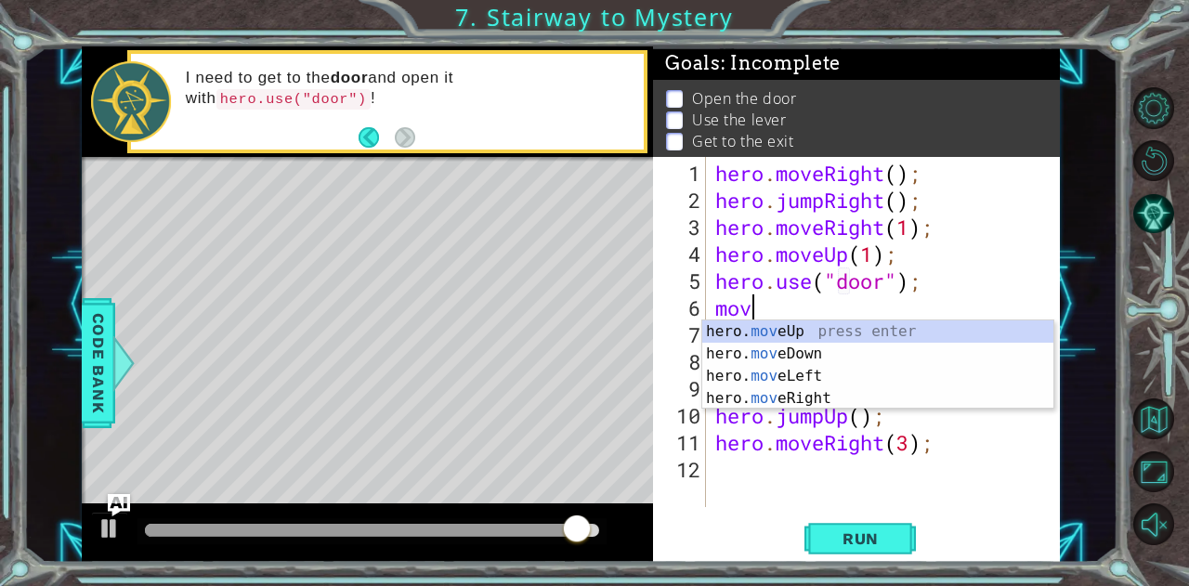
scroll to position [0, 0]
click at [872, 330] on div "hero. mov eUp press enter hero. mov eDown press enter hero. mov eLeft press ent…" at bounding box center [878, 387] width 352 height 134
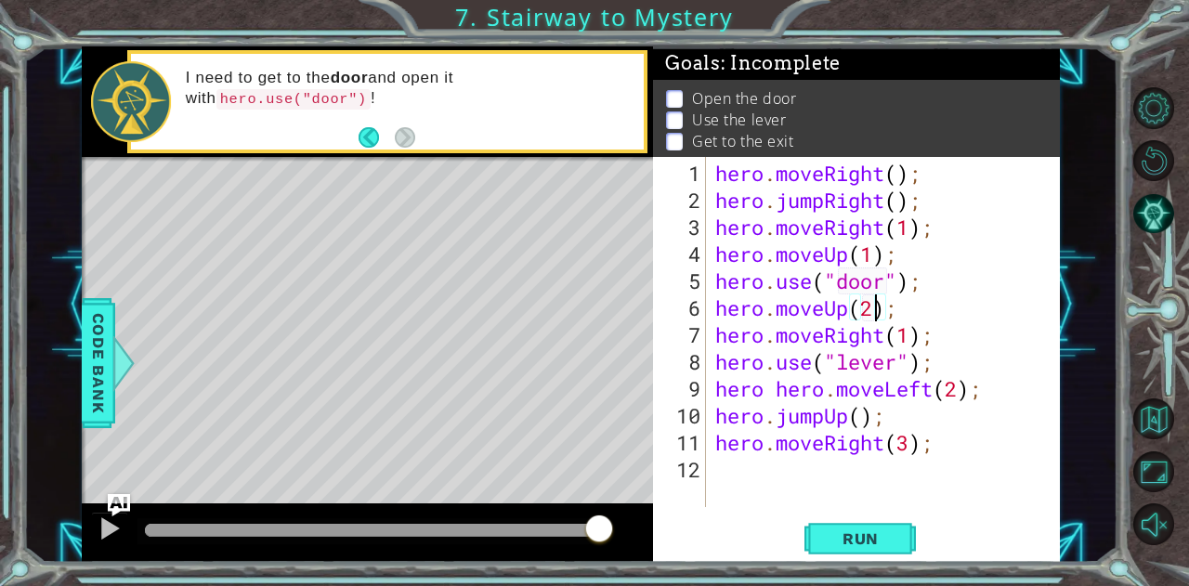
scroll to position [0, 7]
click at [858, 529] on span "Run" at bounding box center [860, 538] width 73 height 19
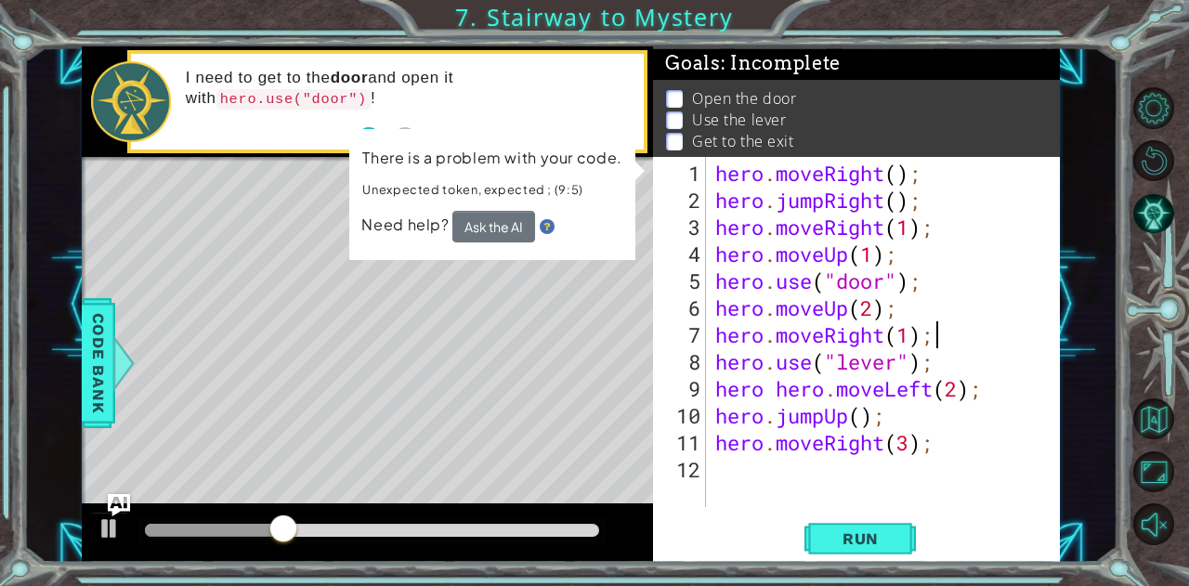
click at [935, 332] on div "hero . moveRight ( ) ; hero . jumpRight ( ) ; hero . moveRight ( 1 ) ; hero . m…" at bounding box center [889, 362] width 354 height 404
drag, startPoint x: 885, startPoint y: 338, endPoint x: 828, endPoint y: 342, distance: 57.7
click at [828, 342] on div "hero . moveRight ( ) ; hero . jumpRight ( ) ; hero . moveRight ( 1 ) ; hero . m…" at bounding box center [889, 362] width 354 height 404
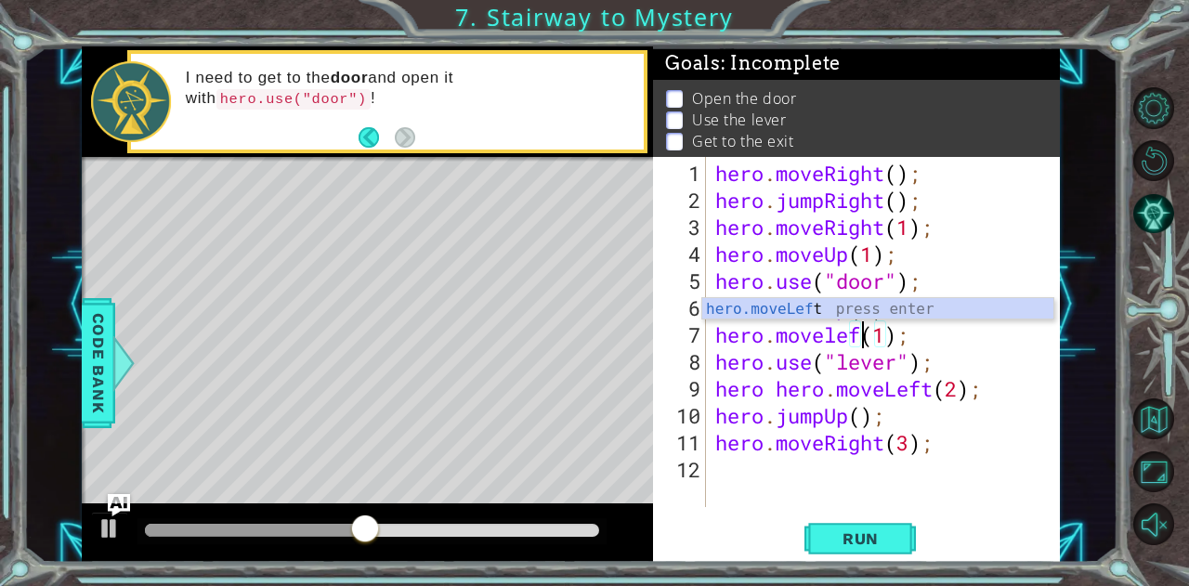
type textarea "hero.moveleft(1);"
click at [953, 485] on div "hero . moveRight ( ) ; hero . jumpRight ( ) ; hero . moveRight ( 1 ) ; hero . m…" at bounding box center [889, 362] width 354 height 404
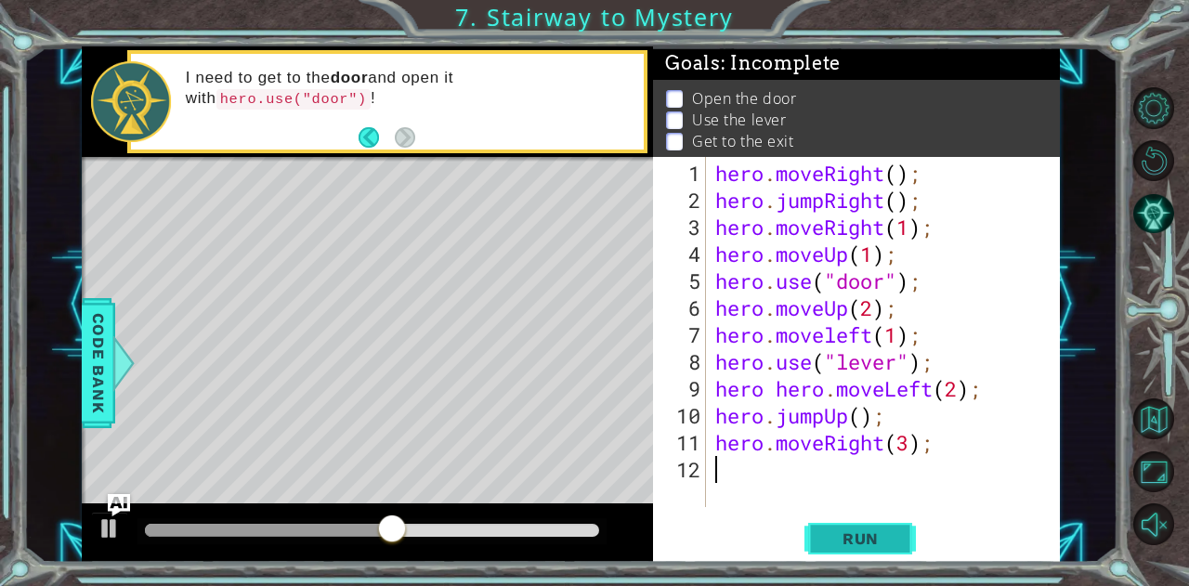
click at [889, 544] on span "Run" at bounding box center [860, 538] width 73 height 19
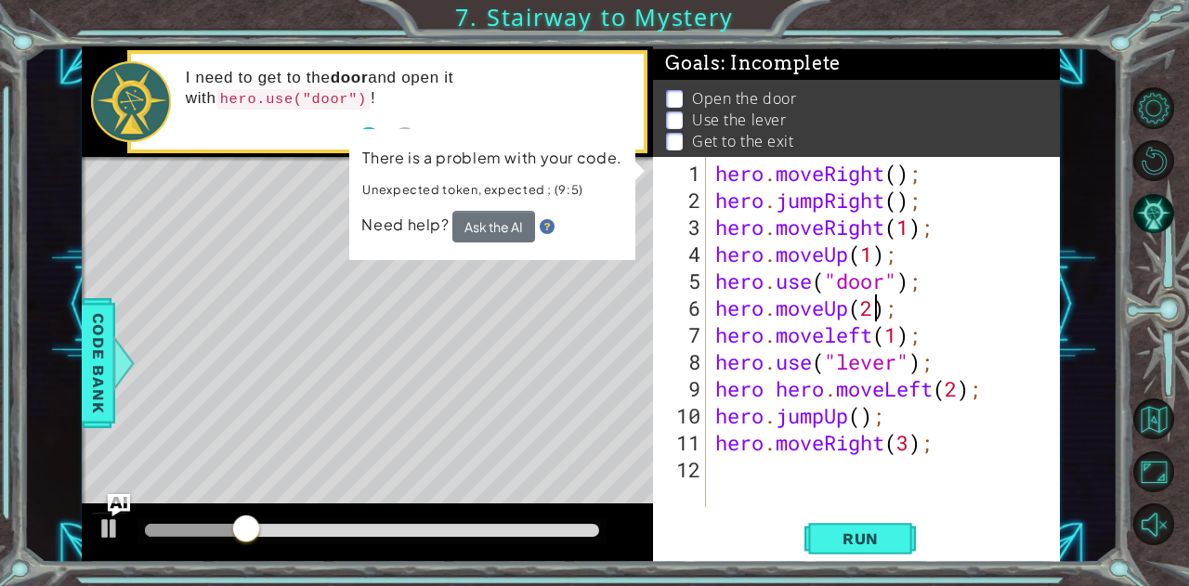
click at [878, 311] on div "hero . moveRight ( ) ; hero . jumpRight ( ) ; hero . moveRight ( 1 ) ; hero . m…" at bounding box center [889, 362] width 354 height 404
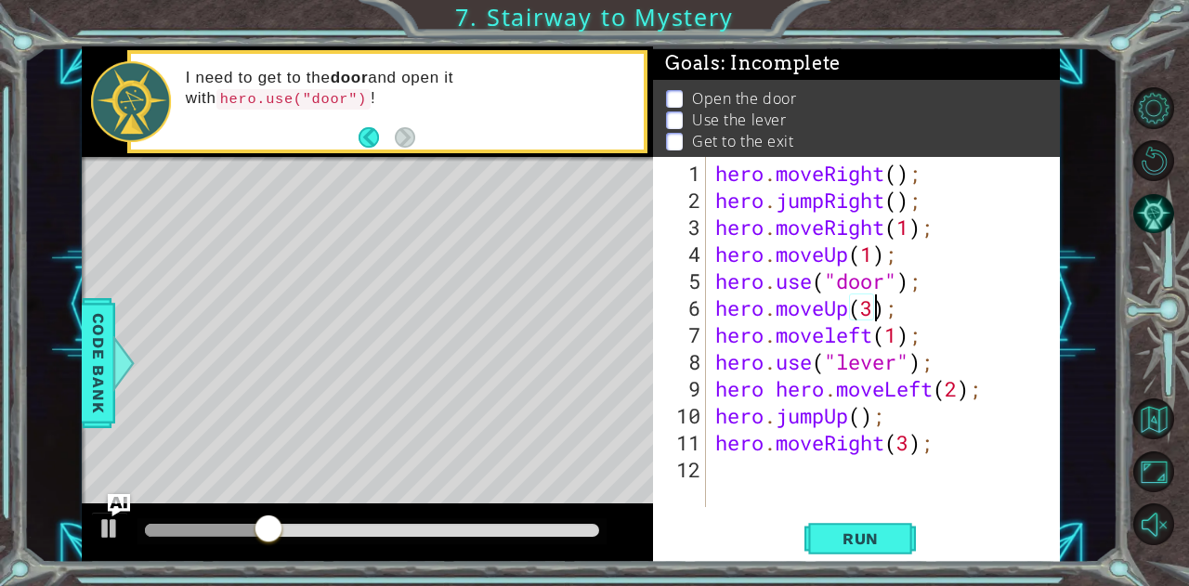
scroll to position [0, 7]
click at [855, 543] on span "Run" at bounding box center [860, 538] width 73 height 19
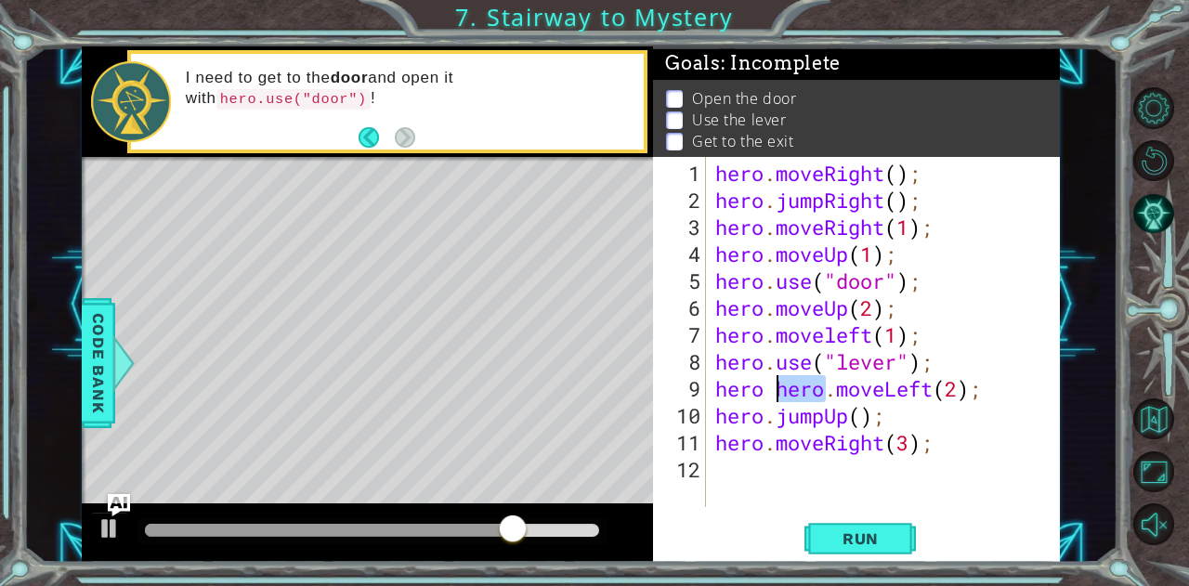
drag, startPoint x: 826, startPoint y: 391, endPoint x: 776, endPoint y: 389, distance: 50.2
click at [776, 389] on div "hero . moveRight ( ) ; hero . jumpRight ( ) ; hero . moveRight ( 1 ) ; hero . m…" at bounding box center [889, 362] width 354 height 404
type textarea "hero.moveLeft(2);"
click at [877, 478] on div "hero . moveRight ( ) ; hero . jumpRight ( ) ; hero . moveRight ( 1 ) ; hero . m…" at bounding box center [889, 362] width 354 height 404
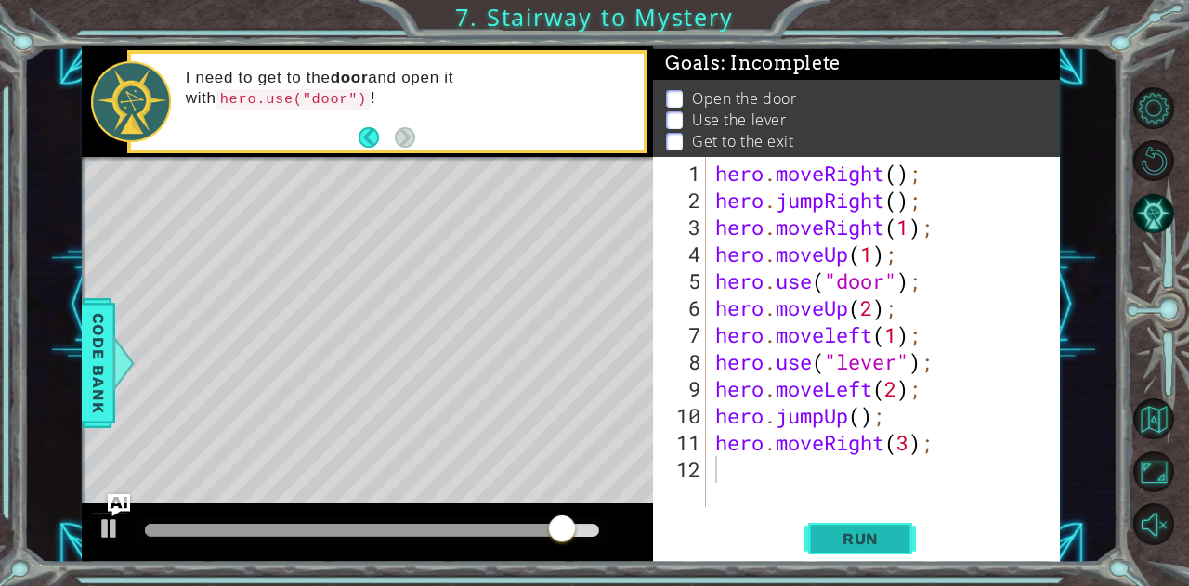
click at [885, 542] on span "Run" at bounding box center [860, 538] width 73 height 19
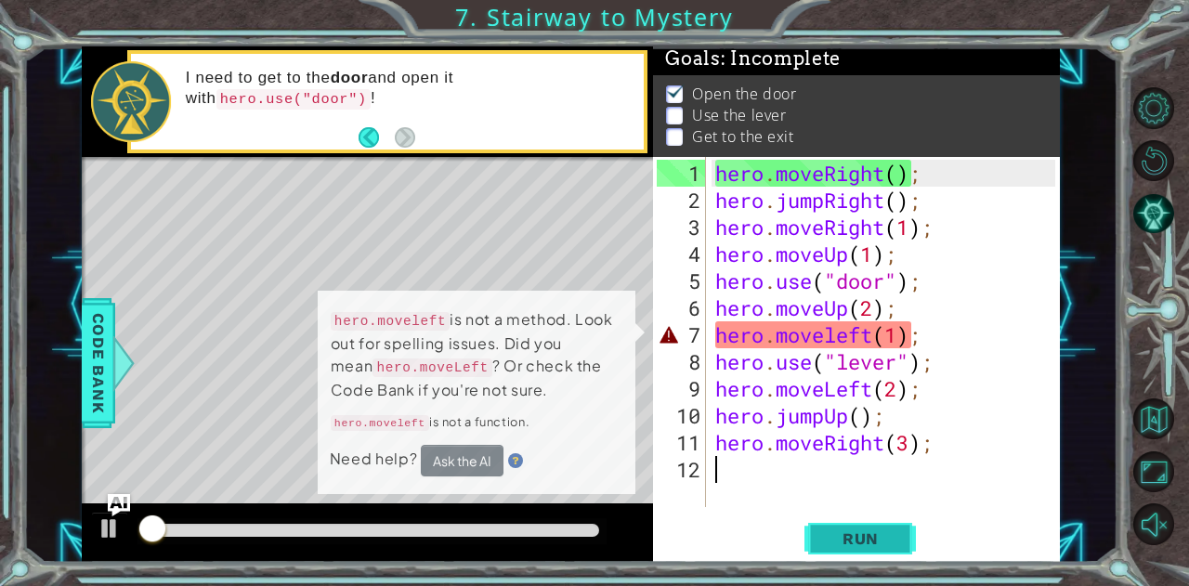
scroll to position [14, 0]
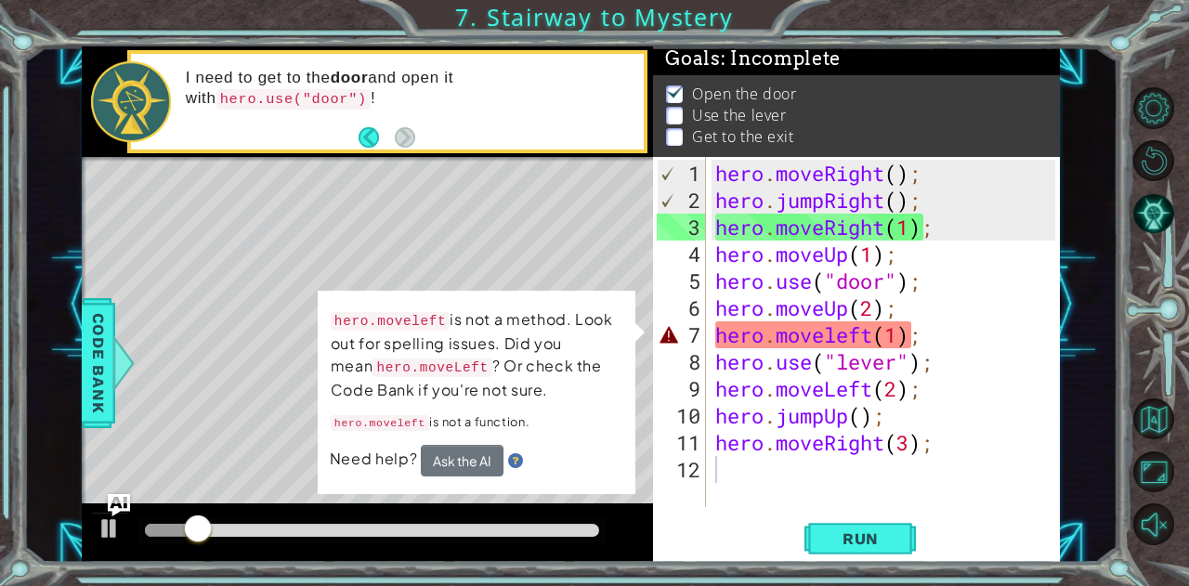
click at [700, 538] on div "Run" at bounding box center [861, 538] width 406 height 41
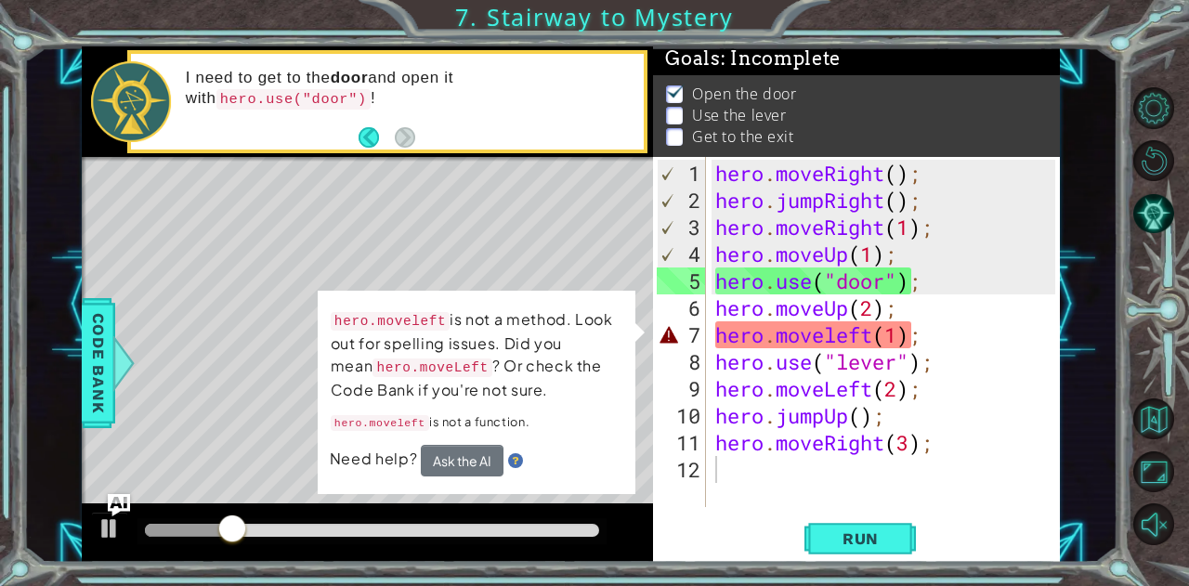
drag, startPoint x: 579, startPoint y: 318, endPoint x: 587, endPoint y: 391, distance: 73.9
click at [587, 391] on p "hero.moveleft is not a method. Look out for spelling issues. Did you mean hero.…" at bounding box center [478, 356] width 294 height 98
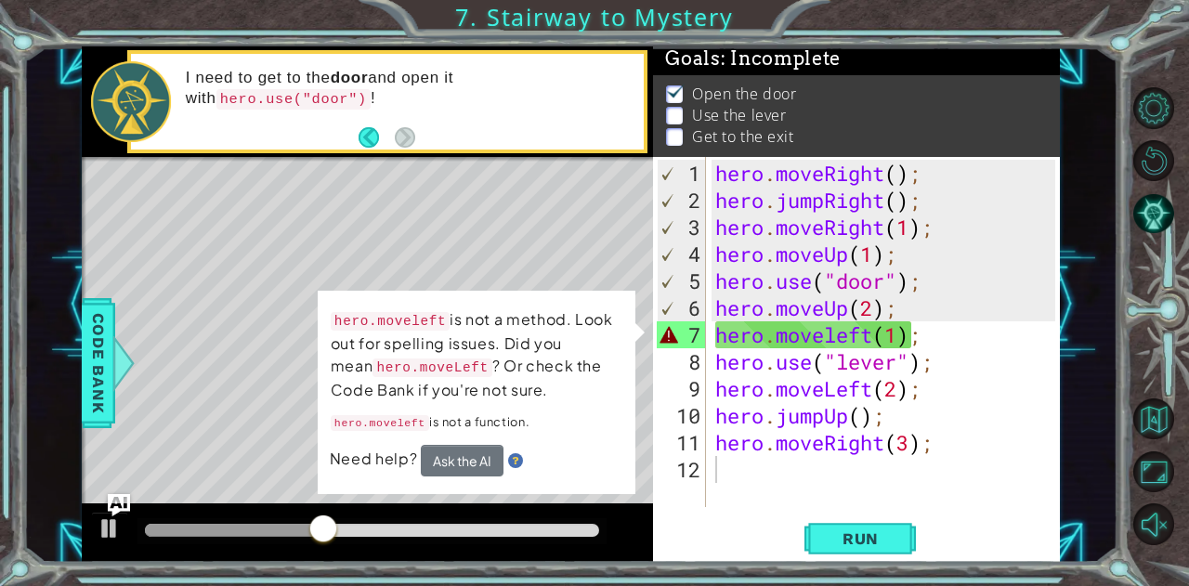
click at [585, 346] on p "hero.moveleft is not a method. Look out for spelling issues. Did you mean hero.…" at bounding box center [476, 355] width 293 height 97
click at [842, 348] on div "hero . moveRight ( ) ; hero . jumpRight ( ) ; hero . moveRight ( 1 ) ; hero . m…" at bounding box center [889, 362] width 354 height 404
click at [832, 335] on div "hero . moveRight ( ) ; hero . jumpRight ( ) ; hero . moveRight ( 1 ) ; hero . m…" at bounding box center [889, 362] width 354 height 404
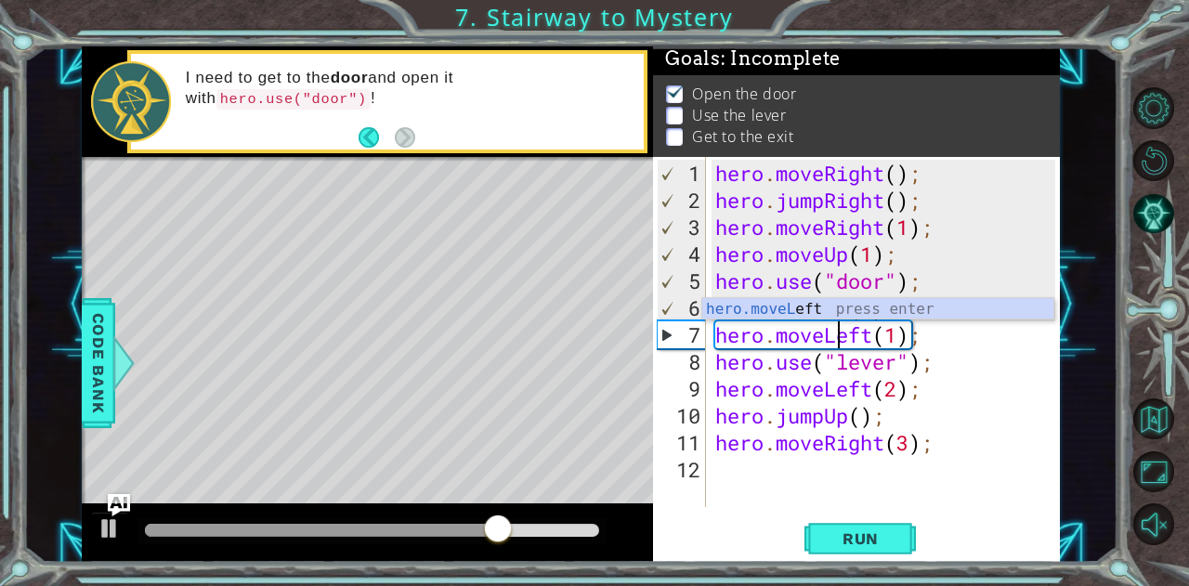
scroll to position [0, 6]
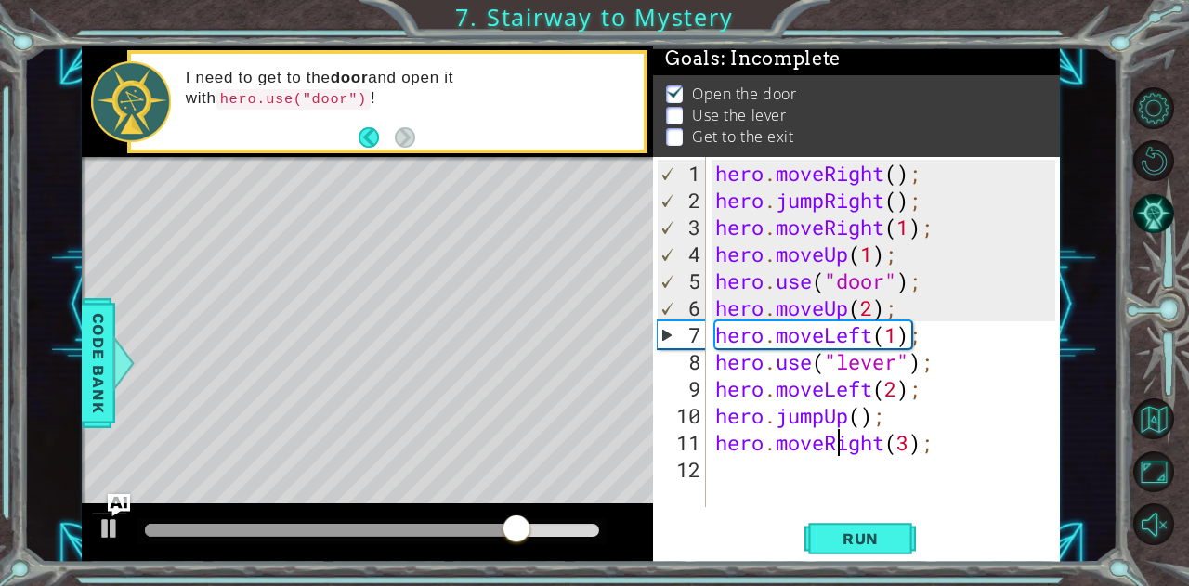
click at [843, 451] on div "hero . moveRight ( ) ; hero . jumpRight ( ) ; hero . moveRight ( 1 ) ; hero . m…" at bounding box center [889, 362] width 354 height 404
type textarea "hero.moveRight(3);"
click at [817, 541] on button "Run" at bounding box center [859, 538] width 111 height 41
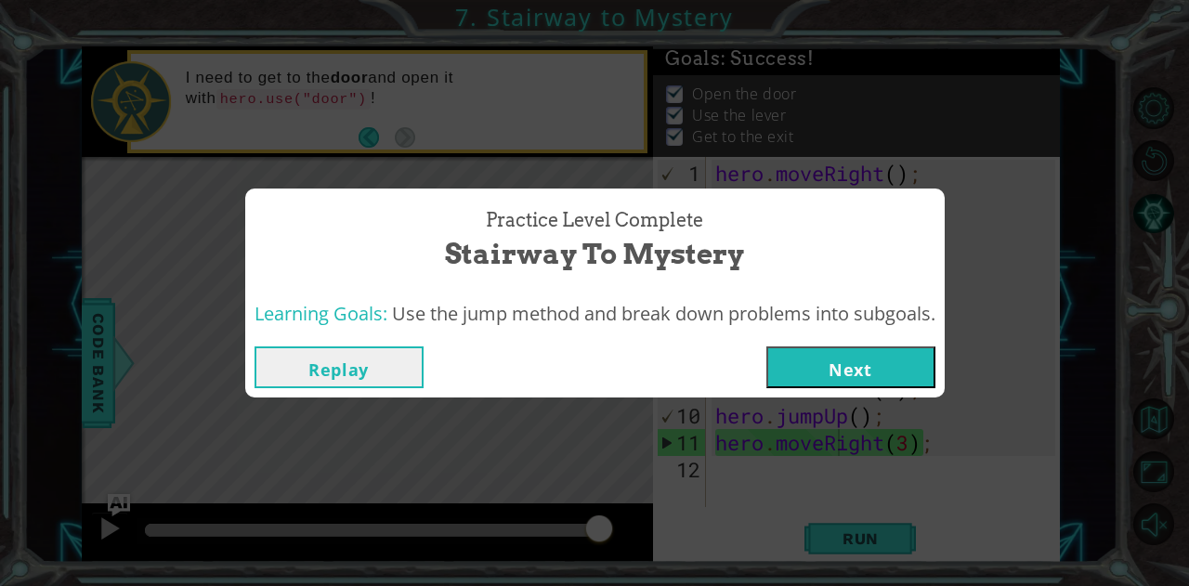
click at [841, 360] on button "Next" at bounding box center [850, 367] width 169 height 42
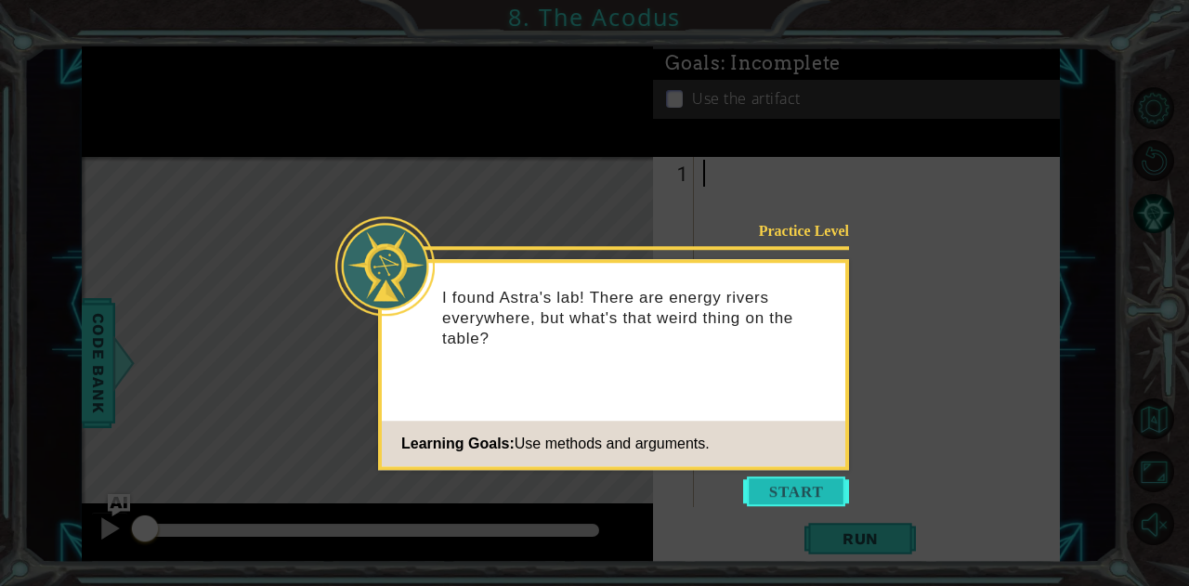
click at [795, 484] on button "Start" at bounding box center [796, 492] width 106 height 30
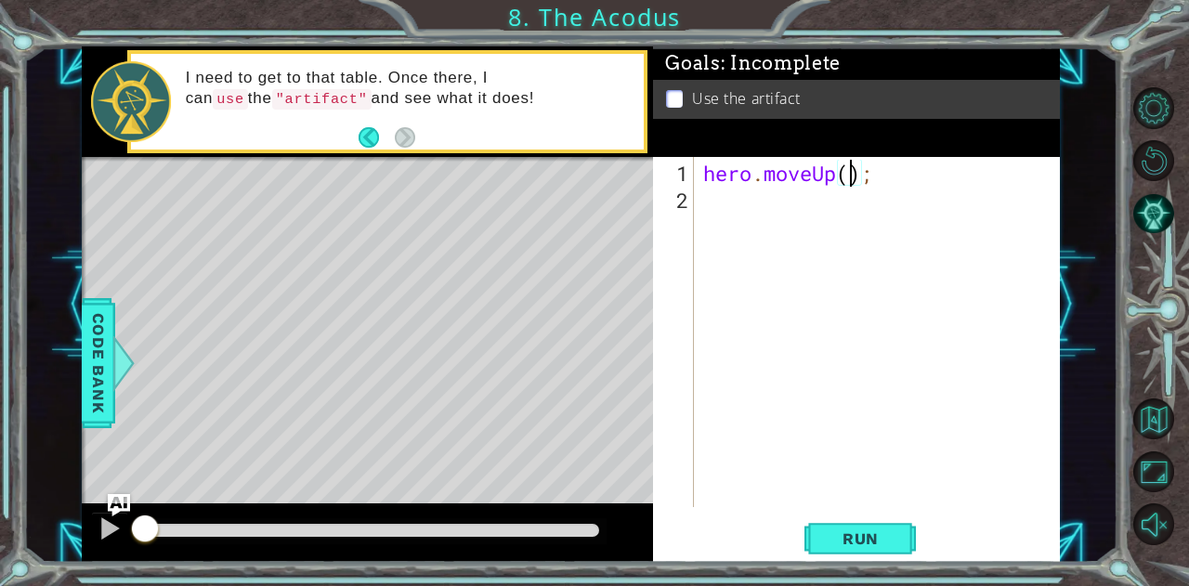
type textarea "hero.moveUp(2);"
type textarea "m"
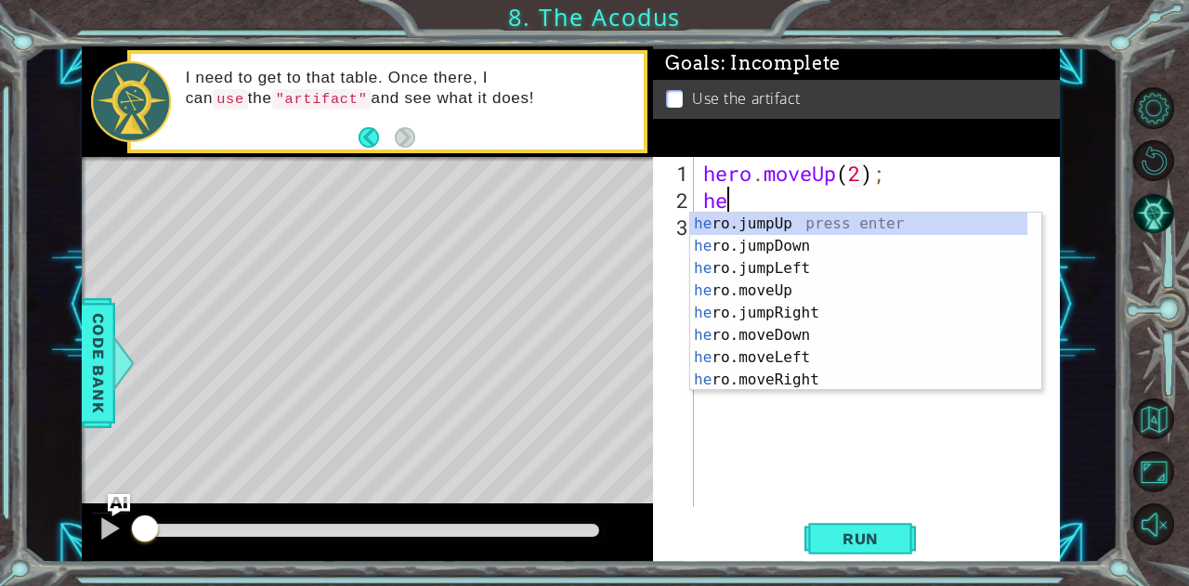
type textarea "h"
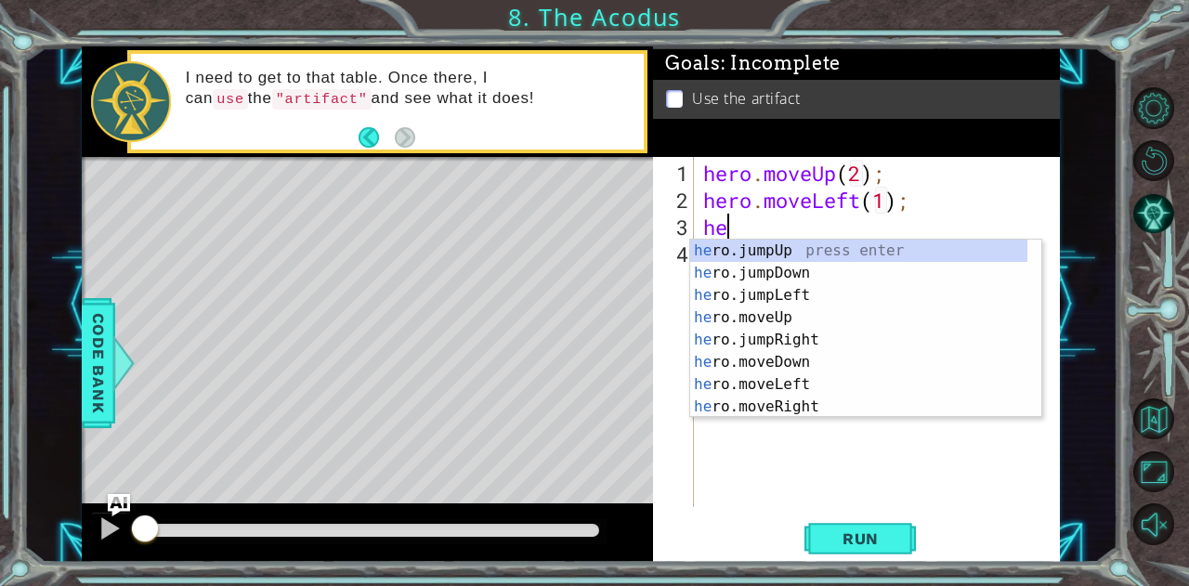
scroll to position [0, 9]
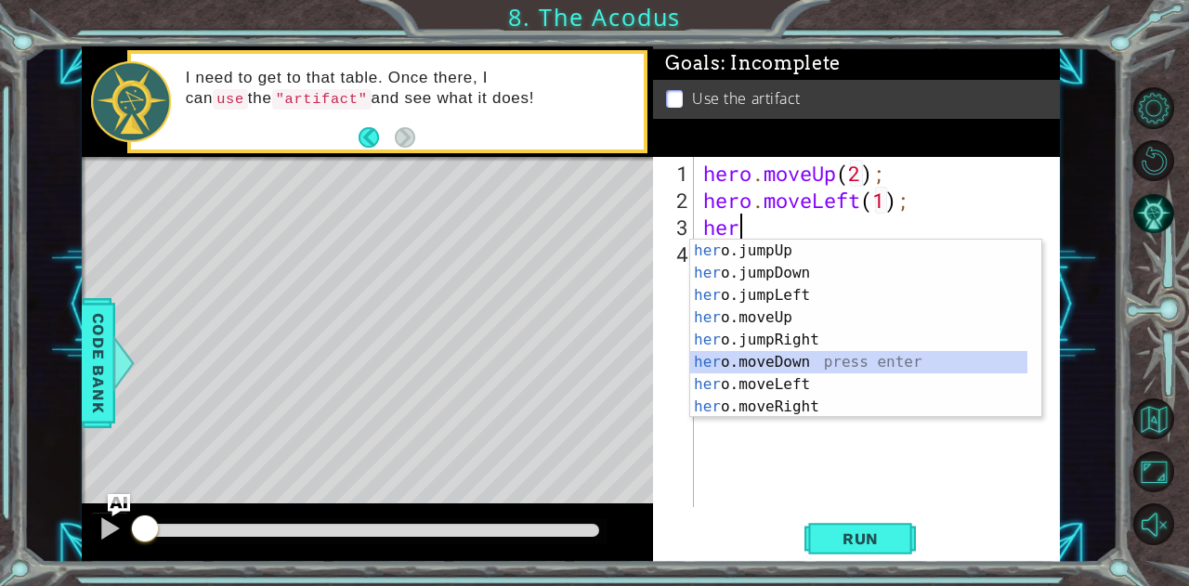
click at [790, 366] on div "her o.jumpUp press enter her o.jumpDown press enter her o.jumpLeft press enter …" at bounding box center [859, 351] width 338 height 223
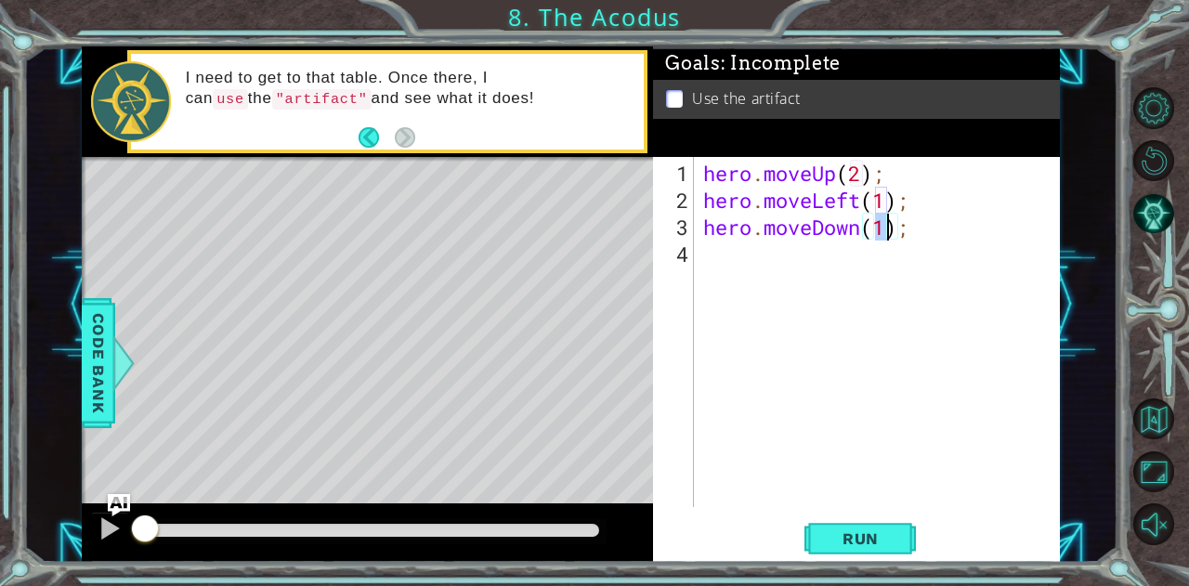
scroll to position [0, 8]
type textarea "hero.moveDown(3);"
click at [775, 258] on div "hero . moveUp ( 2 ) ; hero . moveLeft ( 1 ) ; hero . moveDown ( 3 ) ;" at bounding box center [881, 362] width 365 height 404
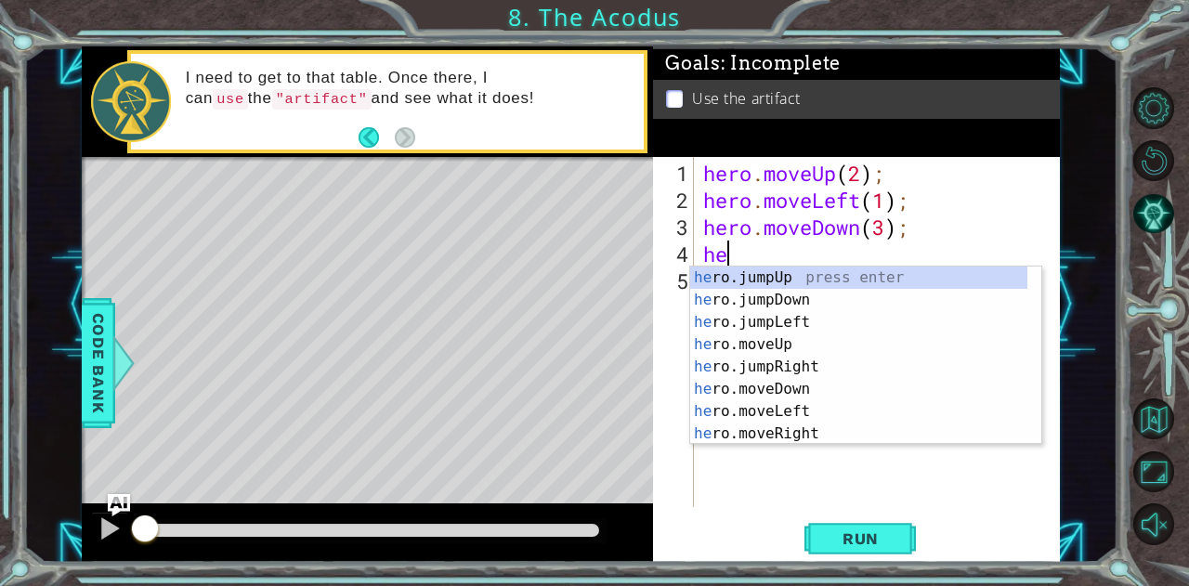
scroll to position [0, 0]
type textarea "hero"
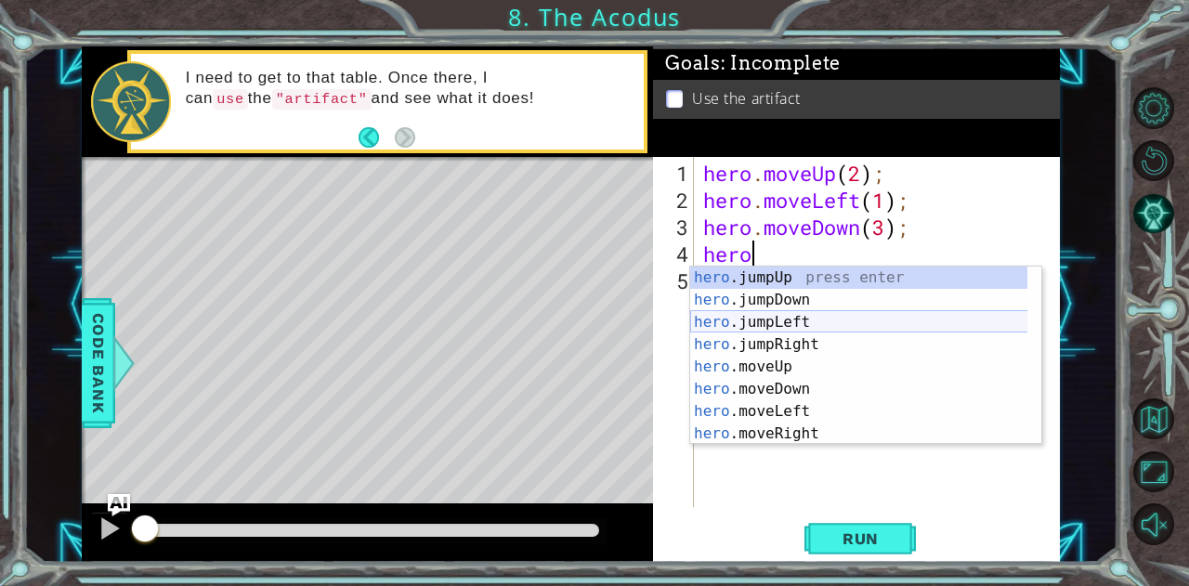
click at [788, 331] on div "hero .jumpUp press enter hero .jumpDown press enter hero .jumpLeft press enter …" at bounding box center [859, 378] width 338 height 223
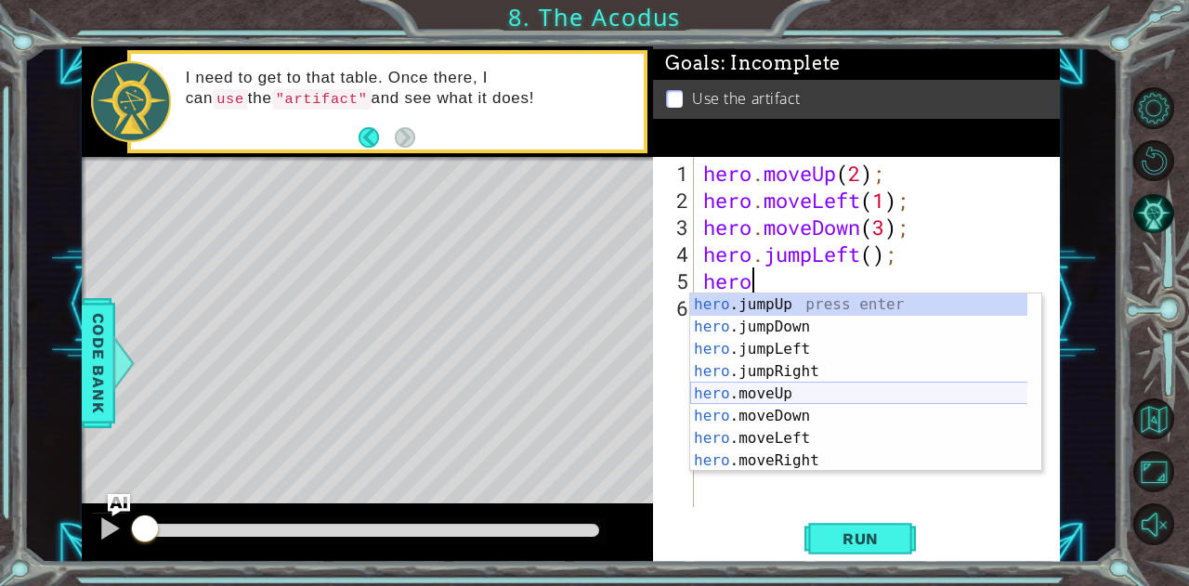
click at [793, 393] on div "hero .jumpUp press enter hero .jumpDown press enter hero .jumpLeft press enter …" at bounding box center [859, 405] width 338 height 223
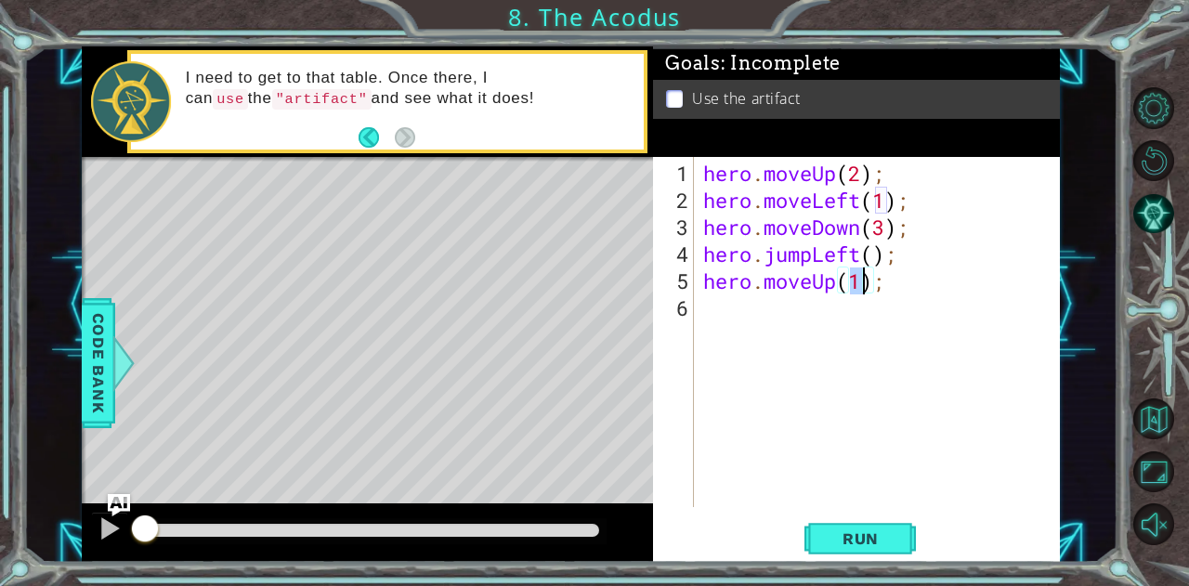
type textarea "hero.moveUp(2);"
click at [746, 299] on div "hero . moveUp ( 2 ) ; hero . moveLeft ( 1 ) ; hero . moveDown ( 3 ) ; hero . ju…" at bounding box center [881, 362] width 365 height 404
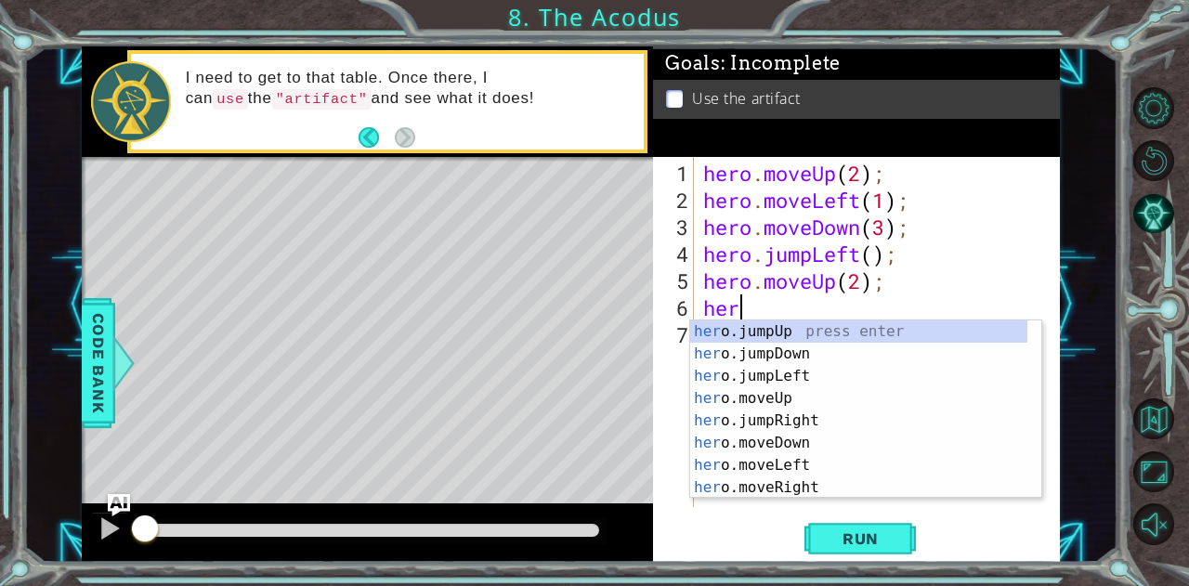
scroll to position [0, 1]
click at [823, 484] on div "hero .jumpUp press enter hero .jumpDown press enter hero .jumpLeft press enter …" at bounding box center [859, 431] width 338 height 223
type textarea "hero.moveRight(1);"
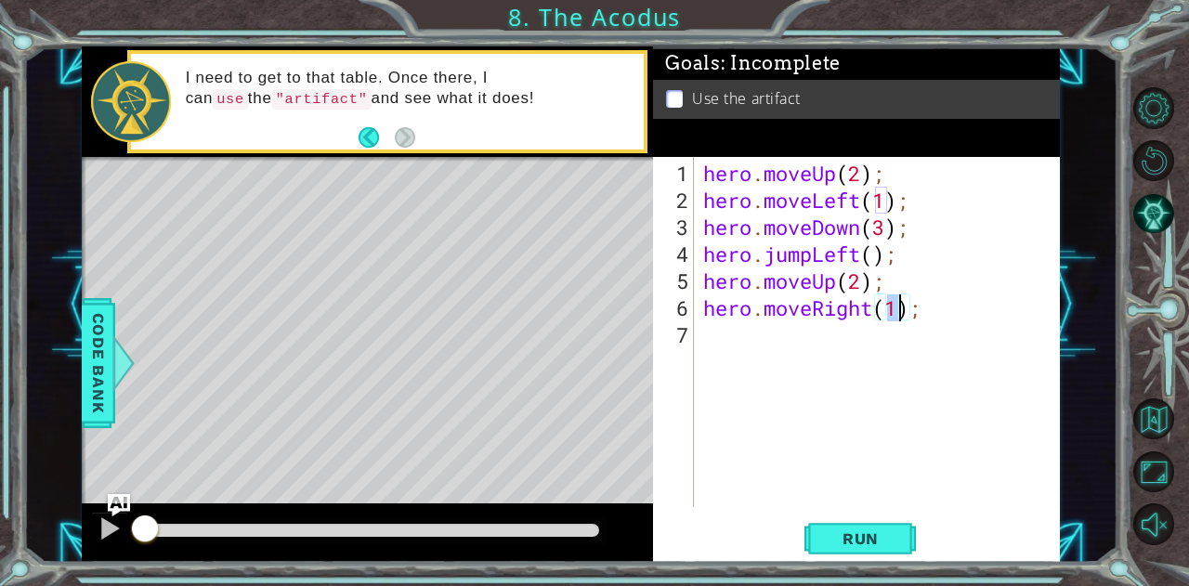
click at [749, 343] on div "hero . moveUp ( 2 ) ; hero . moveLeft ( 1 ) ; hero . moveDown ( 3 ) ; hero . ju…" at bounding box center [881, 362] width 365 height 404
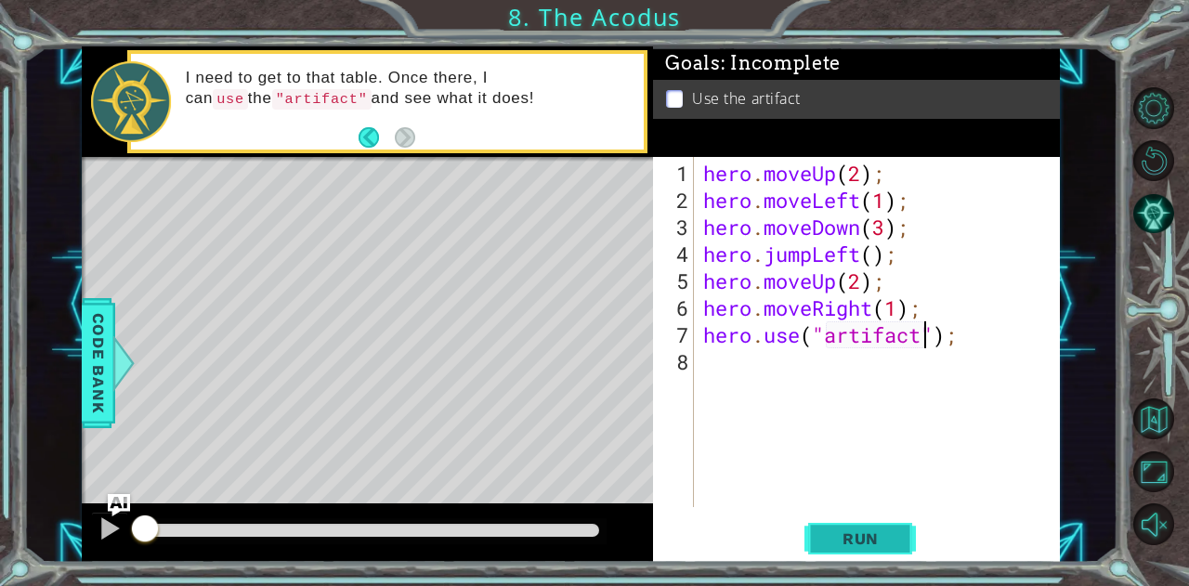
type textarea "hero.use("artifact");"
click at [831, 529] on span "Run" at bounding box center [860, 538] width 73 height 19
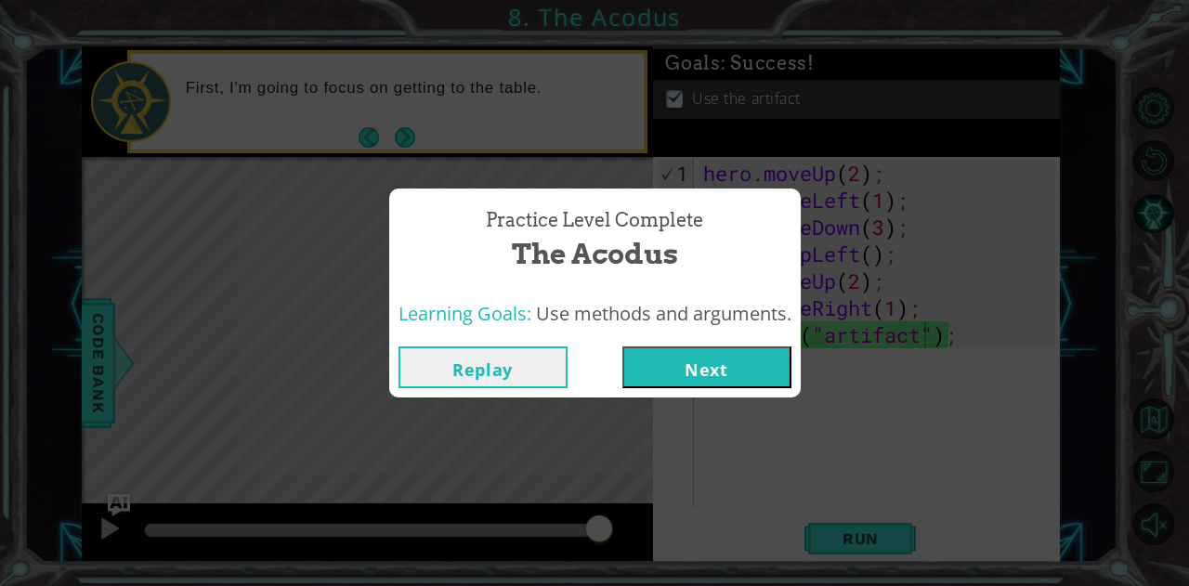
click at [669, 369] on button "Next" at bounding box center [706, 367] width 169 height 42
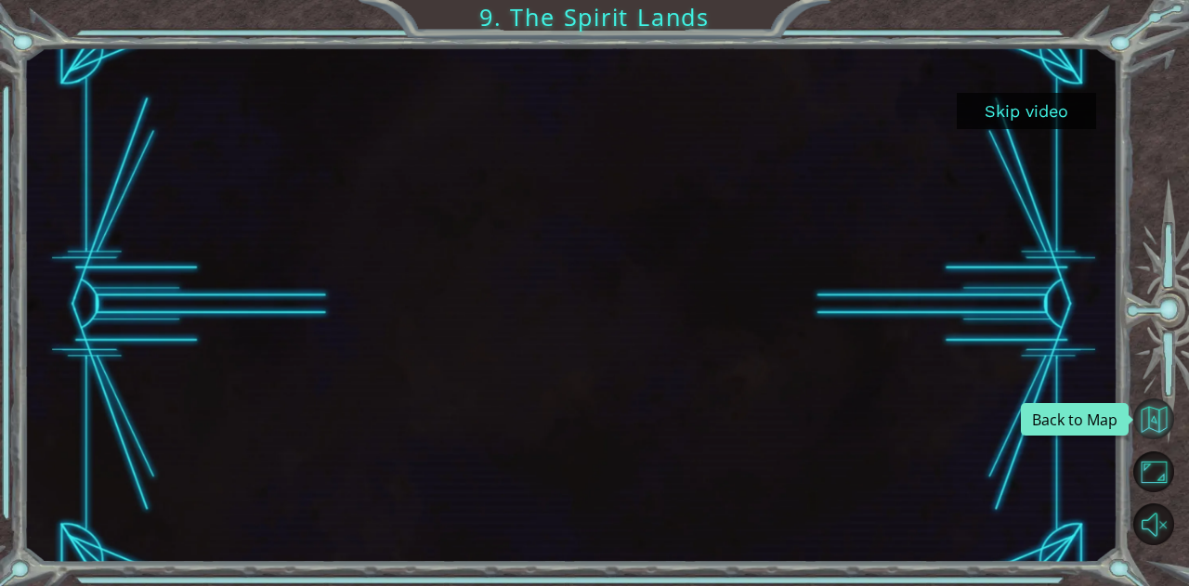
click at [1144, 421] on button "Back to Map" at bounding box center [1153, 419] width 41 height 41
click at [1005, 111] on button "Skip video" at bounding box center [1026, 111] width 139 height 36
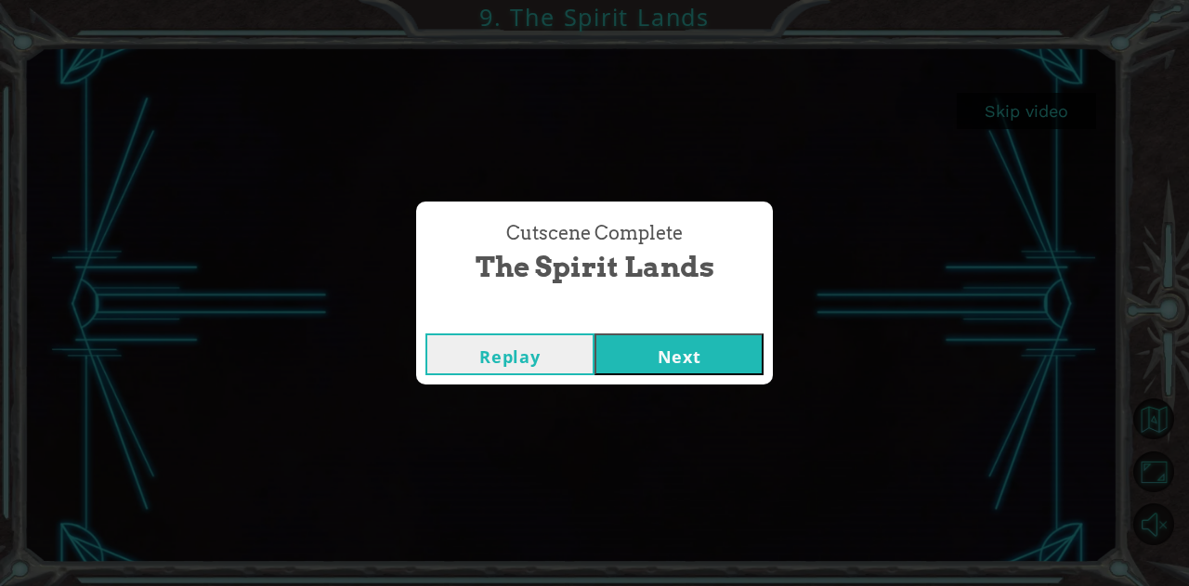
click at [663, 345] on button "Next" at bounding box center [679, 354] width 169 height 42
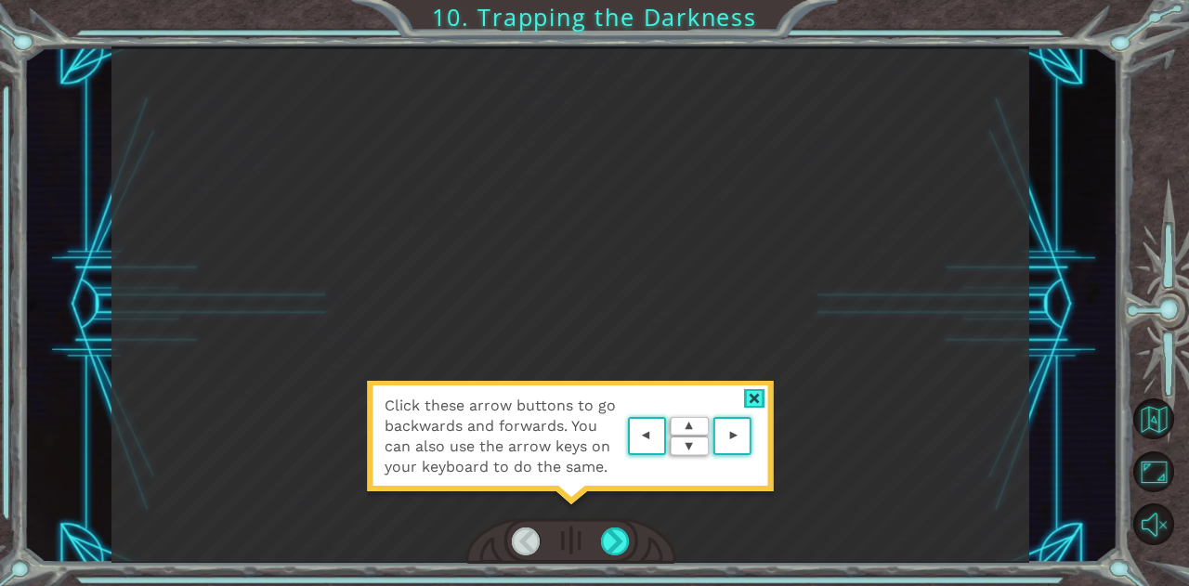
click at [754, 390] on div at bounding box center [754, 399] width 21 height 20
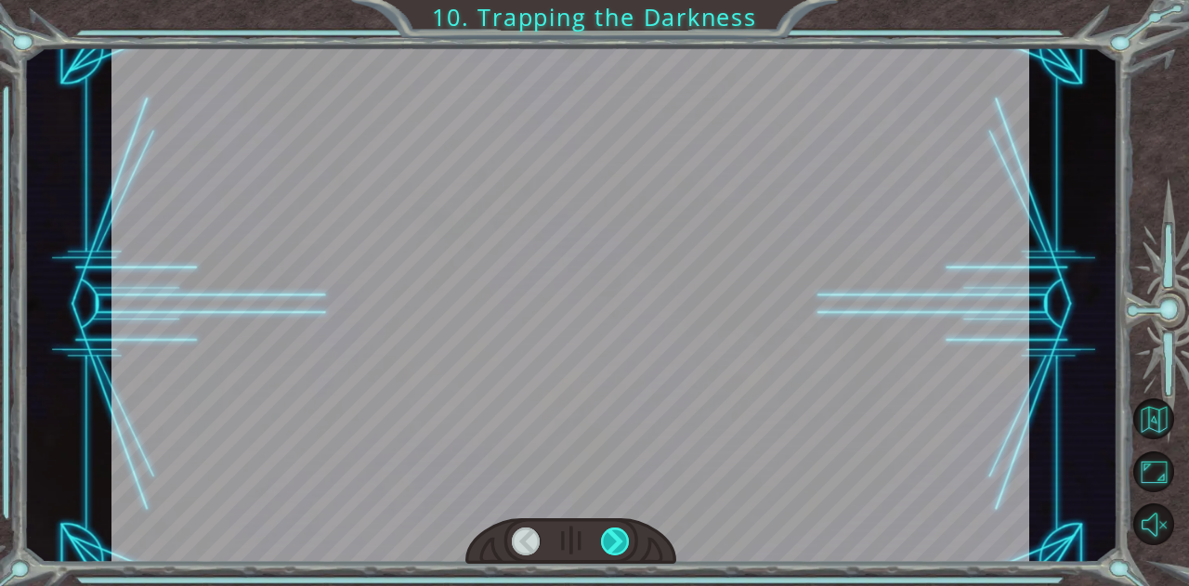
click at [608, 540] on div at bounding box center [615, 542] width 29 height 28
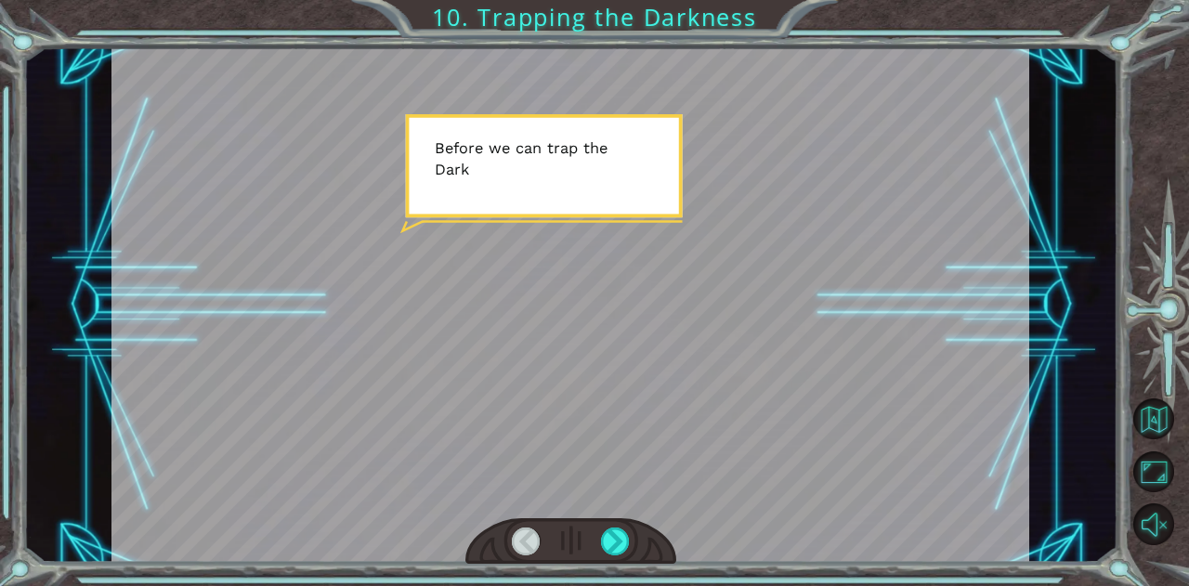
click at [490, 203] on div at bounding box center [570, 304] width 918 height 516
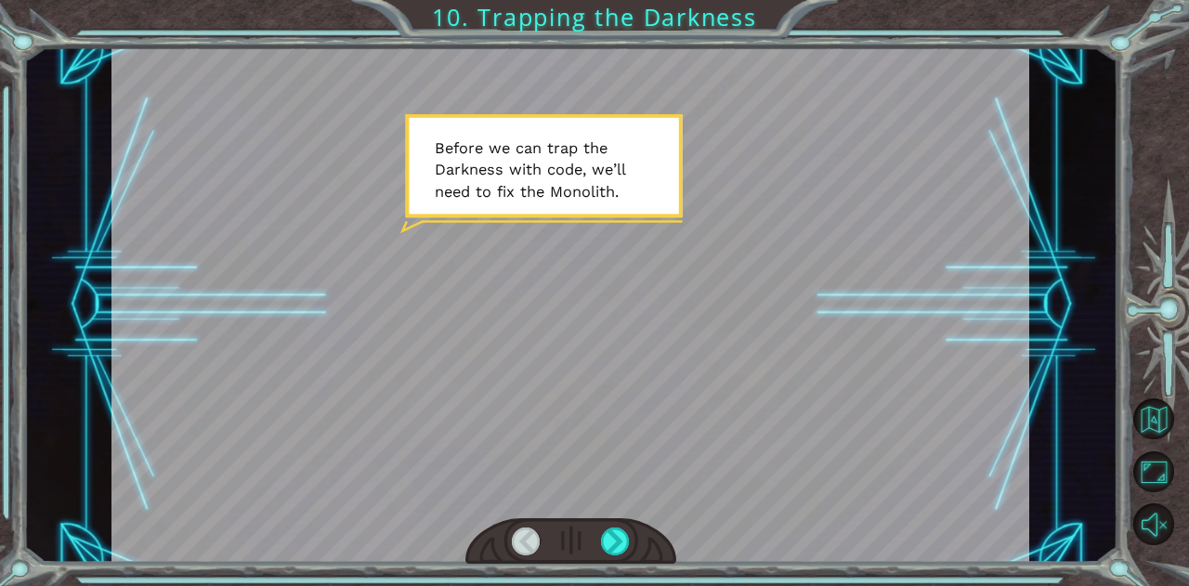
click at [490, 203] on div at bounding box center [570, 304] width 918 height 516
click at [496, 203] on div at bounding box center [570, 304] width 918 height 516
click at [496, 205] on div at bounding box center [570, 304] width 918 height 516
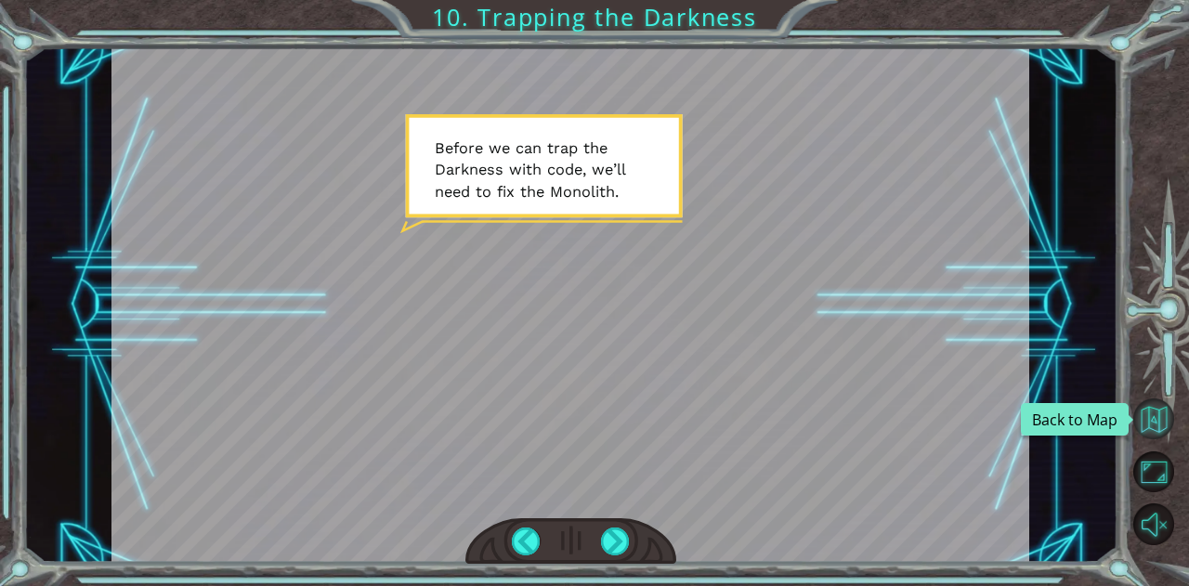
click at [1141, 413] on button "Back to Map" at bounding box center [1153, 419] width 41 height 41
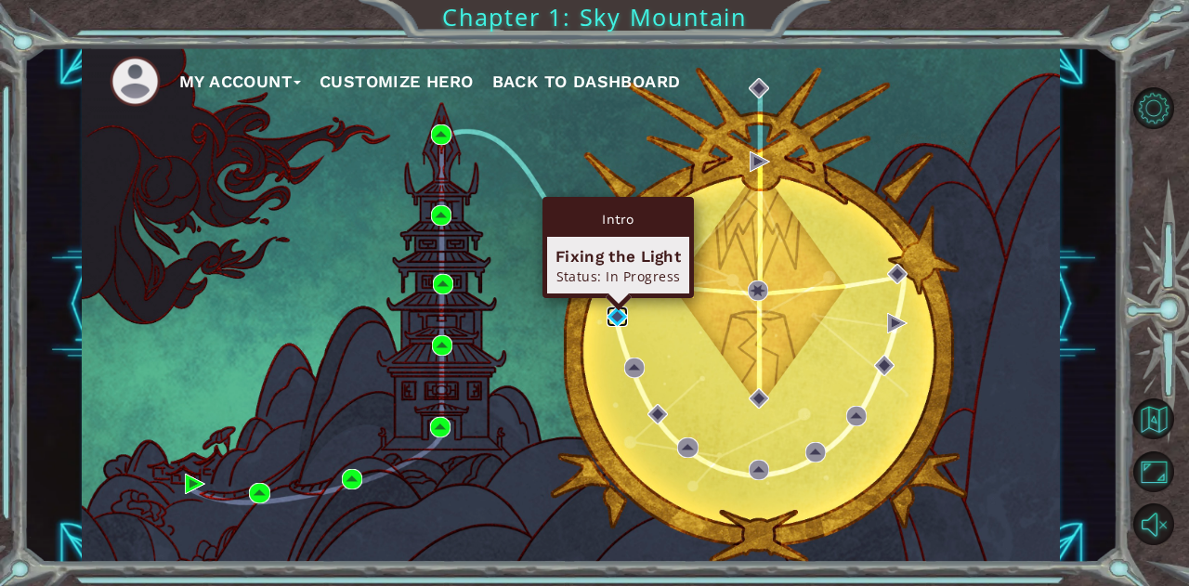
click at [616, 317] on img at bounding box center [617, 317] width 20 height 20
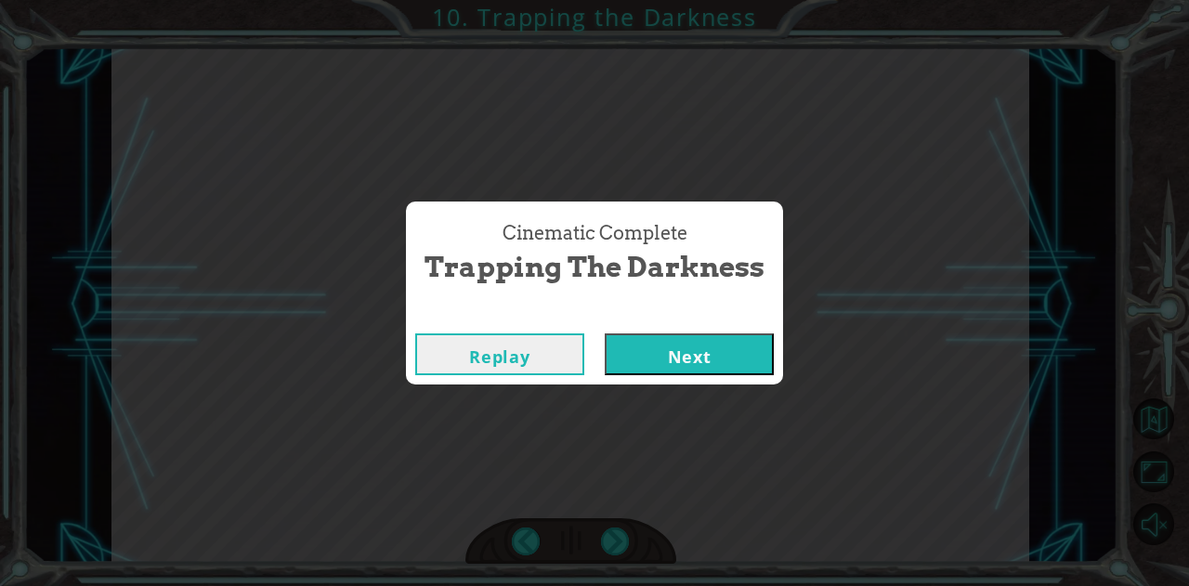
click at [700, 355] on button "Next" at bounding box center [689, 354] width 169 height 42
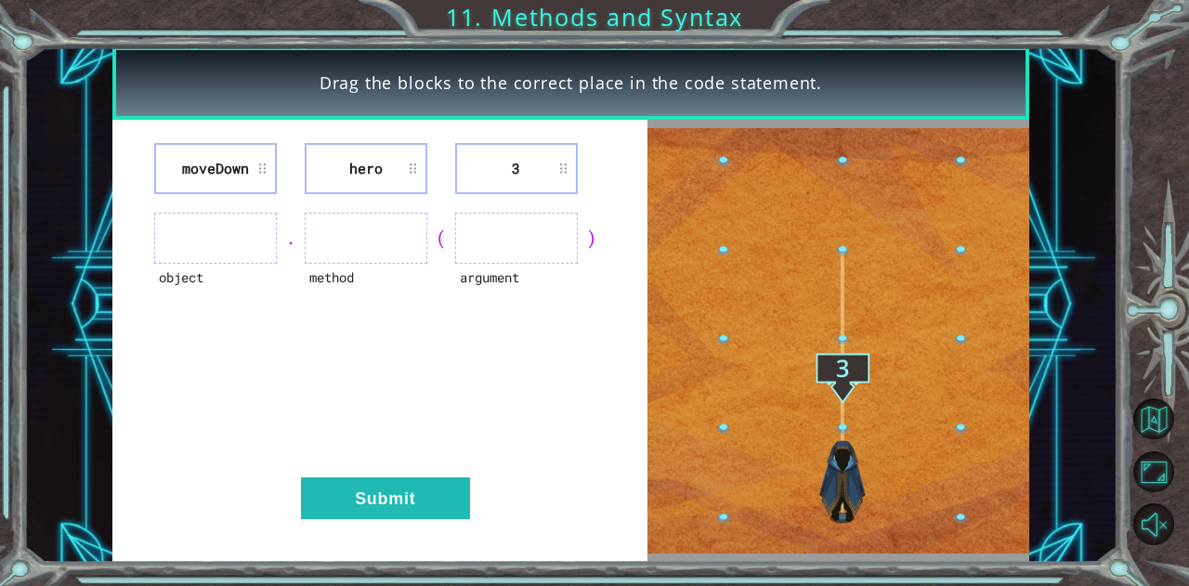
click at [247, 160] on li "moveDown" at bounding box center [215, 168] width 123 height 51
click at [248, 170] on li "moveDown" at bounding box center [215, 168] width 123 height 51
click at [217, 255] on ul at bounding box center [215, 238] width 123 height 51
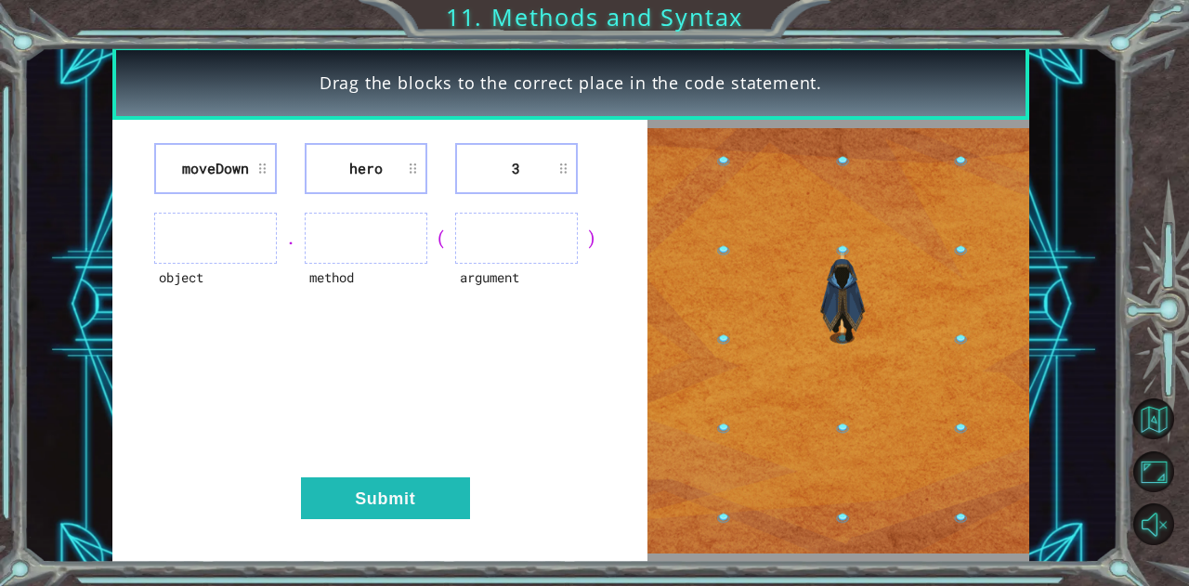
click at [270, 248] on ul at bounding box center [215, 238] width 123 height 51
click at [224, 250] on ul at bounding box center [215, 238] width 123 height 51
click at [240, 161] on li "moveDown" at bounding box center [215, 168] width 123 height 51
click at [265, 166] on li "moveDown" at bounding box center [215, 168] width 123 height 51
click at [938, 223] on img at bounding box center [838, 340] width 382 height 425
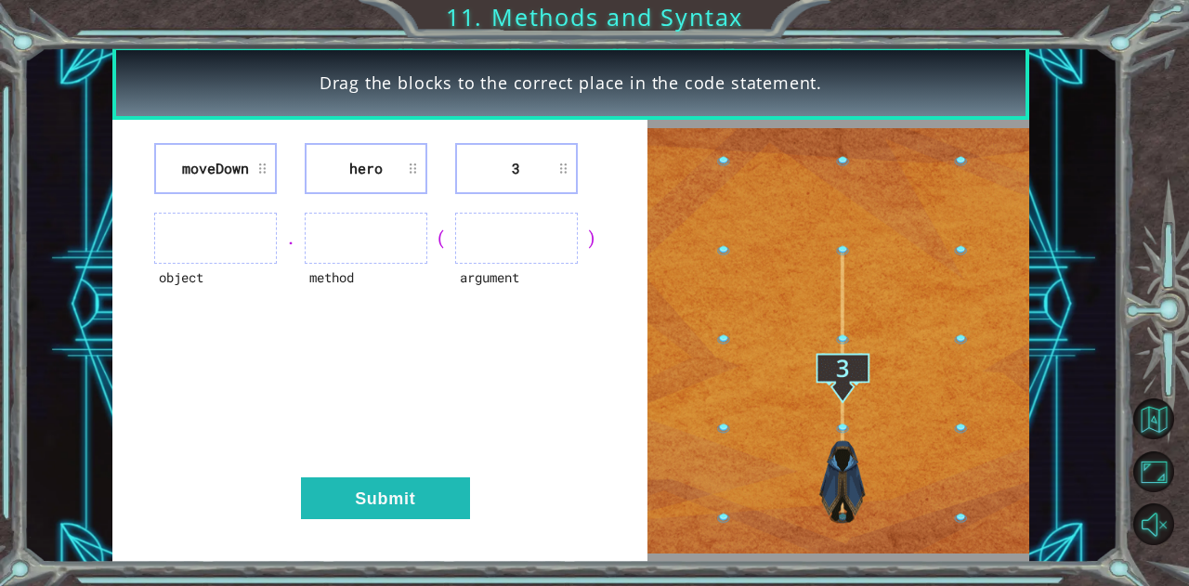
click at [961, 254] on img at bounding box center [838, 340] width 382 height 425
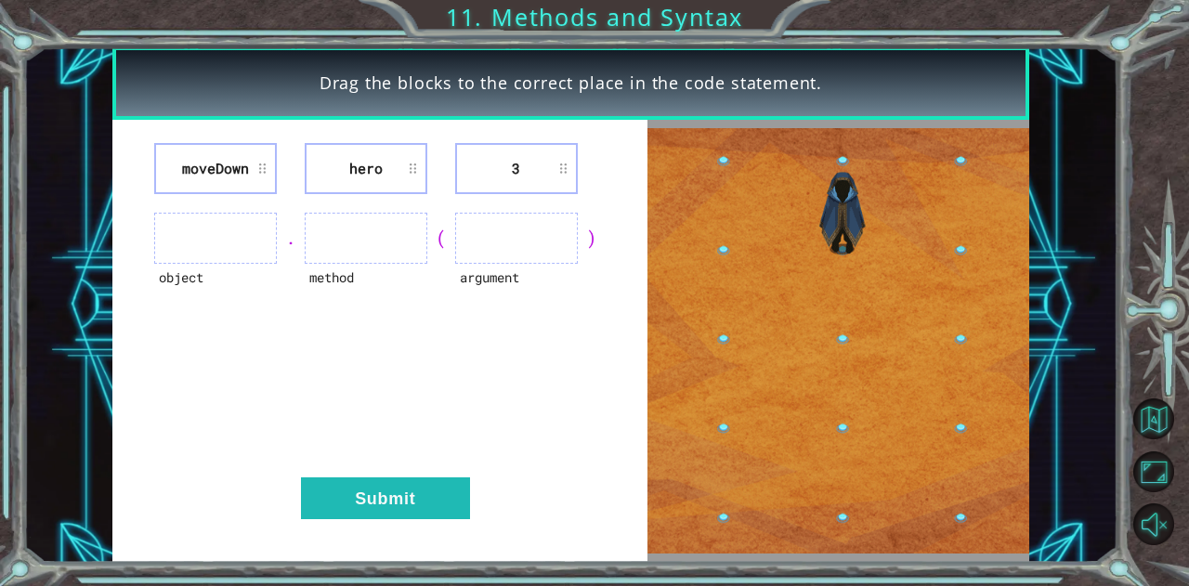
click at [961, 250] on img at bounding box center [838, 340] width 382 height 425
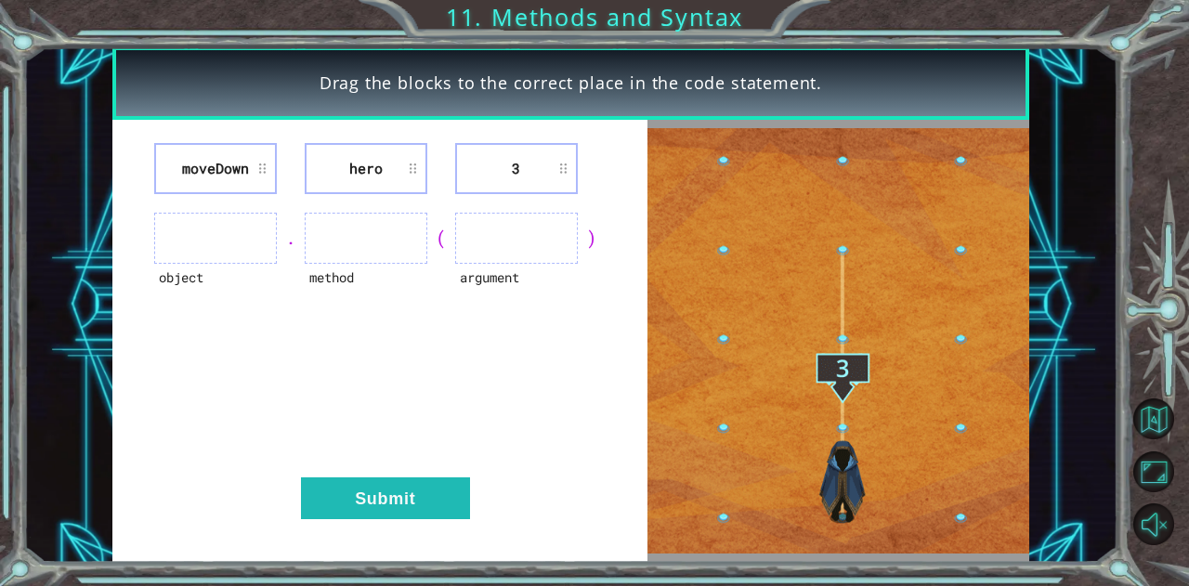
click at [536, 231] on ul at bounding box center [516, 238] width 123 height 51
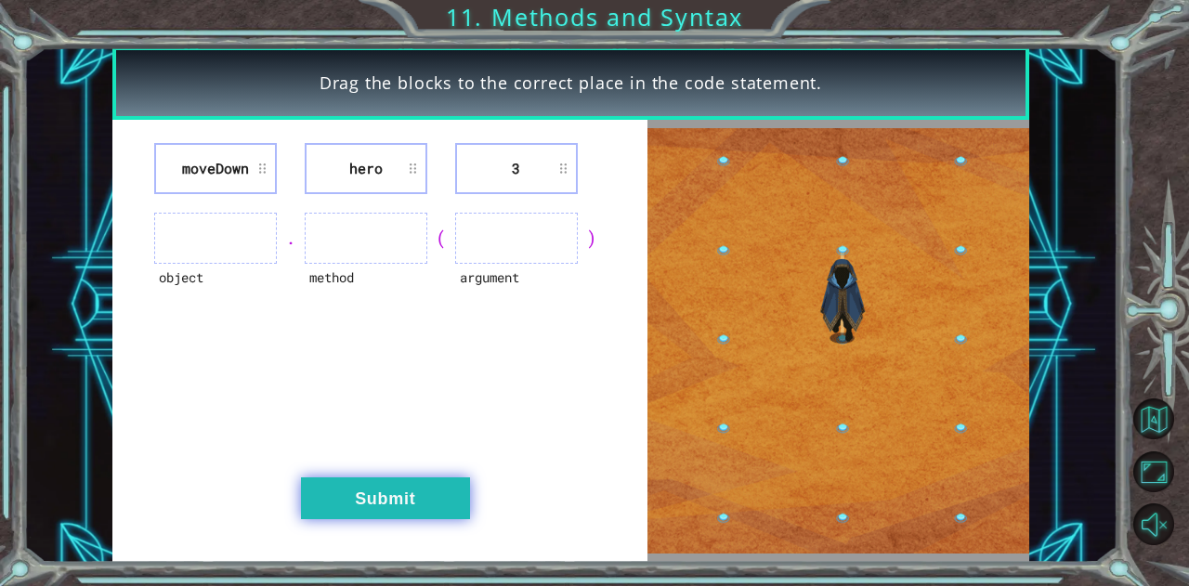
click at [439, 501] on button "Submit" at bounding box center [385, 498] width 169 height 42
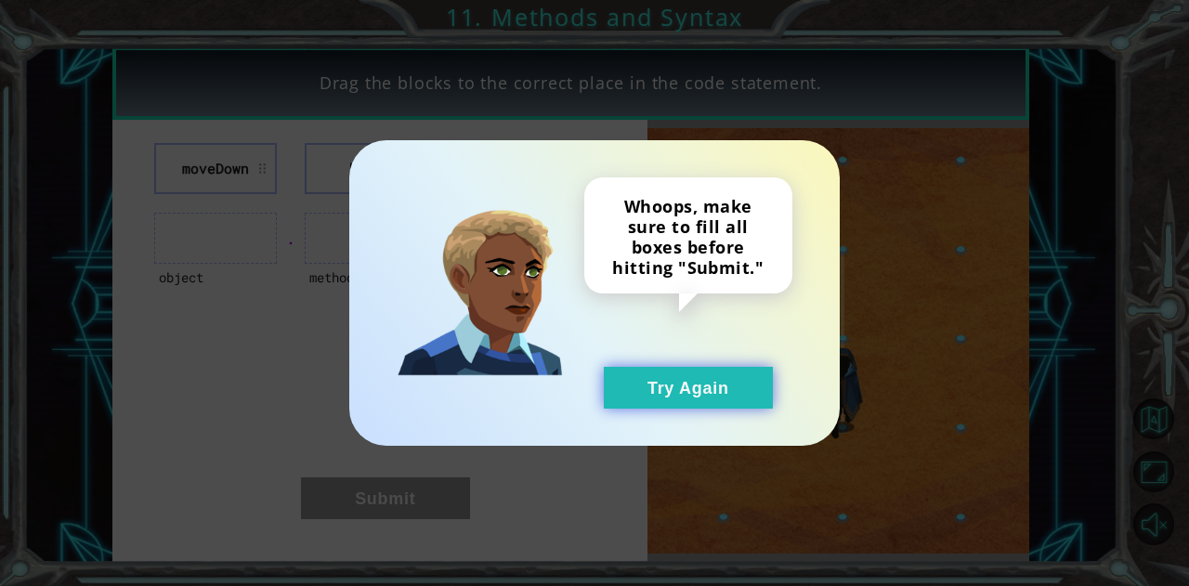
click at [716, 386] on button "Try Again" at bounding box center [688, 388] width 169 height 42
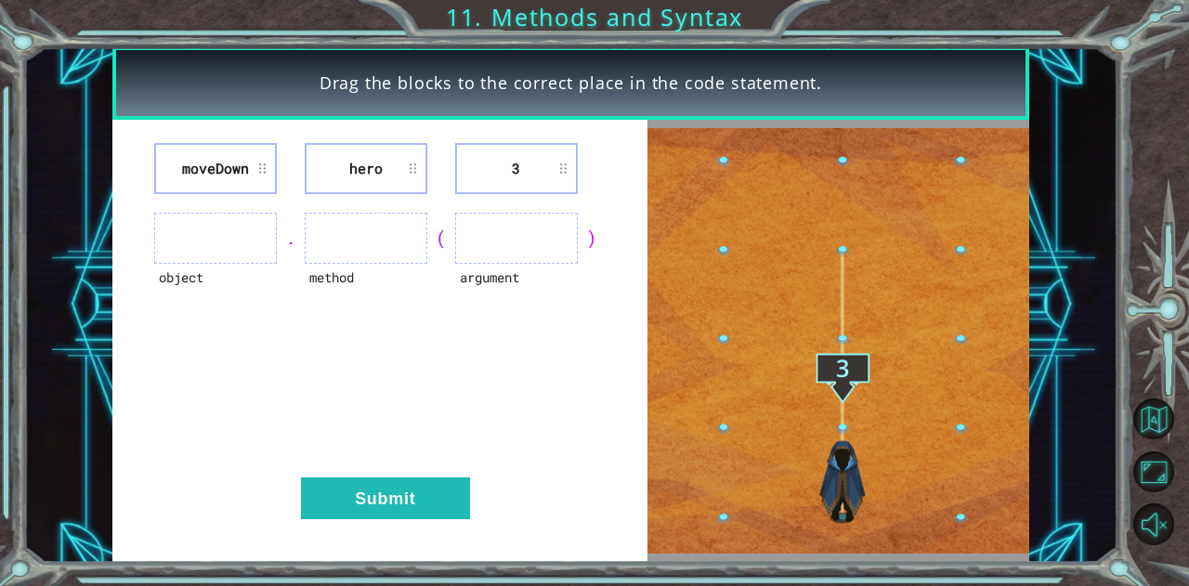
click at [214, 234] on ul at bounding box center [215, 238] width 123 height 51
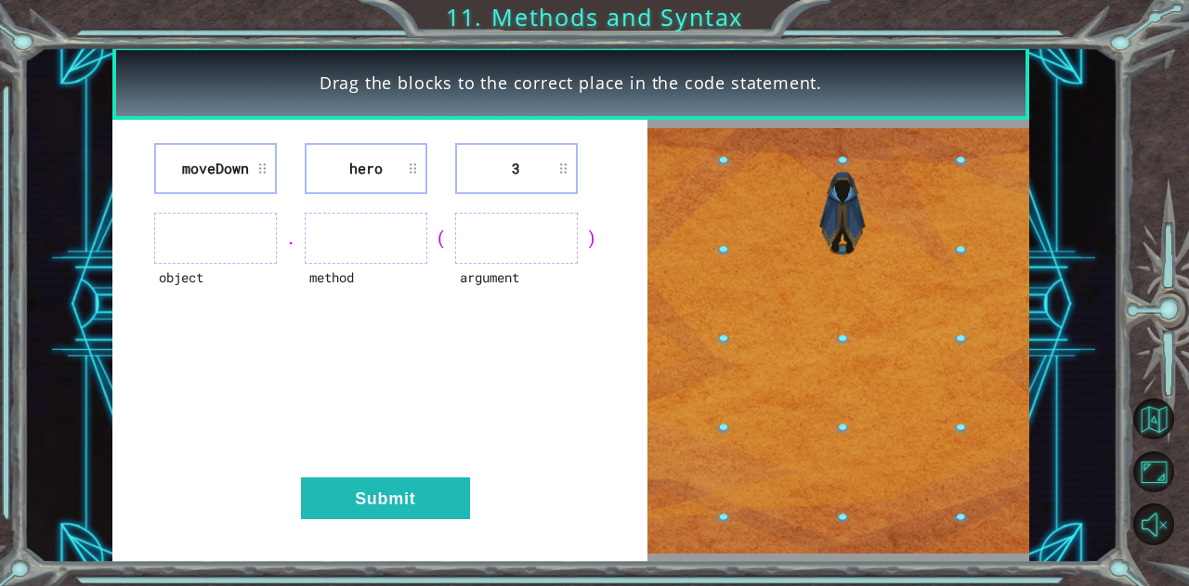
click at [214, 234] on ul at bounding box center [215, 238] width 123 height 51
click at [262, 215] on ul at bounding box center [215, 238] width 123 height 51
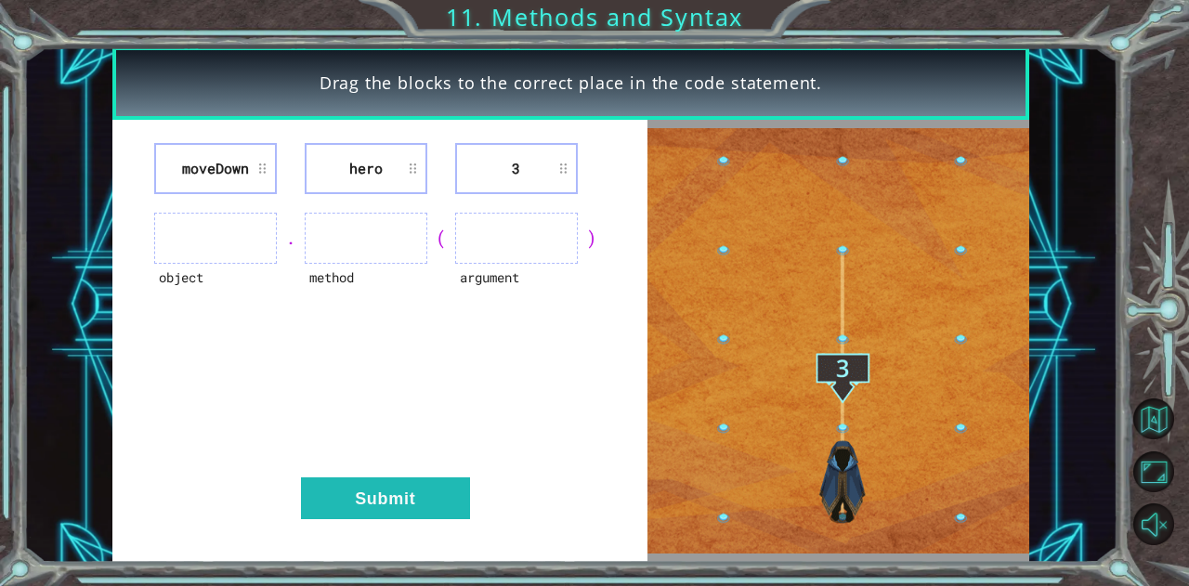
click at [528, 195] on div "moveDown hero 3 object . method ( argument ) Submit" at bounding box center [380, 341] width 536 height 443
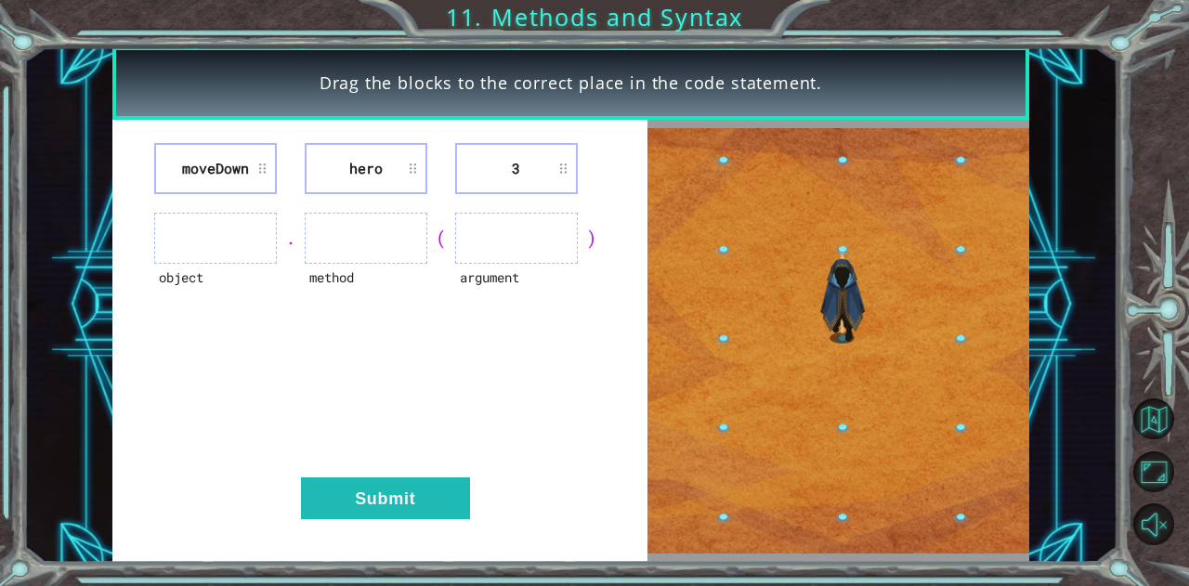
click at [559, 183] on li "3" at bounding box center [516, 168] width 123 height 51
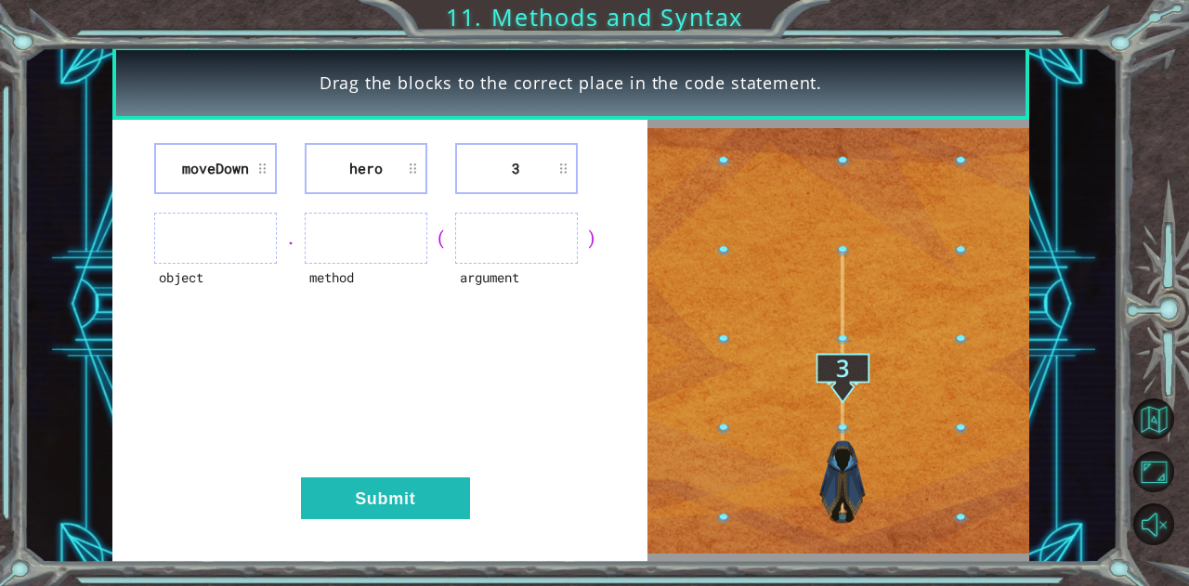
click at [559, 183] on li "3" at bounding box center [516, 168] width 123 height 51
click at [540, 266] on div "argument" at bounding box center [516, 289] width 123 height 51
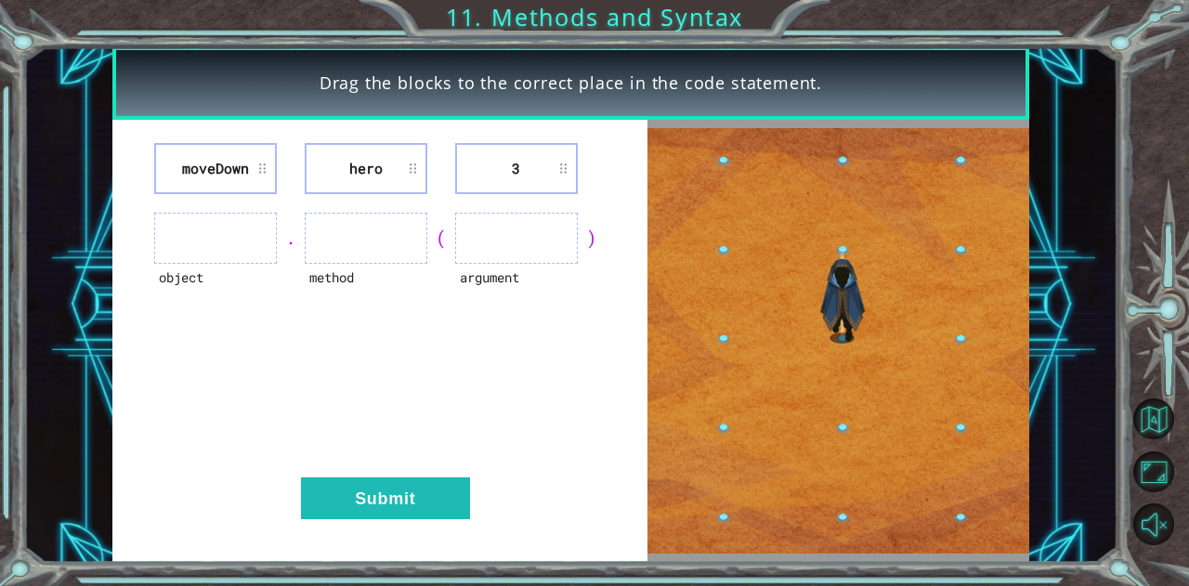
click at [540, 266] on div "argument" at bounding box center [516, 289] width 123 height 51
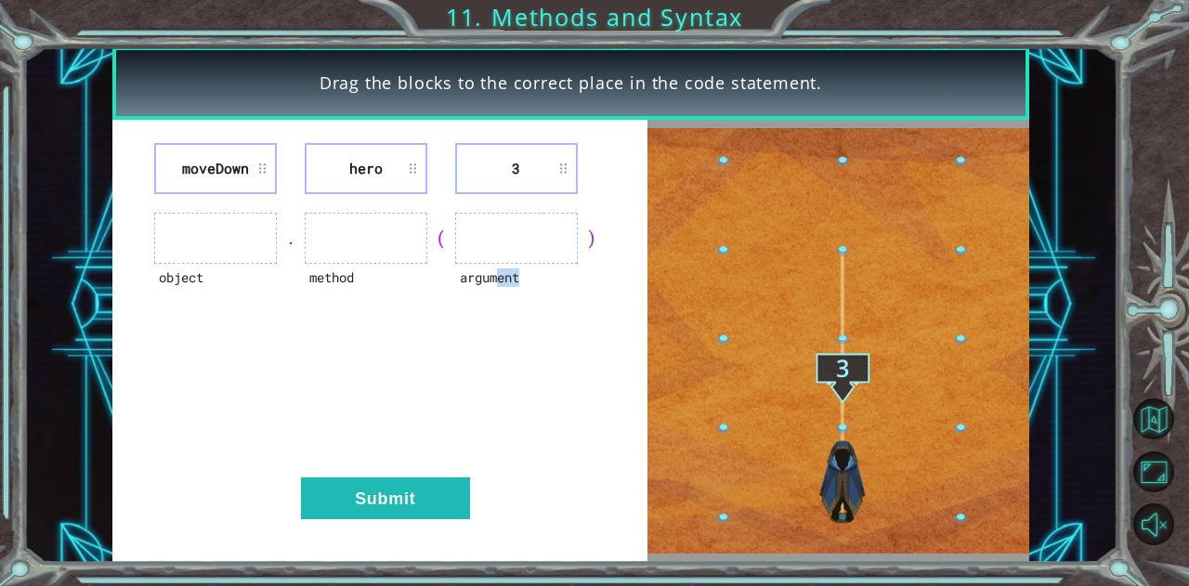
click at [540, 266] on div "argument" at bounding box center [516, 289] width 123 height 51
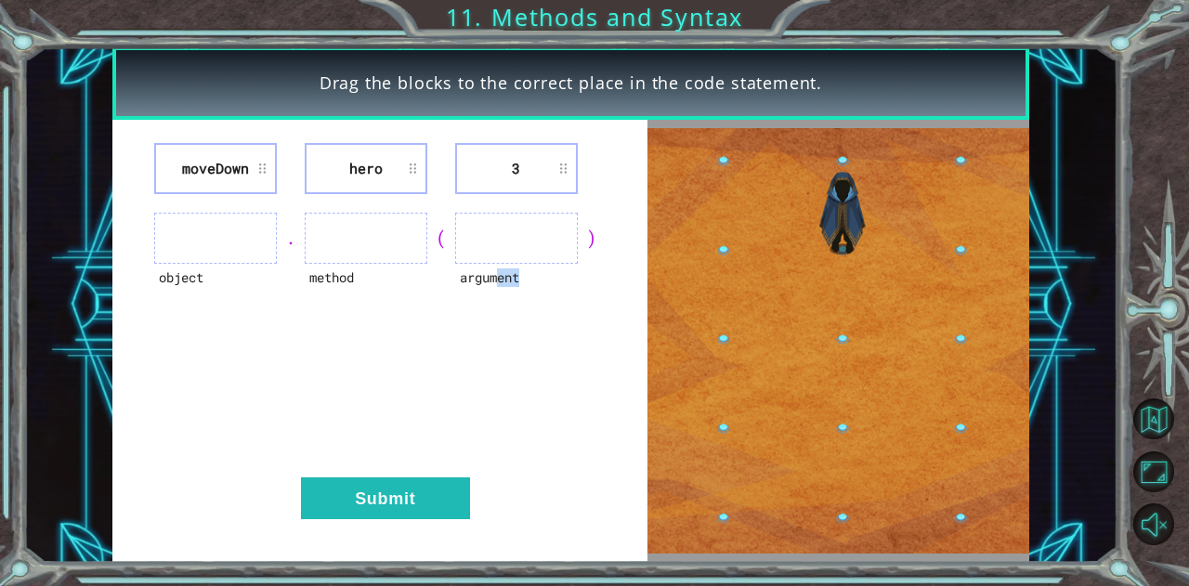
click at [540, 266] on div "argument" at bounding box center [516, 289] width 123 height 51
click at [451, 239] on div "(" at bounding box center [441, 238] width 28 height 26
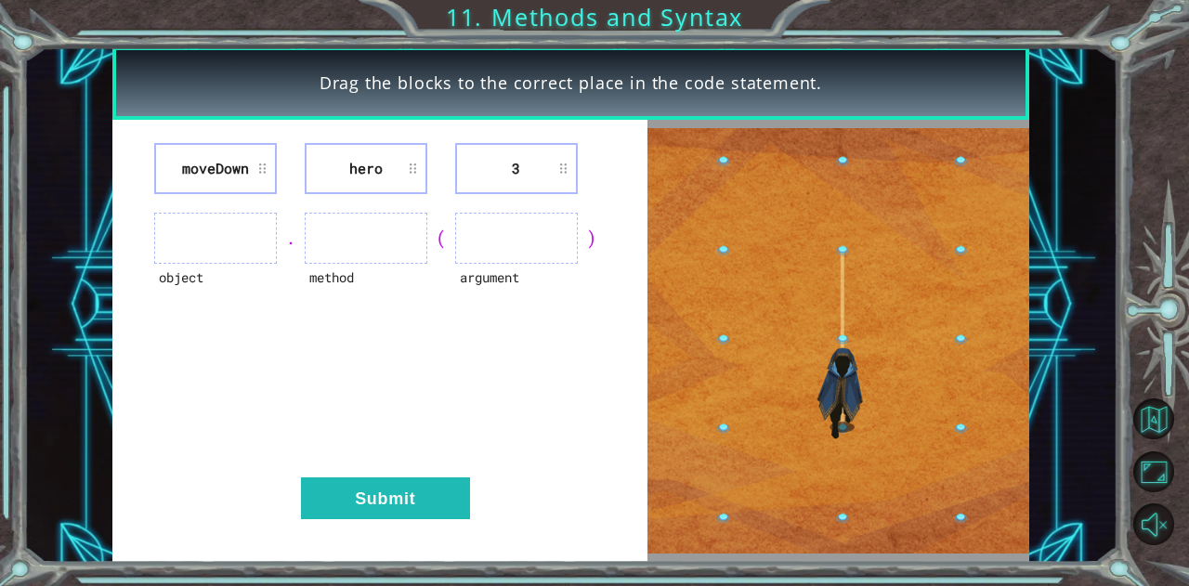
click at [451, 239] on div "(" at bounding box center [441, 238] width 28 height 26
click at [499, 245] on ul at bounding box center [516, 238] width 123 height 51
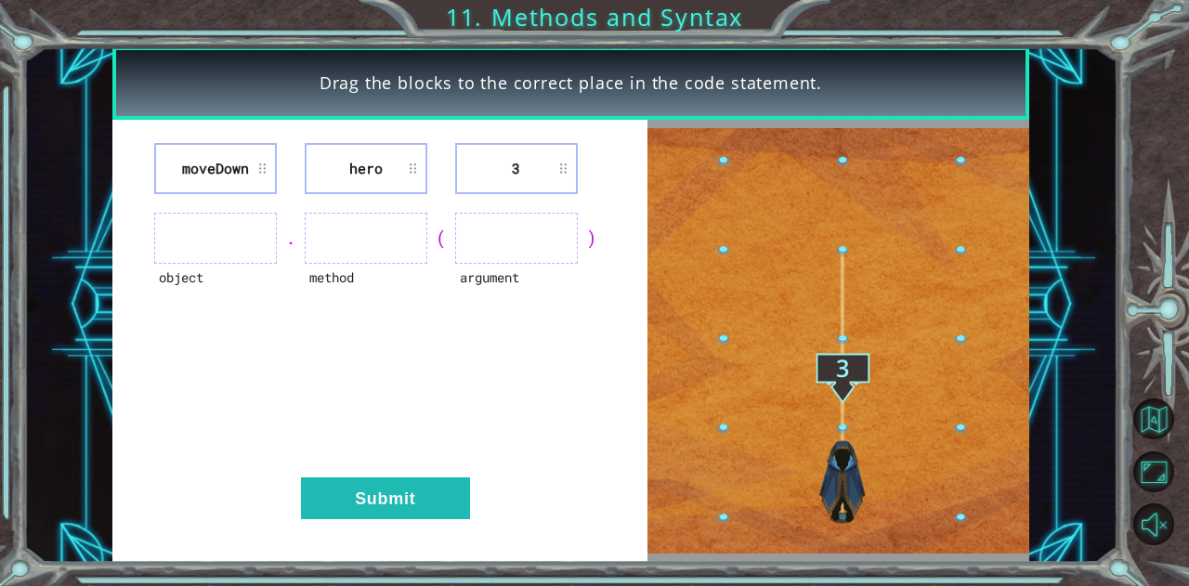
click at [499, 245] on ul at bounding box center [516, 238] width 123 height 51
click at [339, 233] on ul at bounding box center [366, 238] width 123 height 51
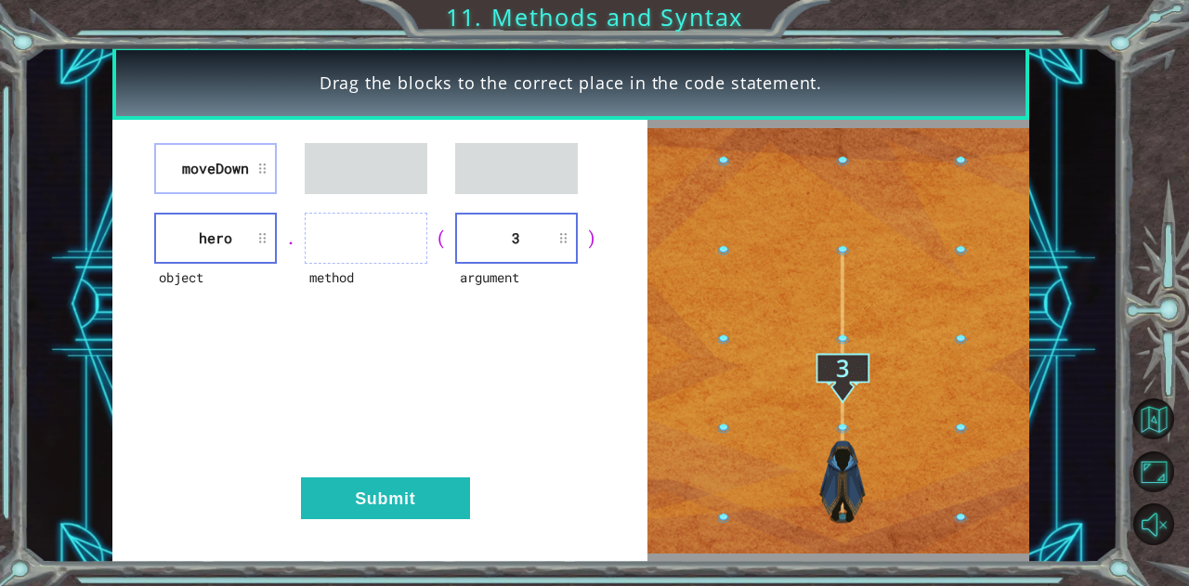
drag, startPoint x: 194, startPoint y: 140, endPoint x: 294, endPoint y: 176, distance: 105.8
click at [294, 176] on div "moveDown object hero . method ( argument 3 ) Submit" at bounding box center [380, 341] width 536 height 443
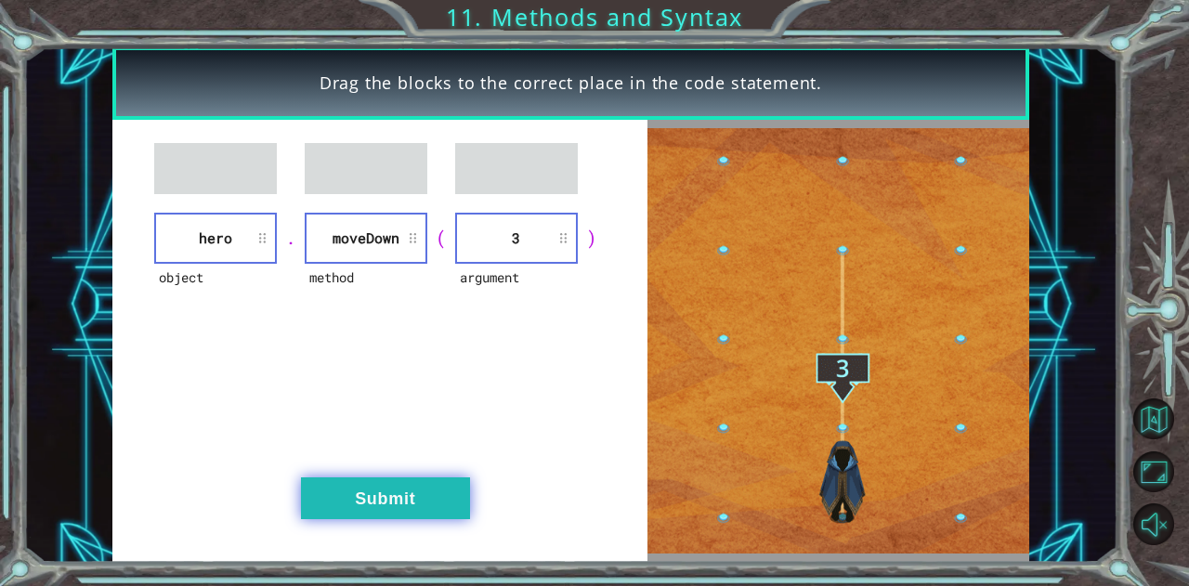
click at [381, 495] on button "Submit" at bounding box center [385, 498] width 169 height 42
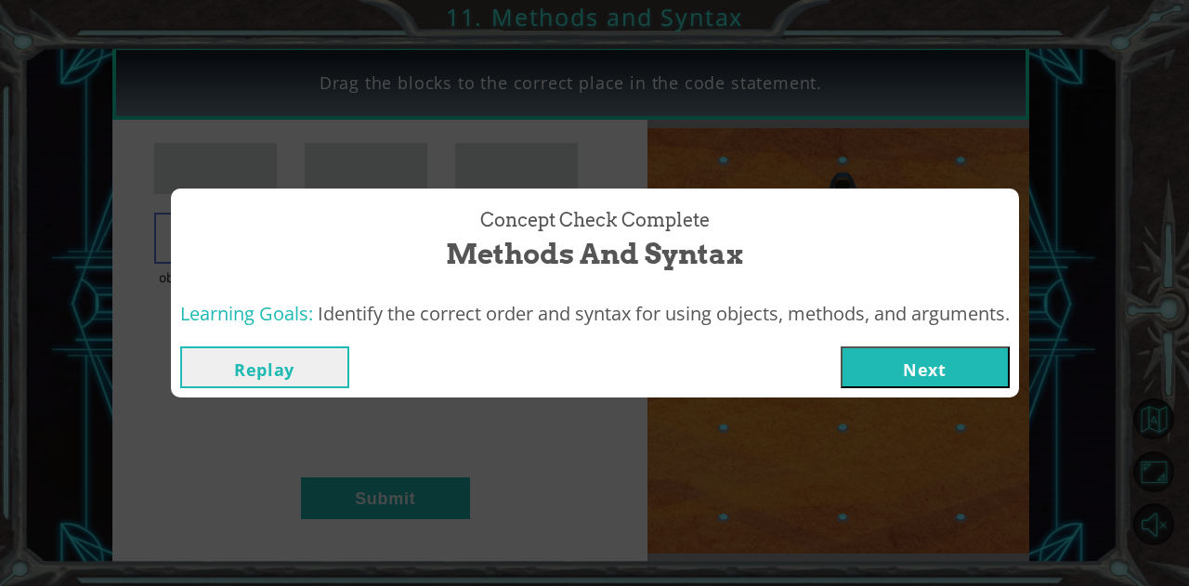
click at [922, 369] on button "Next" at bounding box center [925, 367] width 169 height 42
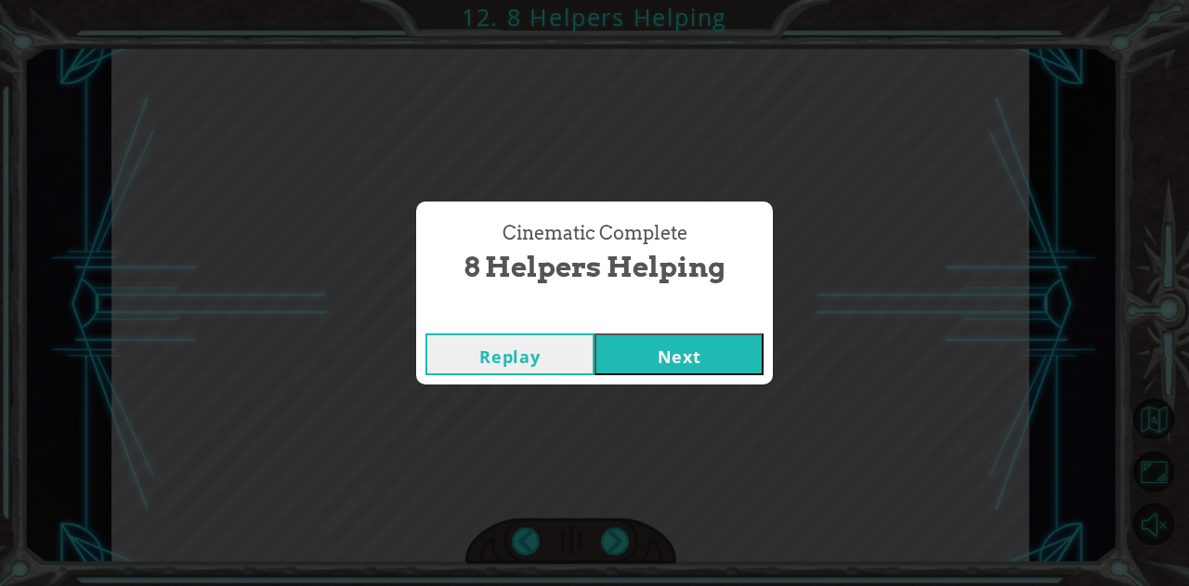
click at [687, 348] on button "Next" at bounding box center [679, 354] width 169 height 42
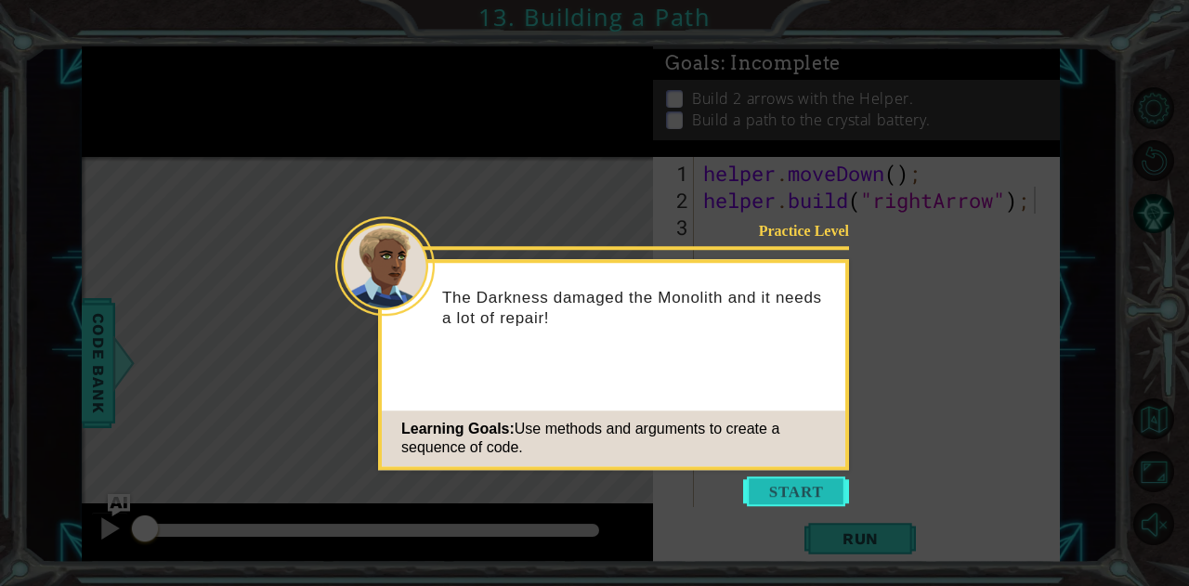
click at [791, 490] on button "Start" at bounding box center [796, 492] width 106 height 30
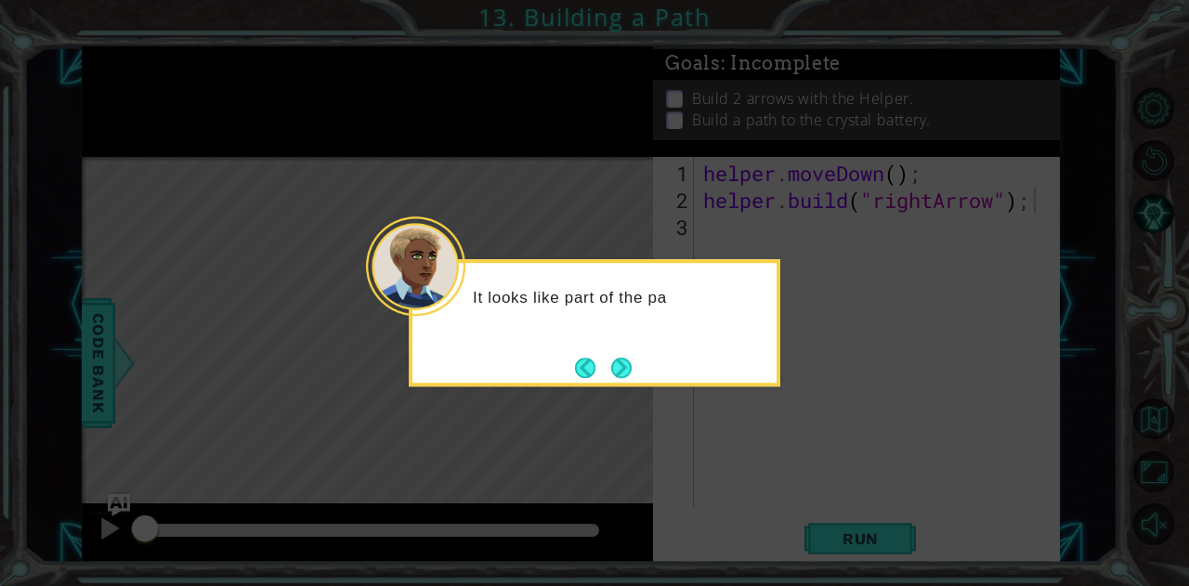
click at [781, 443] on icon at bounding box center [594, 293] width 1189 height 586
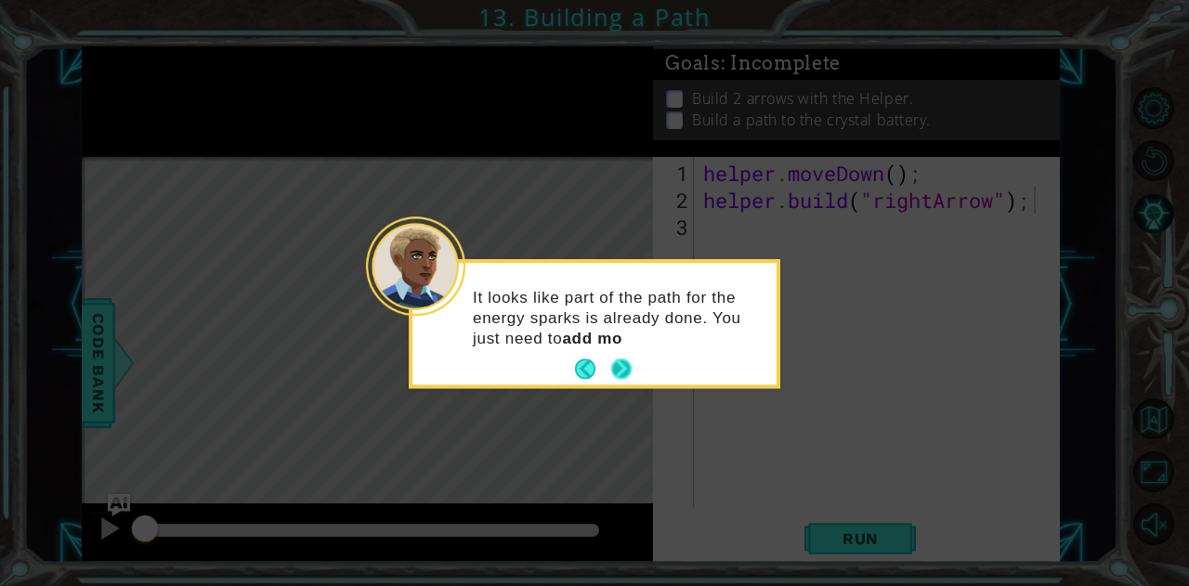
click at [629, 375] on button "Next" at bounding box center [621, 369] width 20 height 20
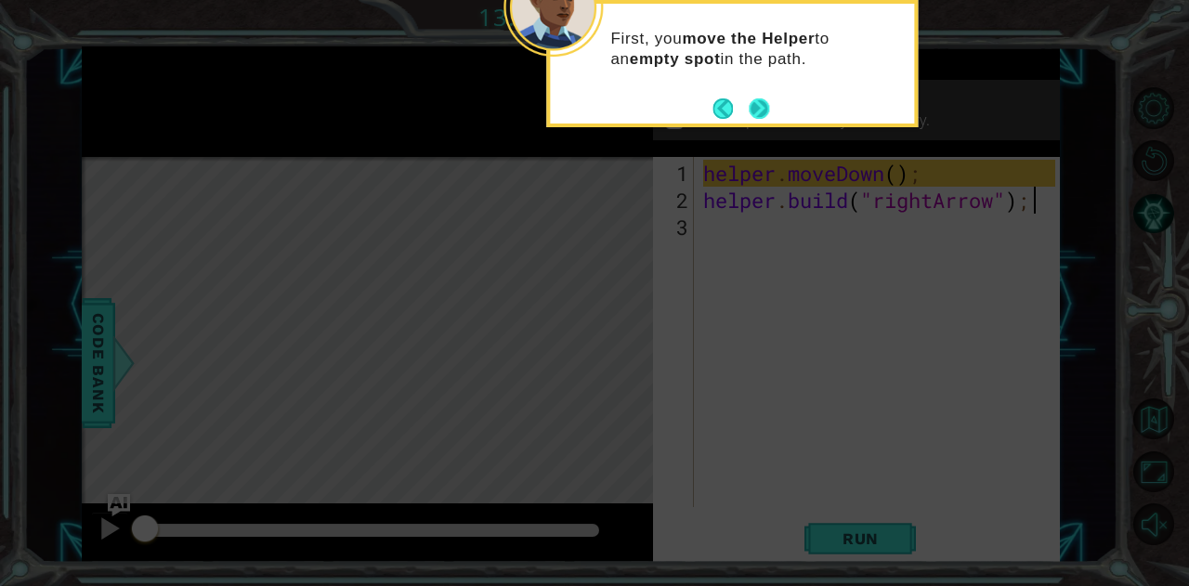
click at [759, 113] on button "Next" at bounding box center [759, 108] width 21 height 21
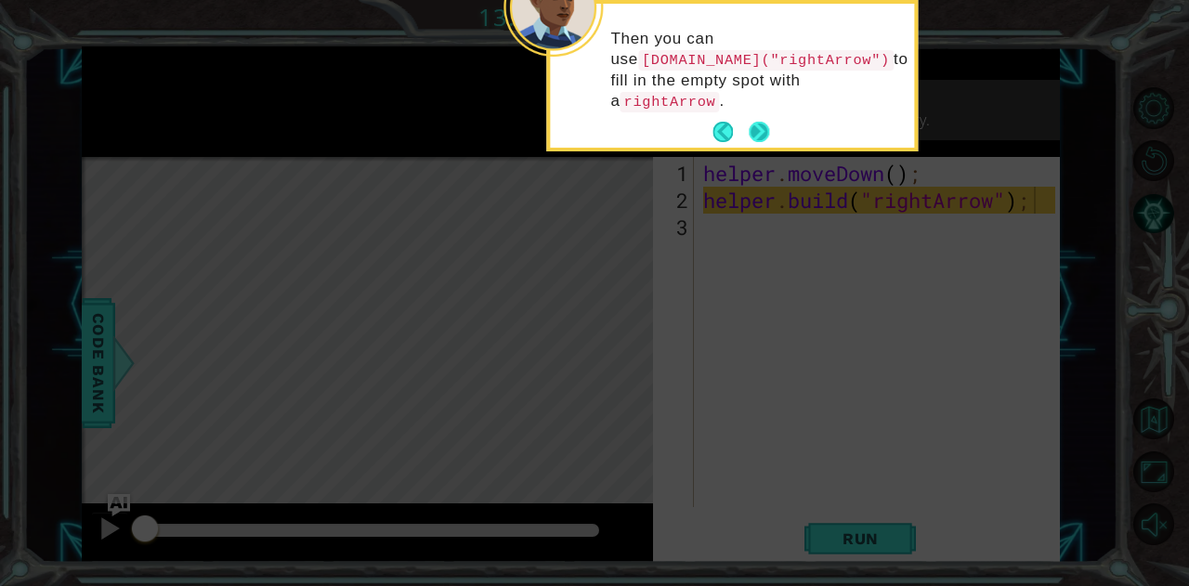
click at [760, 122] on button "Next" at bounding box center [759, 132] width 20 height 20
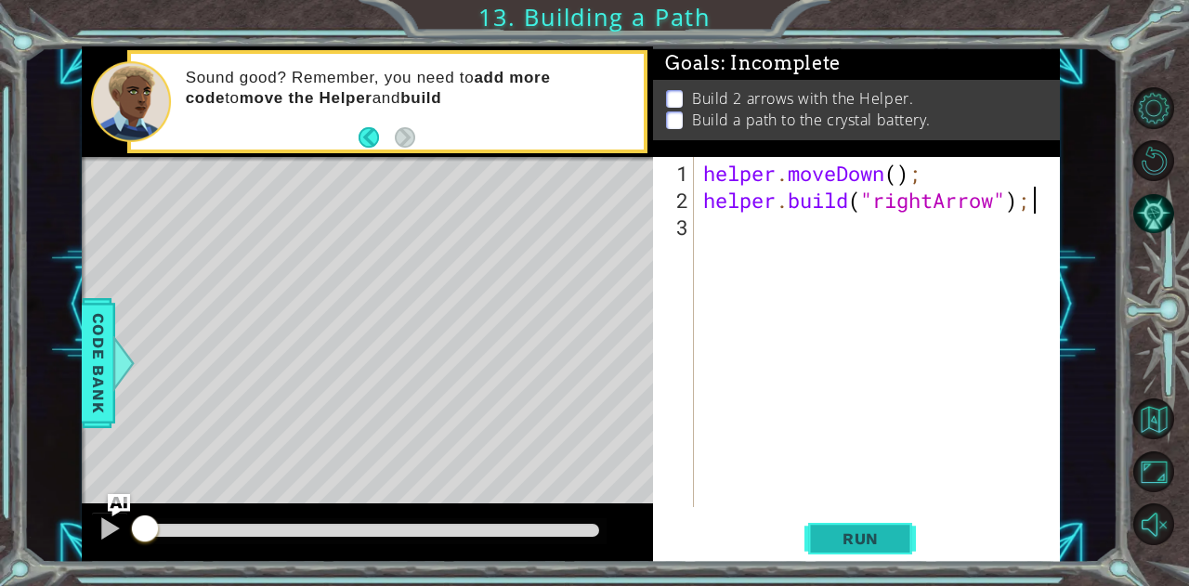
click at [890, 540] on span "Run" at bounding box center [860, 538] width 73 height 19
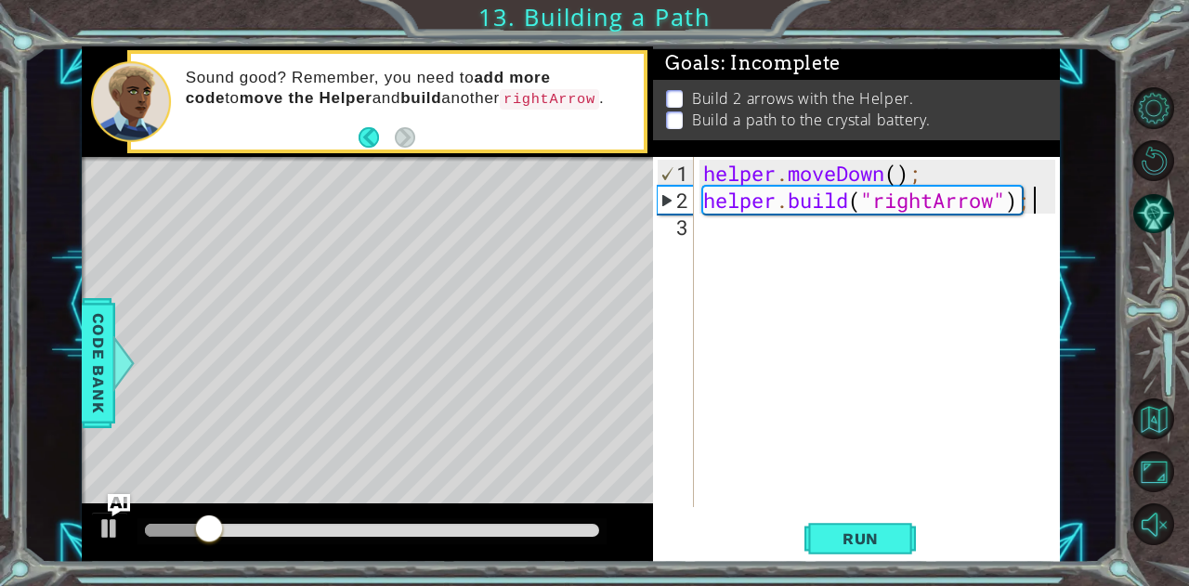
click at [720, 224] on div "helper . moveDown ( ) ; helper . build ( "rightArrow" ) ;" at bounding box center [881, 362] width 365 height 404
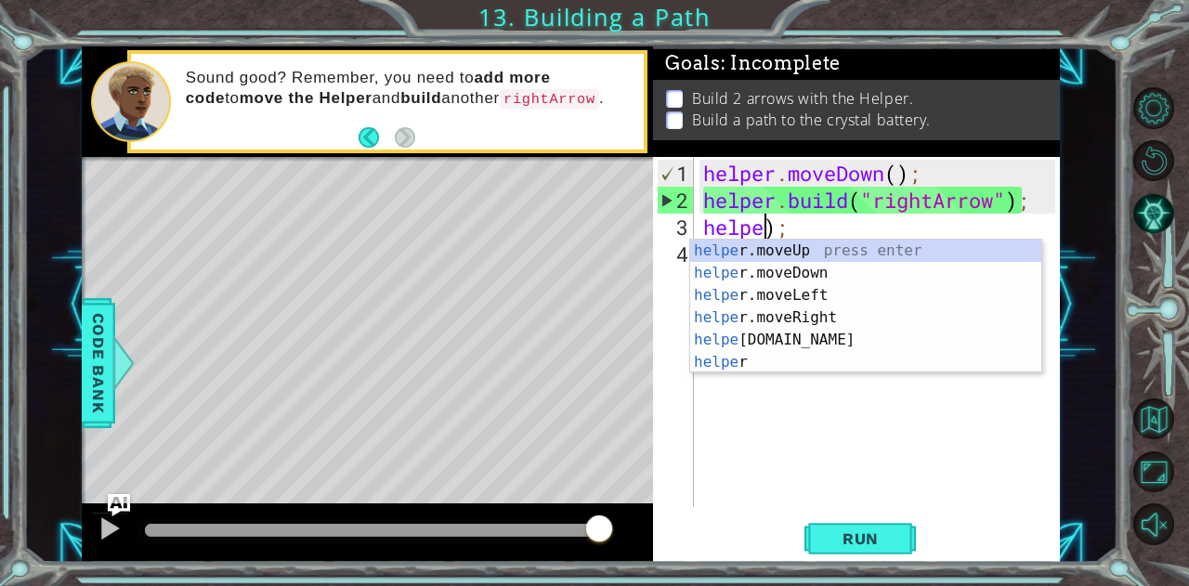
scroll to position [0, 3]
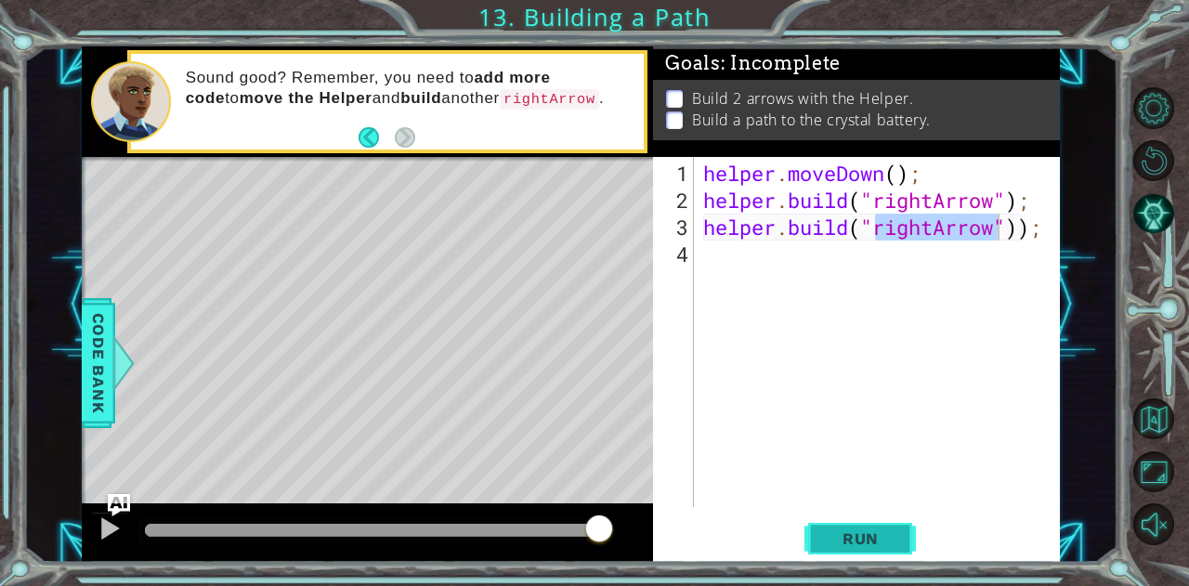
click at [830, 529] on span "Run" at bounding box center [860, 538] width 73 height 19
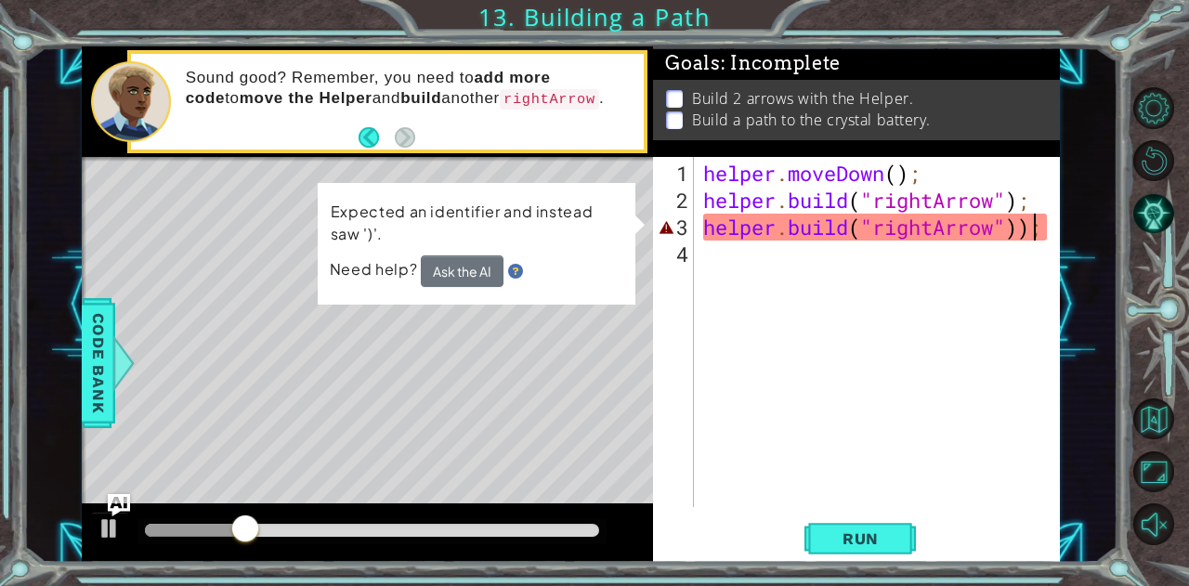
click at [1032, 232] on div "helper . moveDown ( ) ; helper . build ( "rightArrow" ) ; helper . build ( "rig…" at bounding box center [881, 362] width 365 height 404
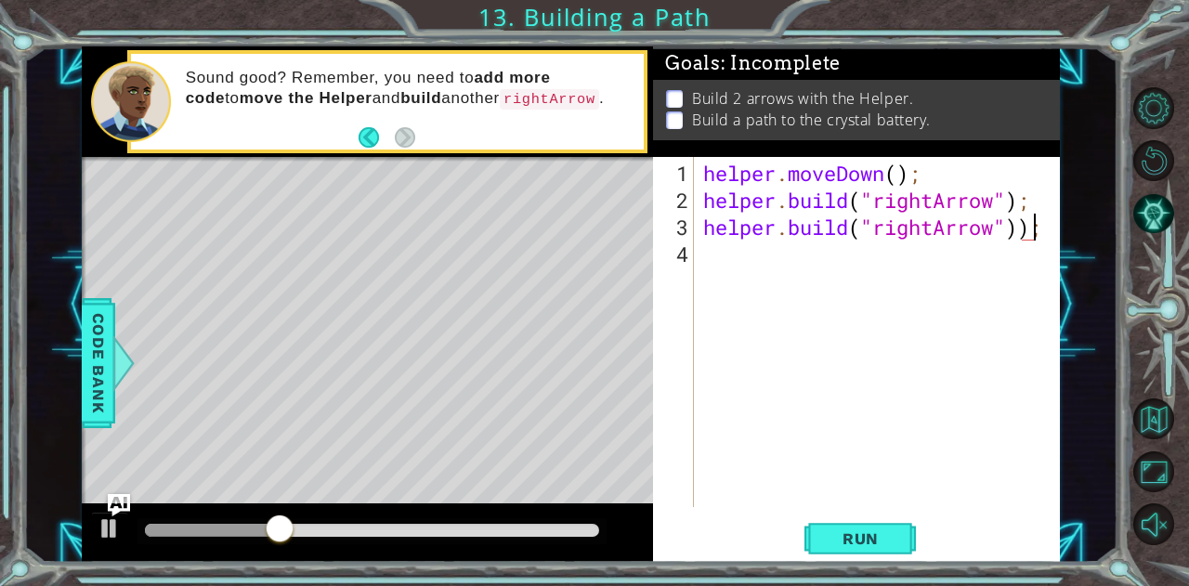
scroll to position [0, 14]
click at [868, 539] on span "Run" at bounding box center [860, 538] width 73 height 19
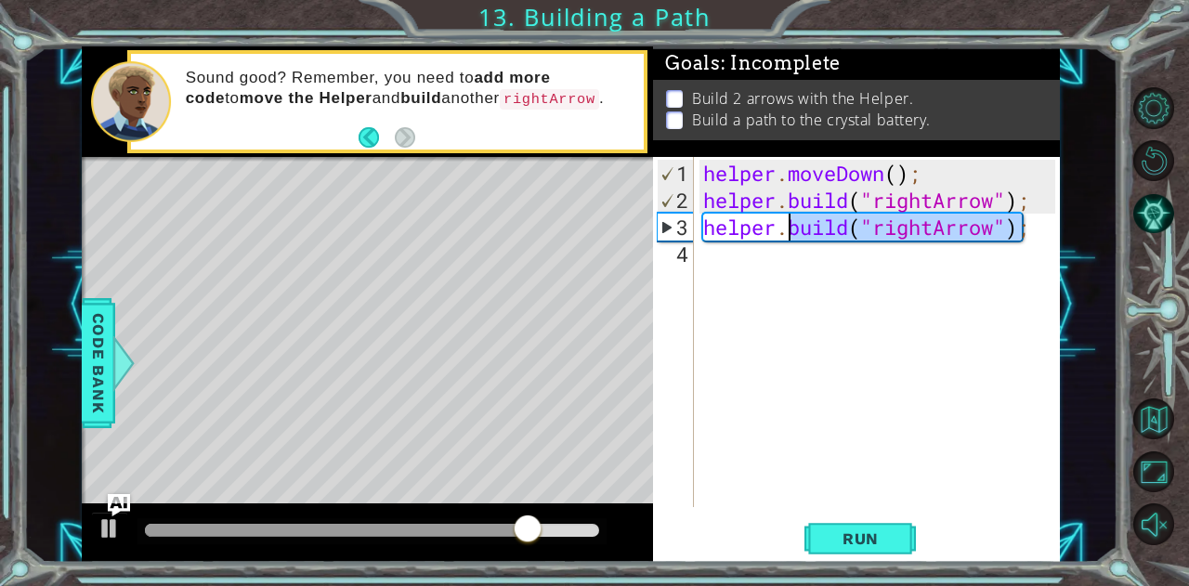
drag, startPoint x: 1022, startPoint y: 236, endPoint x: 789, endPoint y: 237, distance: 233.2
click at [789, 237] on div "helper . moveDown ( ) ; helper . build ( "rightArrow" ) ; helper . build ( "rig…" at bounding box center [881, 362] width 365 height 404
type textarea "helper.\;"
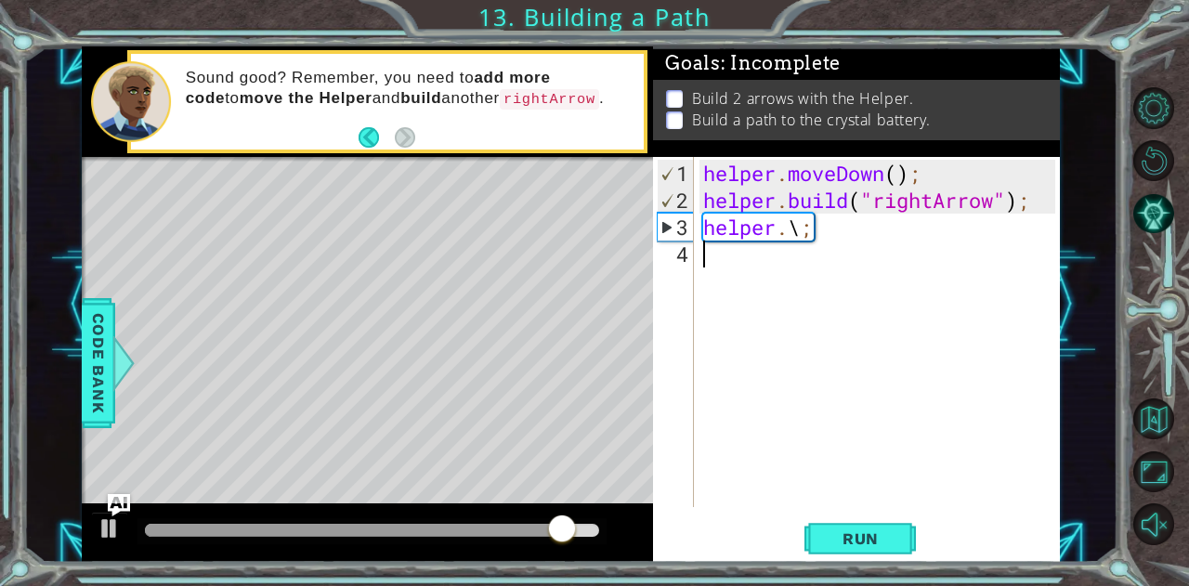
click at [817, 241] on div "helper . moveDown ( ) ; helper . build ( "rightArrow" ) ; helper . \ ;" at bounding box center [881, 362] width 365 height 404
click at [808, 231] on div "helper . moveDown ( ) ; helper . build ( "rightArrow" ) ; helper . \ ;" at bounding box center [881, 362] width 365 height 404
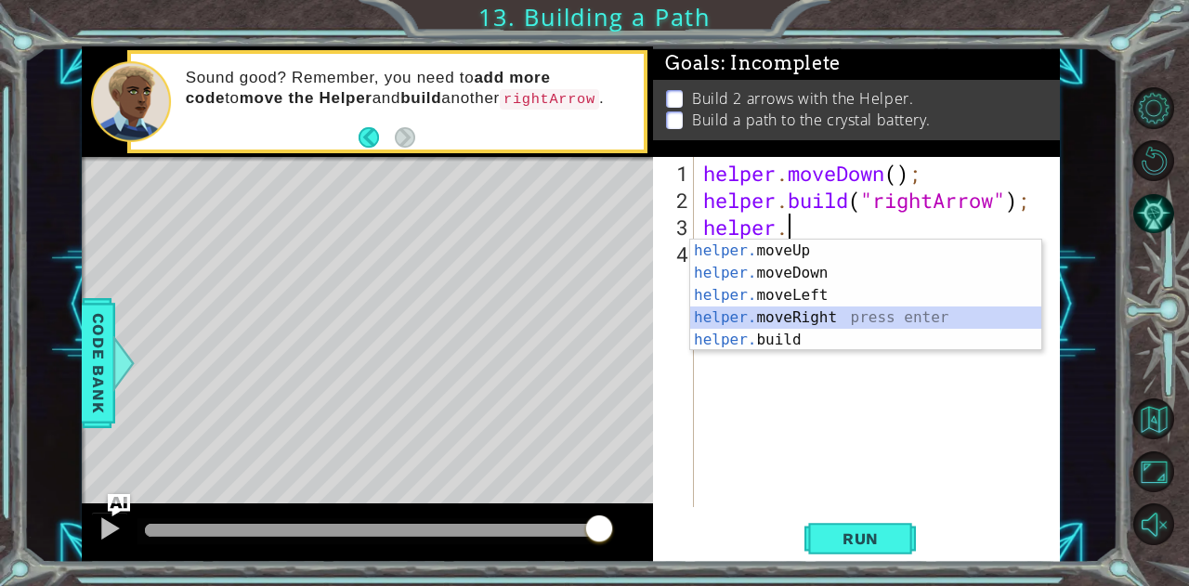
click at [792, 318] on div "helper. moveUp press enter helper. moveDown press enter helper. moveLeft press …" at bounding box center [866, 318] width 352 height 156
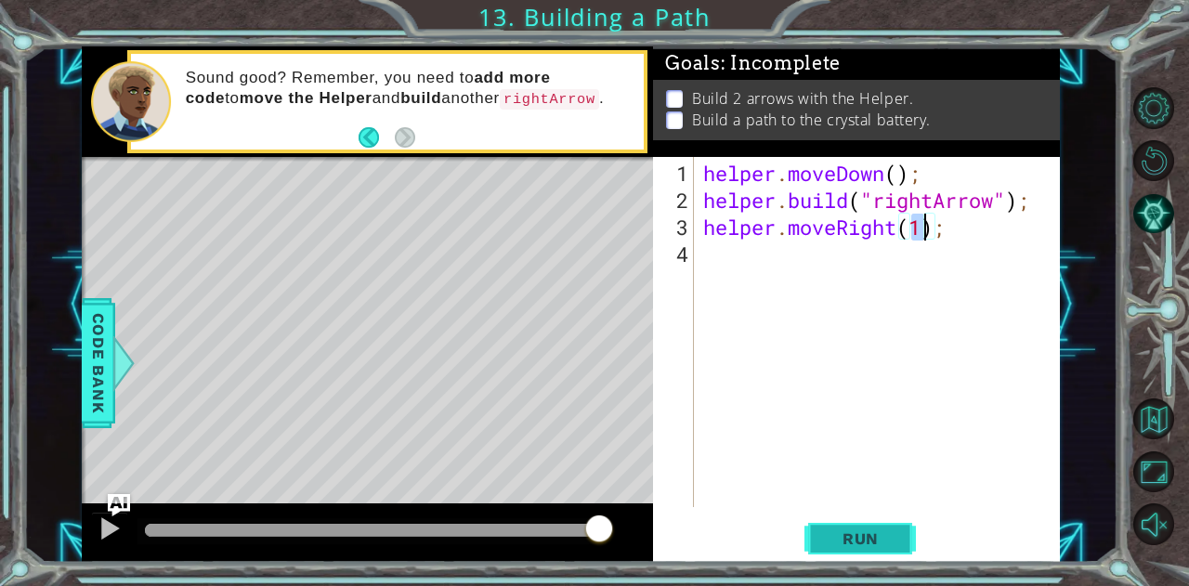
click at [888, 536] on span "Run" at bounding box center [860, 538] width 73 height 19
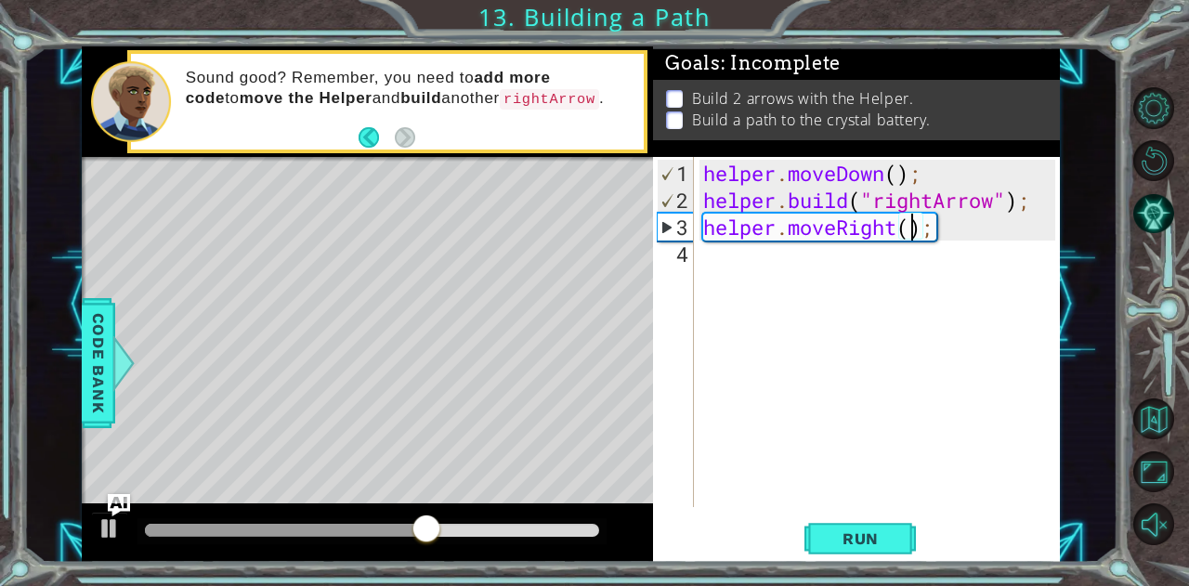
scroll to position [0, 9]
click at [853, 538] on span "Run" at bounding box center [860, 538] width 73 height 19
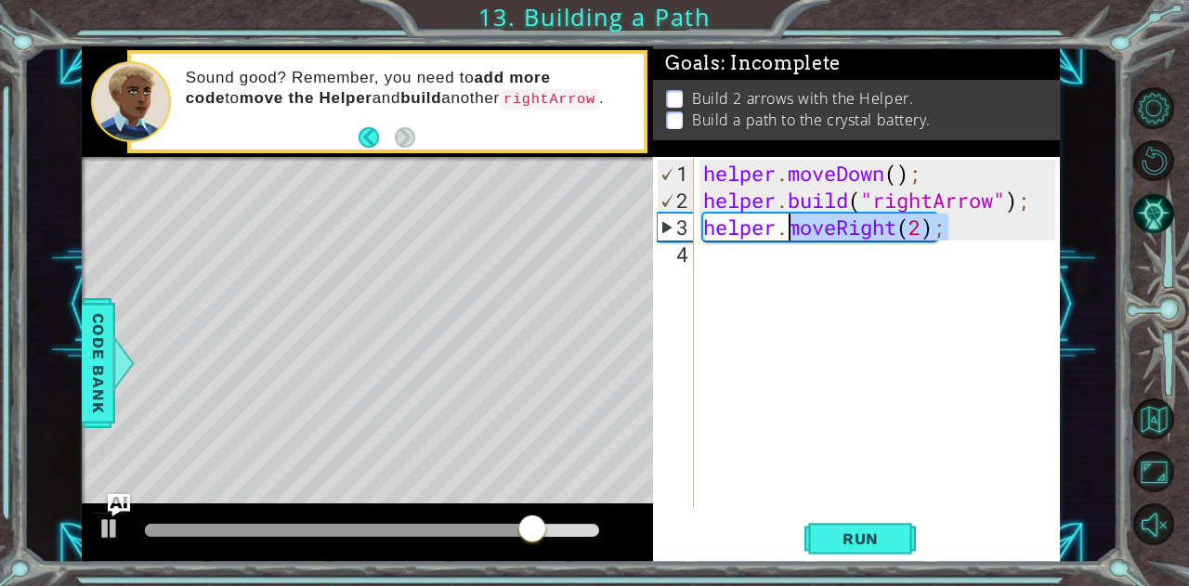
drag, startPoint x: 960, startPoint y: 235, endPoint x: 789, endPoint y: 231, distance: 171.0
click at [789, 231] on div "helper . moveDown ( ) ; helper . build ( "rightArrow" ) ; helper . moveRight ( …" at bounding box center [881, 362] width 365 height 404
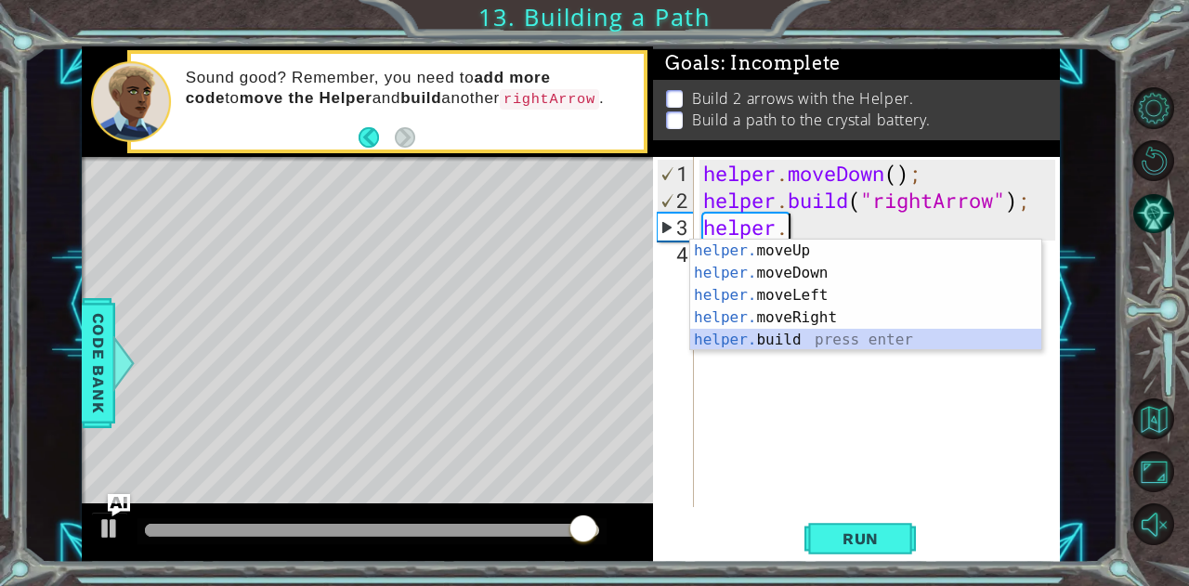
click at [803, 335] on div "helper. moveUp press enter helper. moveDown press enter helper. moveLeft press …" at bounding box center [866, 318] width 352 height 156
type textarea "[DOMAIN_NAME]("rightArrow");"
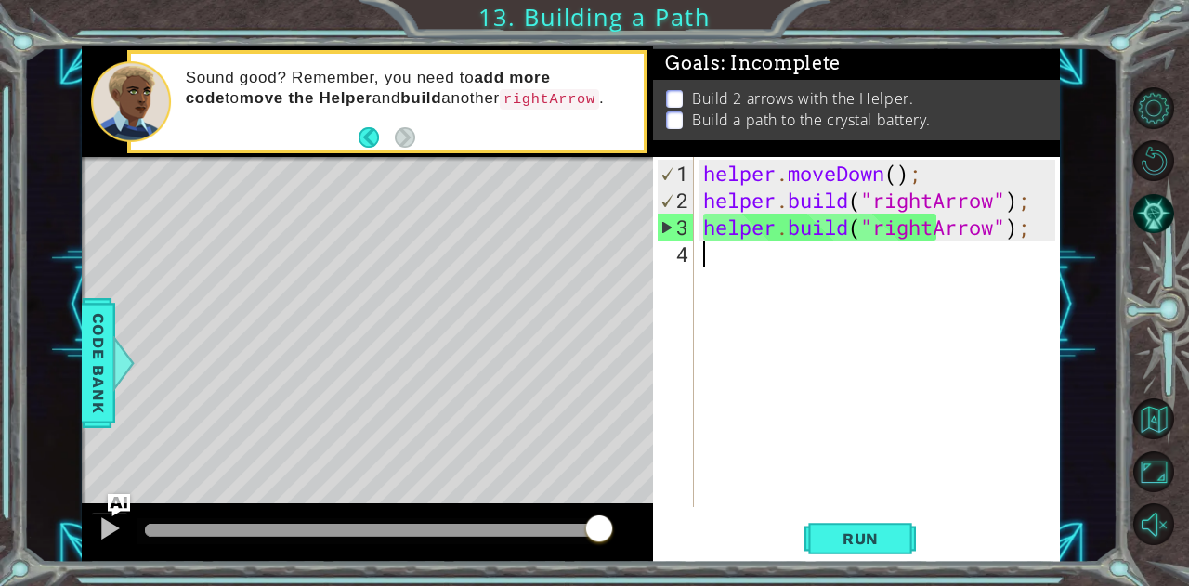
click at [933, 362] on div "helper . moveDown ( ) ; helper . build ( "rightArrow" ) ; helper . build ( "rig…" at bounding box center [881, 362] width 365 height 404
click at [851, 540] on span "Run" at bounding box center [860, 538] width 73 height 19
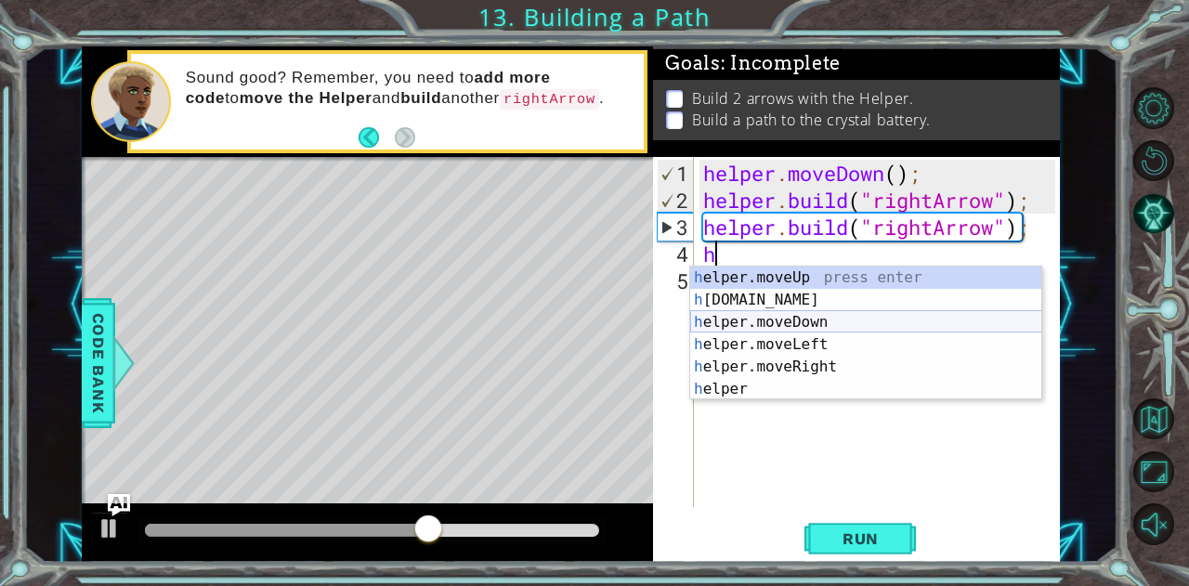
click at [780, 306] on div "h elper.moveUp press enter h [DOMAIN_NAME] press enter h elper.moveDown press e…" at bounding box center [866, 356] width 352 height 178
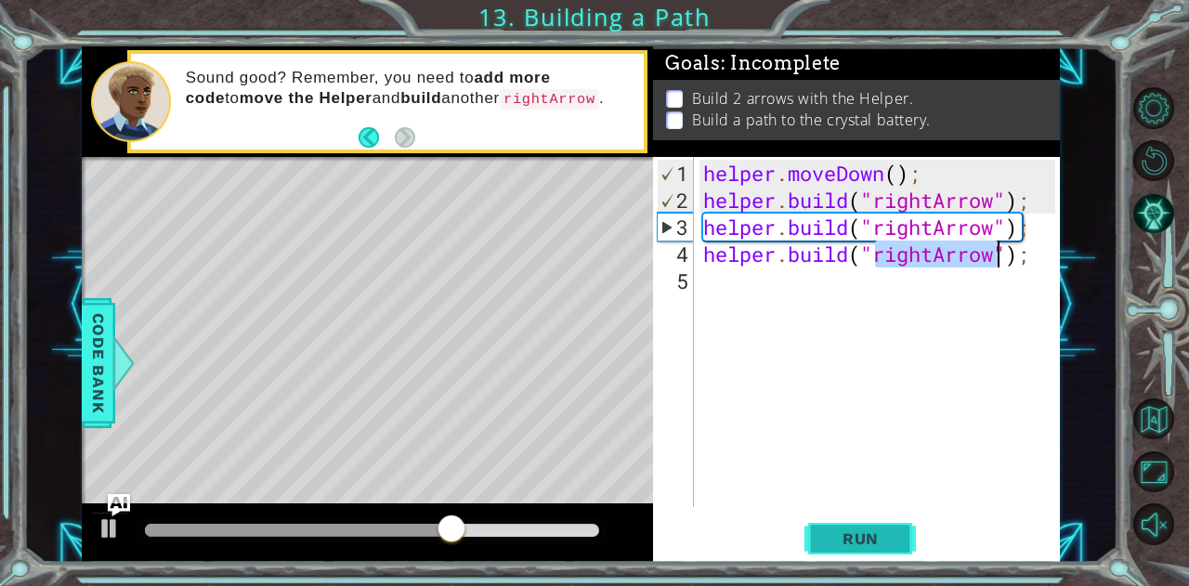
click at [856, 536] on span "Run" at bounding box center [860, 538] width 73 height 19
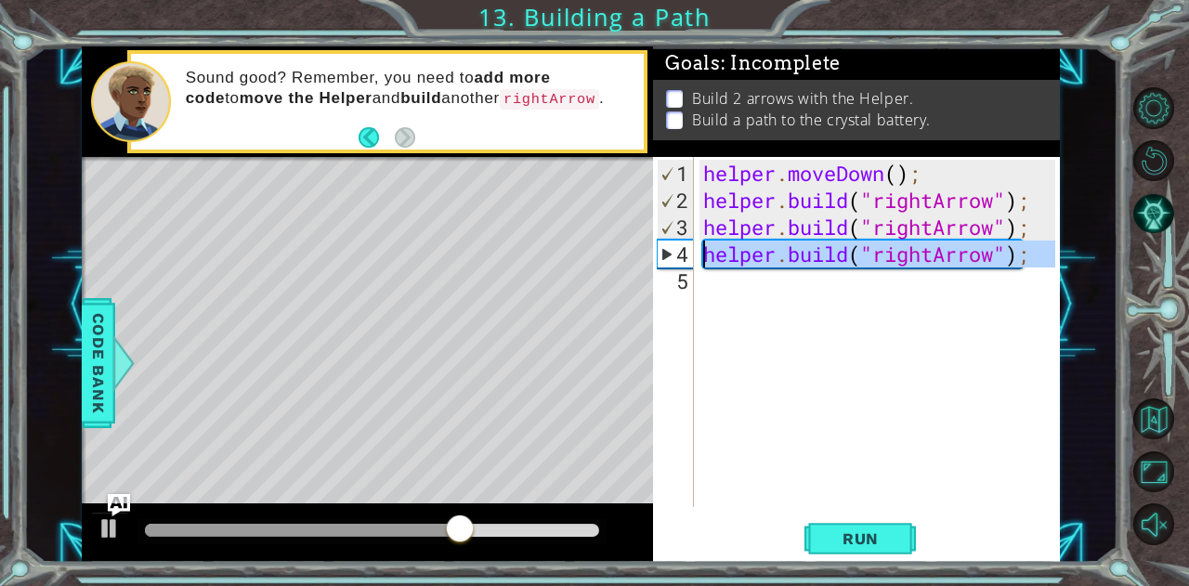
drag, startPoint x: 1033, startPoint y: 266, endPoint x: 679, endPoint y: 251, distance: 354.2
click at [679, 251] on div "[DOMAIN_NAME]("rightArrow"); 1 2 3 4 5 helper . moveDown ( ) ; helper . build (…" at bounding box center [854, 332] width 402 height 350
type textarea "[DOMAIN_NAME]("rightArrow");"
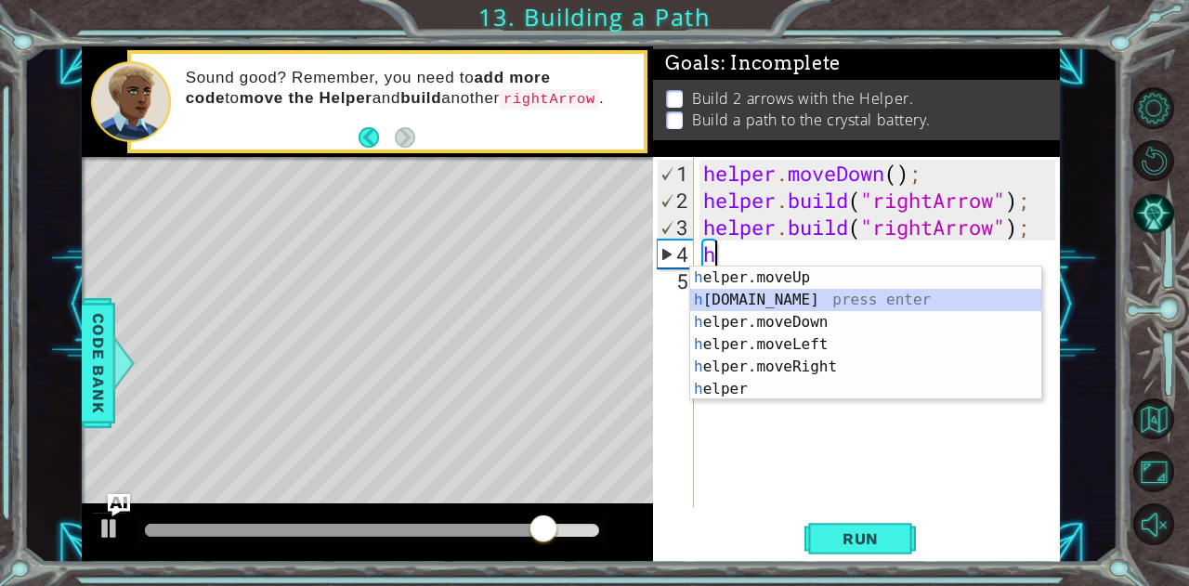
click at [781, 301] on div "h elper.moveUp press enter h [DOMAIN_NAME] press enter h elper.moveDown press e…" at bounding box center [866, 356] width 352 height 178
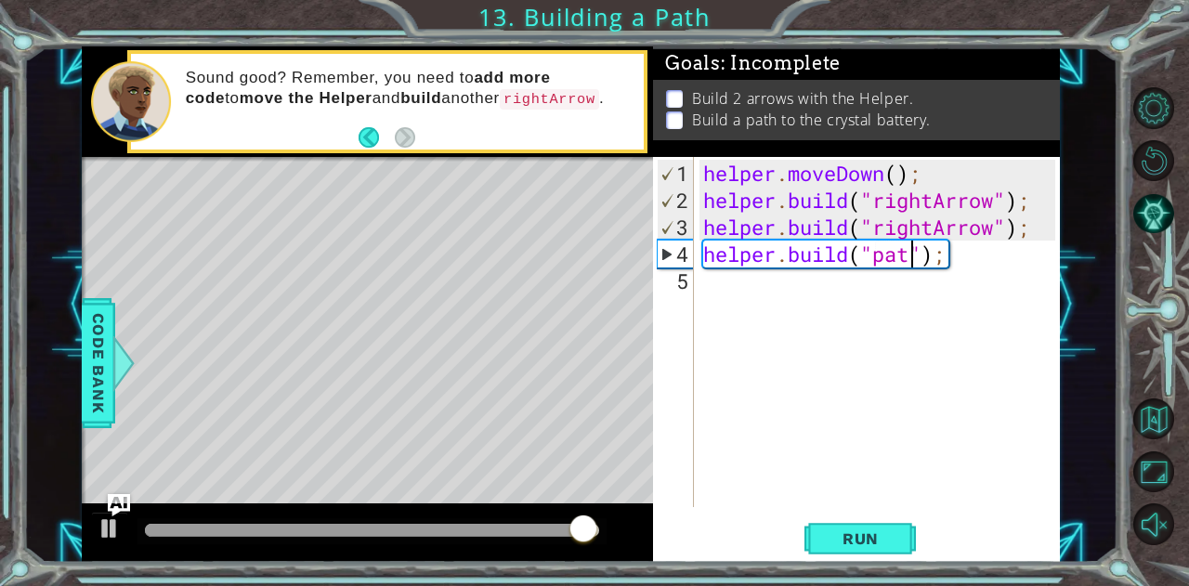
scroll to position [0, 9]
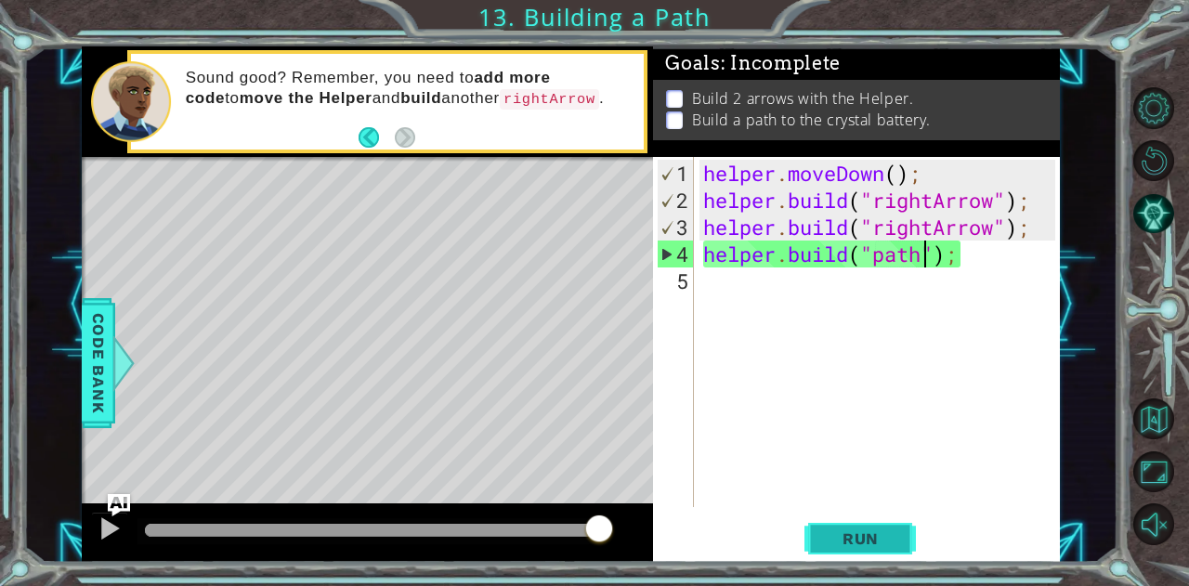
type textarea "[DOMAIN_NAME]("path");"
click at [860, 536] on span "Run" at bounding box center [860, 538] width 73 height 19
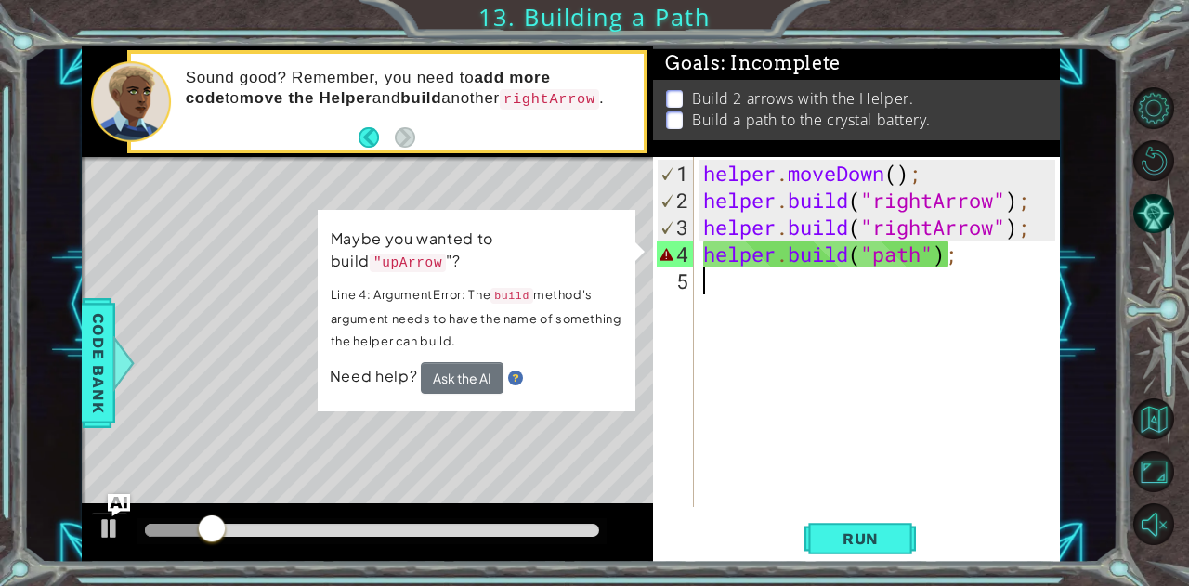
click at [761, 473] on div "helper . moveDown ( ) ; helper . build ( "rightArrow" ) ; helper . build ( "rig…" at bounding box center [881, 362] width 365 height 404
click at [728, 354] on div "helper . moveDown ( ) ; helper . build ( "rightArrow" ) ; helper . build ( "rig…" at bounding box center [881, 362] width 365 height 404
drag, startPoint x: 774, startPoint y: 357, endPoint x: 758, endPoint y: 363, distance: 17.1
click at [758, 363] on div "helper . moveDown ( ) ; helper . build ( "rightArrow" ) ; helper . build ( "rig…" at bounding box center [881, 362] width 365 height 404
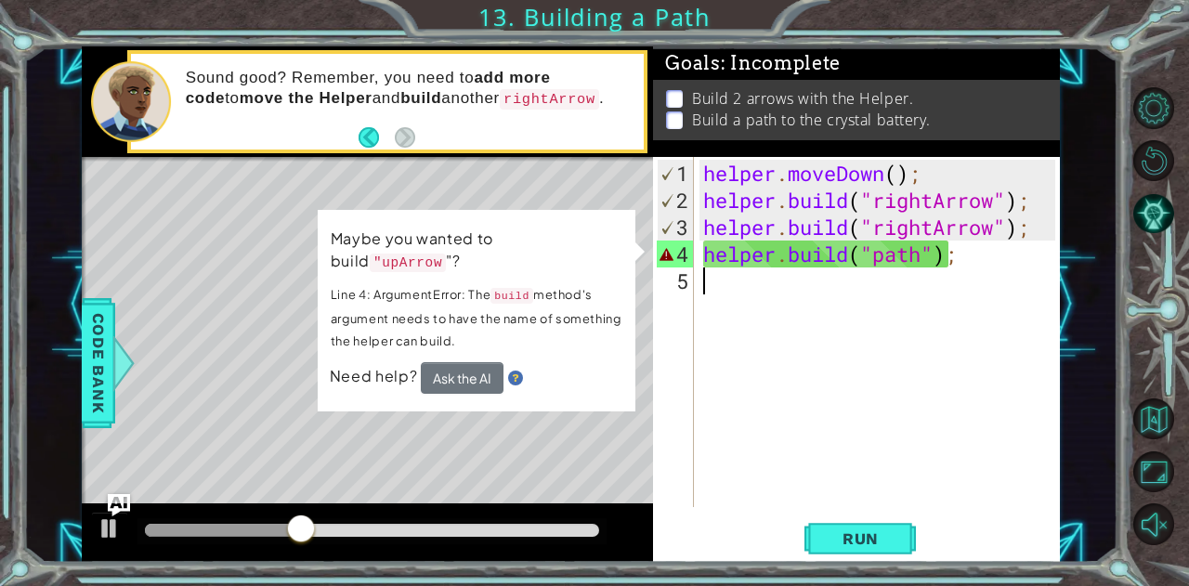
drag, startPoint x: 793, startPoint y: 402, endPoint x: 786, endPoint y: 386, distance: 18.3
click at [786, 386] on div "helper . moveDown ( ) ; helper . build ( "rightArrow" ) ; helper . build ( "rig…" at bounding box center [881, 362] width 365 height 404
drag, startPoint x: 786, startPoint y: 386, endPoint x: 711, endPoint y: 438, distance: 92.0
click at [711, 438] on div "helper . moveDown ( ) ; helper . build ( "rightArrow" ) ; helper . build ( "rig…" at bounding box center [881, 362] width 365 height 404
drag, startPoint x: 669, startPoint y: 458, endPoint x: 664, endPoint y: 445, distance: 13.8
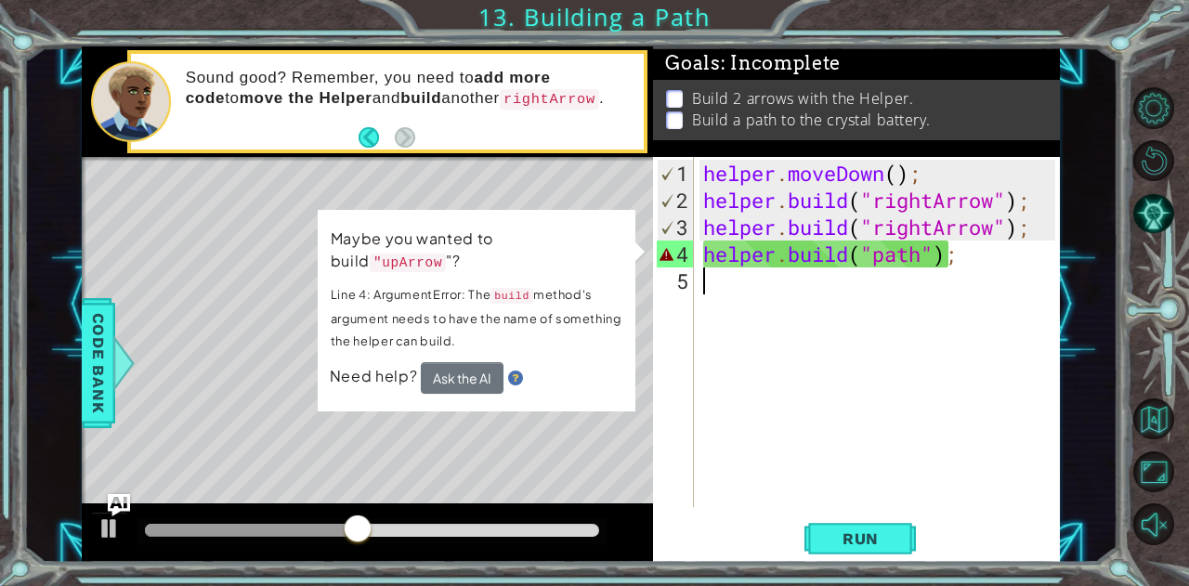
click at [934, 259] on div "helper . moveDown ( ) ; helper . build ( "rightArrow" ) ; helper . build ( "rig…" at bounding box center [881, 362] width 365 height 404
type textarea "[DOMAIN_NAME]("path");"
click at [922, 266] on div "helper . moveDown ( ) ; helper . build ( "rightArrow" ) ; helper . build ( "rig…" at bounding box center [881, 362] width 365 height 404
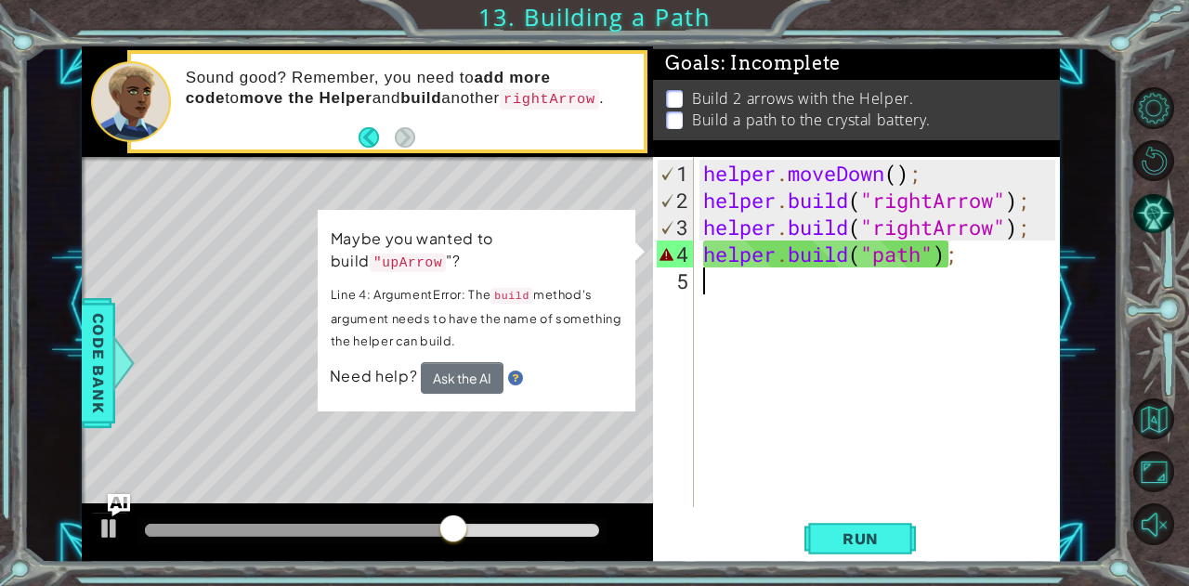
click at [922, 258] on div "helper . moveDown ( ) ; helper . build ( "rightArrow" ) ; helper . build ( "rig…" at bounding box center [881, 362] width 365 height 404
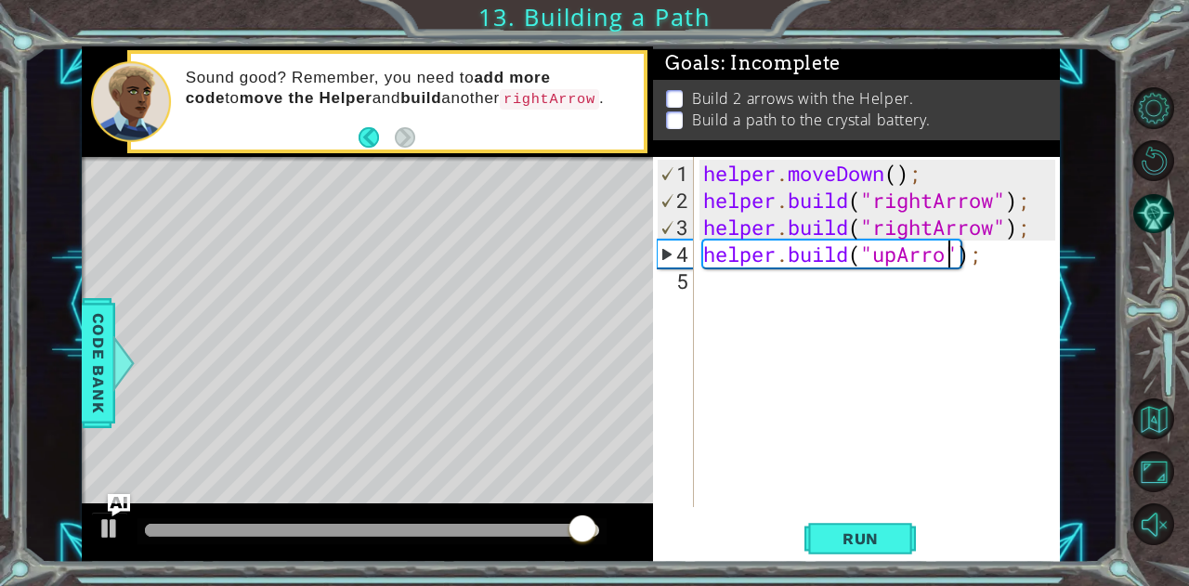
scroll to position [0, 11]
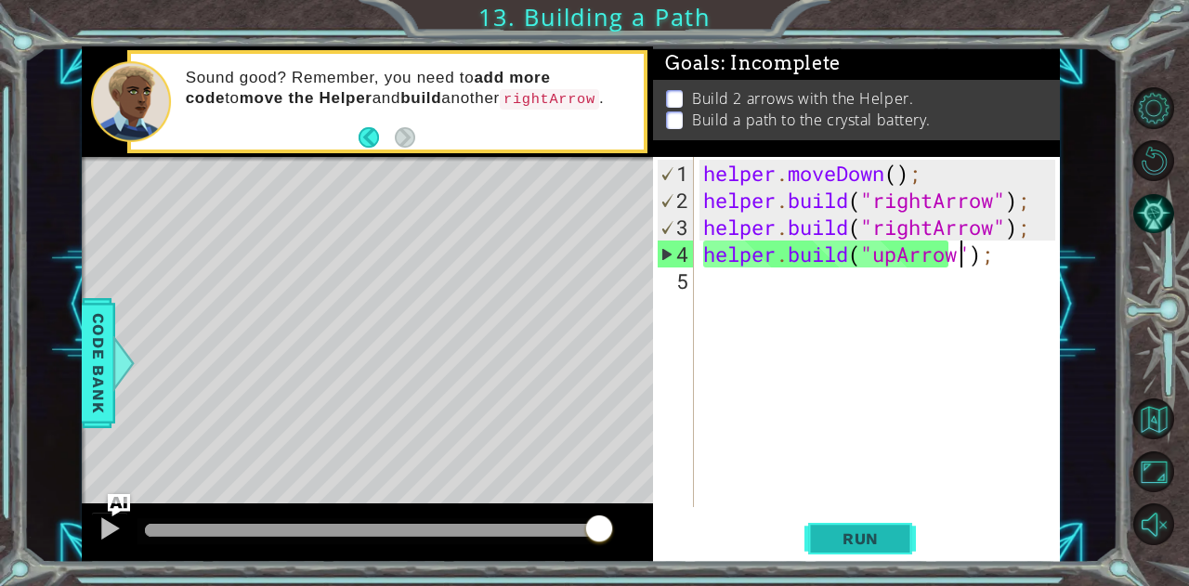
type textarea "[DOMAIN_NAME]("upArrow");"
click at [857, 538] on span "Run" at bounding box center [860, 538] width 73 height 19
